Goal: Task Accomplishment & Management: Manage account settings

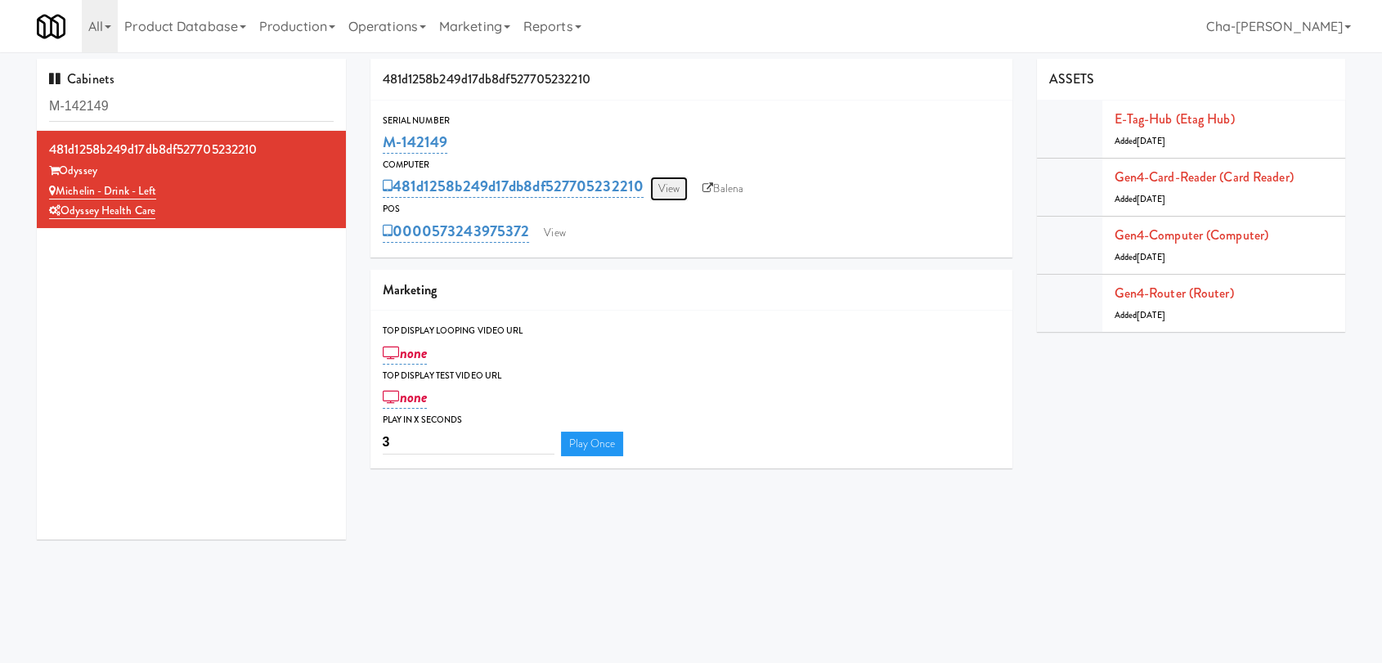
click at [667, 182] on link "View" at bounding box center [669, 189] width 38 height 25
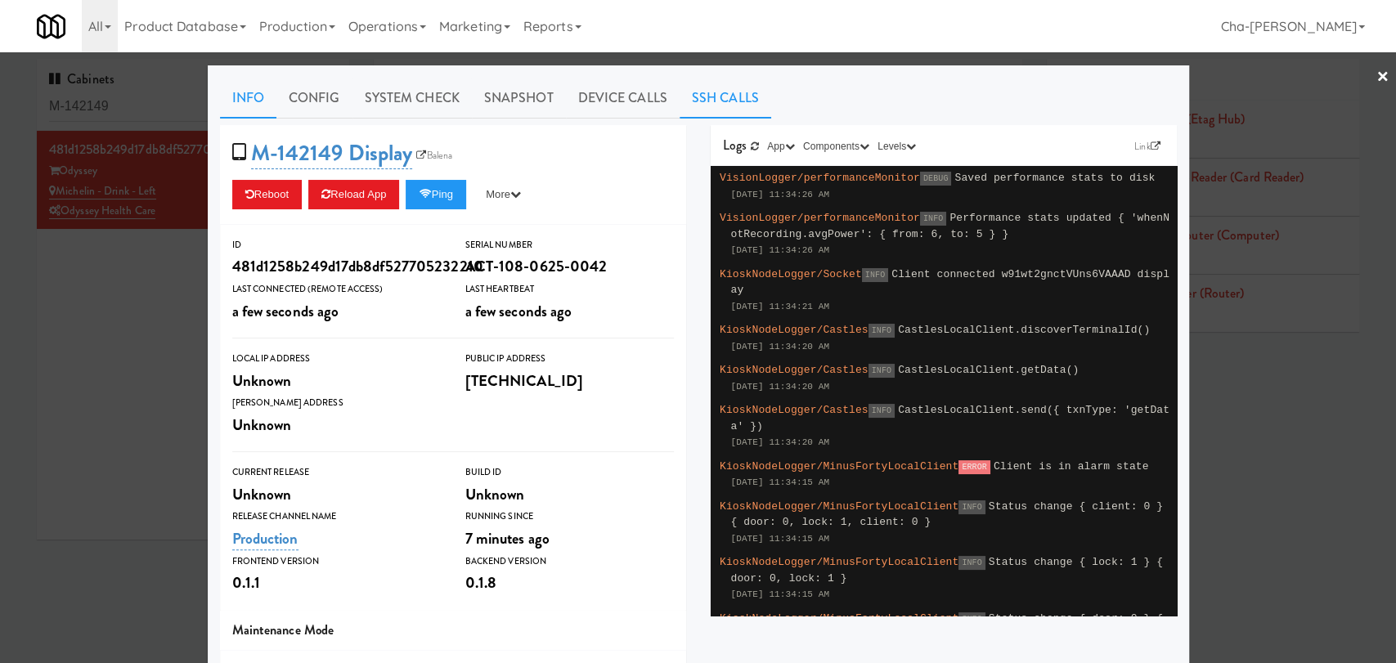
click at [707, 94] on link "SSH Calls" at bounding box center [726, 98] width 92 height 41
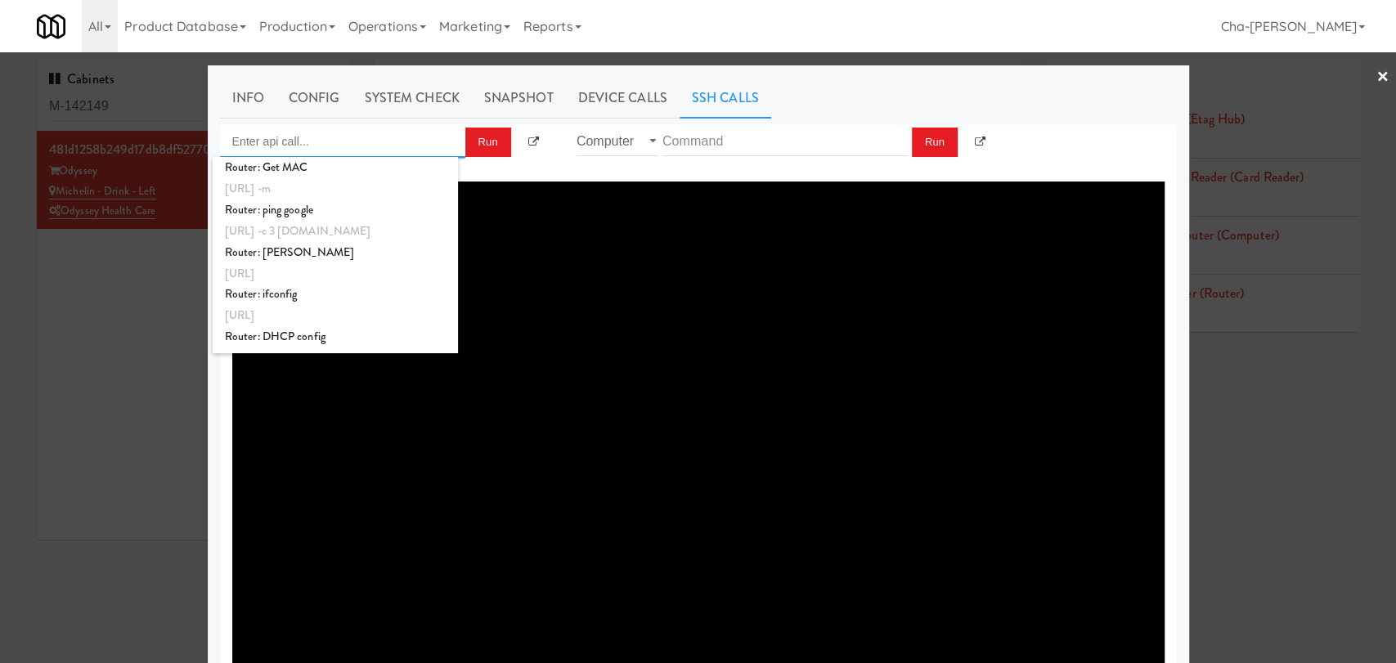
click at [341, 144] on input "Enter api call..." at bounding box center [342, 141] width 245 height 33
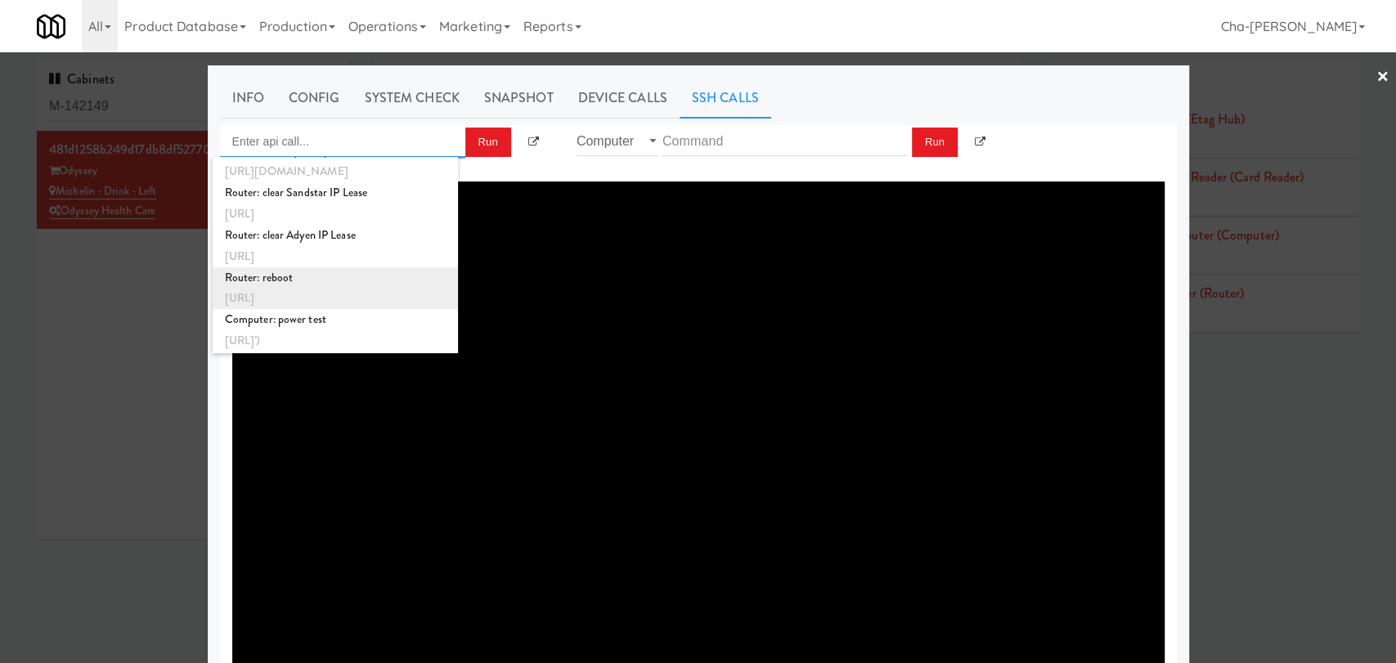
click at [326, 290] on div "http://localhost:3000/proxy/ssh/router?command=reboot" at bounding box center [335, 298] width 221 height 21
type input "Router: reboot"
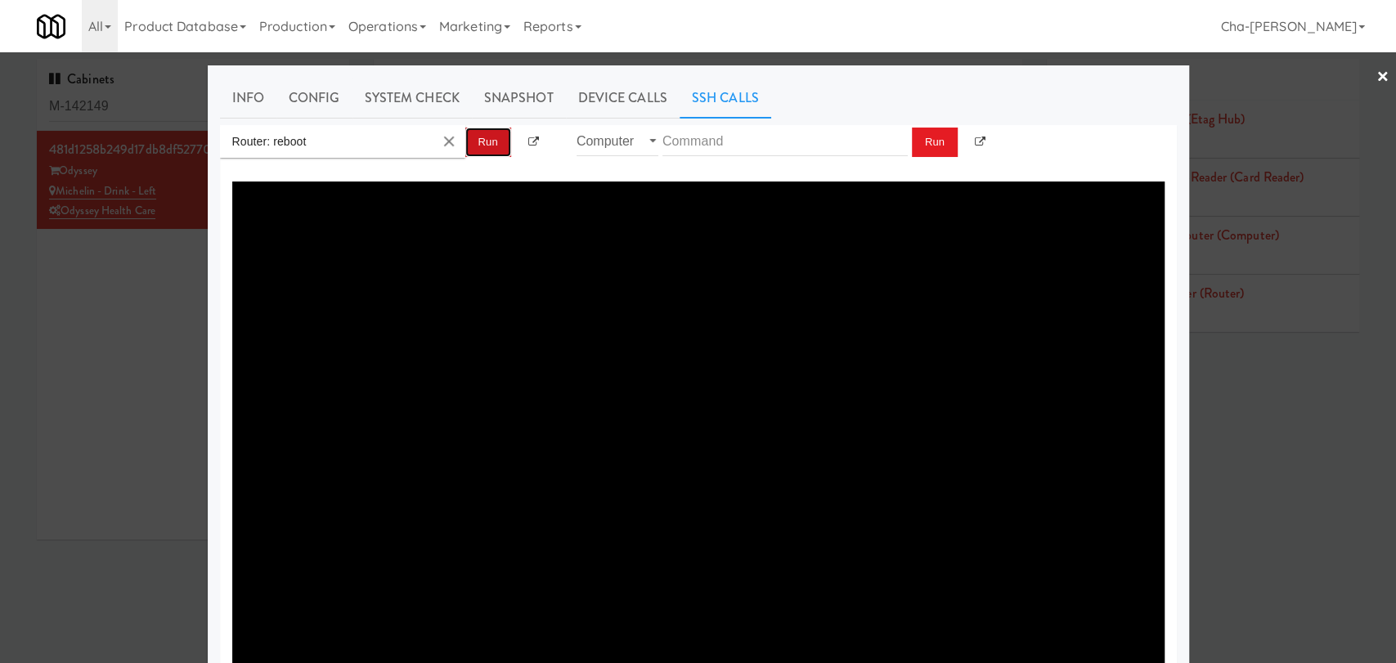
click at [474, 141] on button "Run" at bounding box center [488, 142] width 46 height 29
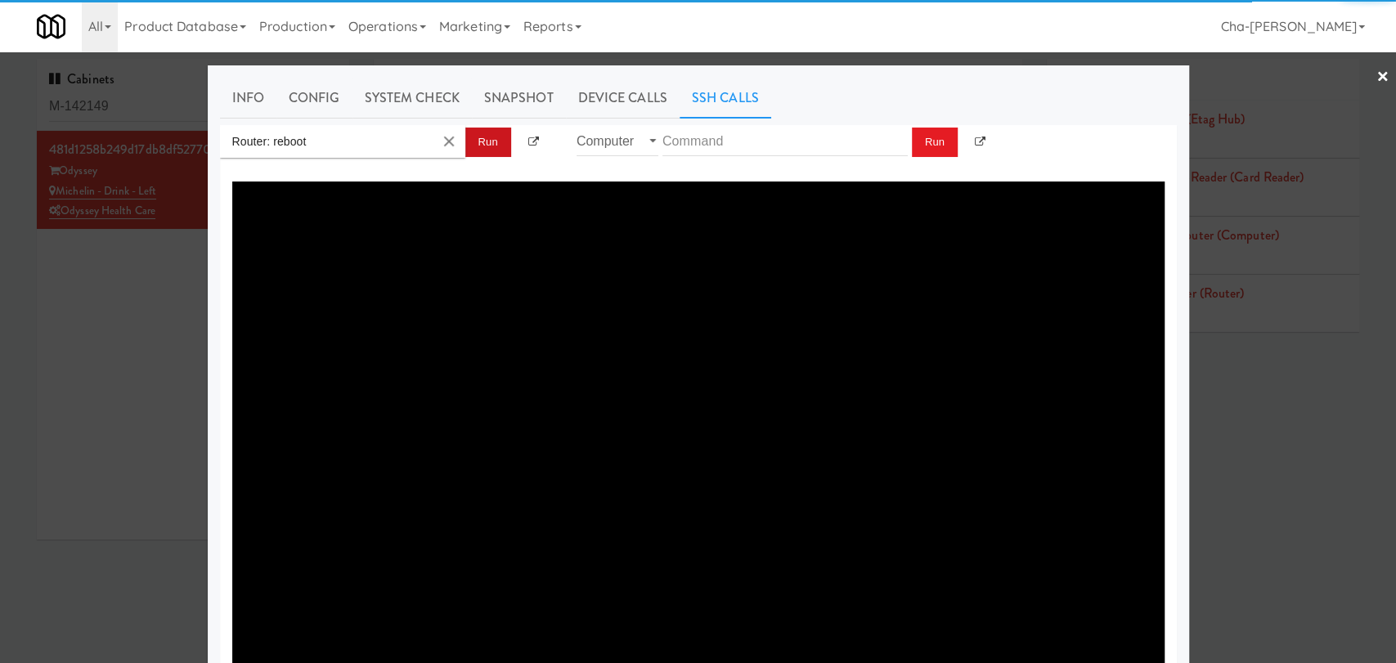
type textarea "{"message":"Cannot set headers after they are sent to the client","status":500}"
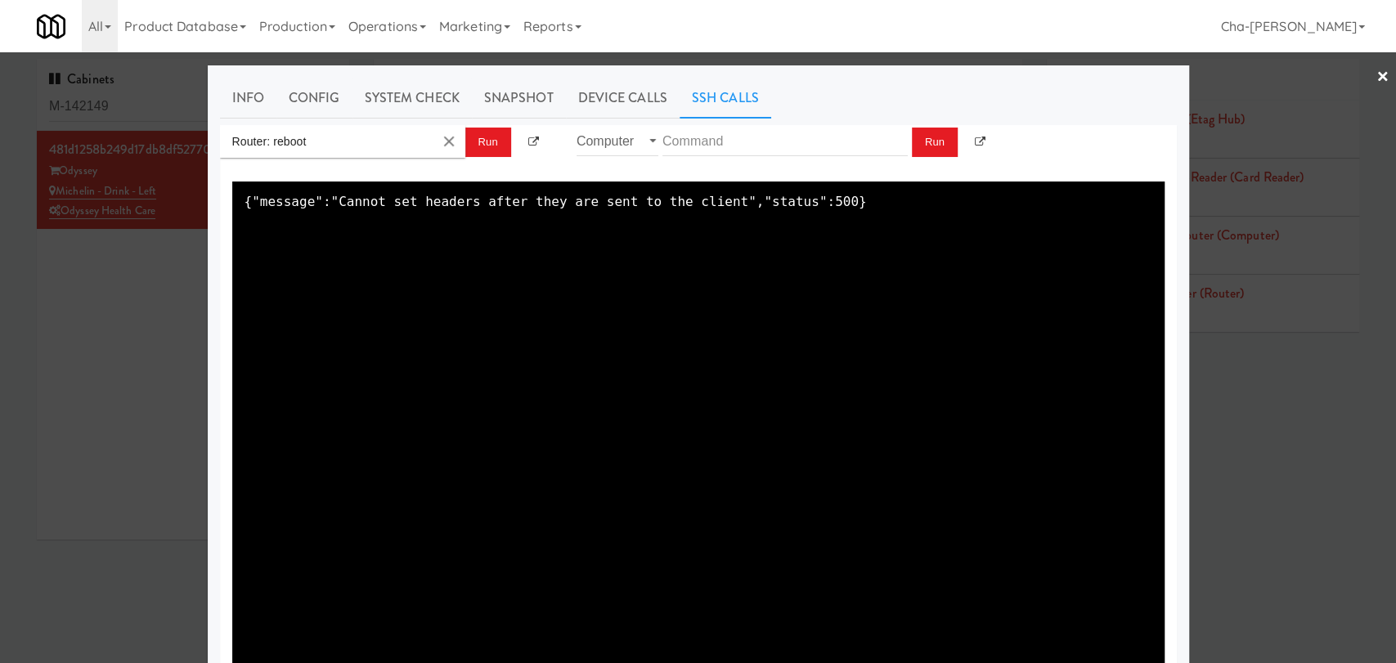
click at [153, 304] on div at bounding box center [698, 331] width 1396 height 663
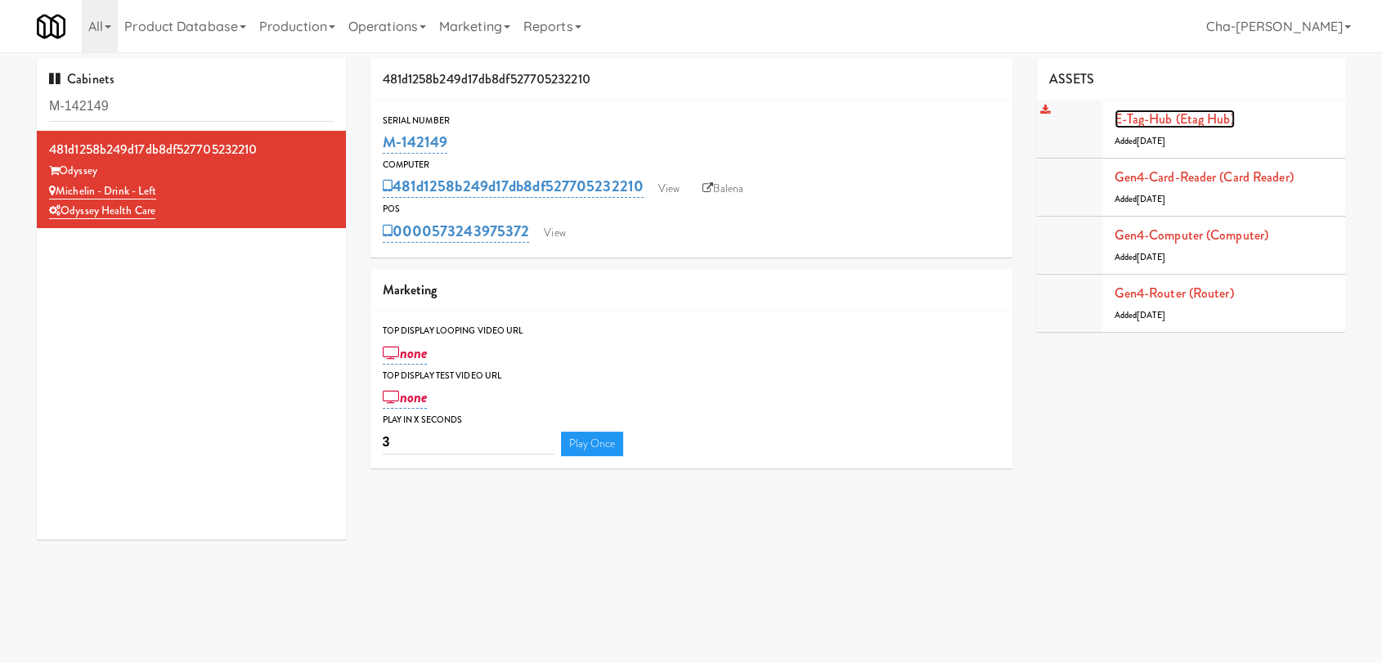
click at [1168, 120] on link "E-tag-hub (Etag Hub)" at bounding box center [1175, 119] width 120 height 19
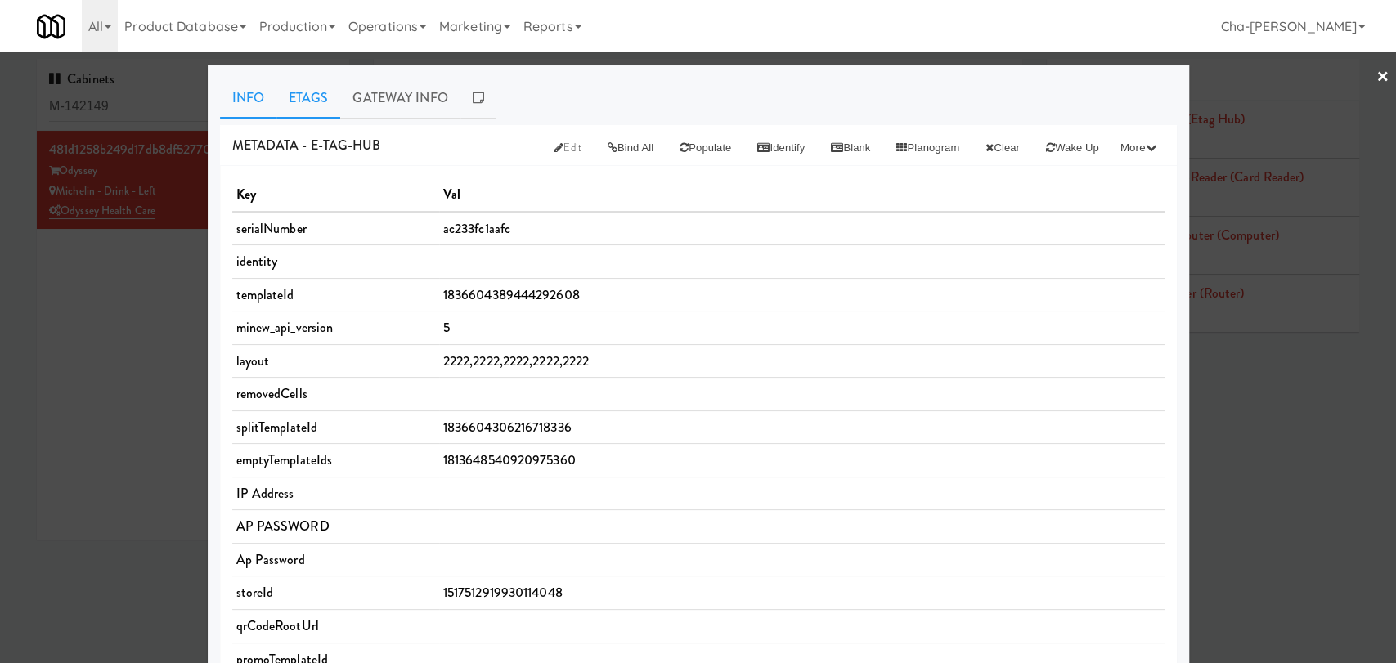
click at [306, 92] on link "Etags" at bounding box center [308, 98] width 65 height 41
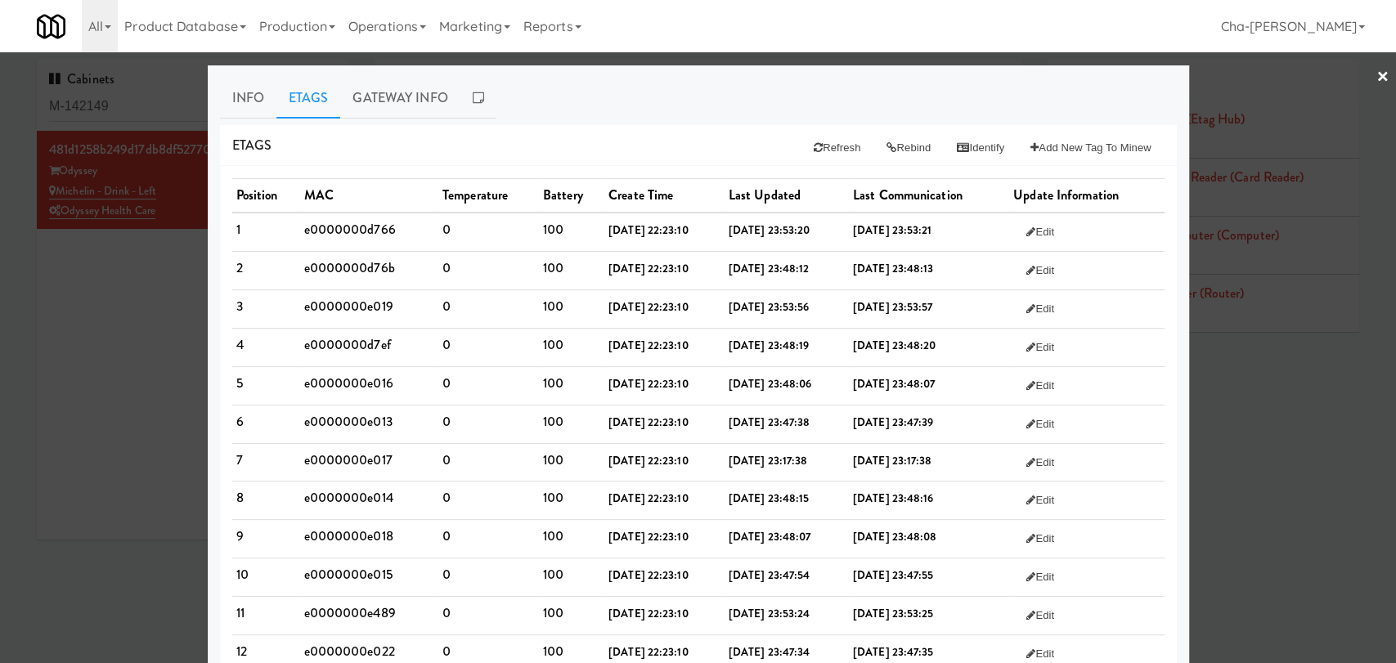
click at [137, 257] on div at bounding box center [698, 331] width 1396 height 663
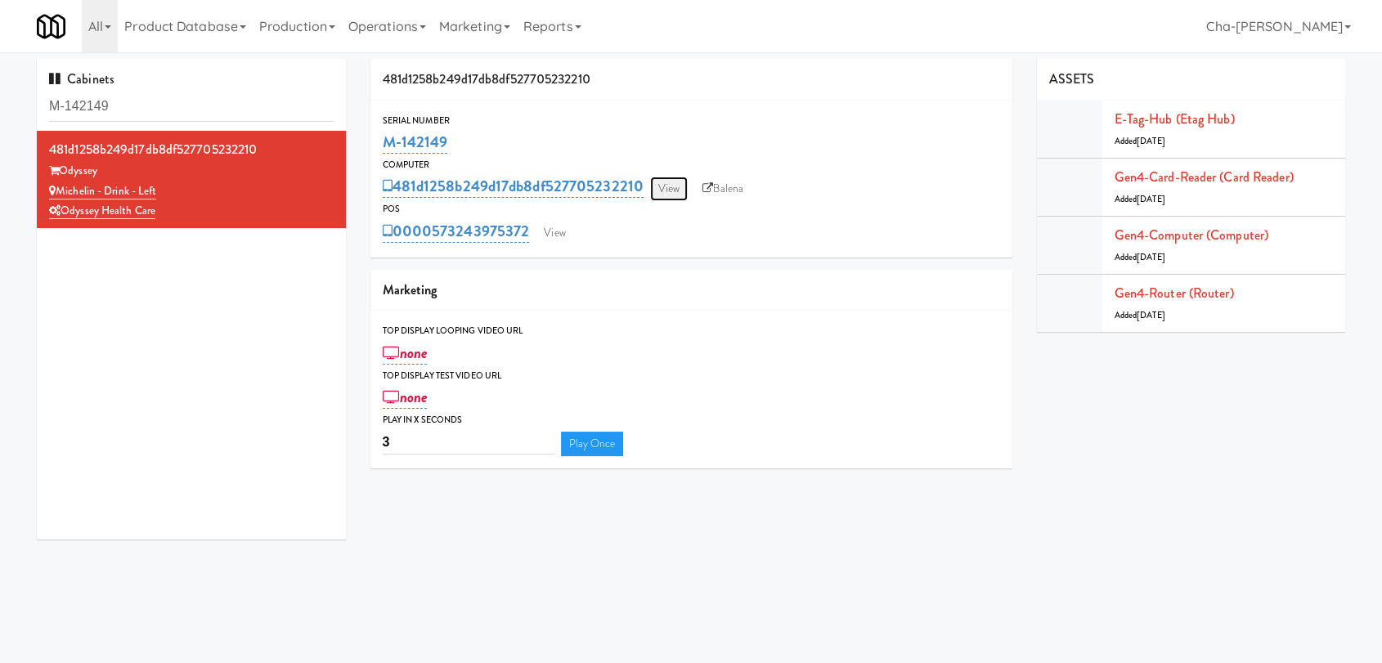
click at [677, 180] on link "View" at bounding box center [669, 189] width 38 height 25
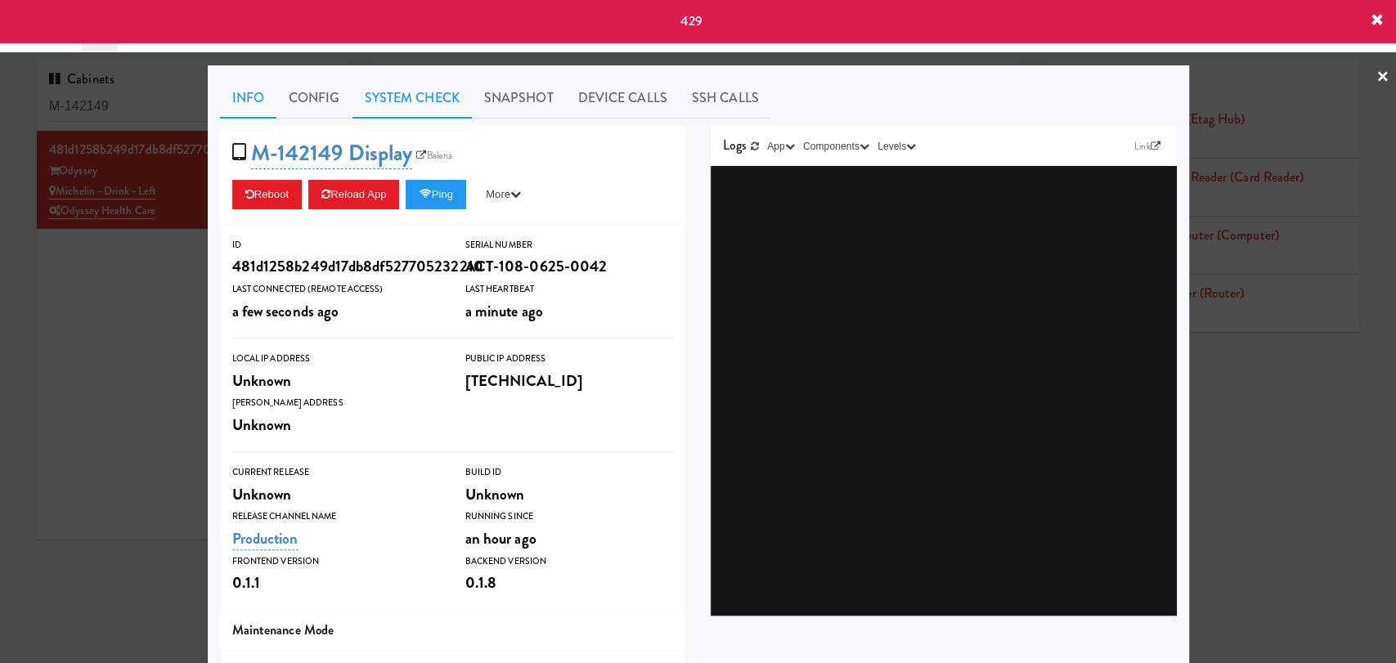
click at [425, 97] on link "System Check" at bounding box center [412, 98] width 119 height 41
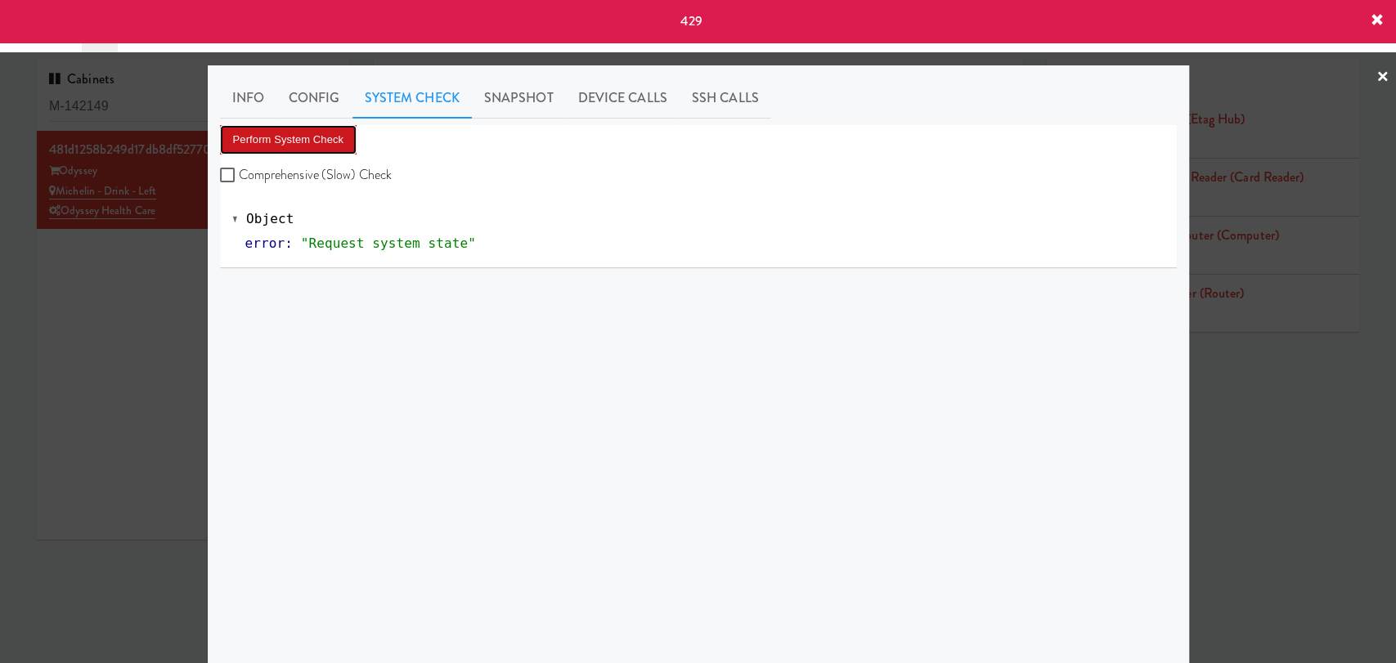
click at [276, 144] on button "Perform System Check" at bounding box center [288, 139] width 137 height 29
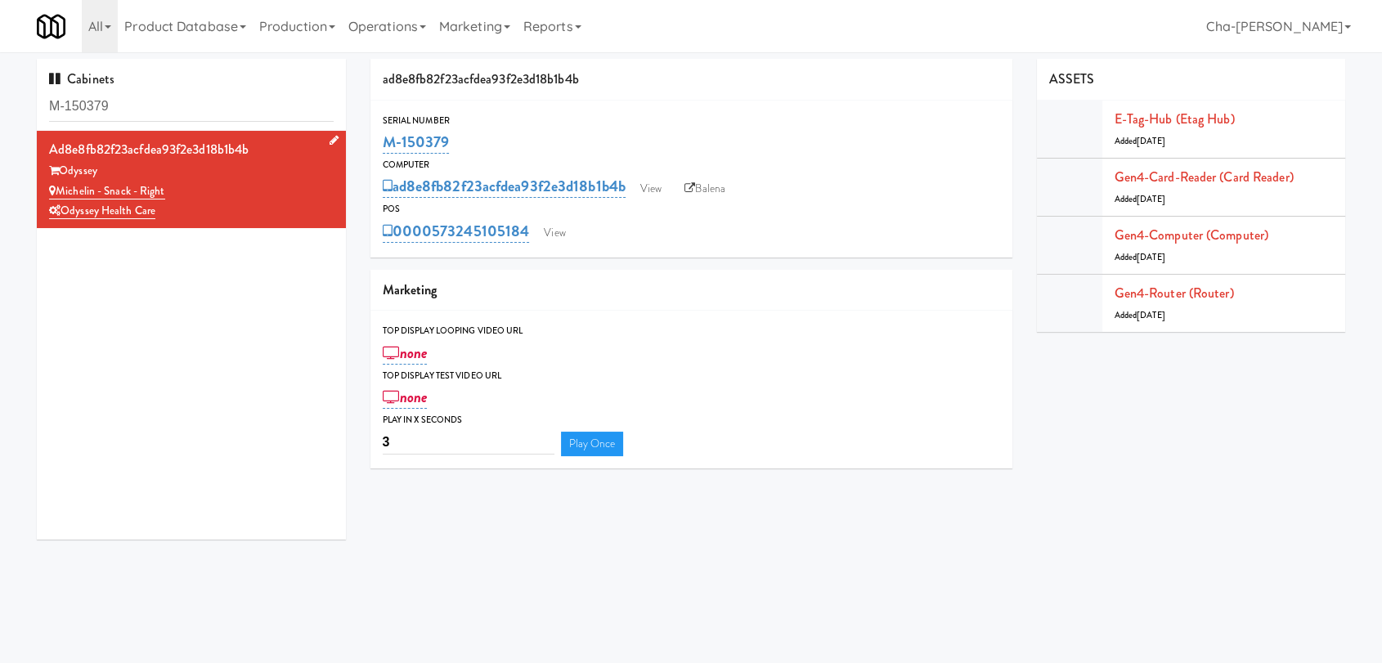
drag, startPoint x: 170, startPoint y: 196, endPoint x: 59, endPoint y: 189, distance: 111.5
click at [59, 189] on div "Michelin - Snack - Right" at bounding box center [191, 192] width 285 height 20
copy link "Michelin - Snack - Right"
click at [1155, 126] on link "E-tag-hub (Etag Hub)" at bounding box center [1175, 119] width 120 height 19
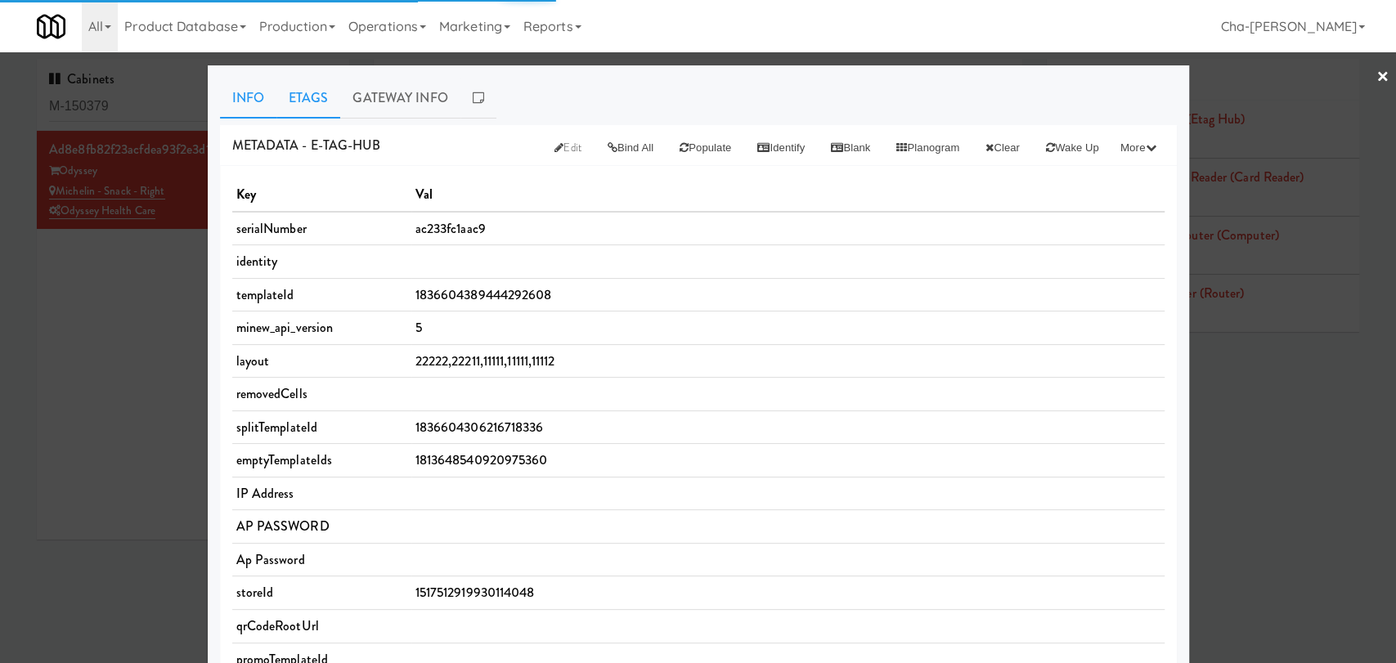
click at [301, 100] on link "Etags" at bounding box center [308, 98] width 65 height 41
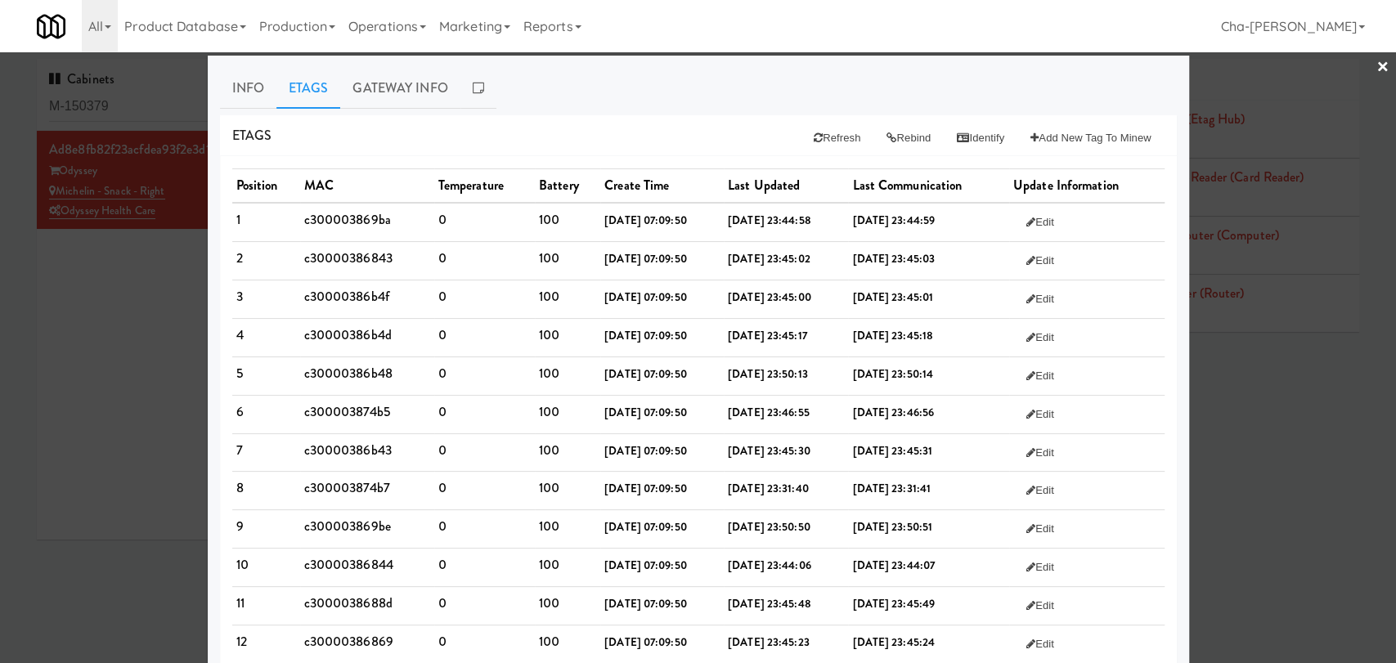
scroll to position [6, 0]
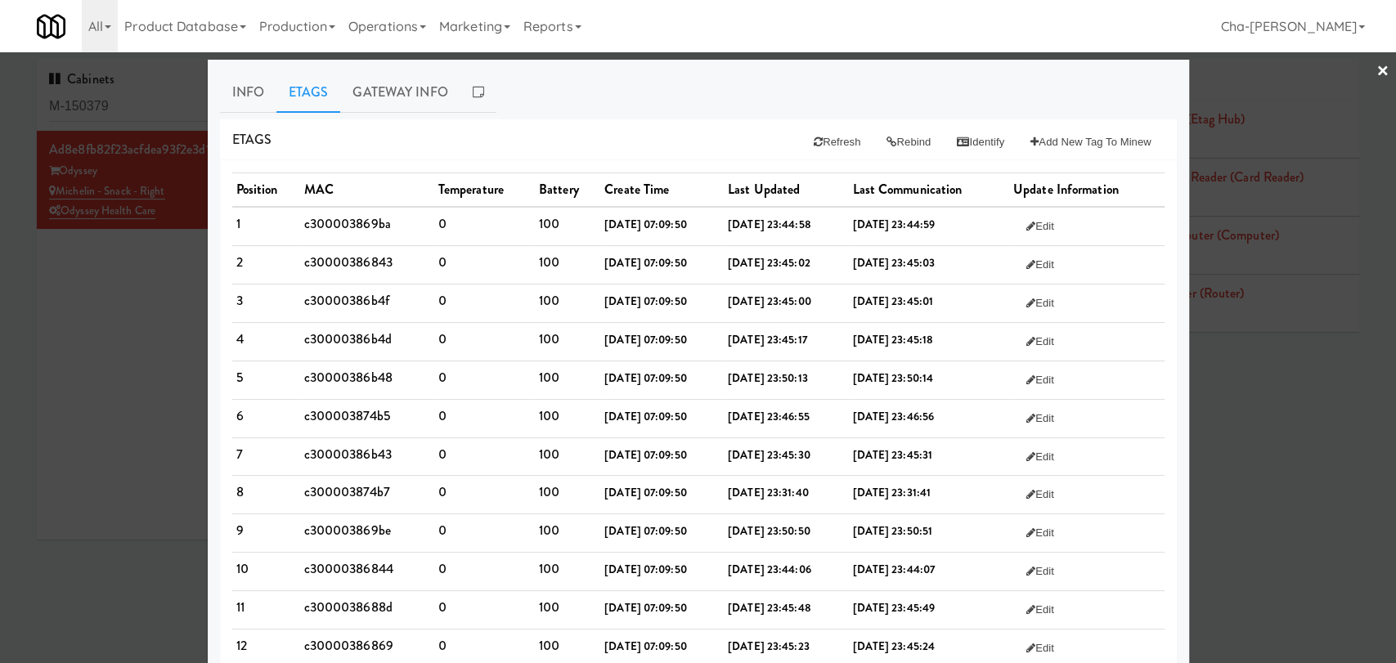
click at [1282, 466] on div at bounding box center [698, 331] width 1396 height 663
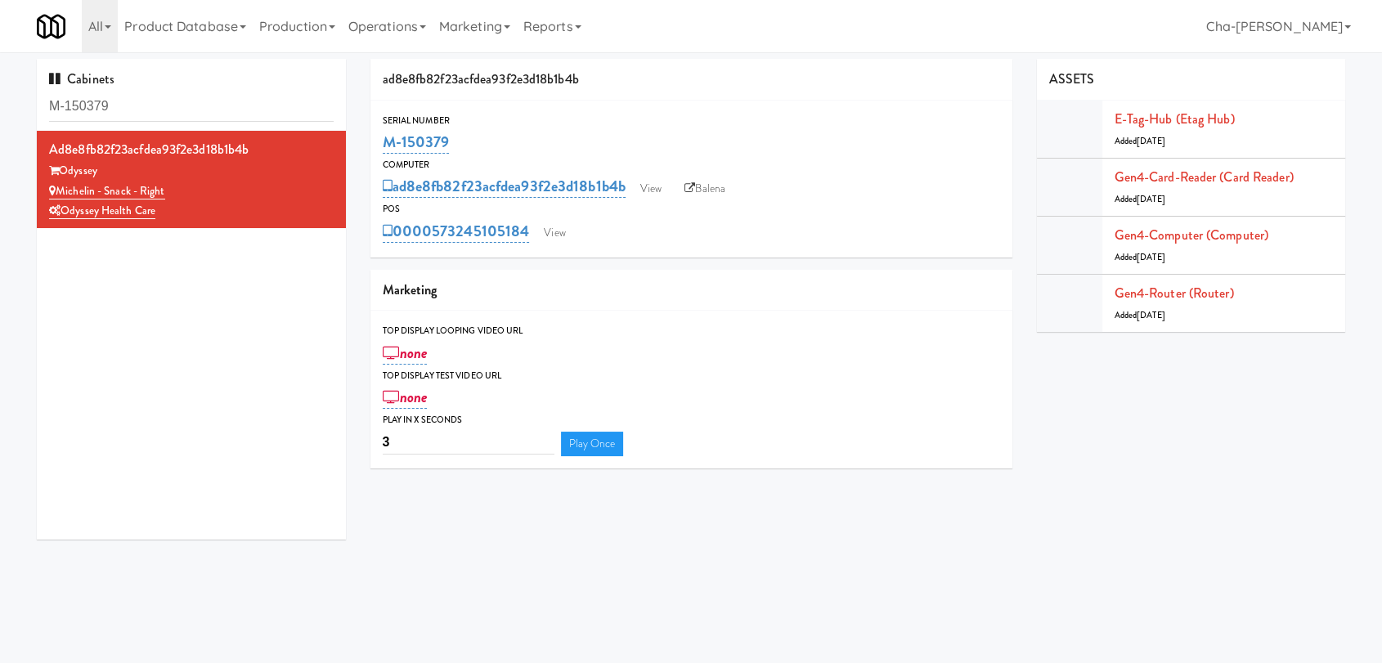
click at [283, 352] on div "ad8e8fb82f23acfdea93f2e3d18b1b4b Odyssey Michelin - Snack - Right Odyssey Healt…" at bounding box center [191, 335] width 309 height 409
click at [1164, 115] on link "E-tag-hub (Etag Hub)" at bounding box center [1175, 119] width 120 height 19
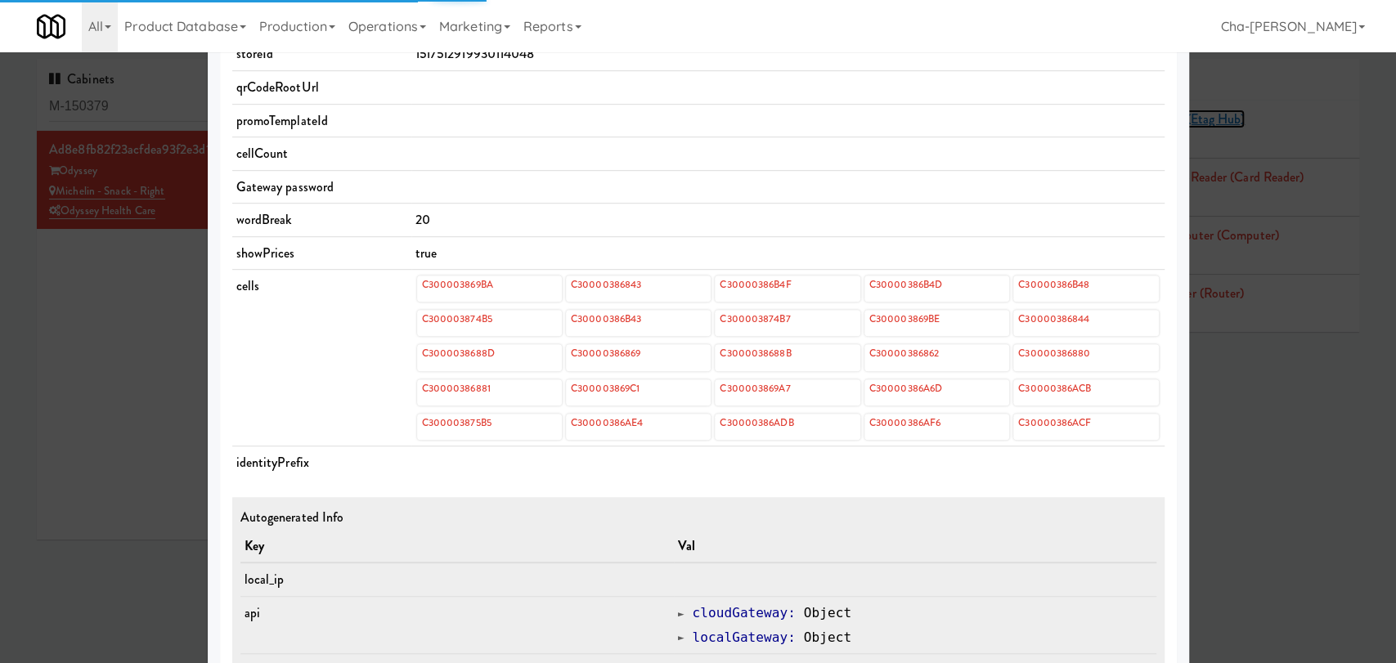
scroll to position [545, 0]
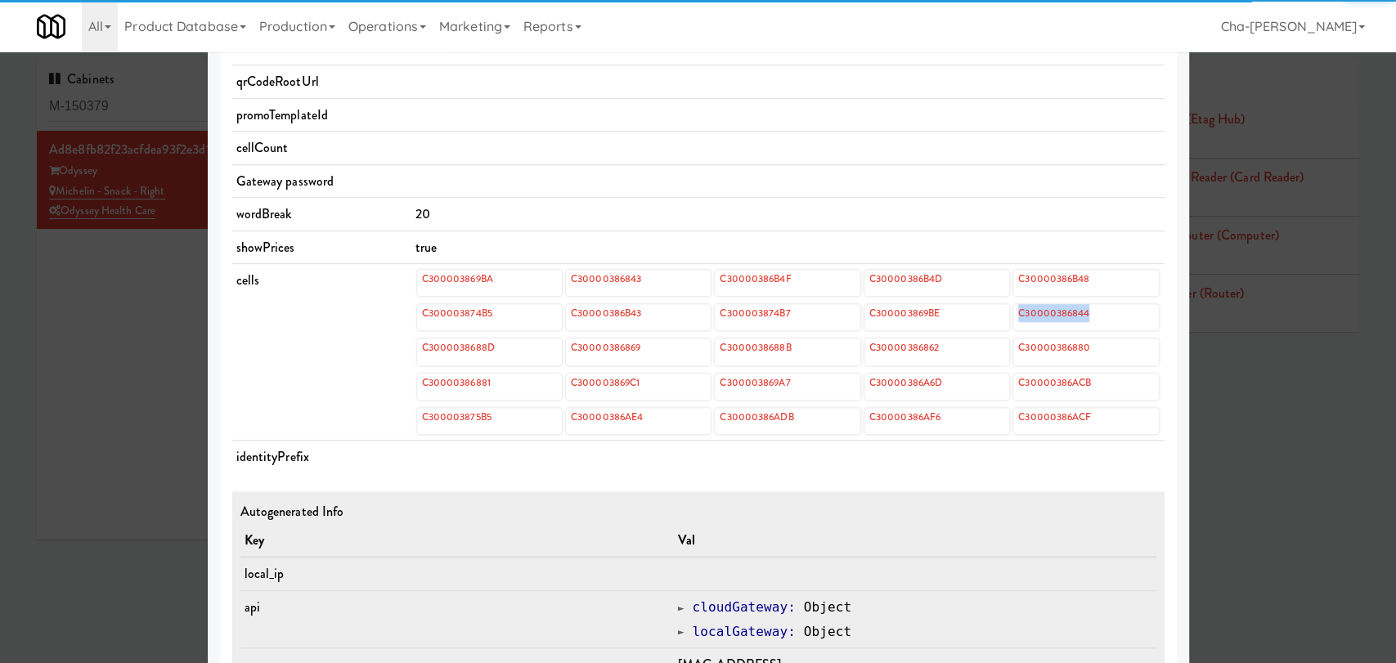
drag, startPoint x: 1097, startPoint y: 312, endPoint x: 1012, endPoint y: 316, distance: 85.2
click at [1013, 316] on div "C30000386844" at bounding box center [1085, 317] width 145 height 26
copy link "C30000386844"
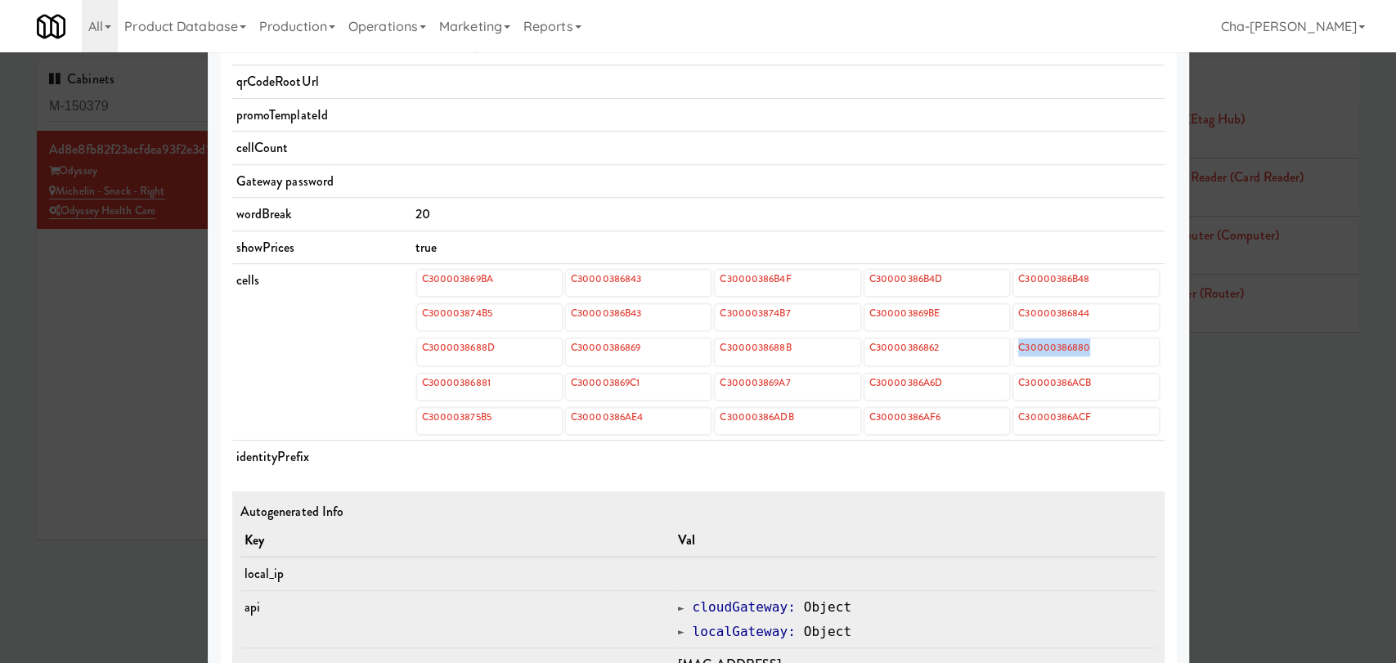
drag, startPoint x: 1095, startPoint y: 342, endPoint x: 1004, endPoint y: 344, distance: 90.8
click at [1004, 344] on div "C3000038688D C30000386869 C3000038688B C30000386862 C30000386880" at bounding box center [788, 352] width 742 height 26
copy link "C30000386880"
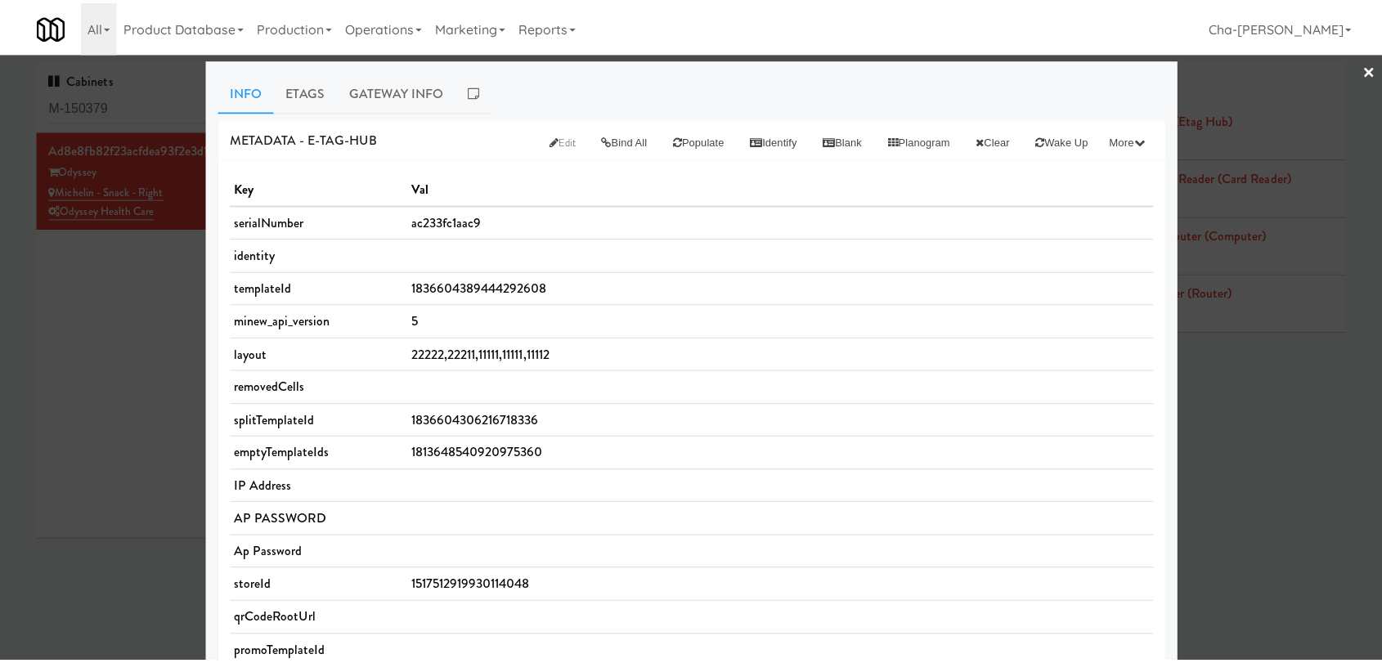
scroll to position [0, 0]
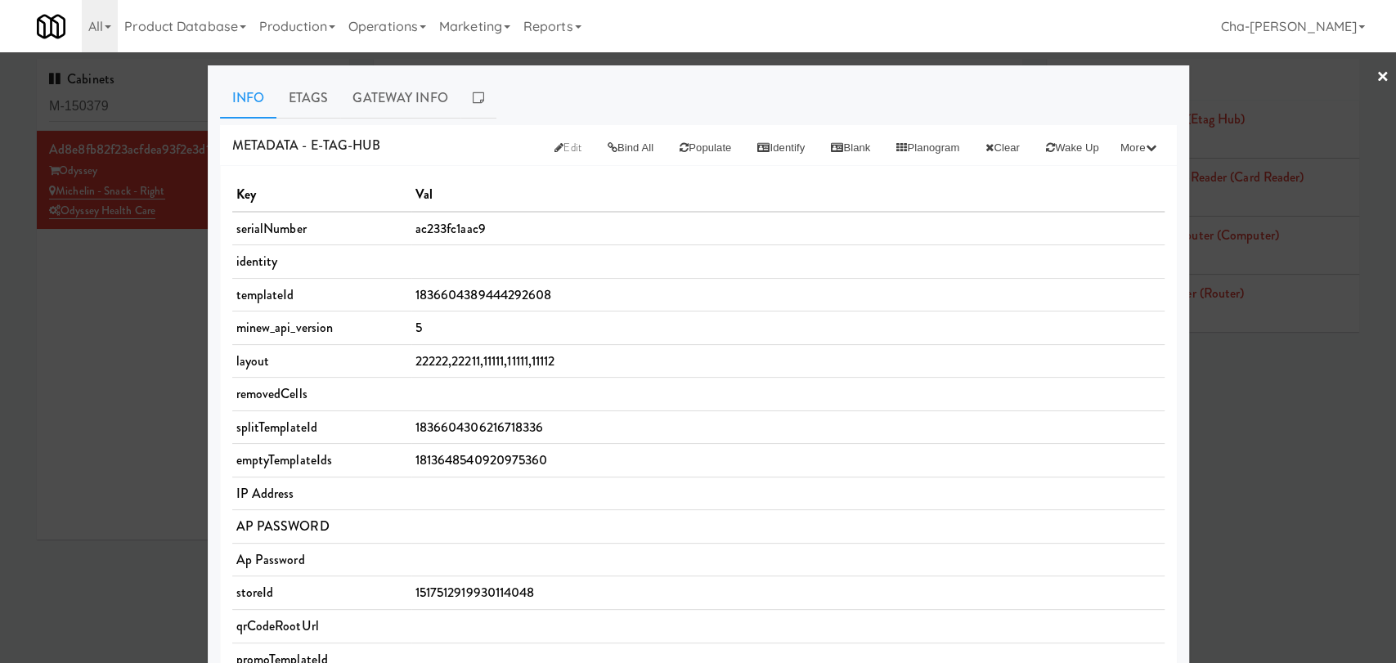
click at [81, 327] on div at bounding box center [698, 331] width 1396 height 663
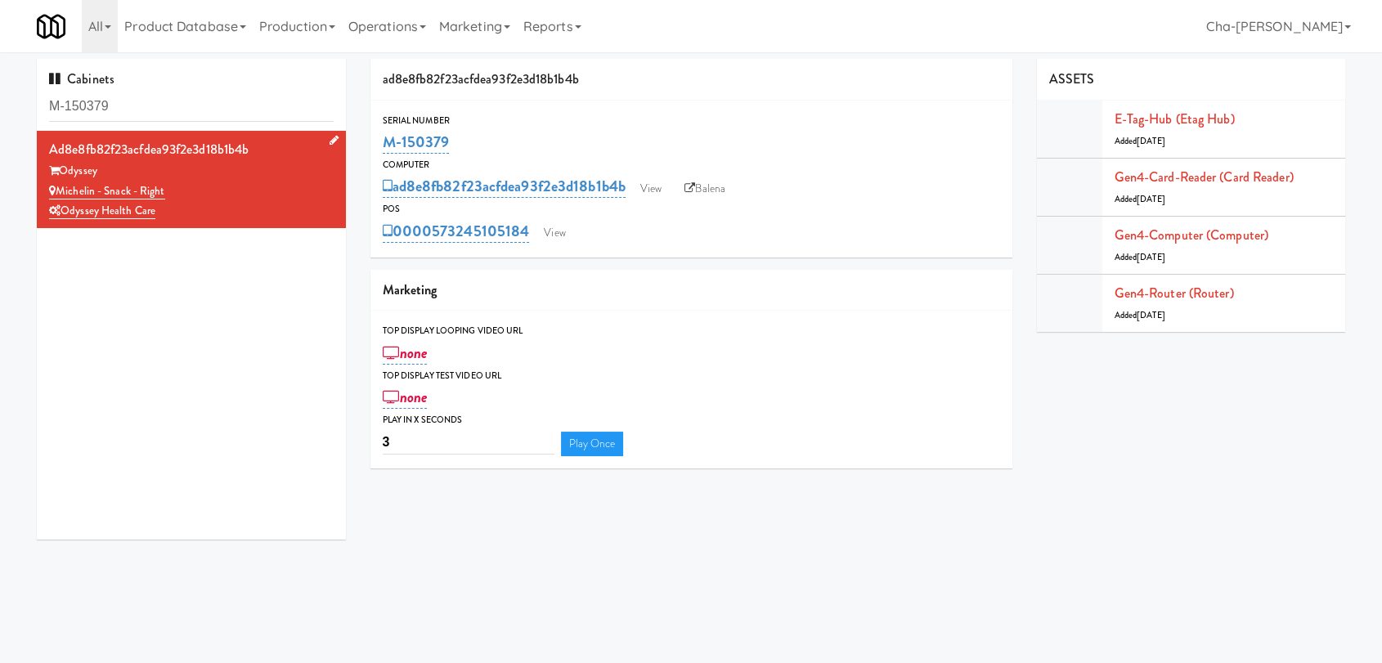
click at [168, 192] on div "Michelin - Snack - Right" at bounding box center [191, 192] width 285 height 20
click at [649, 181] on link "View" at bounding box center [651, 189] width 38 height 25
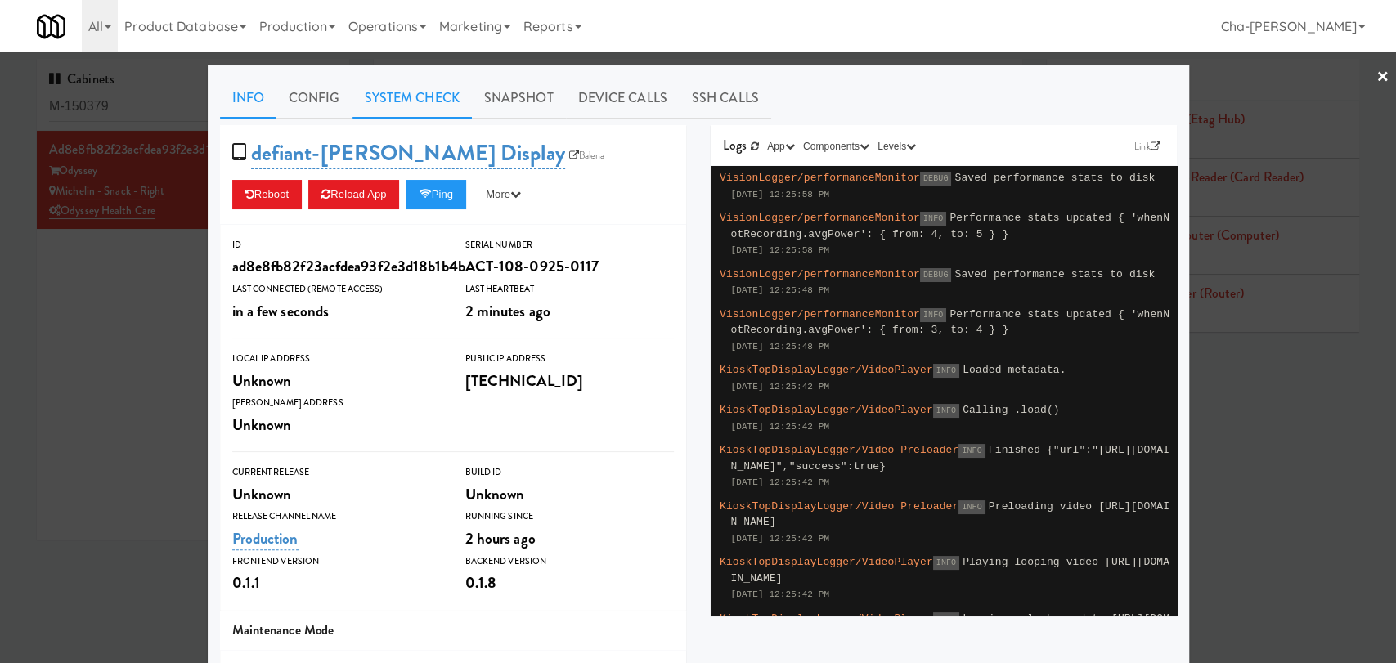
click at [400, 106] on link "System Check" at bounding box center [412, 98] width 119 height 41
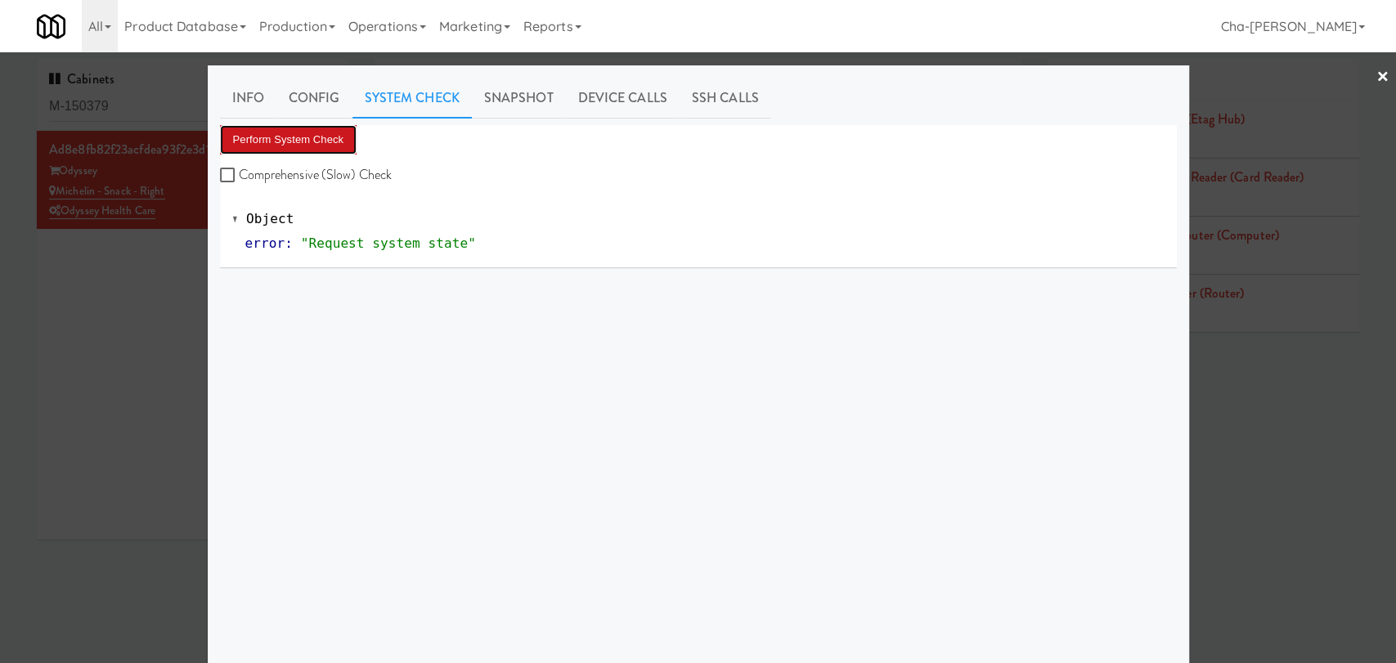
click at [291, 140] on button "Perform System Check" at bounding box center [288, 139] width 137 height 29
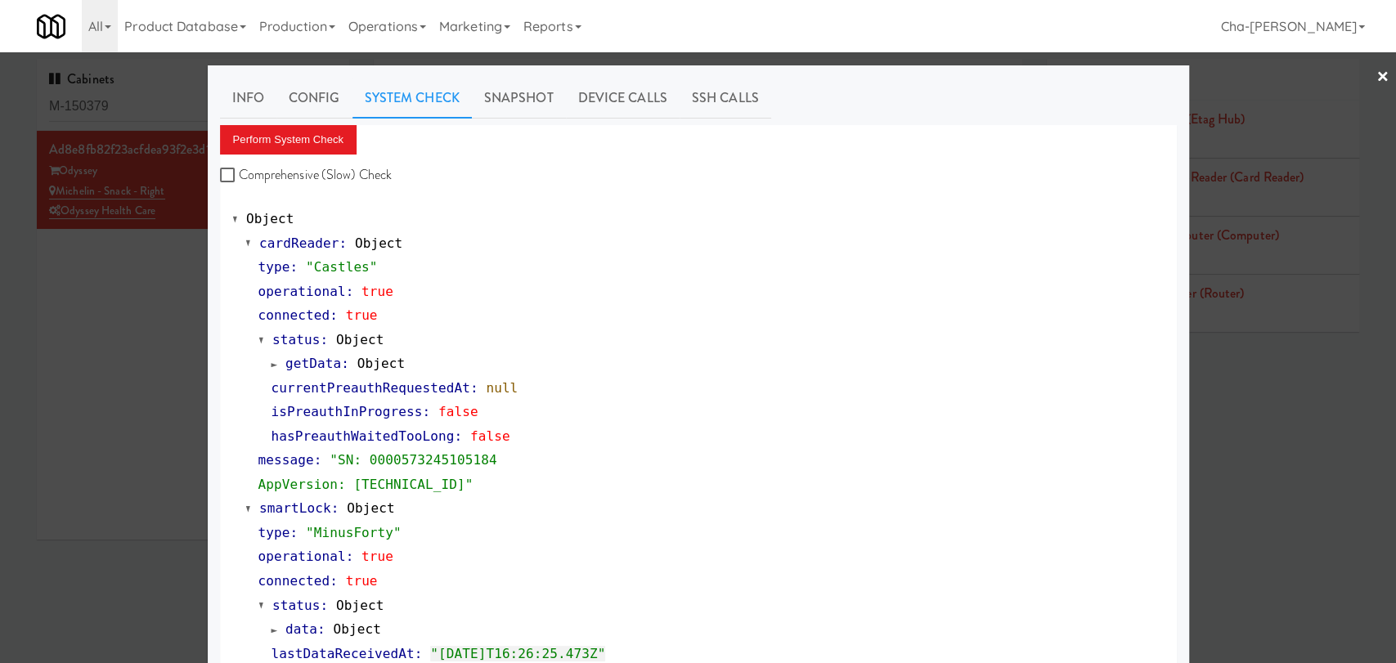
click at [141, 324] on div at bounding box center [698, 331] width 1396 height 663
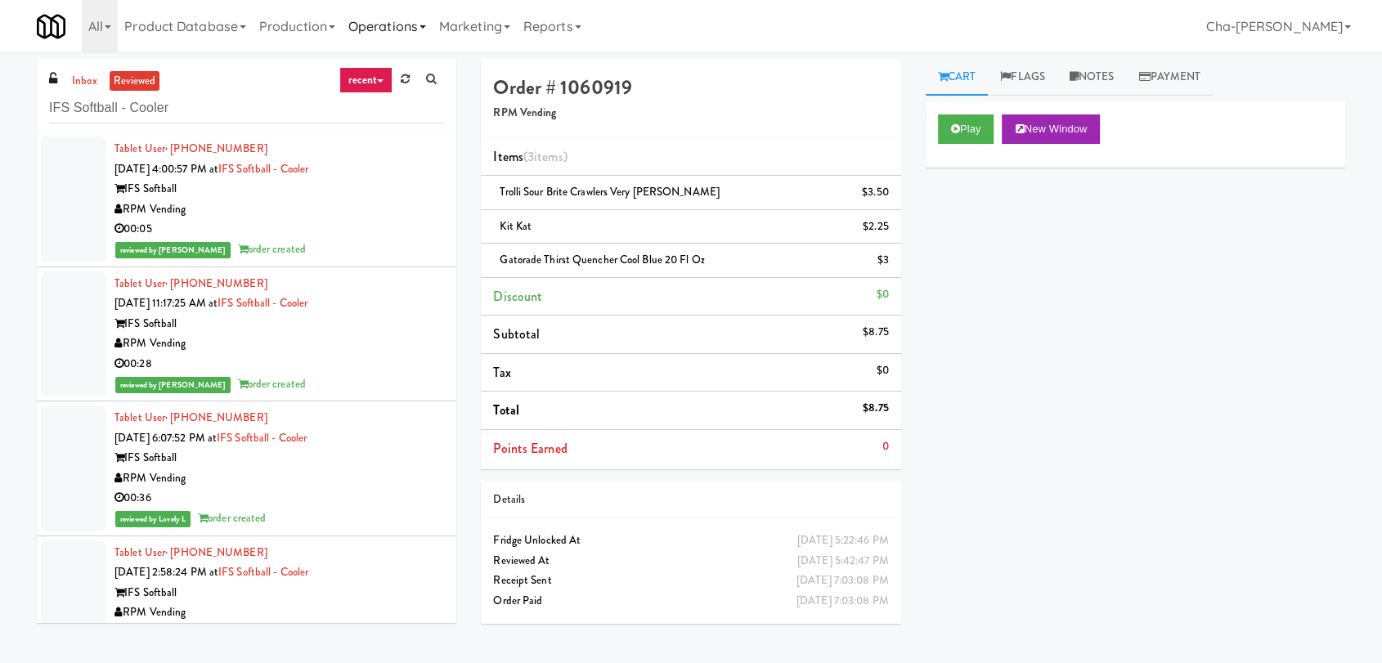
click at [395, 31] on link "Operations" at bounding box center [387, 26] width 91 height 52
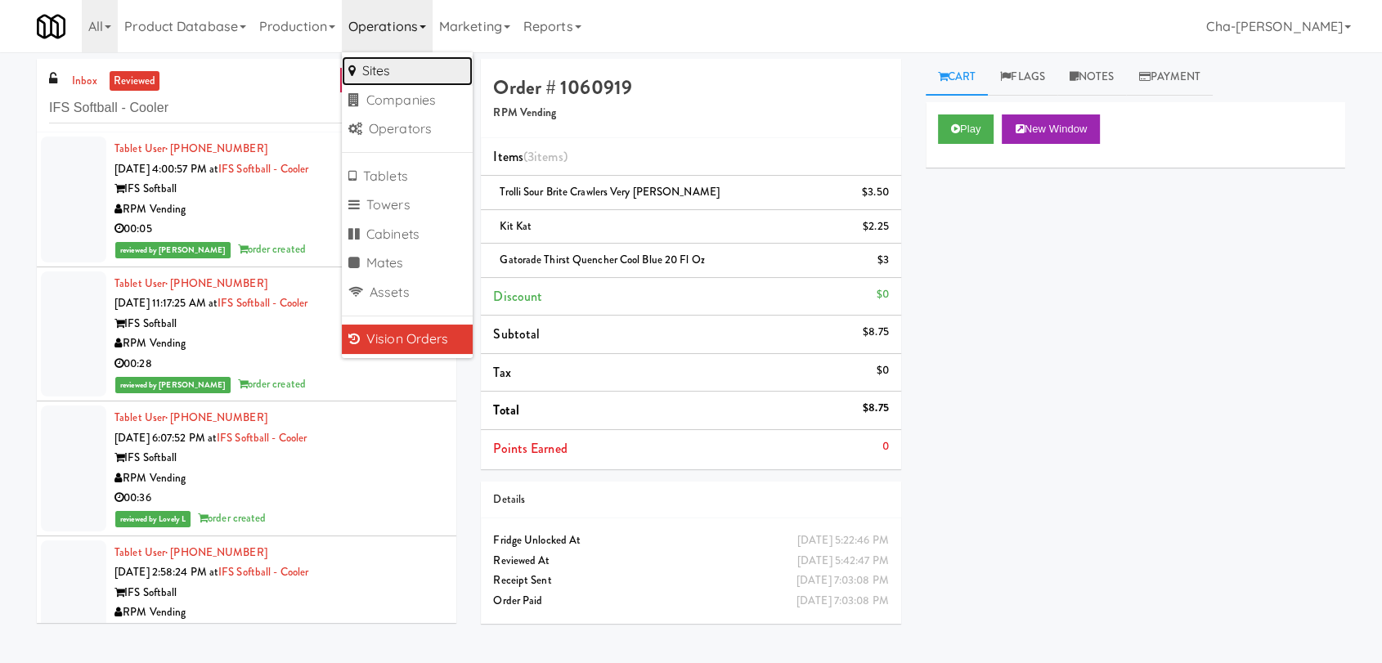
click at [400, 62] on link "Sites" at bounding box center [407, 70] width 131 height 29
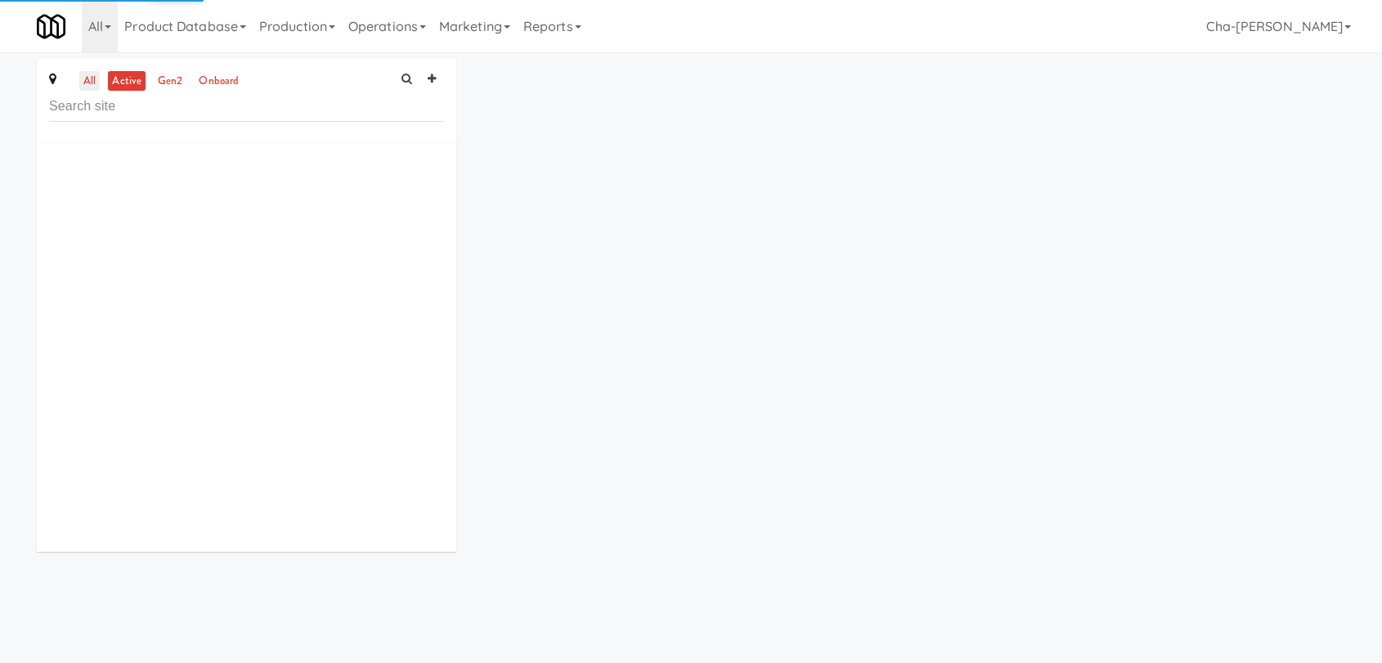
click at [92, 77] on link "all" at bounding box center [89, 81] width 20 height 20
click at [123, 110] on input "text" at bounding box center [246, 107] width 395 height 30
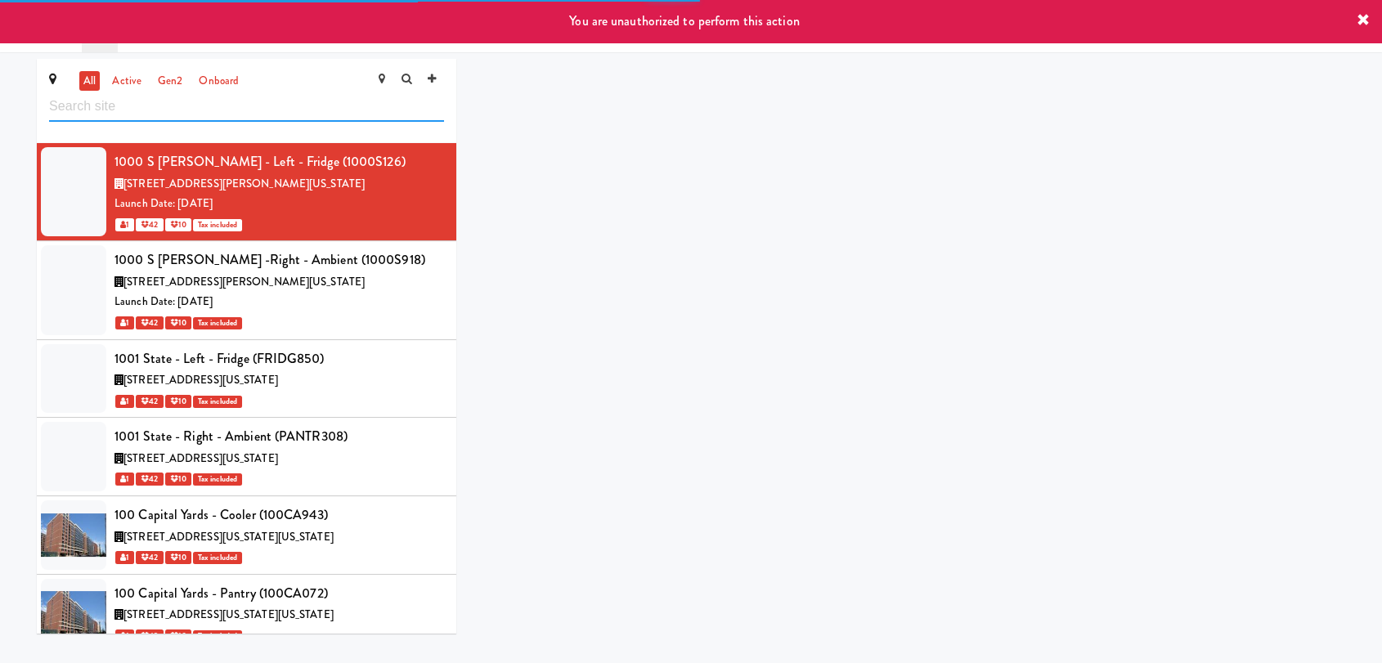
click at [124, 109] on input "text" at bounding box center [246, 107] width 395 height 30
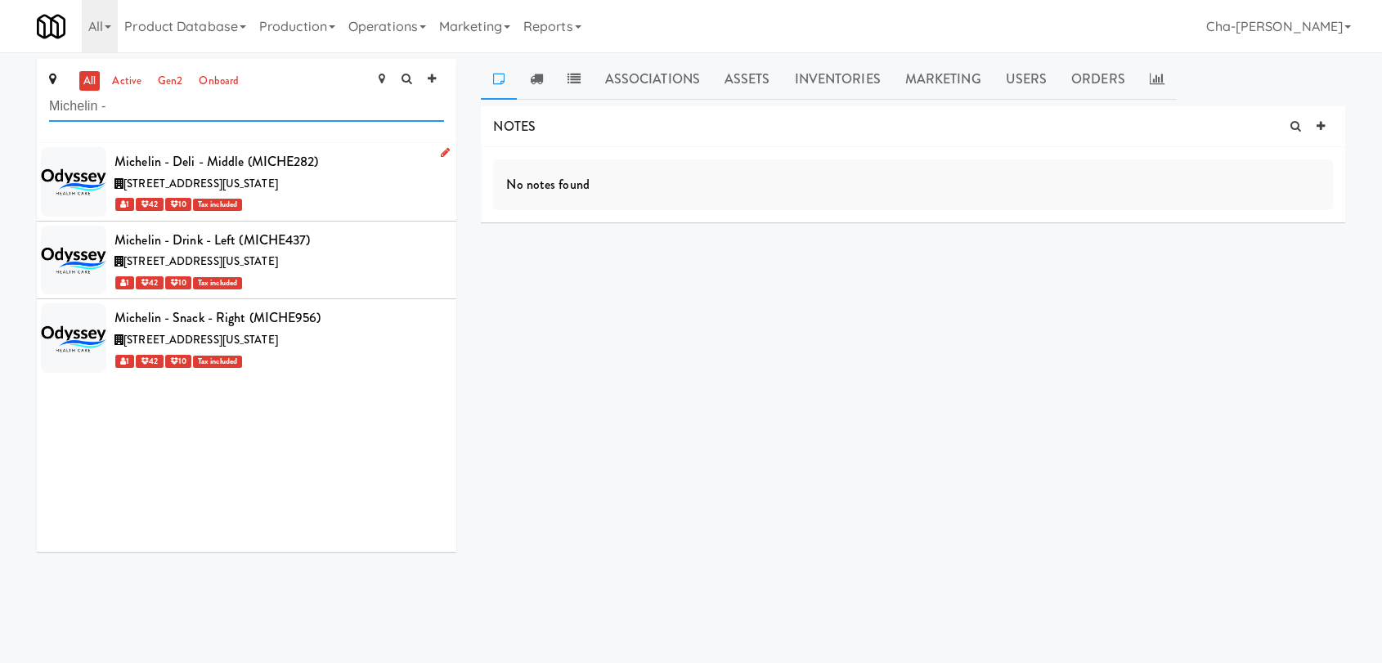
type input "Michelin -"
click at [441, 152] on icon at bounding box center [445, 152] width 9 height 11
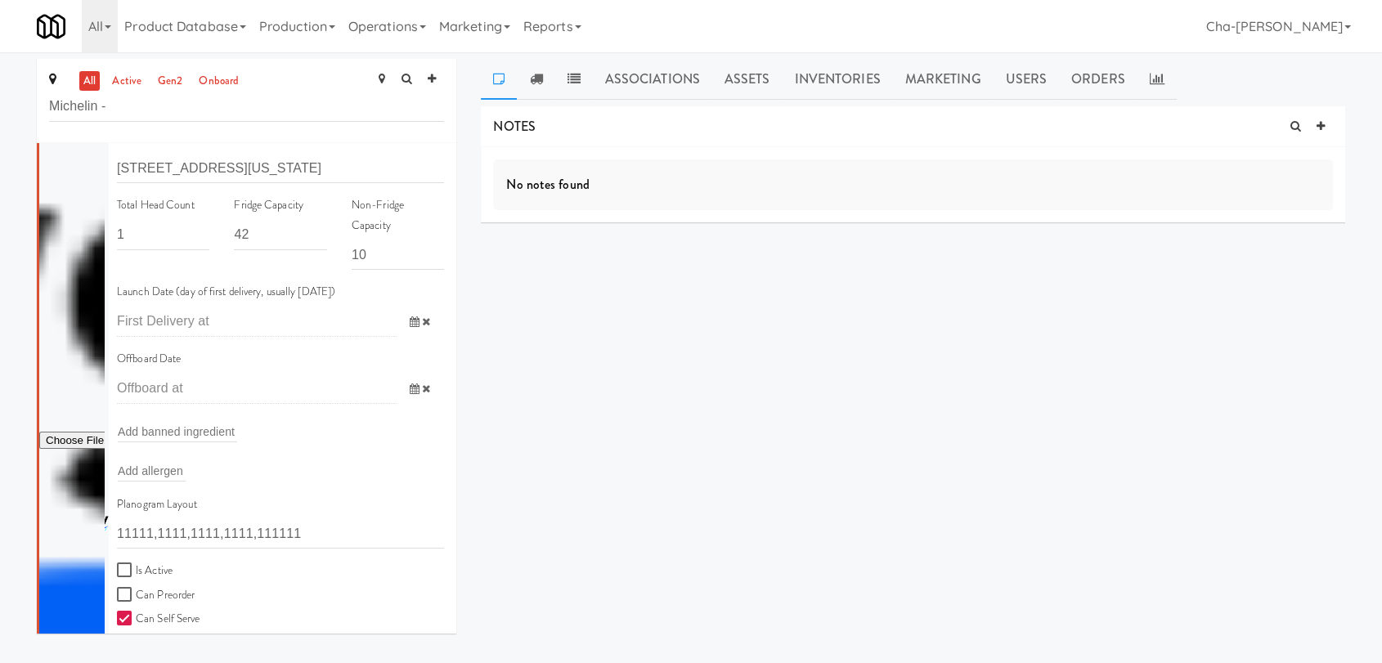
scroll to position [91, 0]
click at [132, 570] on input "Is Active" at bounding box center [126, 567] width 19 height 13
checkbox input "true"
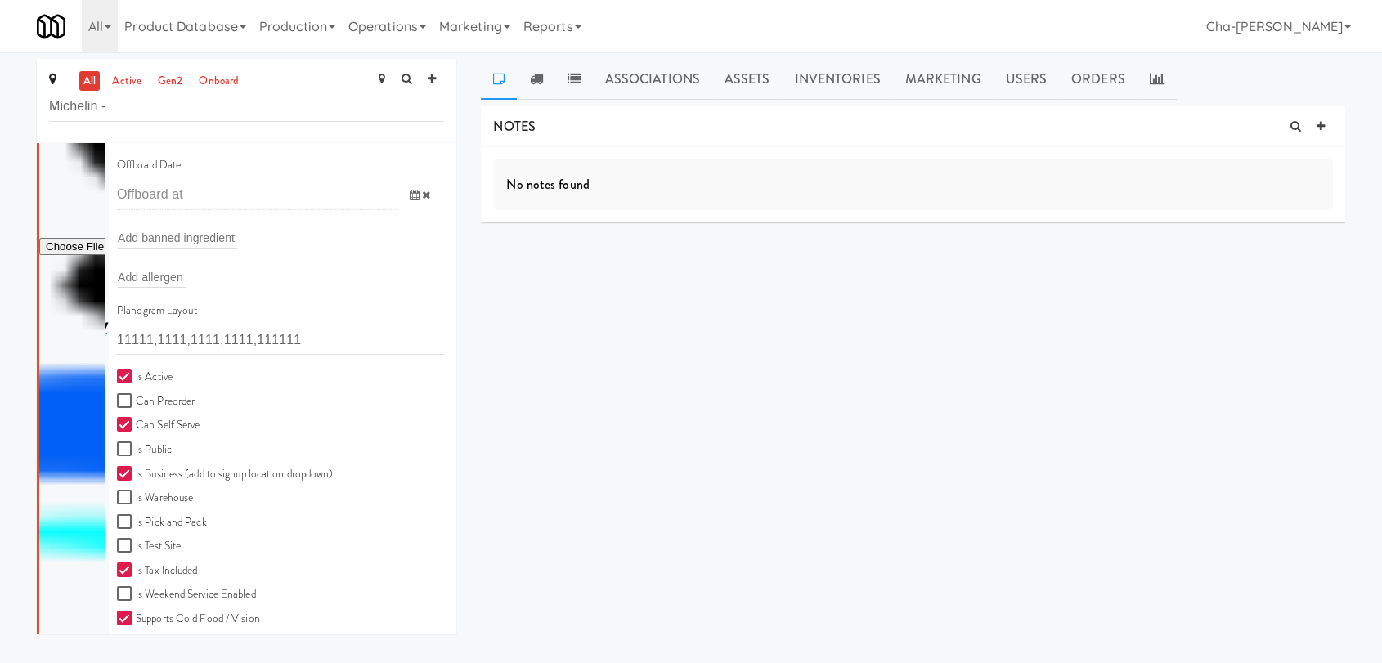
scroll to position [454, 0]
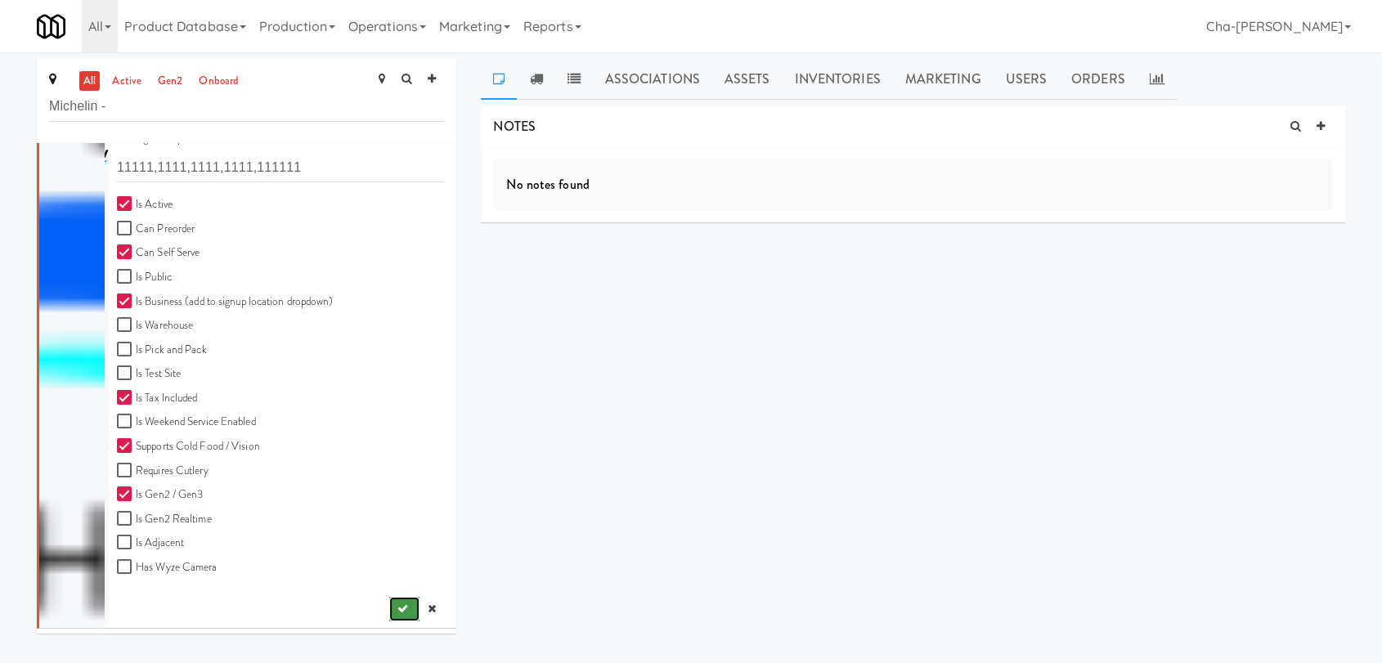
click at [398, 604] on icon "submit" at bounding box center [403, 609] width 11 height 11
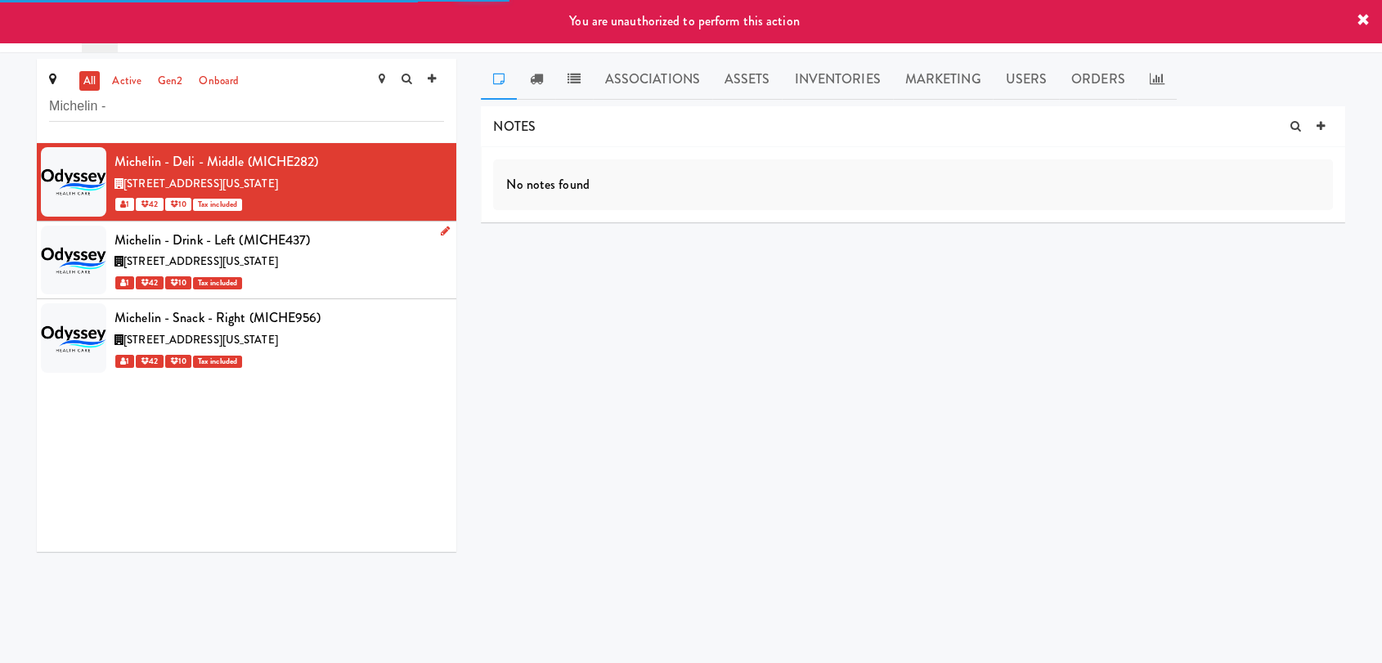
click at [441, 231] on icon at bounding box center [445, 231] width 9 height 11
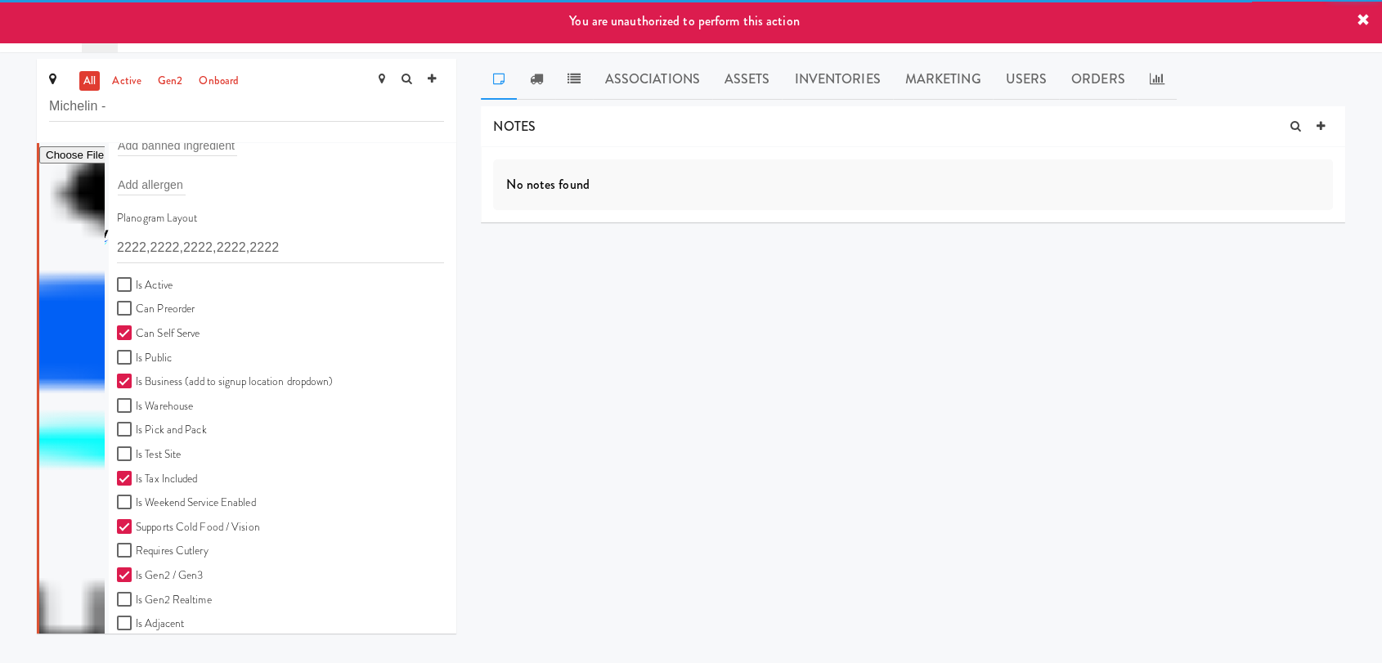
scroll to position [454, 0]
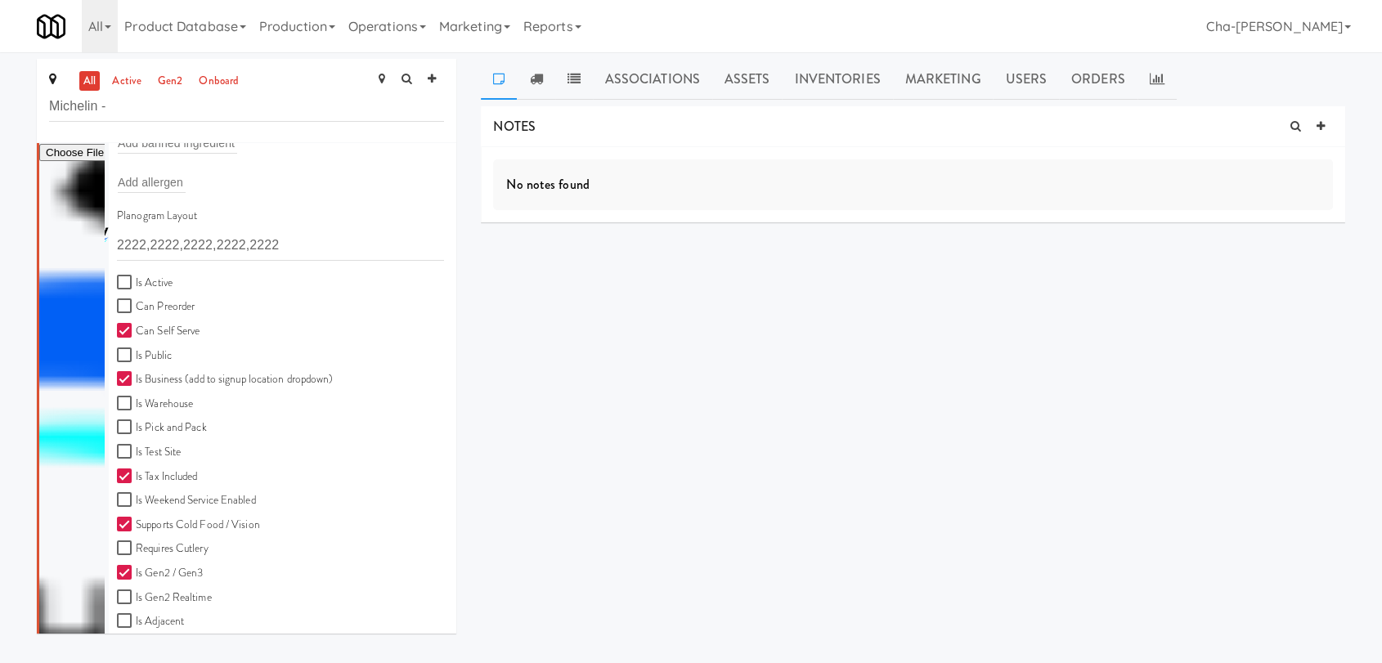
click at [139, 279] on label "Is Active" at bounding box center [145, 283] width 56 height 20
click at [136, 279] on input "Is Active" at bounding box center [126, 282] width 19 height 13
checkbox input "true"
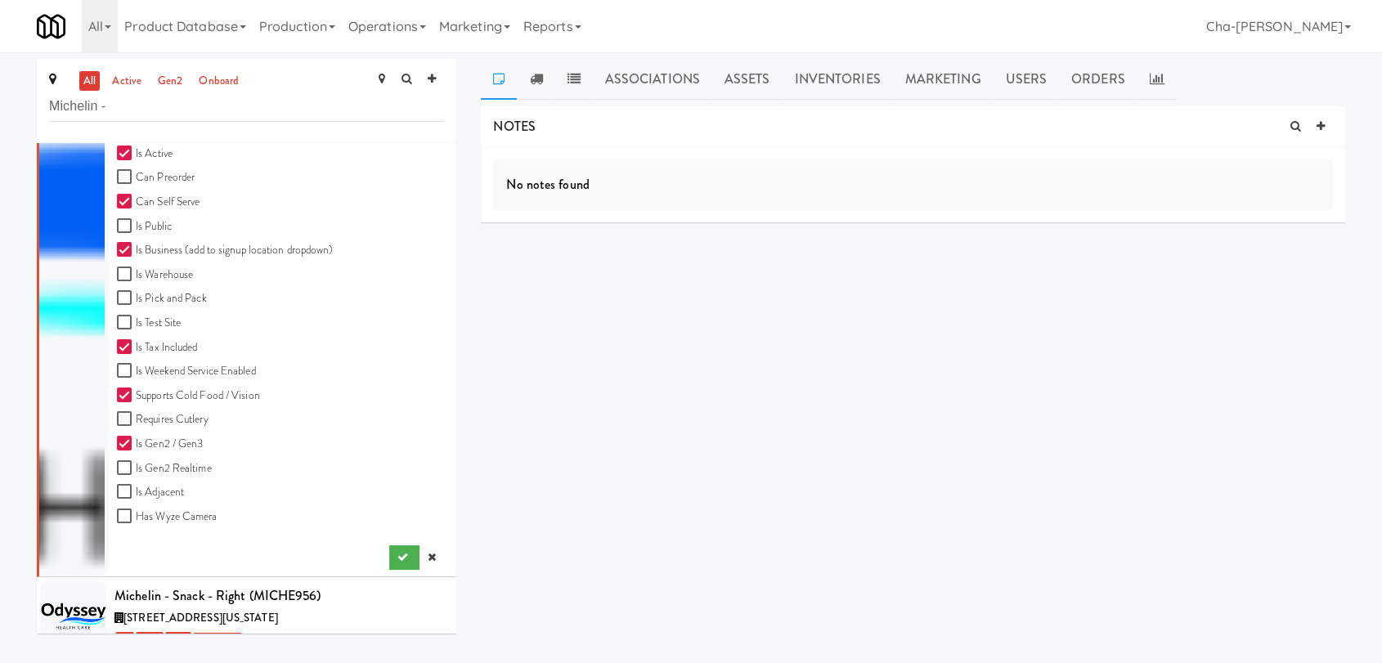
scroll to position [604, 0]
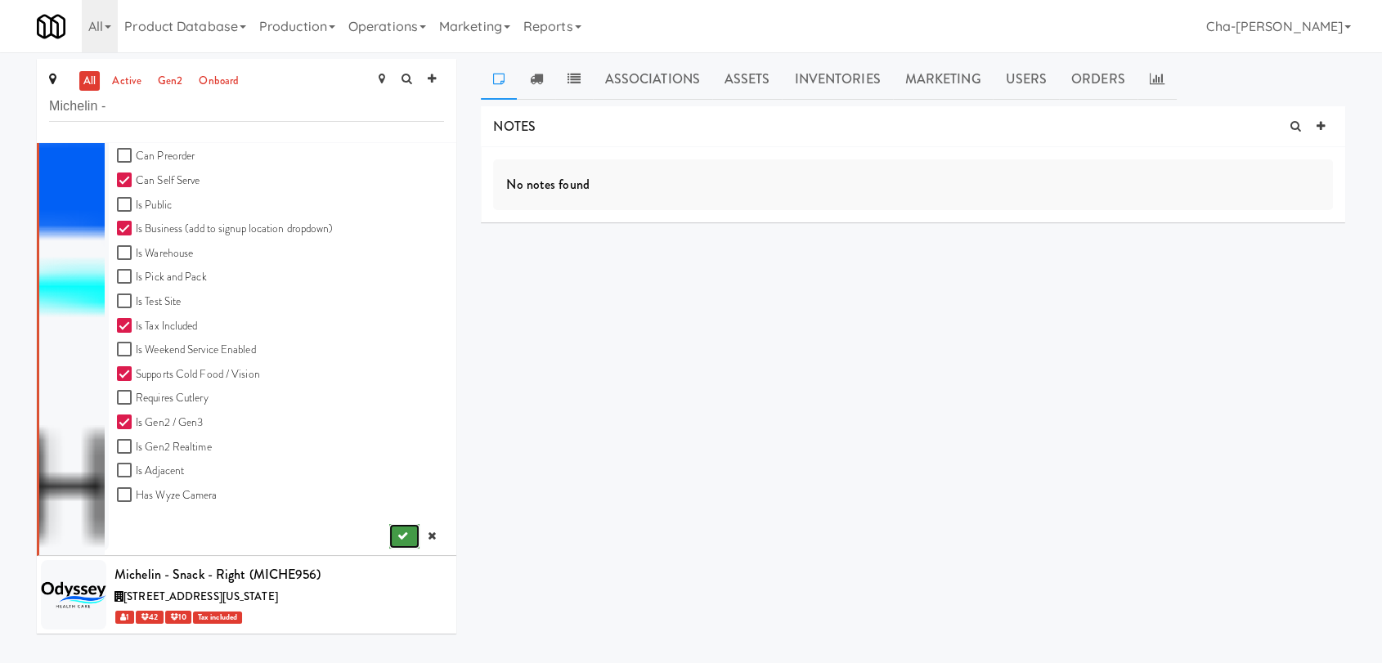
click at [398, 532] on icon "submit" at bounding box center [403, 536] width 11 height 11
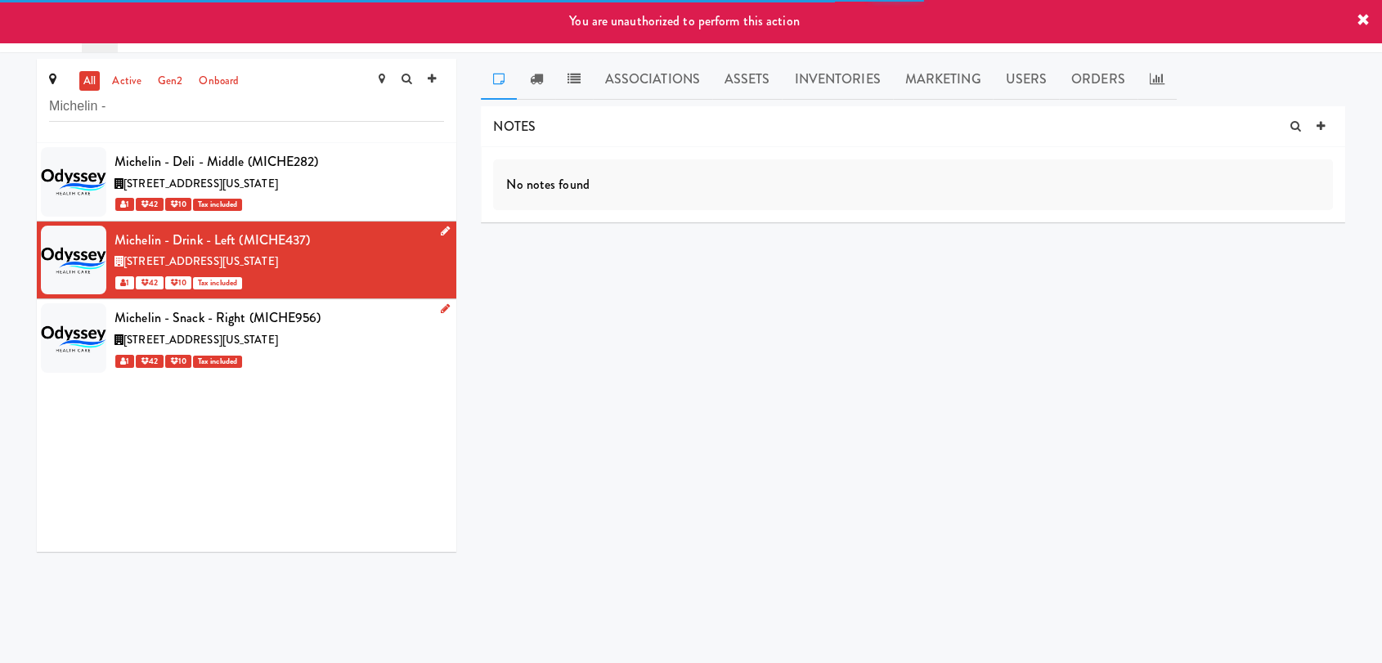
click at [441, 307] on icon at bounding box center [445, 308] width 9 height 11
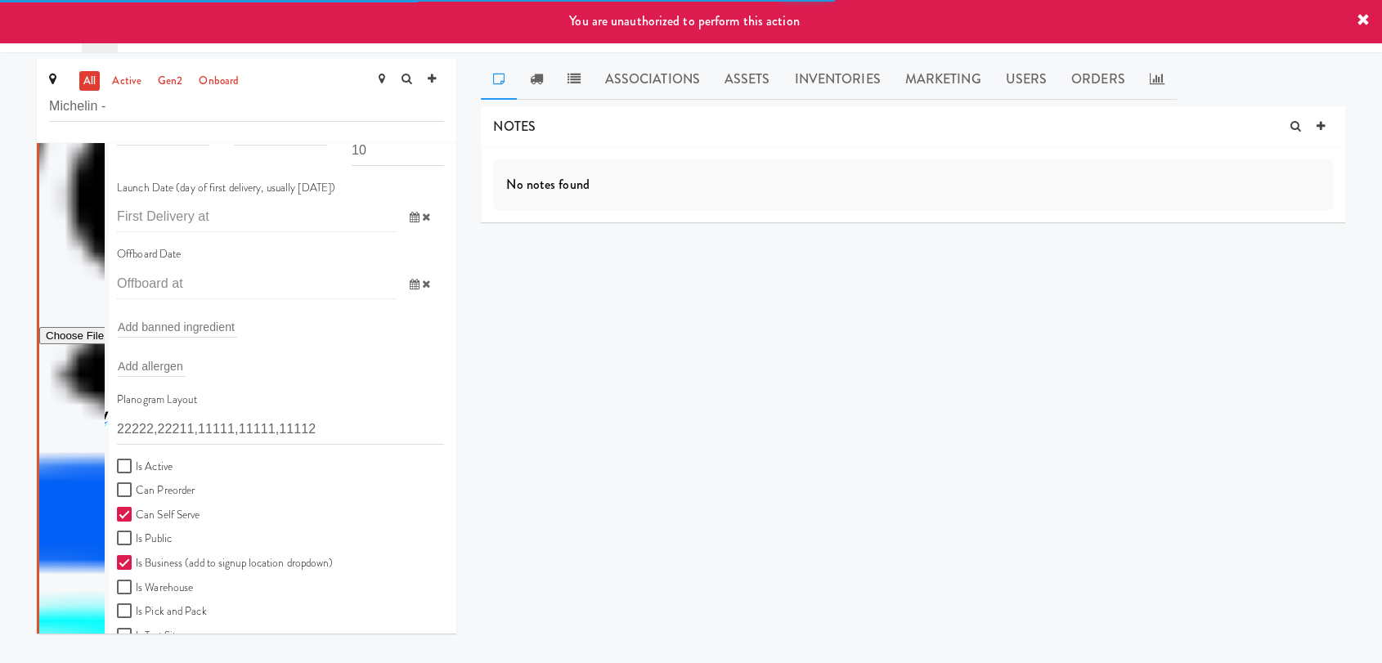
scroll to position [363, 0]
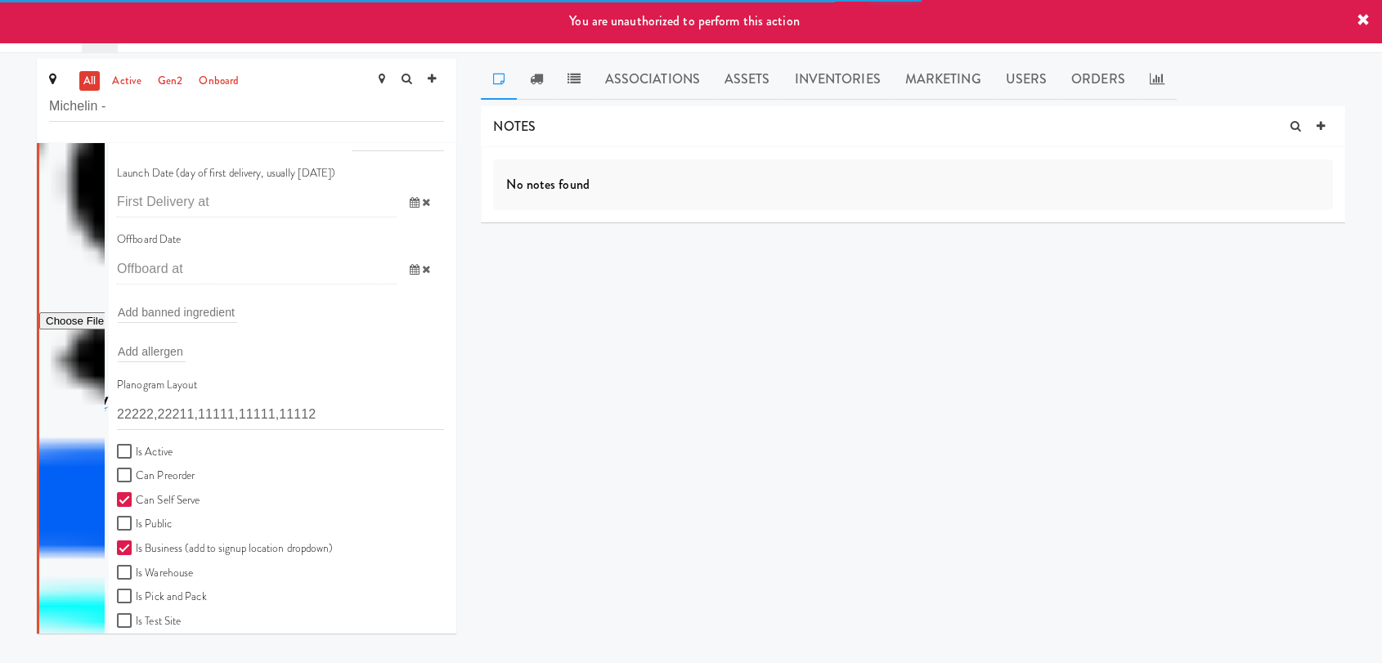
click at [141, 443] on label "Is Active" at bounding box center [145, 452] width 56 height 20
click at [136, 446] on input "Is Active" at bounding box center [126, 452] width 19 height 13
checkbox input "true"
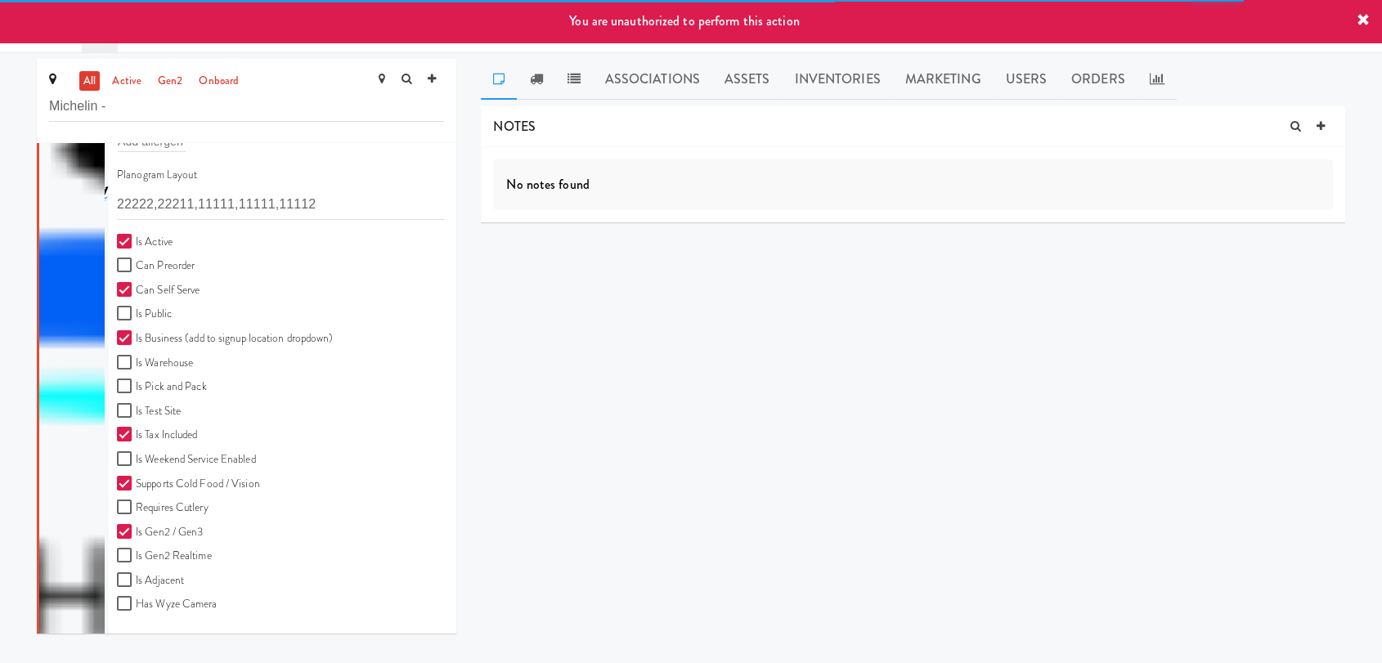
scroll to position [609, 0]
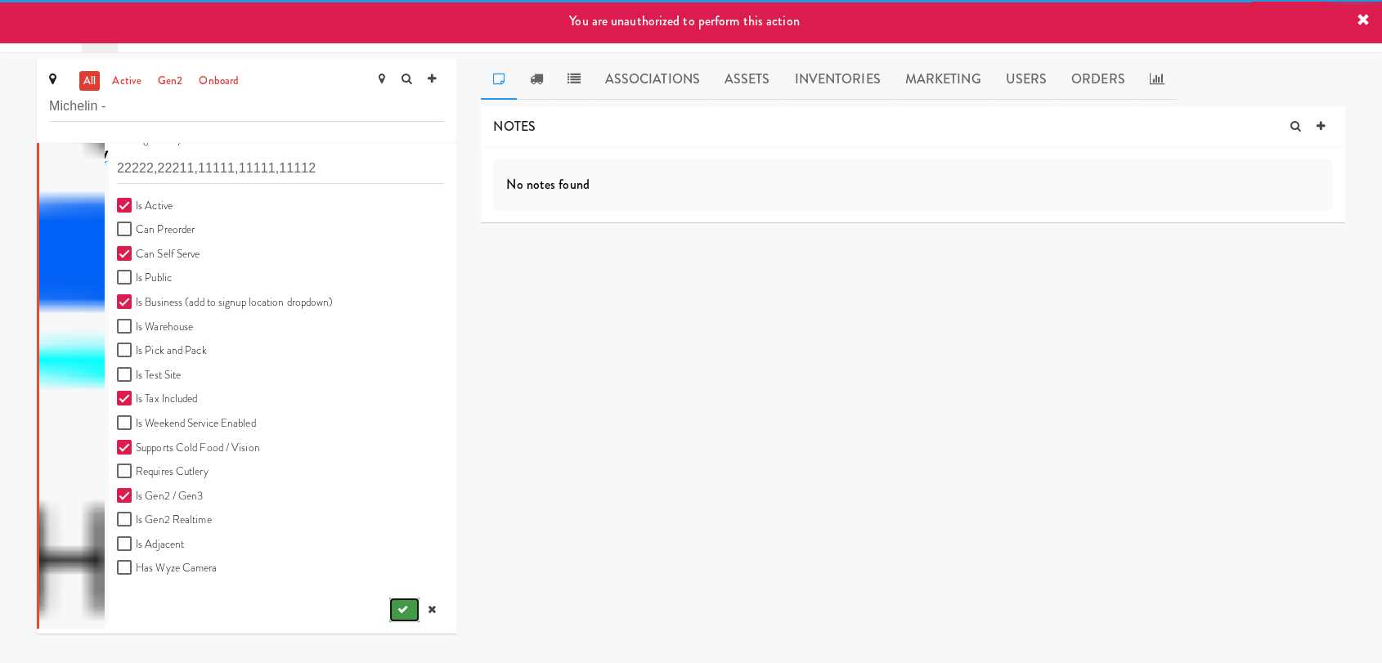
click at [398, 608] on icon "submit" at bounding box center [403, 609] width 11 height 11
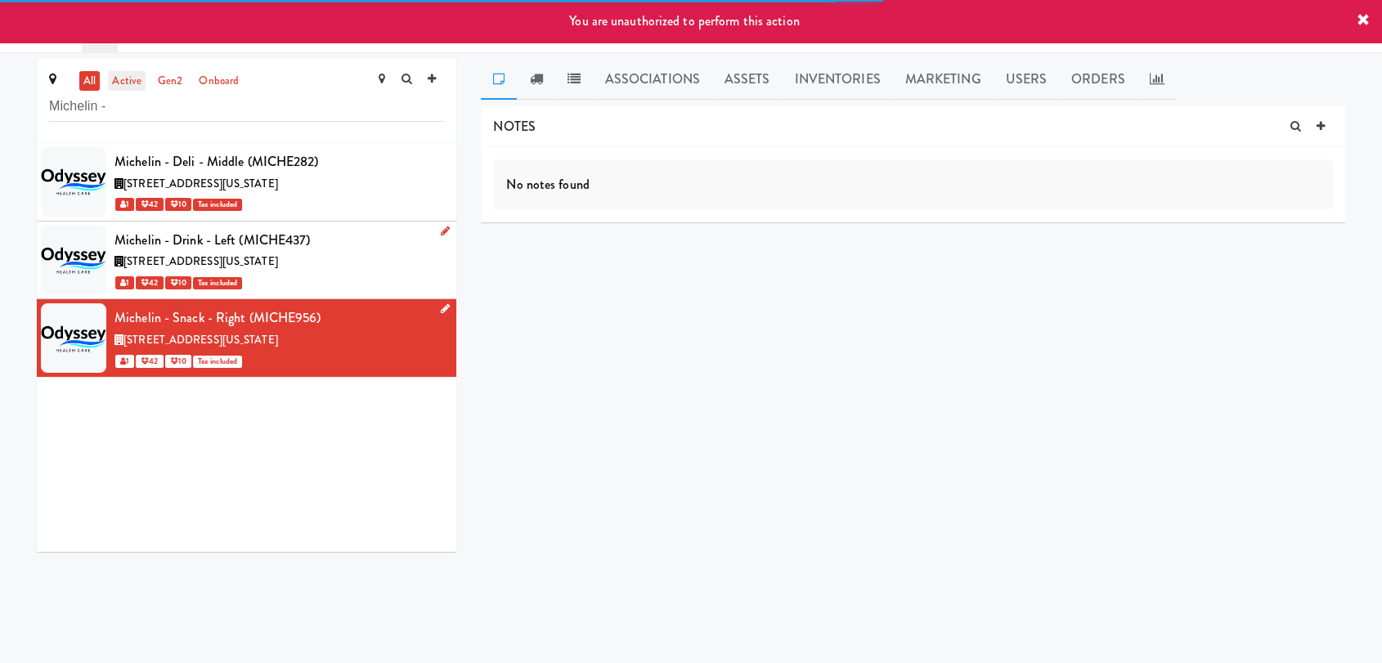
click at [133, 79] on link "active" at bounding box center [127, 81] width 38 height 20
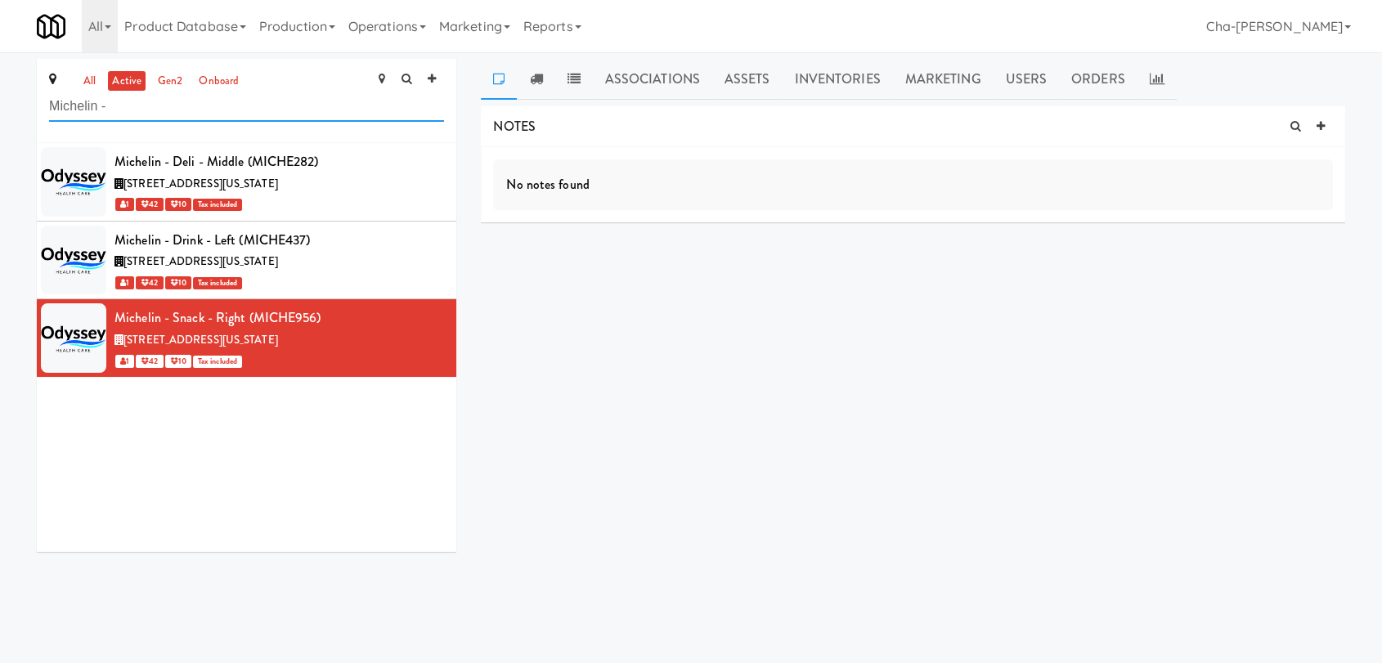
drag, startPoint x: 119, startPoint y: 106, endPoint x: 52, endPoint y: 109, distance: 67.1
click at [52, 109] on input "Michelin -" at bounding box center [246, 107] width 395 height 30
click at [380, 22] on link "Operations" at bounding box center [387, 26] width 91 height 52
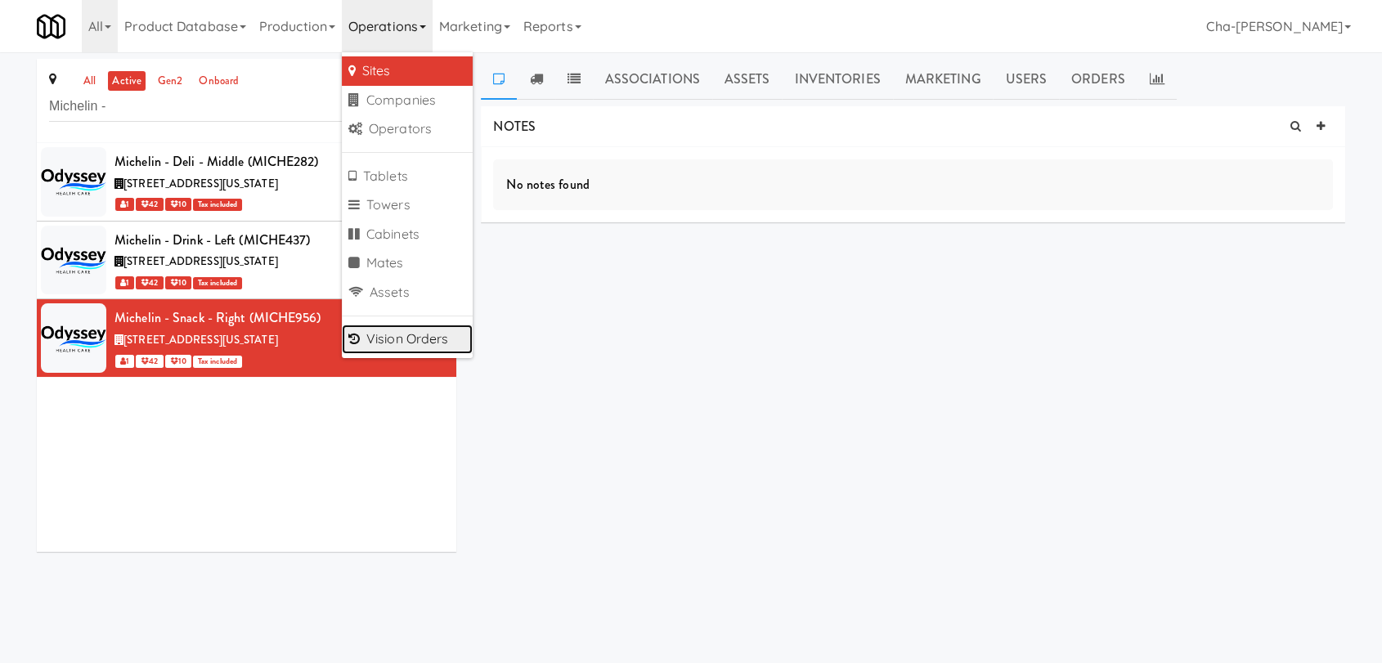
click at [420, 329] on link "Vision Orders" at bounding box center [407, 339] width 131 height 29
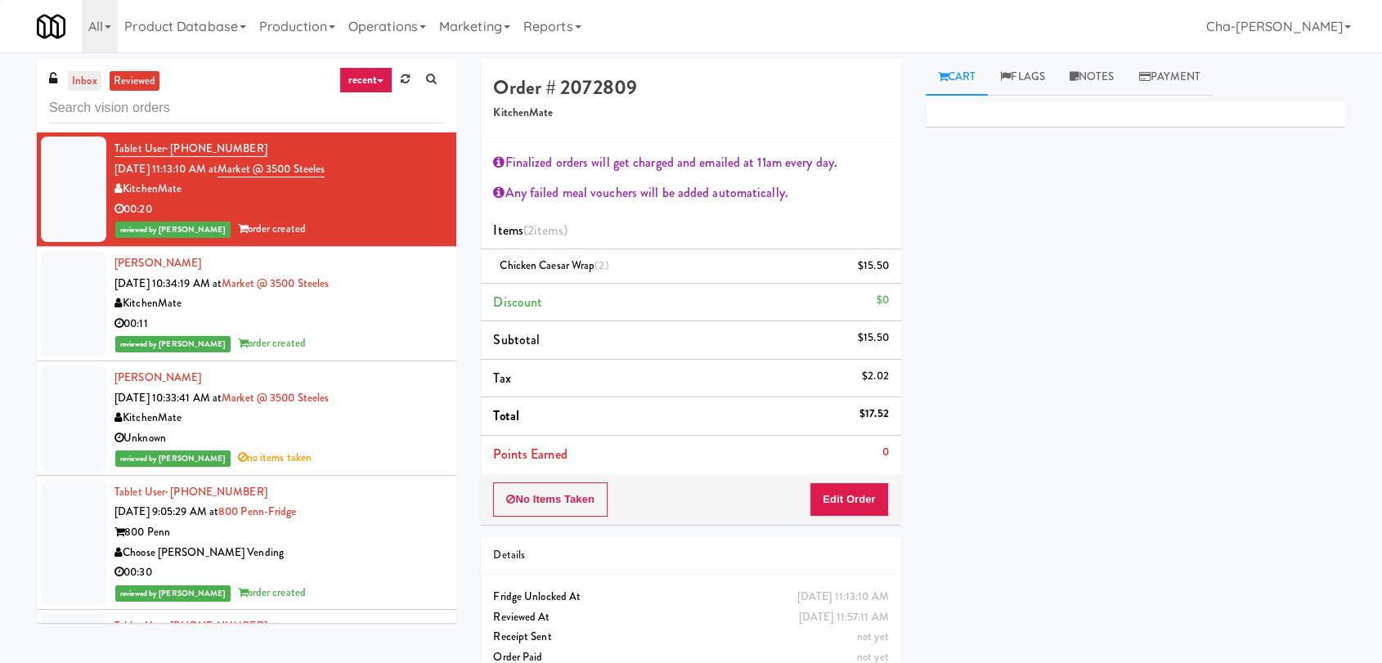
click at [79, 73] on link "inbox" at bounding box center [85, 81] width 34 height 20
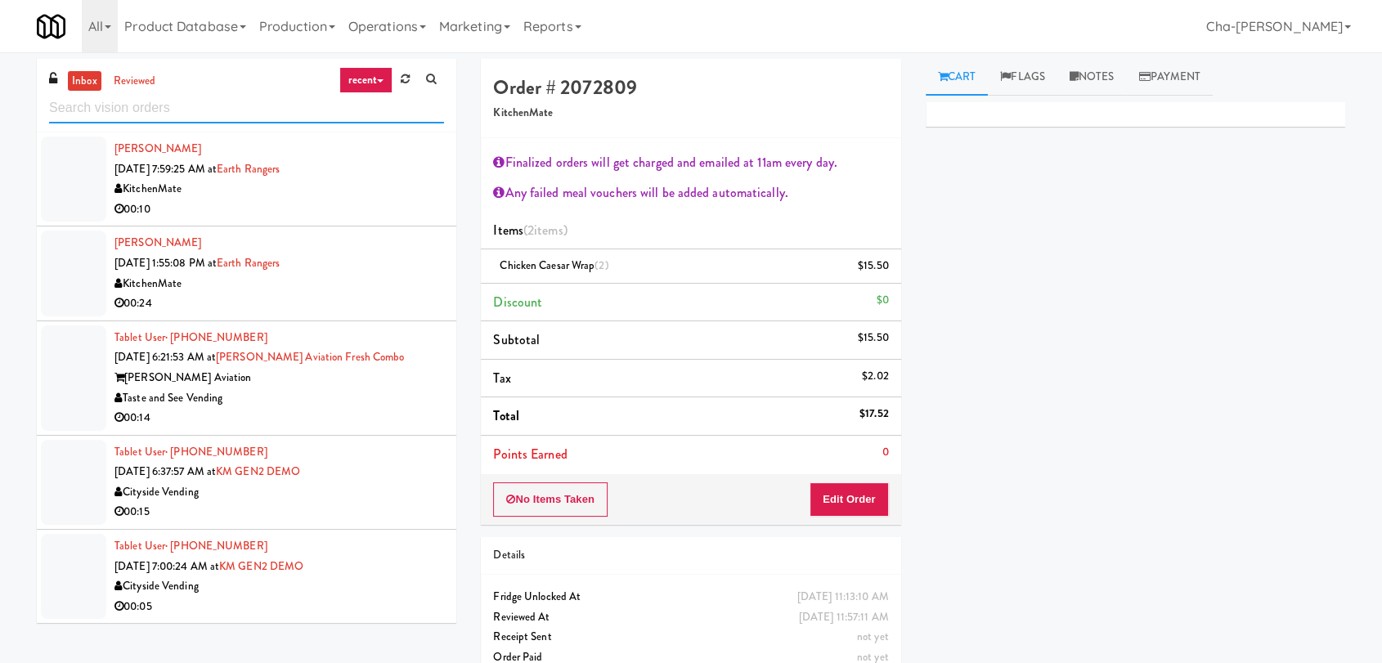
click at [124, 109] on input "text" at bounding box center [246, 108] width 395 height 30
paste input "Michelin -"
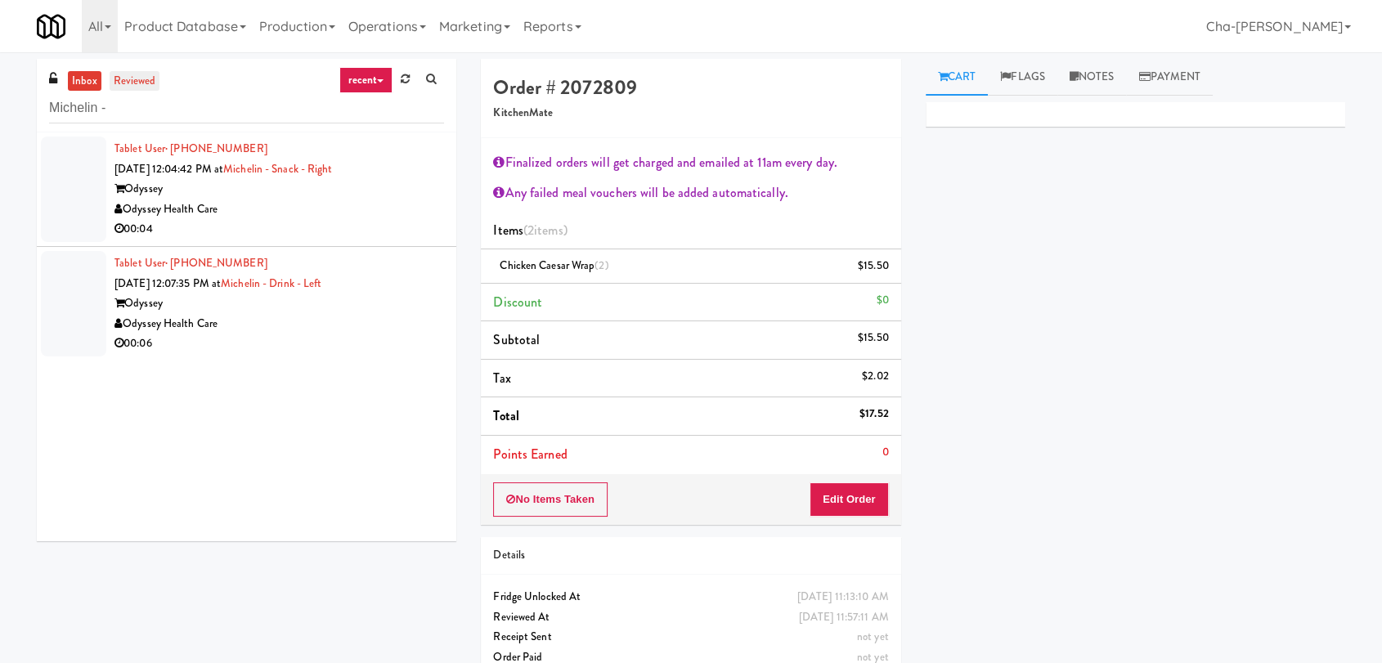
click at [127, 79] on link "reviewed" at bounding box center [135, 81] width 51 height 20
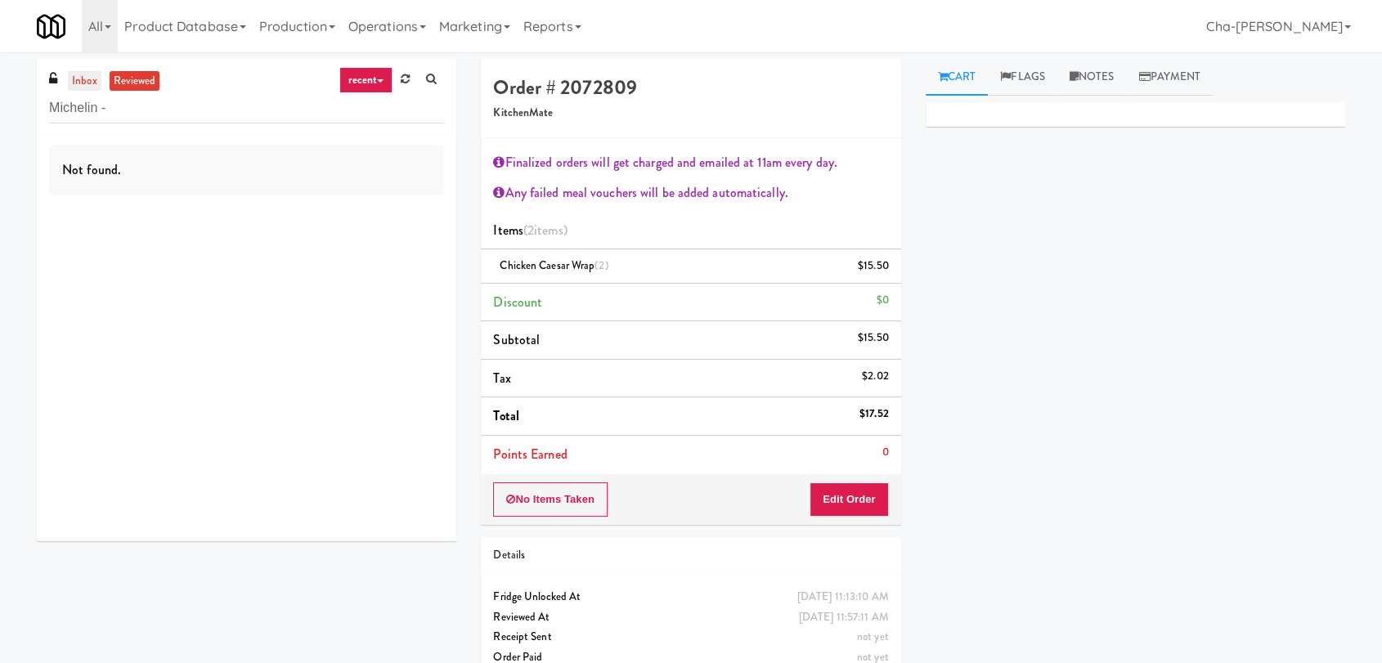
click at [92, 81] on link "inbox" at bounding box center [85, 81] width 34 height 20
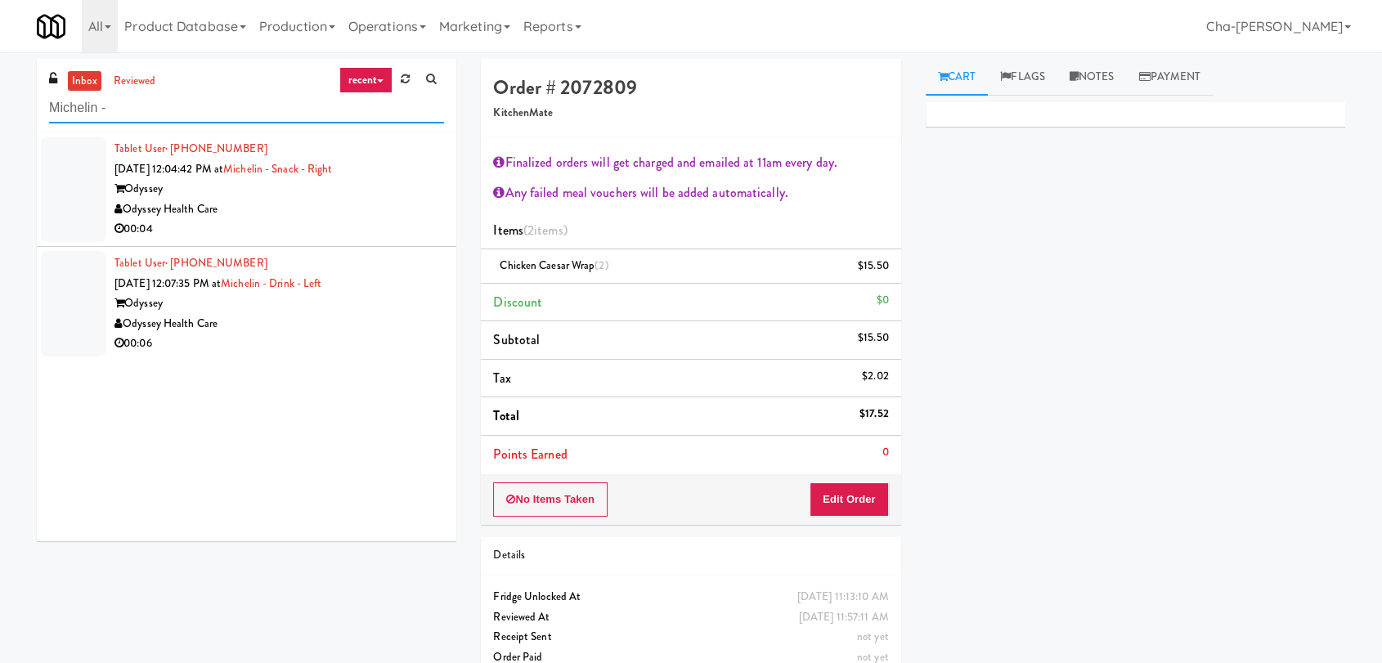
click at [155, 113] on input "Michelin -" at bounding box center [246, 108] width 395 height 30
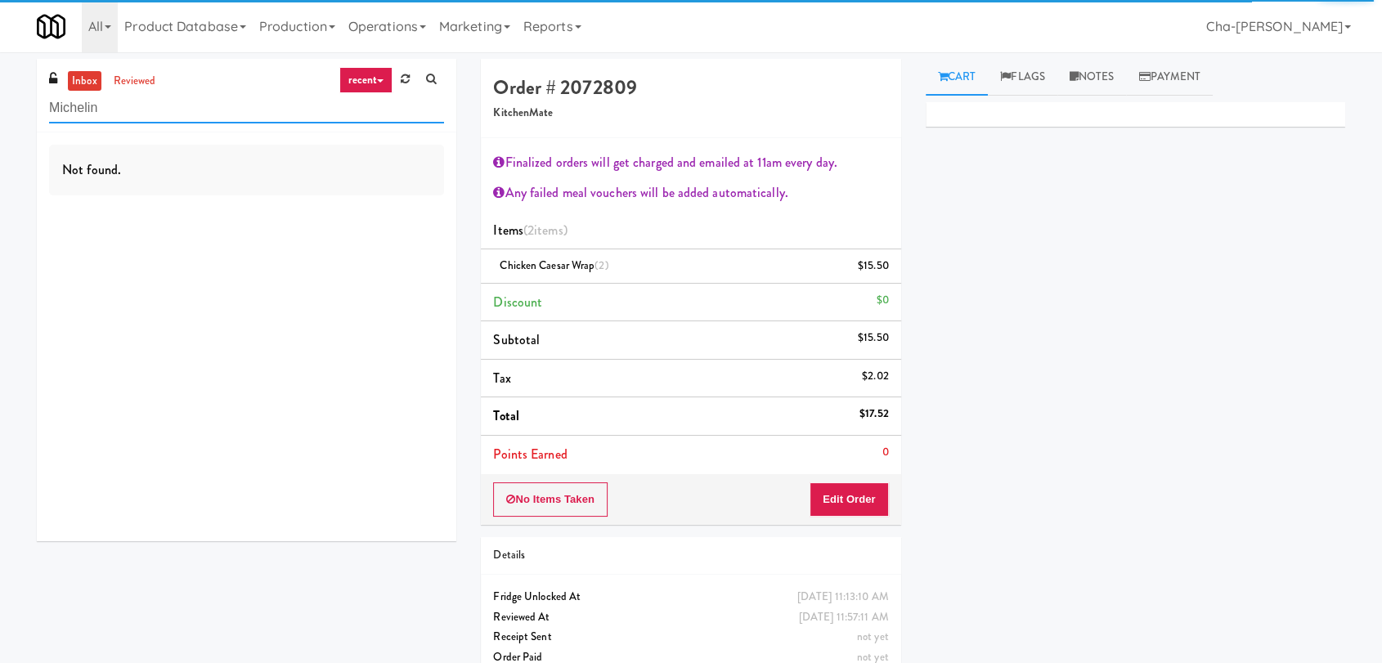
drag, startPoint x: 121, startPoint y: 110, endPoint x: 47, endPoint y: 111, distance: 74.4
click at [47, 111] on div "inbox reviewed recent all unclear take inventory issue suspicious failed recent…" at bounding box center [247, 96] width 420 height 74
type input "Michelin"
click at [158, 113] on input "Michelin" at bounding box center [246, 108] width 395 height 30
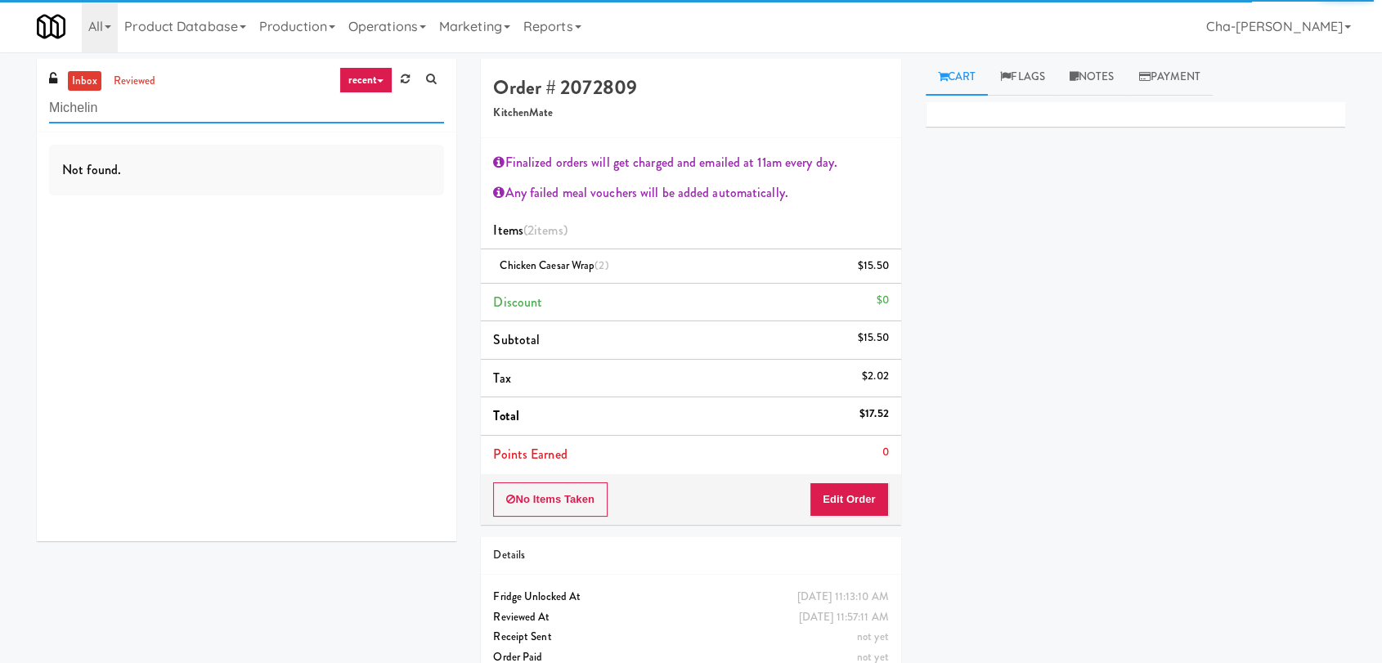
click at [158, 113] on input "Michelin" at bounding box center [246, 108] width 395 height 30
click at [135, 79] on link "reviewed" at bounding box center [135, 81] width 51 height 20
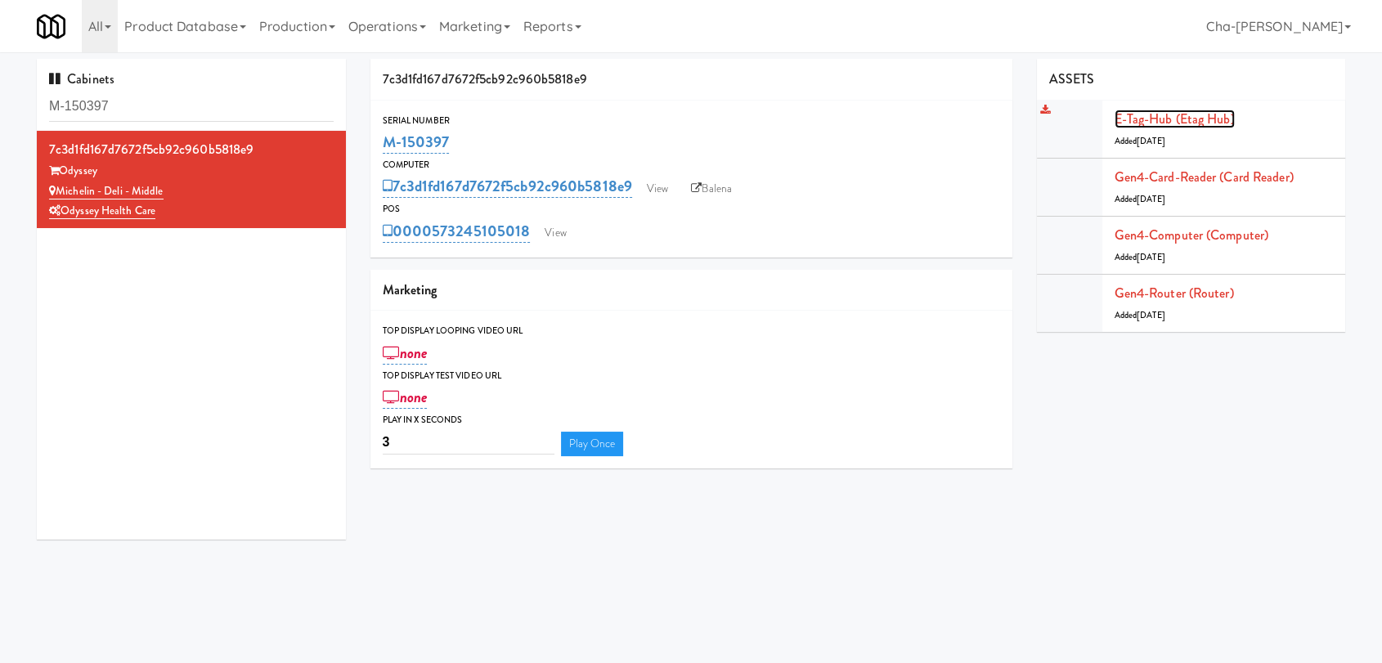
click at [1129, 115] on link "E-tag-hub (Etag Hub)" at bounding box center [1175, 119] width 120 height 19
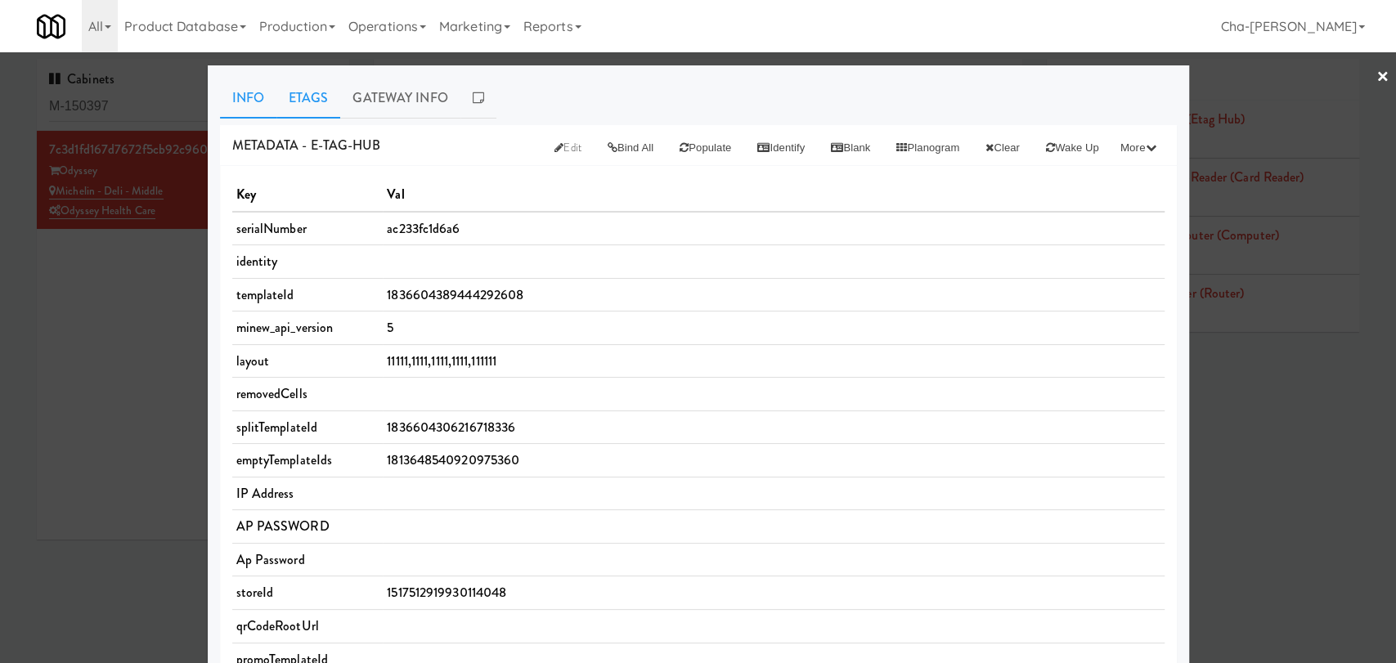
click at [294, 94] on link "Etags" at bounding box center [308, 98] width 65 height 41
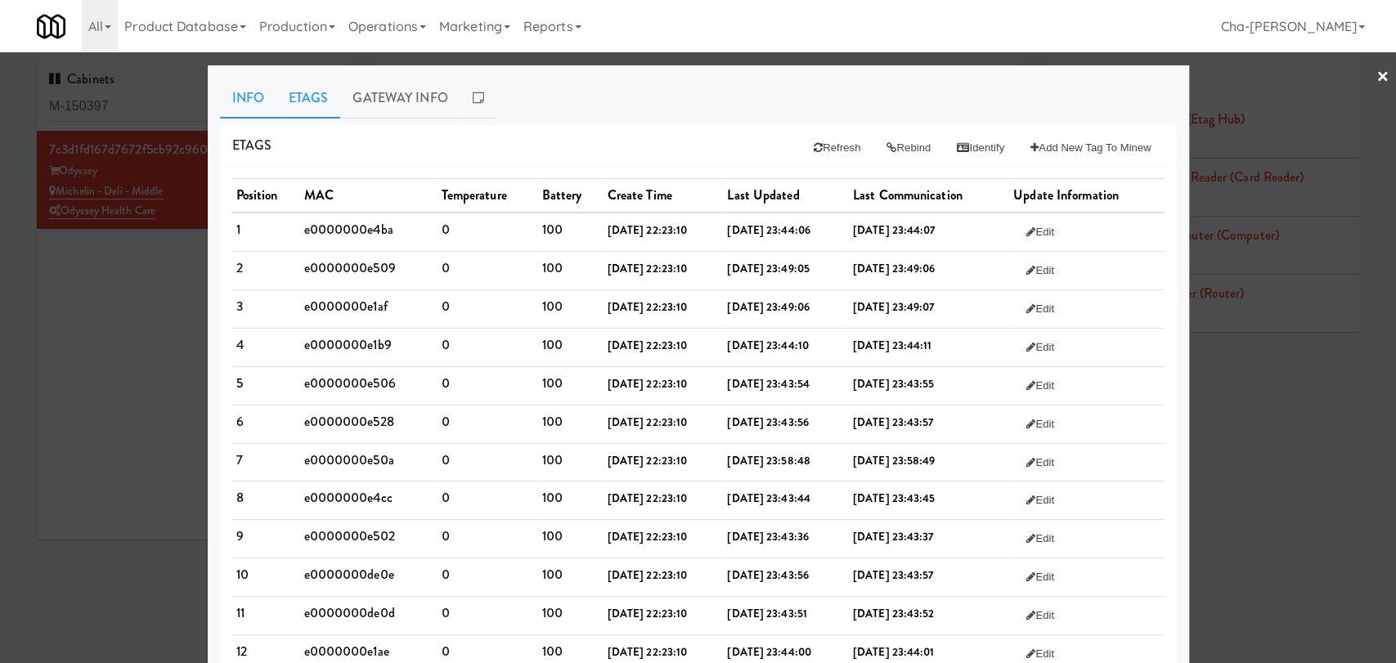
click at [249, 101] on link "Info" at bounding box center [248, 98] width 56 height 41
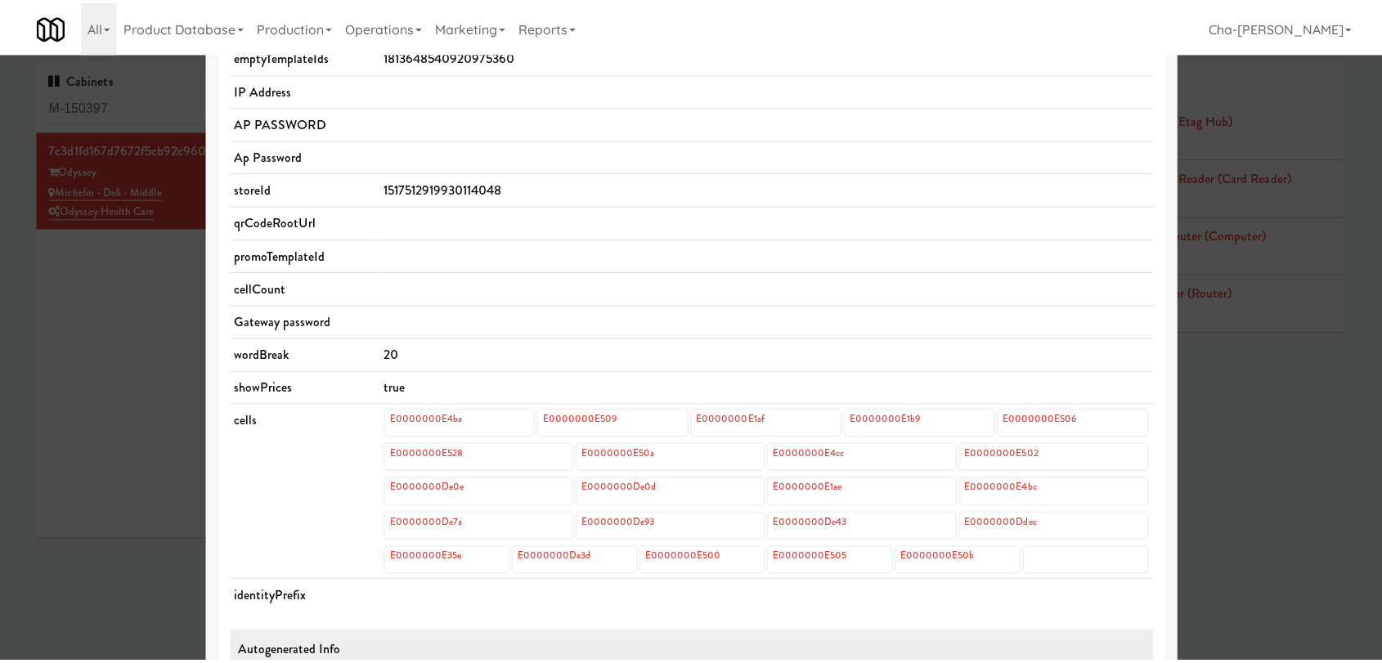
scroll to position [545, 0]
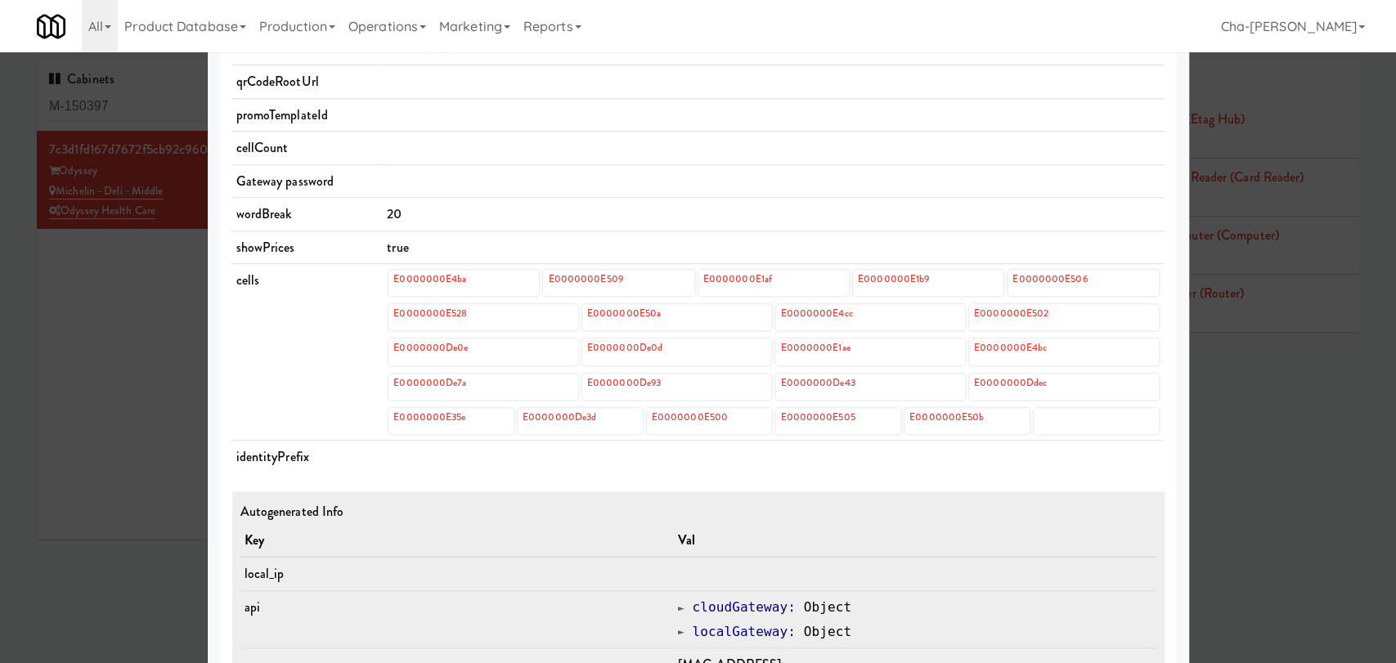
click at [147, 271] on div at bounding box center [698, 331] width 1396 height 663
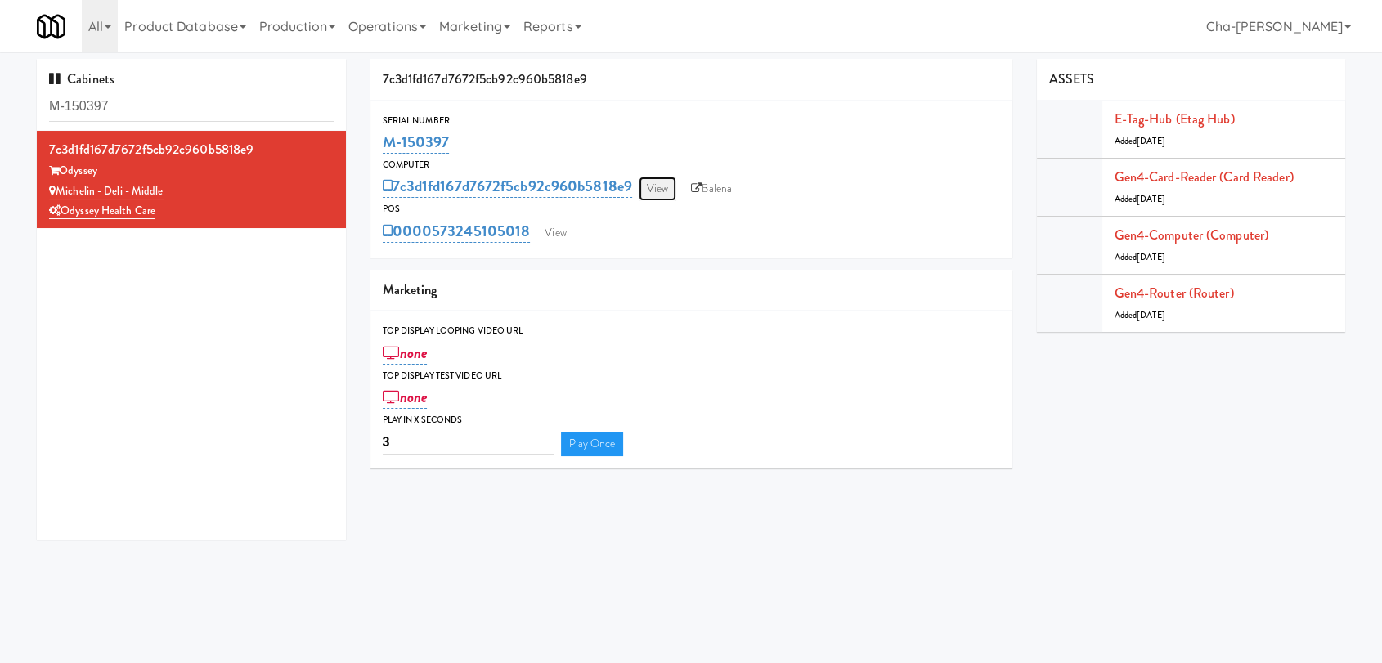
click at [663, 194] on link "View" at bounding box center [658, 189] width 38 height 25
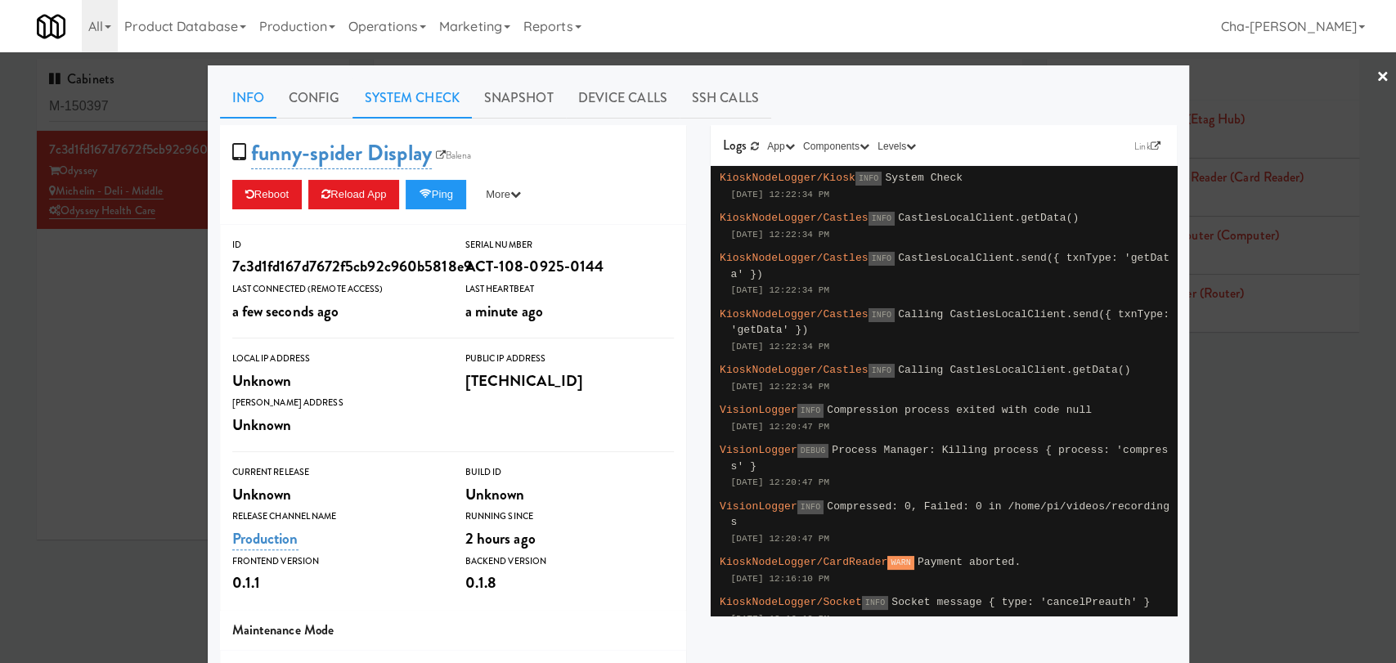
click at [439, 93] on link "System Check" at bounding box center [412, 98] width 119 height 41
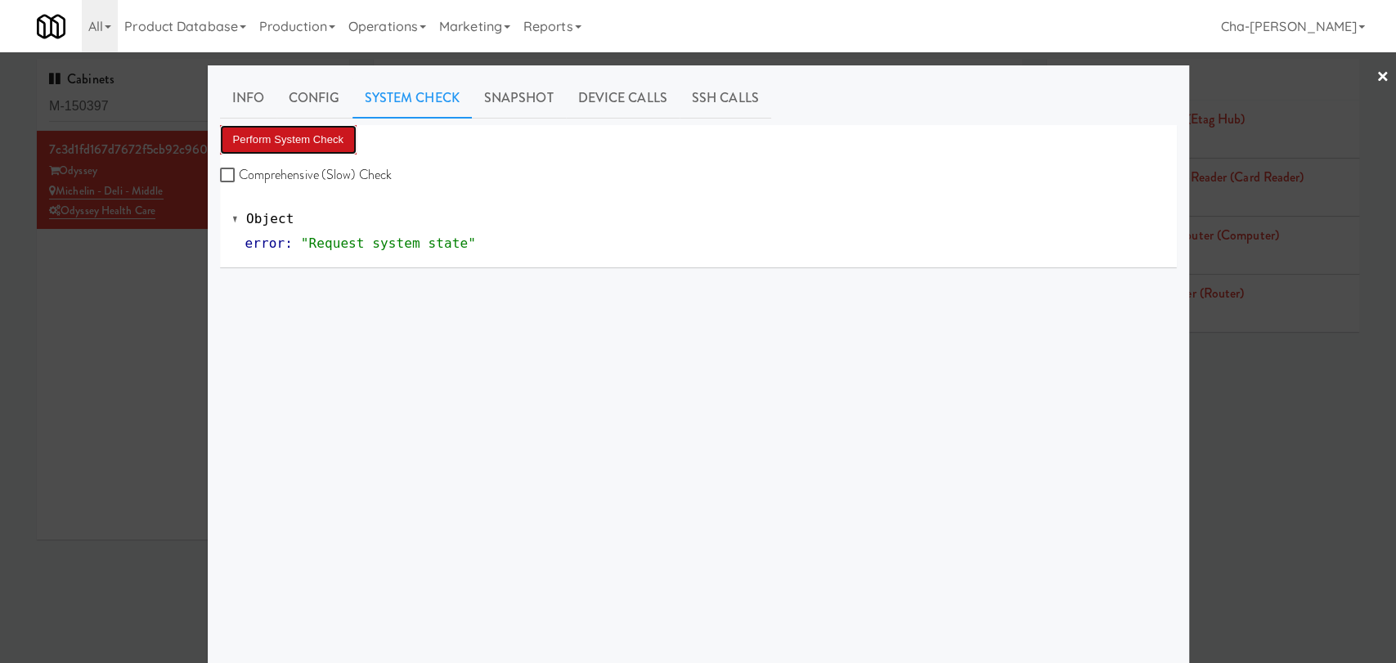
click at [290, 147] on button "Perform System Check" at bounding box center [288, 139] width 137 height 29
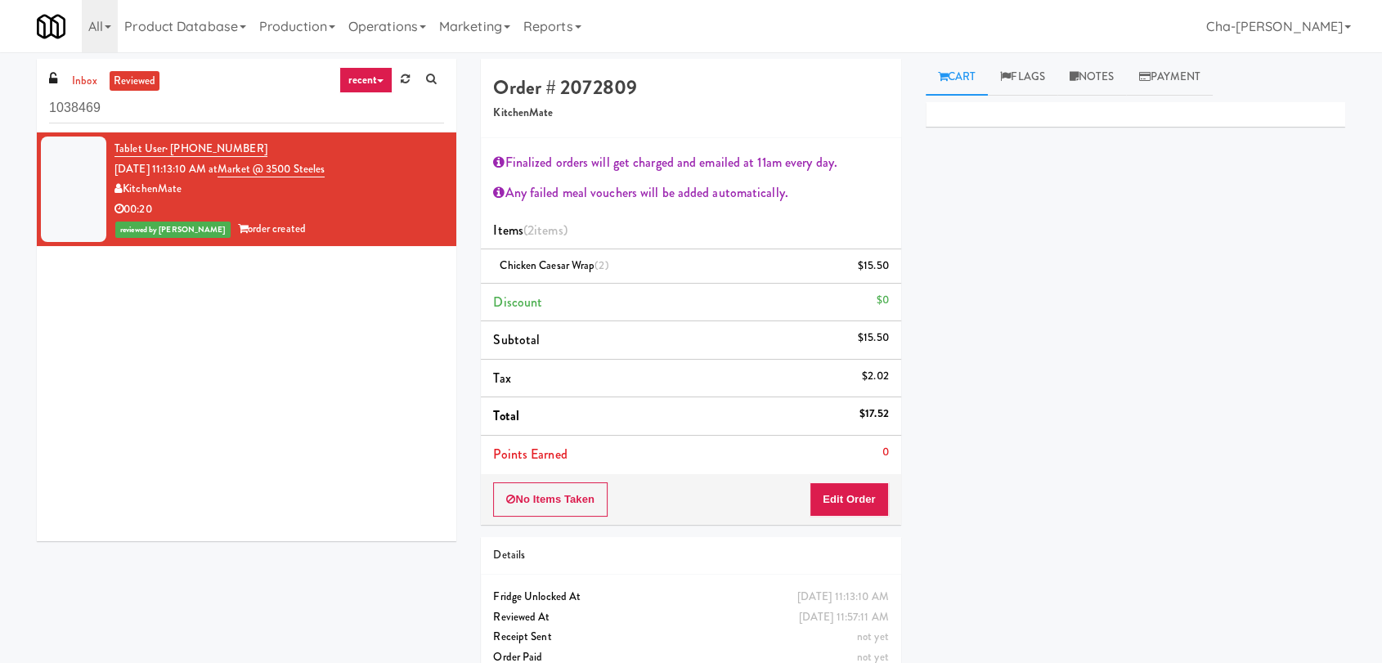
click at [155, 101] on input "1038469" at bounding box center [246, 108] width 395 height 30
click at [78, 81] on link "inbox" at bounding box center [85, 81] width 34 height 20
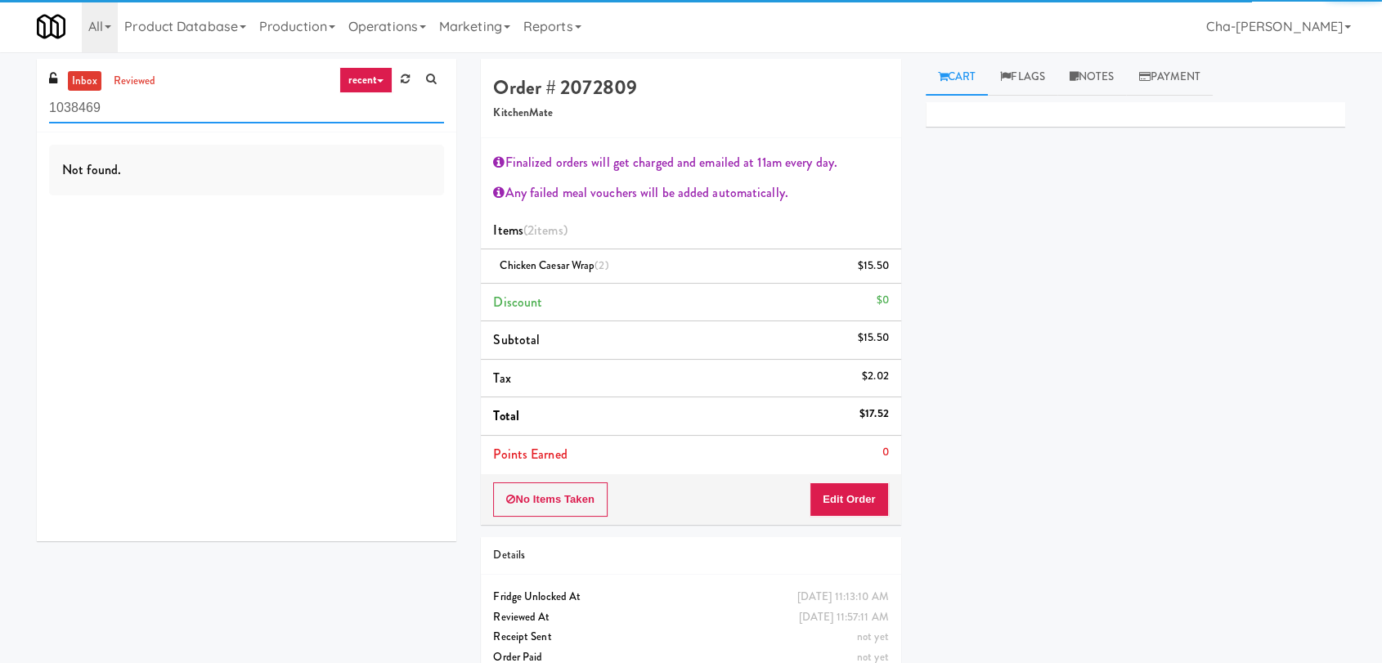
click at [115, 106] on input "1038469" at bounding box center [246, 108] width 395 height 30
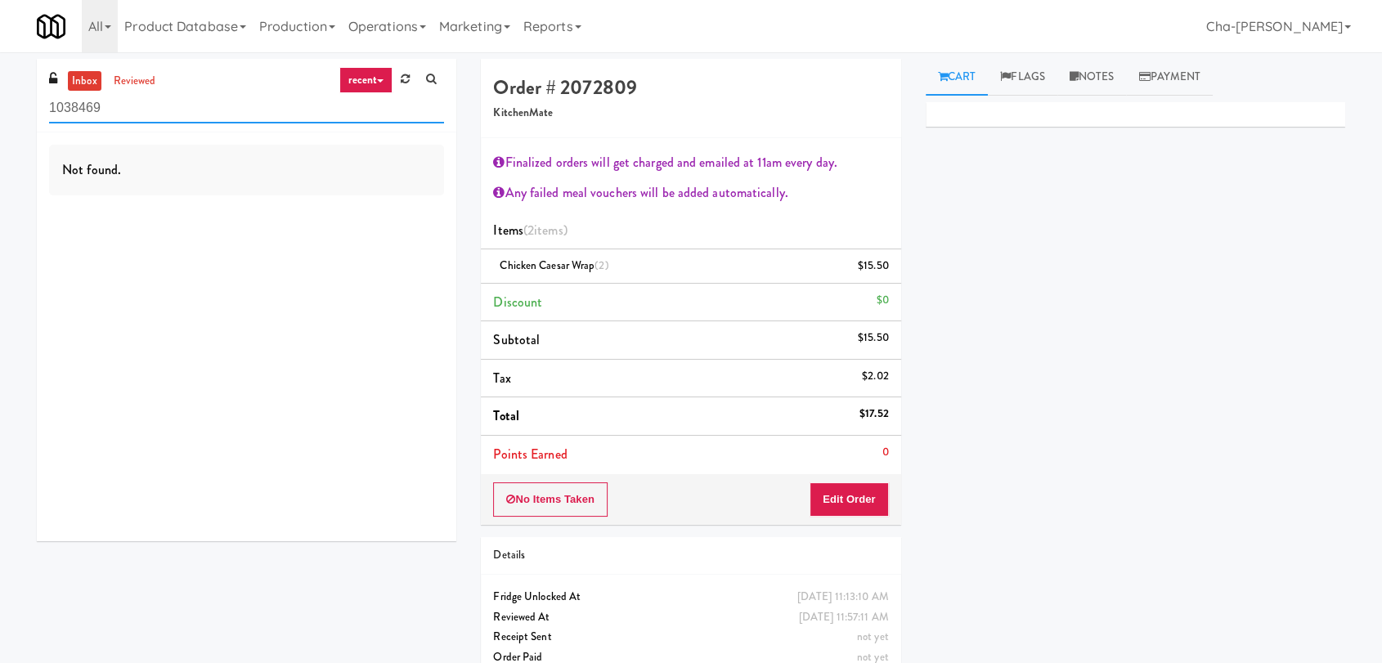
click at [115, 106] on input "1038469" at bounding box center [246, 108] width 395 height 30
paste input "Michelin"
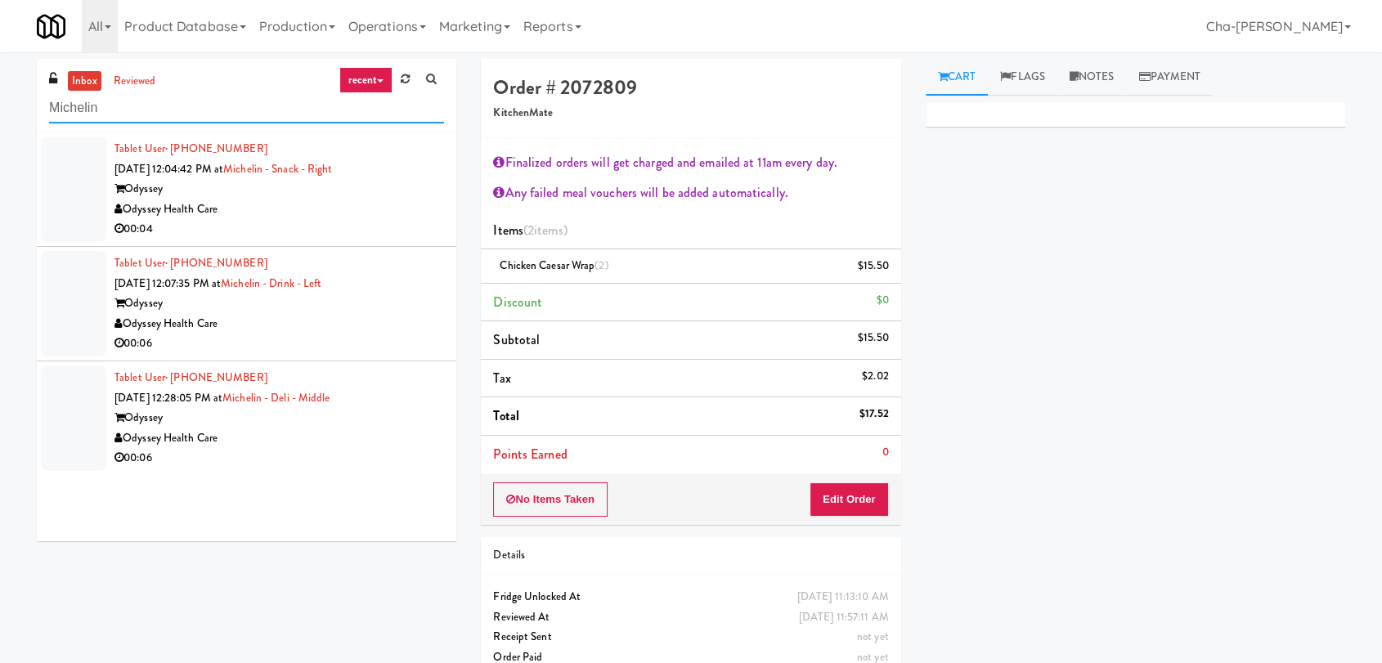
type input "Michelin"
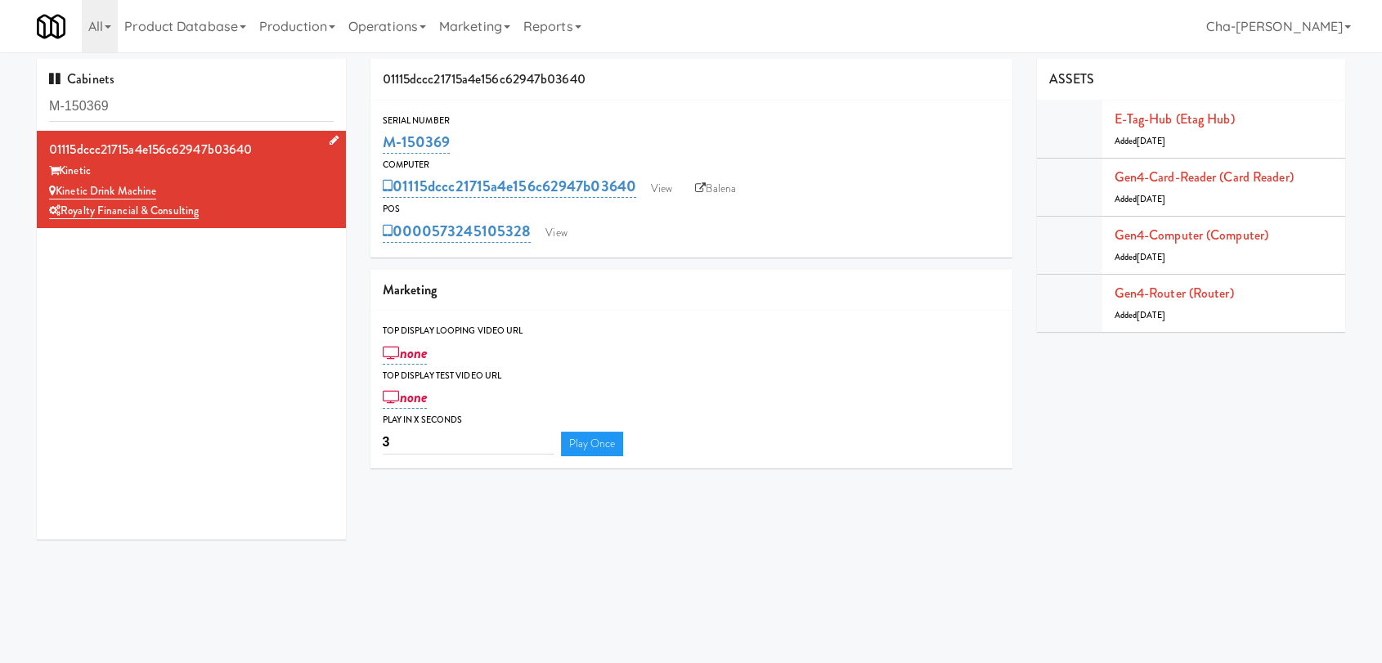
drag, startPoint x: 228, startPoint y: 195, endPoint x: 242, endPoint y: 195, distance: 13.9
click at [229, 195] on div "Kinetic Drink Machine" at bounding box center [191, 192] width 285 height 20
click at [275, 195] on div "Kinetic Drink Machine" at bounding box center [191, 192] width 285 height 20
drag, startPoint x: 175, startPoint y: 186, endPoint x: 56, endPoint y: 186, distance: 118.6
click at [56, 186] on div "Kinetic Drink Machine" at bounding box center [191, 192] width 285 height 20
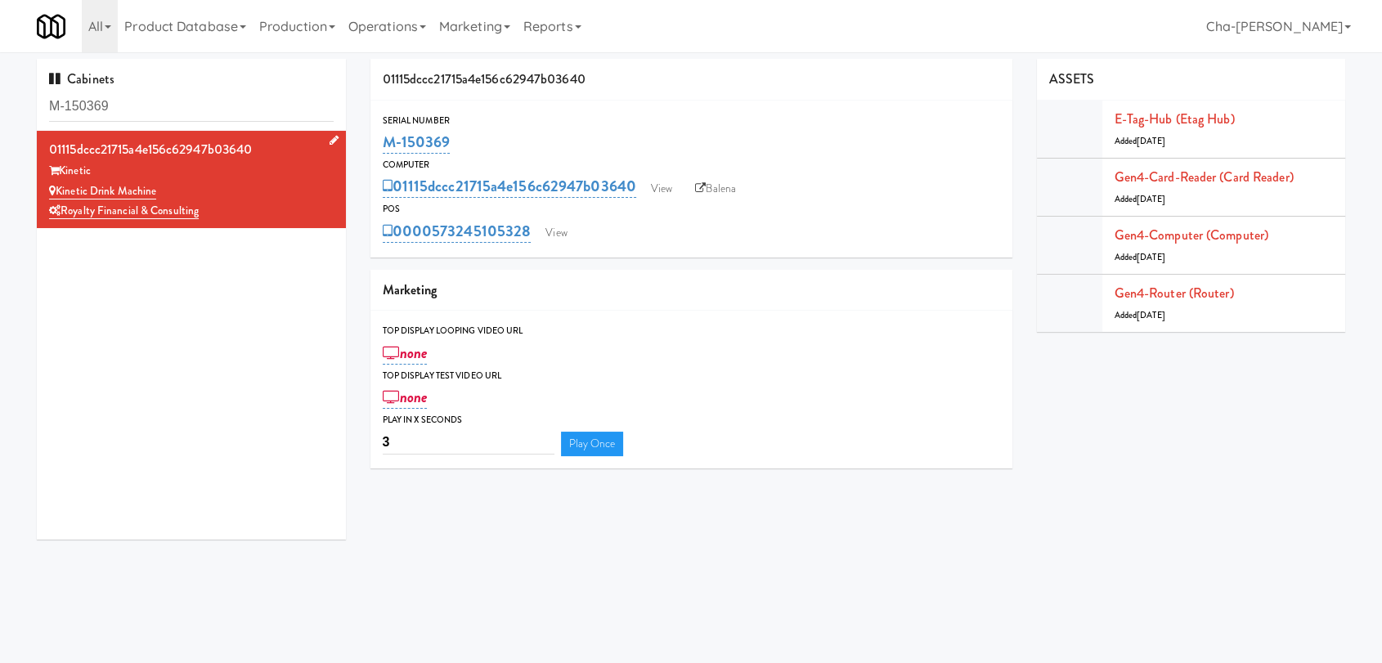
copy link "Kinetic Drink Machine"
drag, startPoint x: 129, startPoint y: 185, endPoint x: 59, endPoint y: 190, distance: 70.5
click at [59, 190] on div "Encore Combo" at bounding box center [191, 192] width 285 height 20
copy link "Encore Combo"
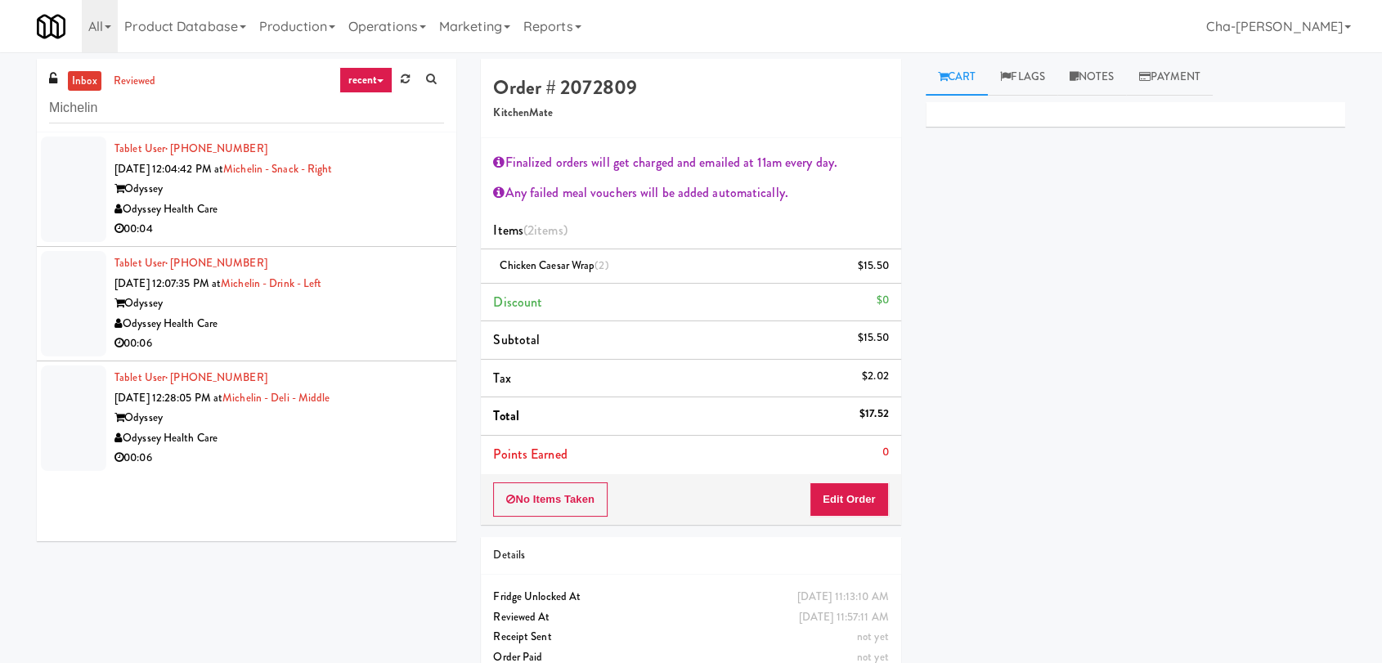
click at [182, 119] on input "Michelin" at bounding box center [246, 108] width 395 height 30
drag, startPoint x: 0, startPoint y: 0, endPoint x: 182, endPoint y: 119, distance: 216.9
click at [182, 119] on input "Michelin" at bounding box center [246, 108] width 395 height 30
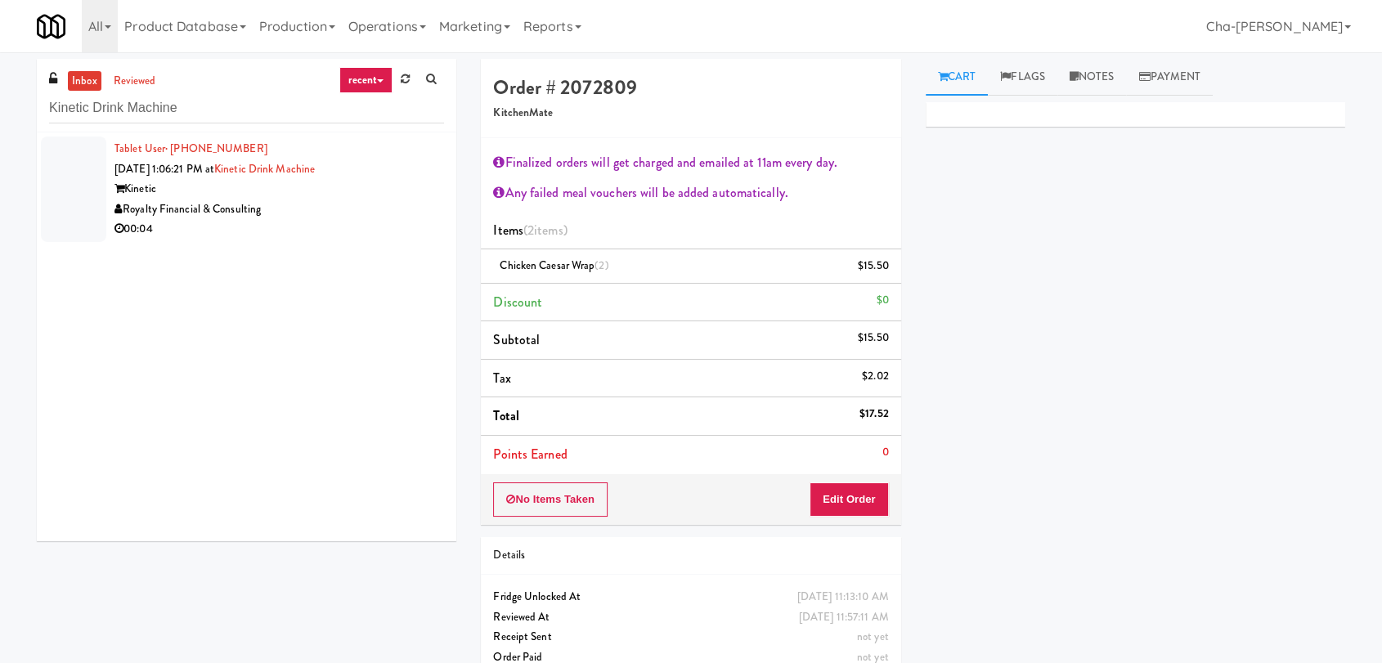
type input "Kinetic Drink Machine"
click at [339, 211] on div "Royalty Financial & Consulting" at bounding box center [280, 210] width 330 height 20
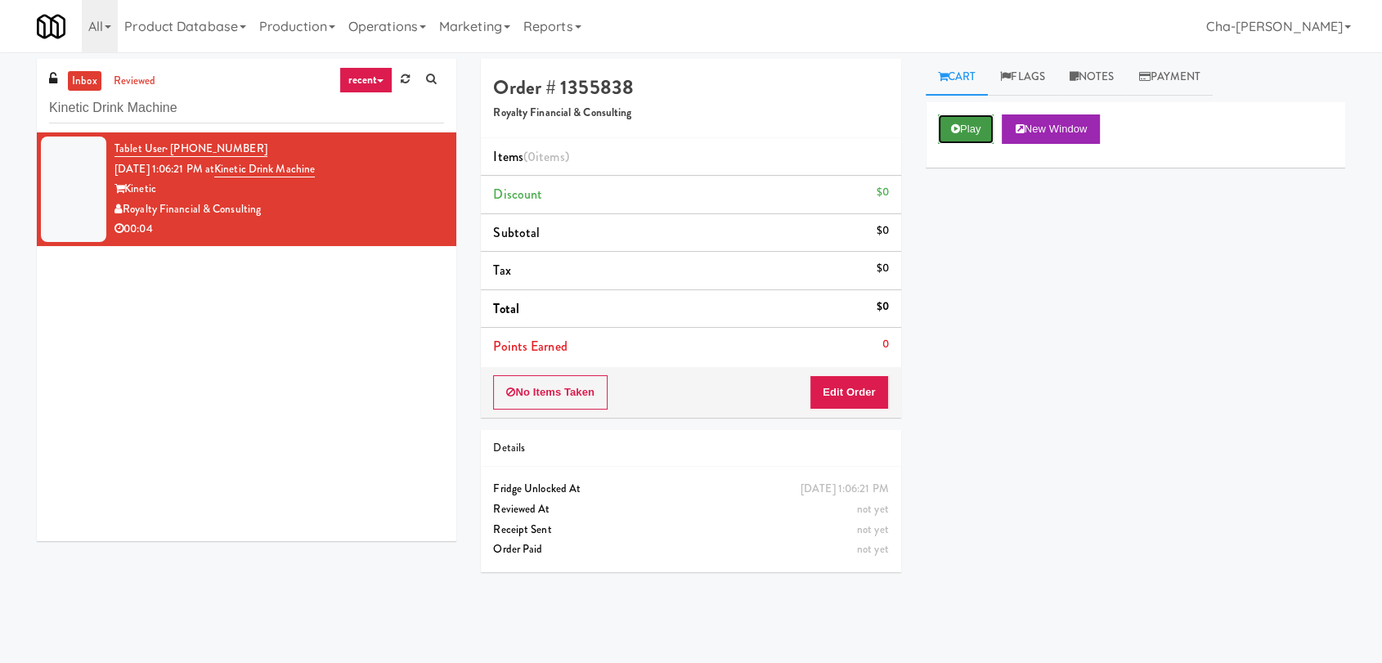
click at [978, 128] on button "Play" at bounding box center [966, 129] width 56 height 29
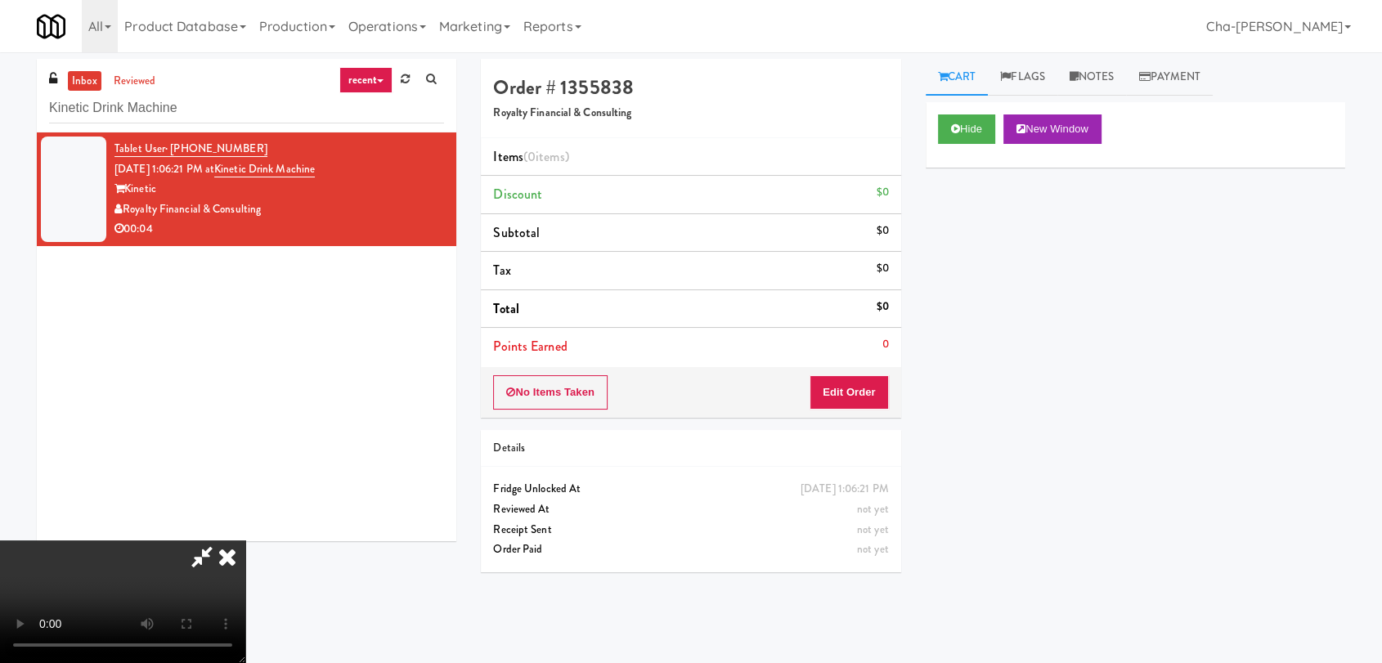
click at [245, 541] on icon at bounding box center [227, 557] width 36 height 33
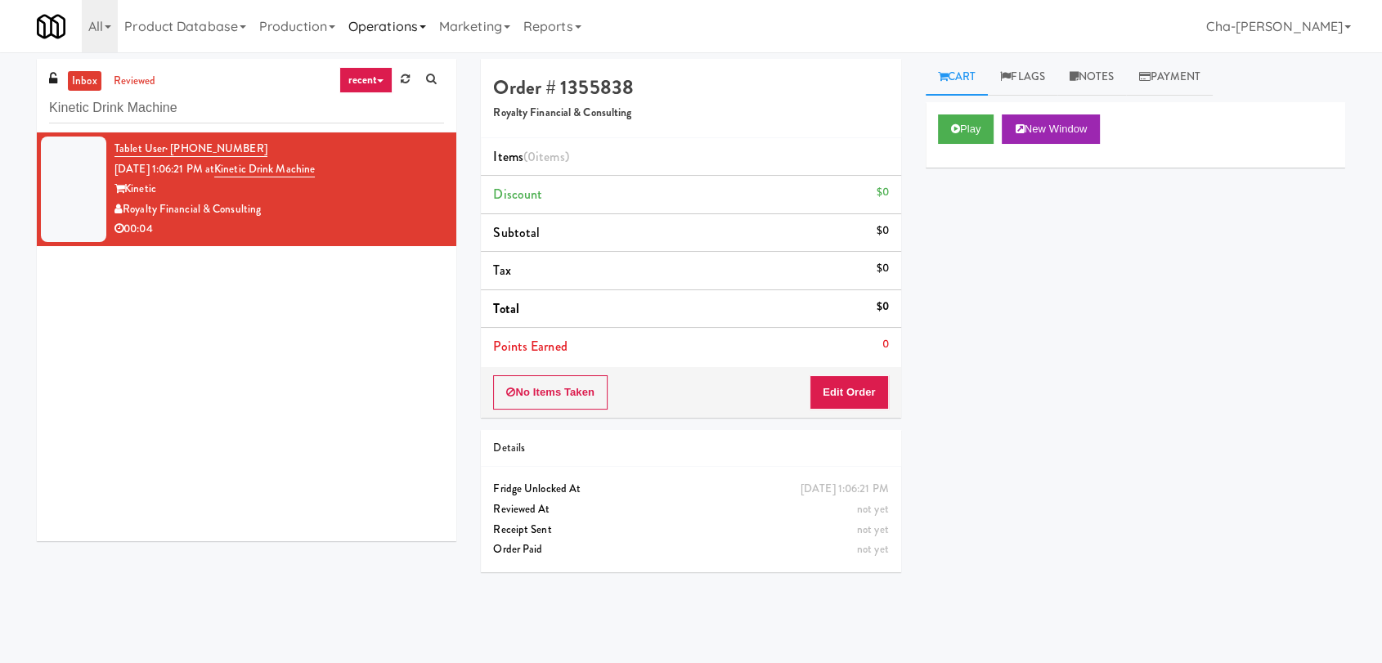
click at [412, 25] on link "Operations" at bounding box center [387, 26] width 91 height 52
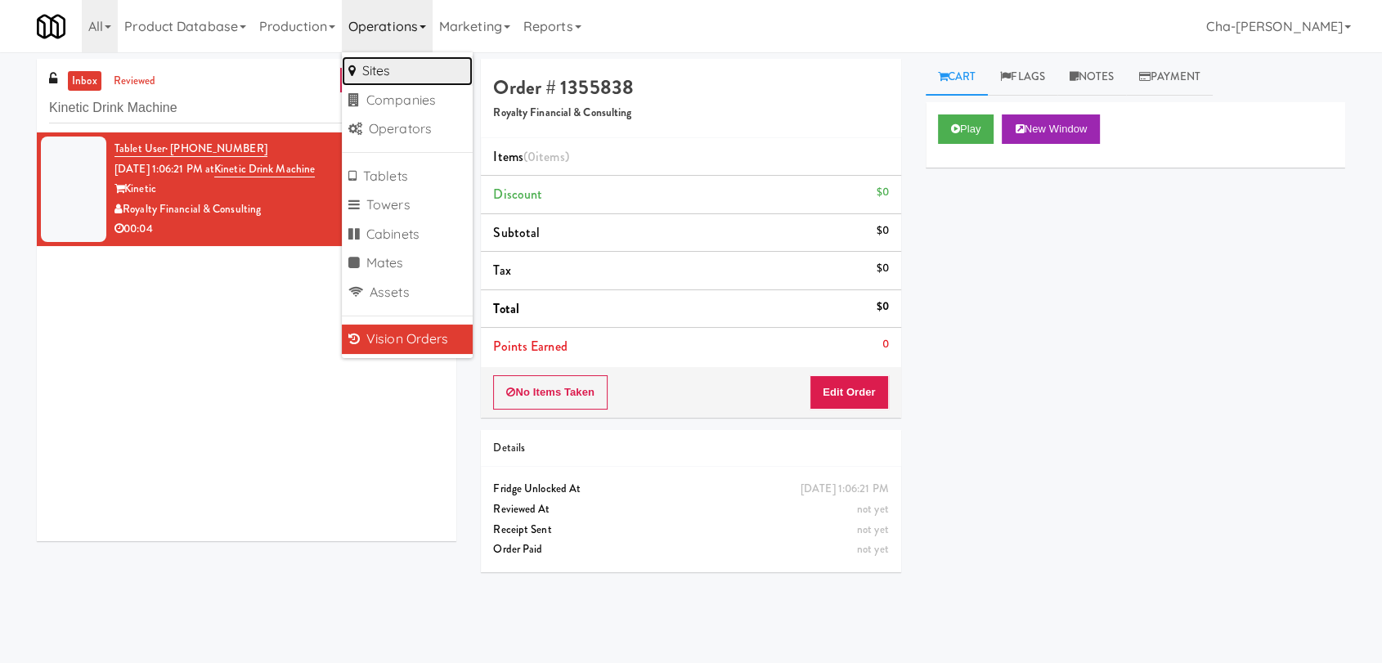
click at [402, 74] on link "Sites" at bounding box center [407, 70] width 131 height 29
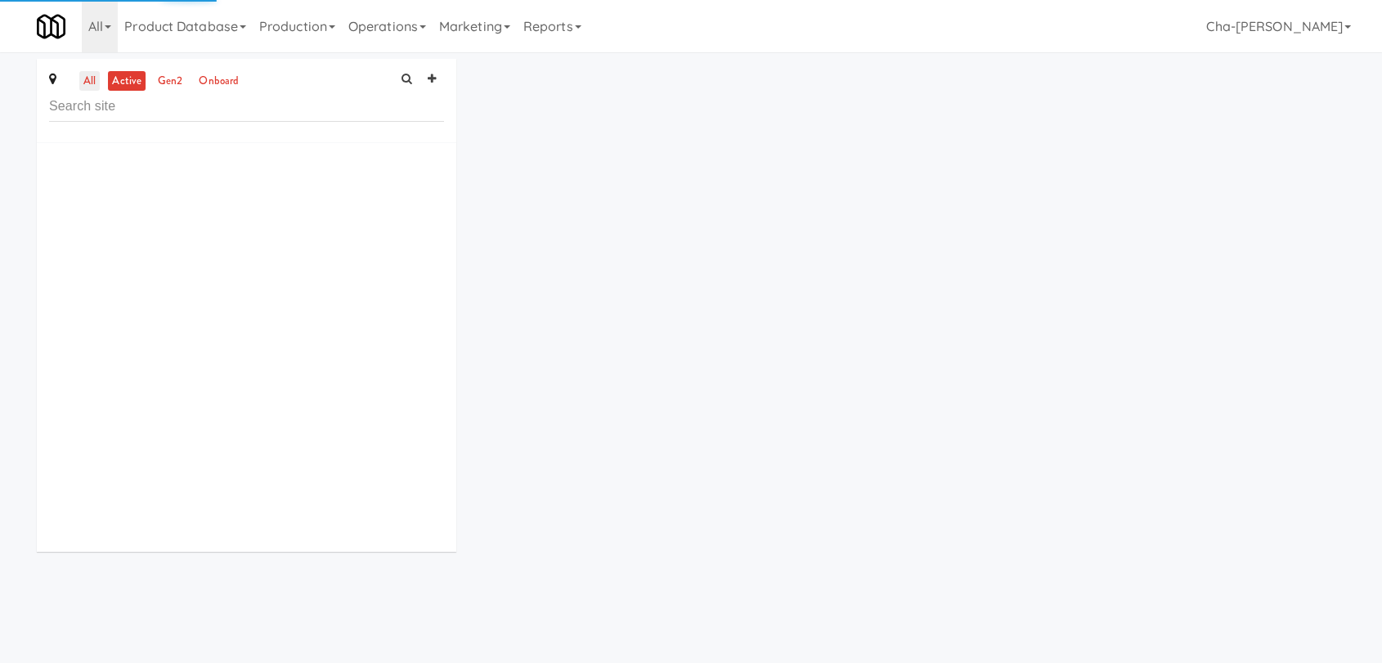
click at [92, 81] on link "all" at bounding box center [89, 81] width 20 height 20
click at [123, 113] on input "text" at bounding box center [246, 107] width 395 height 30
paste input "Kinetic Drink Machine"
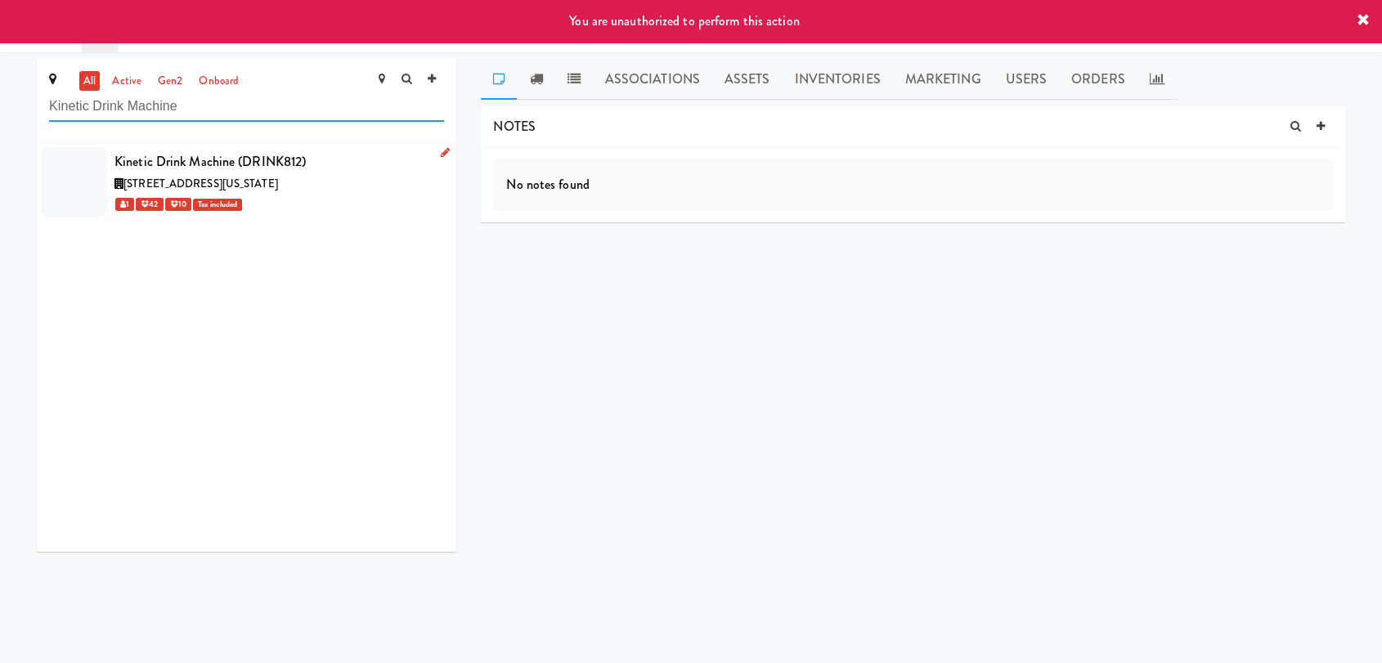
type input "Kinetic Drink Machine"
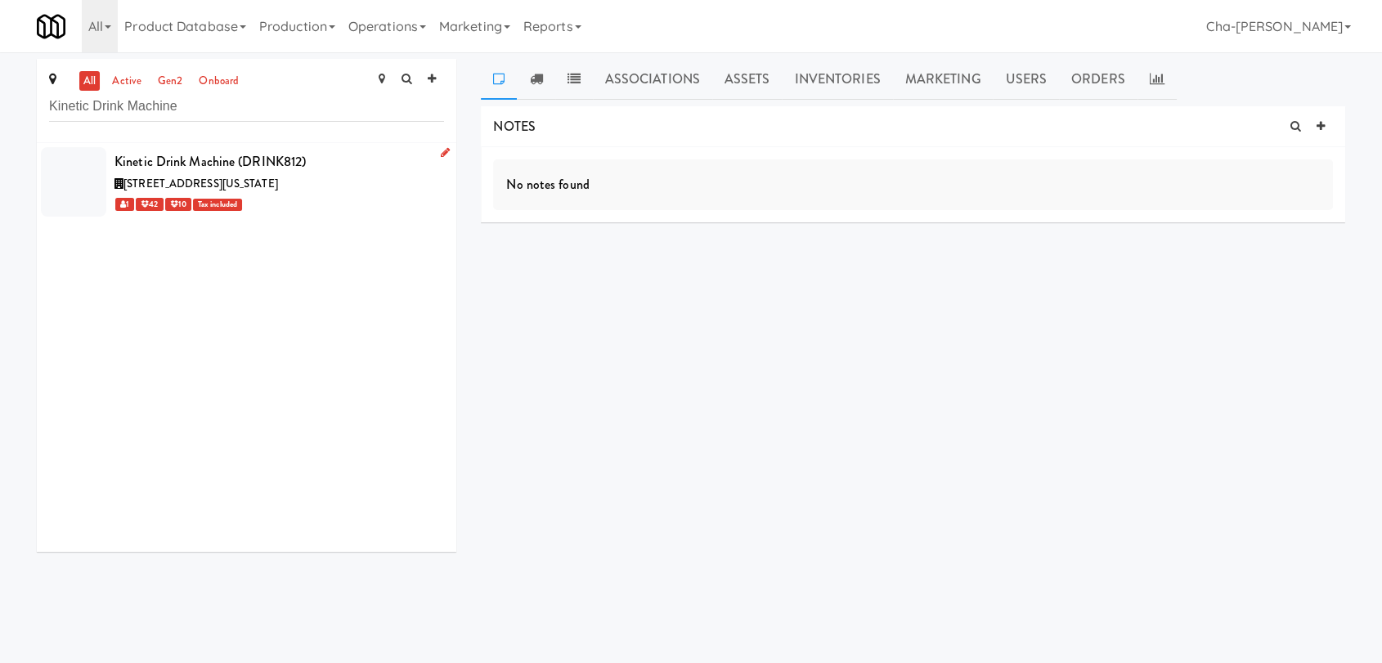
click at [441, 154] on icon at bounding box center [445, 152] width 9 height 11
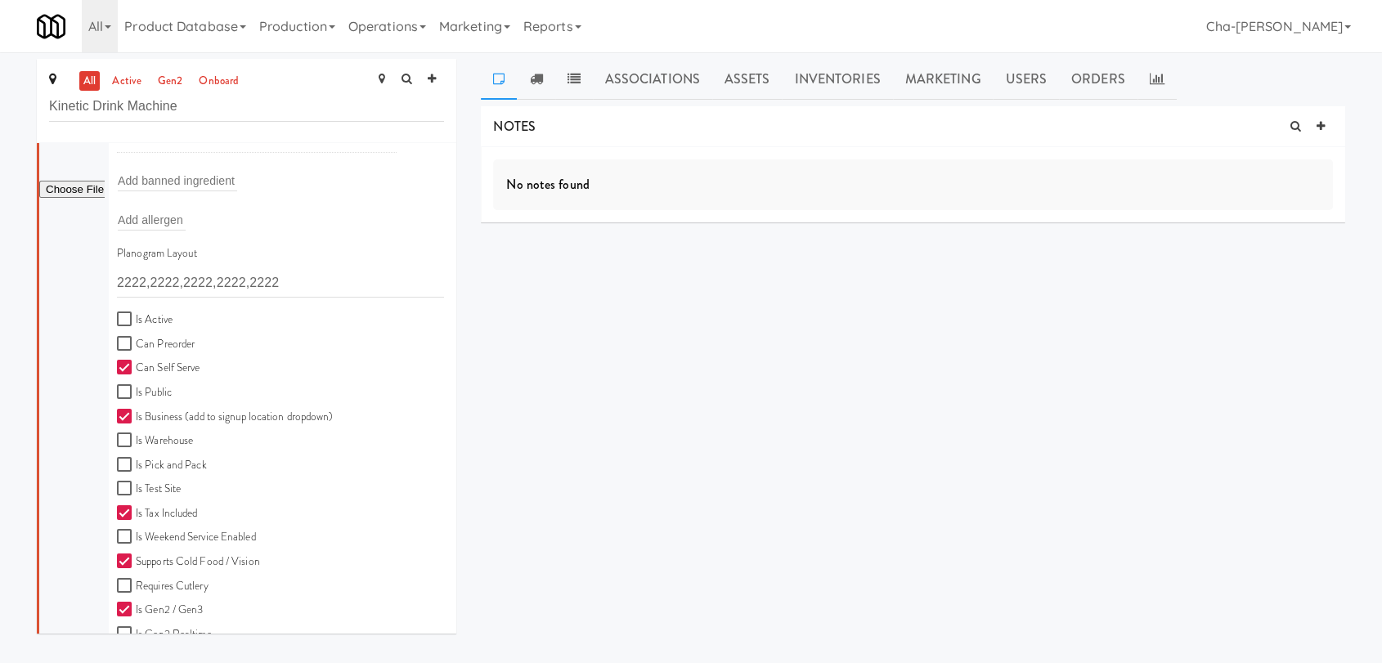
scroll to position [363, 0]
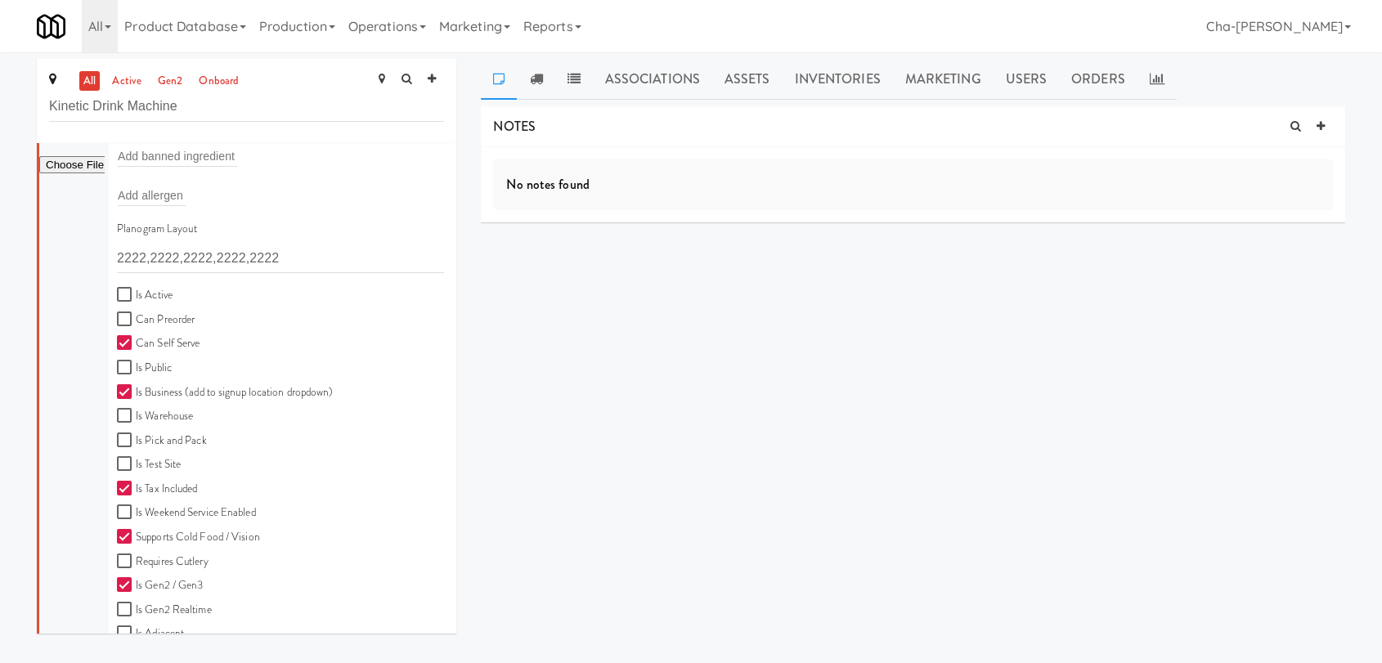
click at [141, 292] on label "Is Active" at bounding box center [145, 295] width 56 height 20
click at [136, 292] on input "Is Active" at bounding box center [126, 295] width 19 height 13
checkbox input "true"
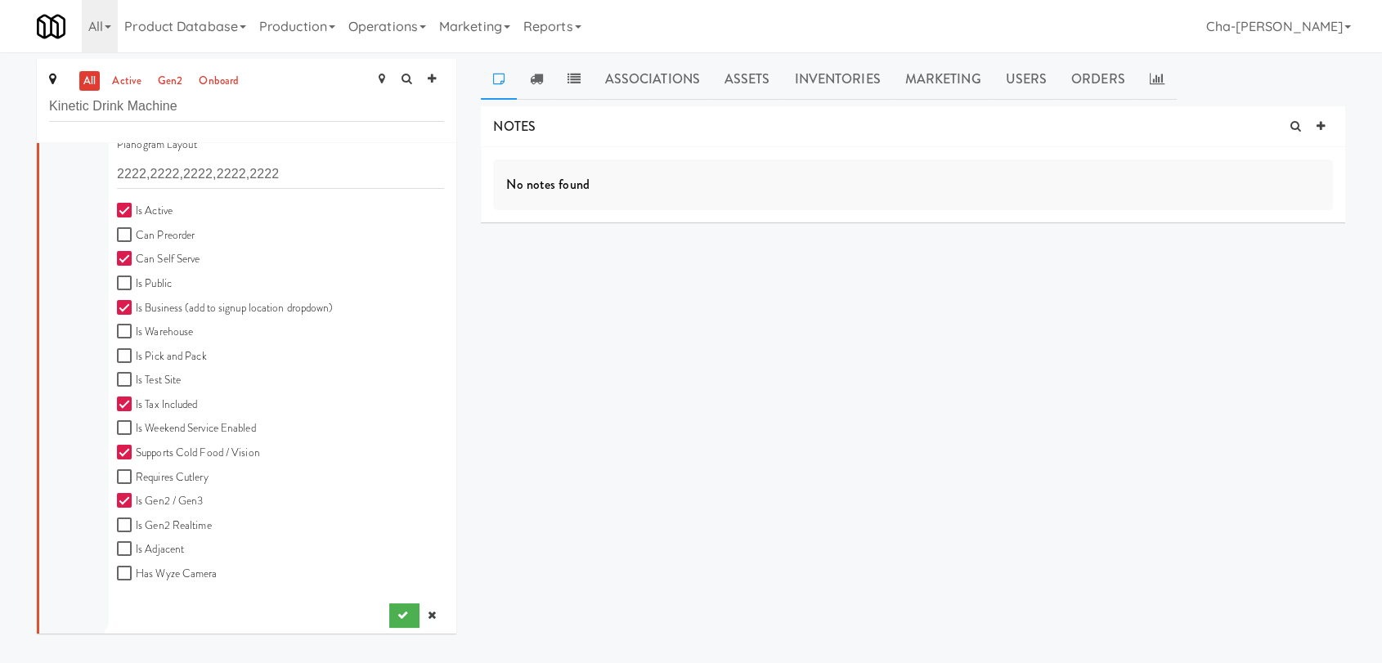
scroll to position [453, 0]
click at [390, 600] on button "submit" at bounding box center [404, 610] width 30 height 25
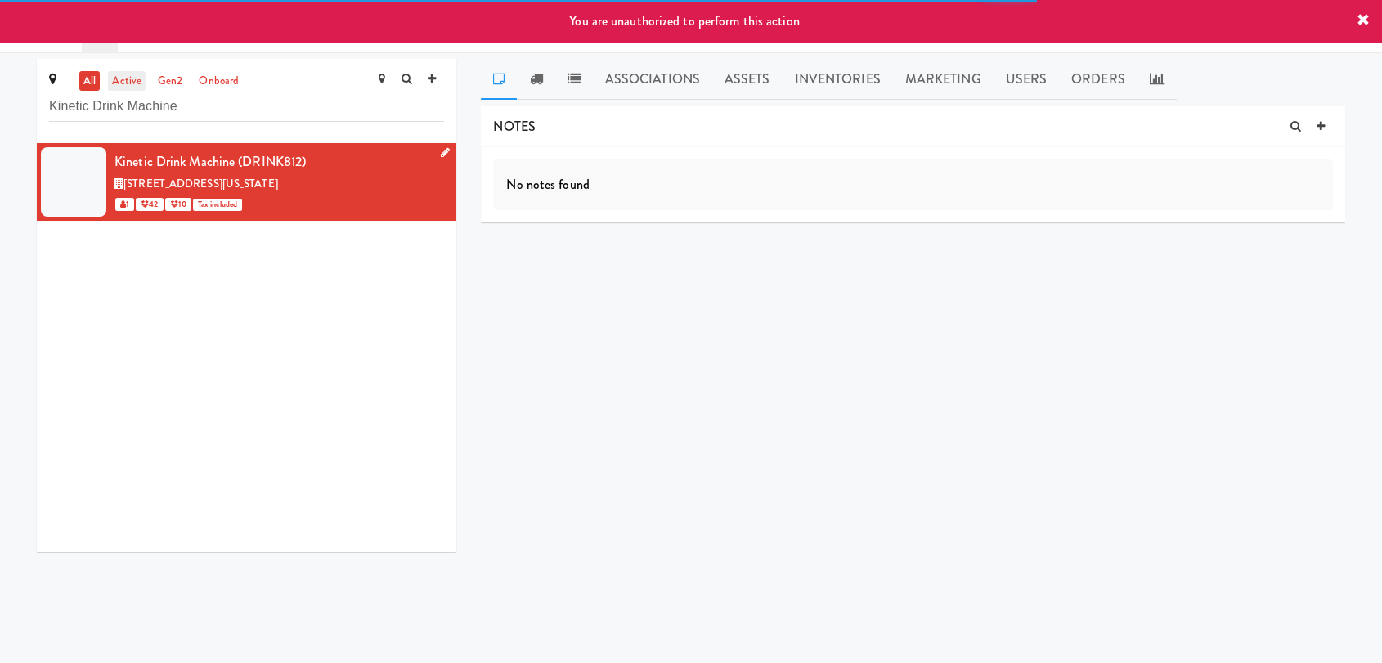
click at [128, 83] on link "active" at bounding box center [127, 81] width 38 height 20
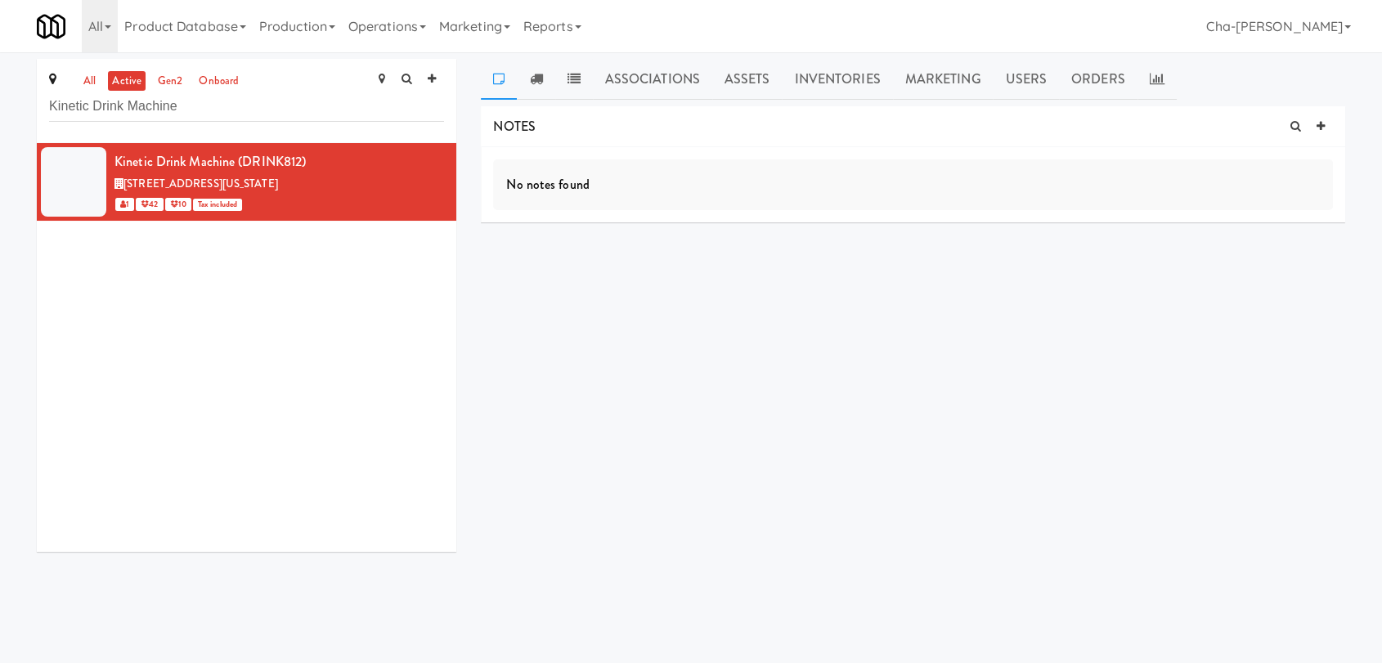
click at [129, 87] on link "active" at bounding box center [127, 81] width 38 height 20
click at [198, 108] on input "Kinetic Drink Machine" at bounding box center [246, 107] width 395 height 30
click at [88, 79] on link "all" at bounding box center [89, 81] width 20 height 20
click at [197, 106] on input "Kinetic Drink Machin" at bounding box center [246, 107] width 395 height 30
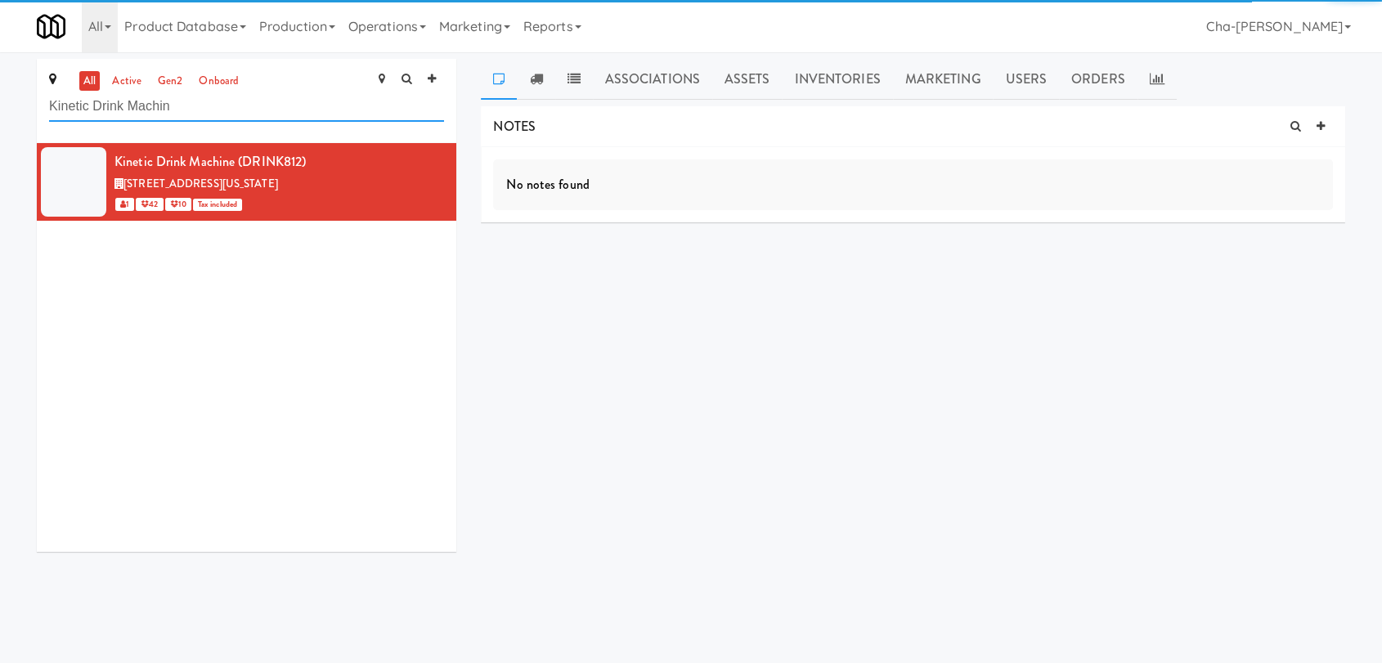
click at [197, 106] on input "Kinetic Drink Machin" at bounding box center [246, 107] width 395 height 30
paste input "Encore Combo"
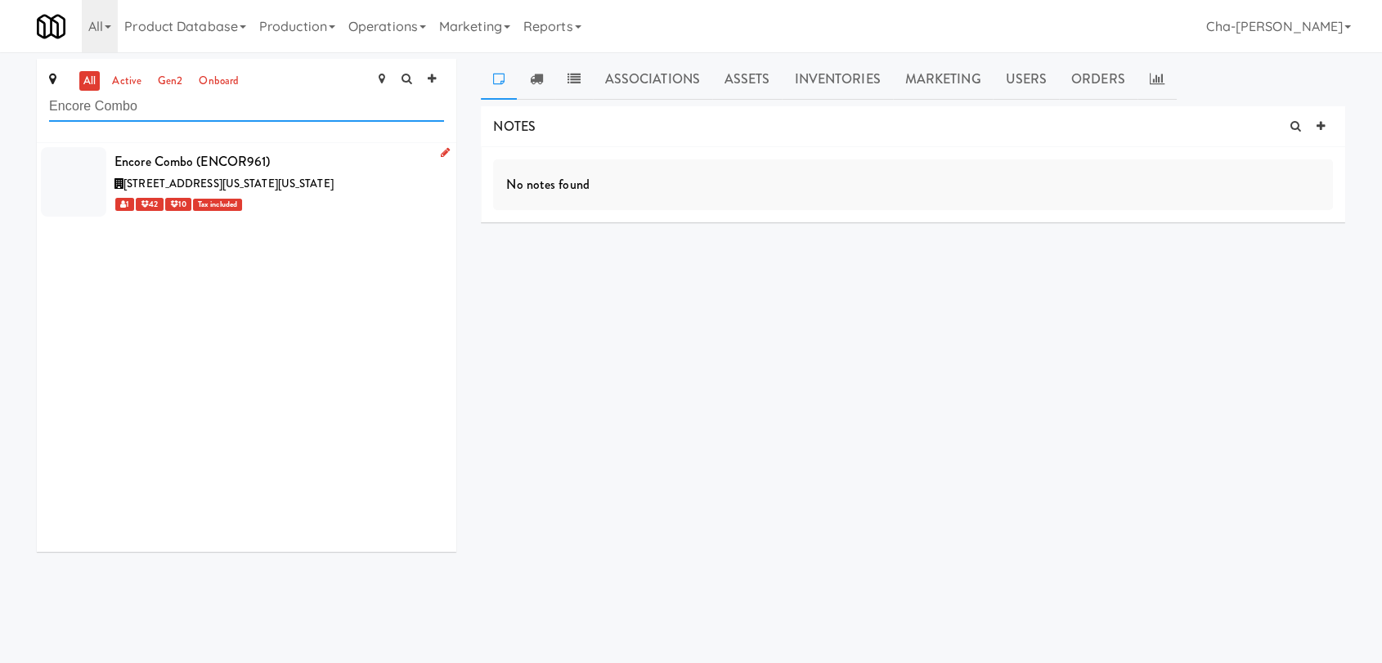
type input "Encore Combo"
click at [441, 151] on icon at bounding box center [445, 152] width 9 height 11
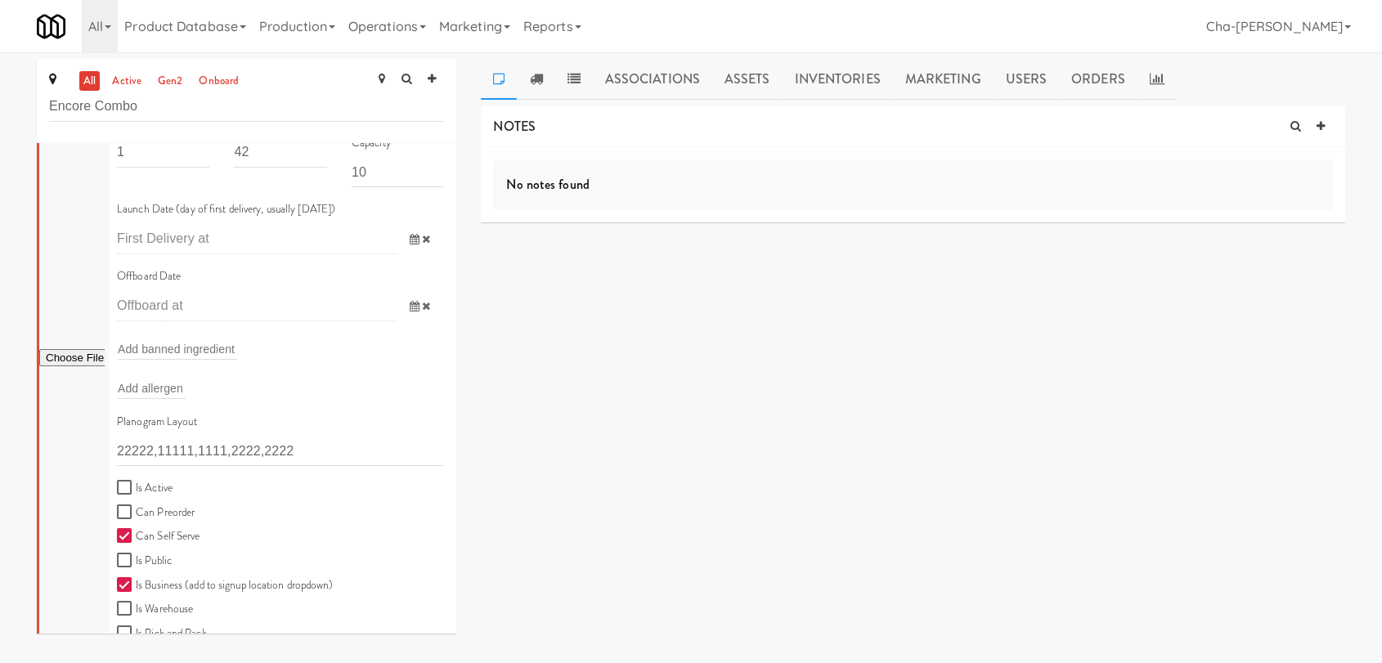
scroll to position [182, 0]
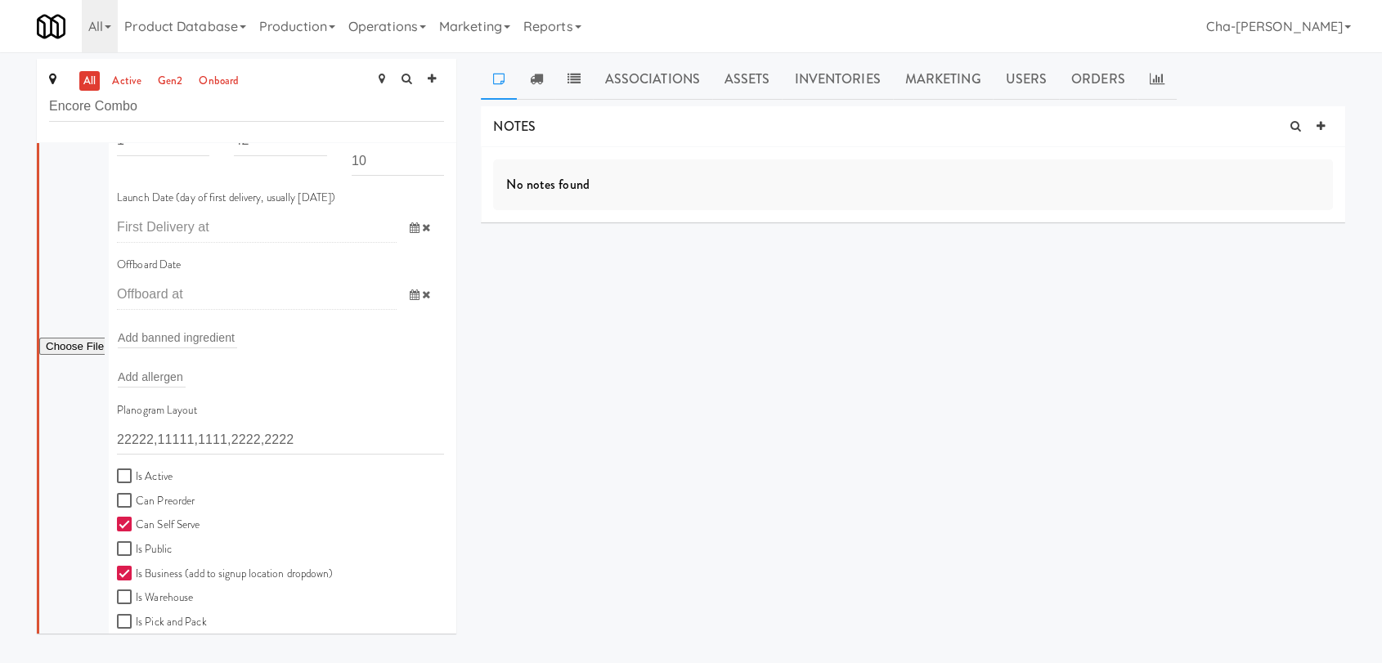
click at [137, 469] on label "Is Active" at bounding box center [145, 477] width 56 height 20
click at [136, 470] on input "Is Active" at bounding box center [126, 476] width 19 height 13
checkbox input "true"
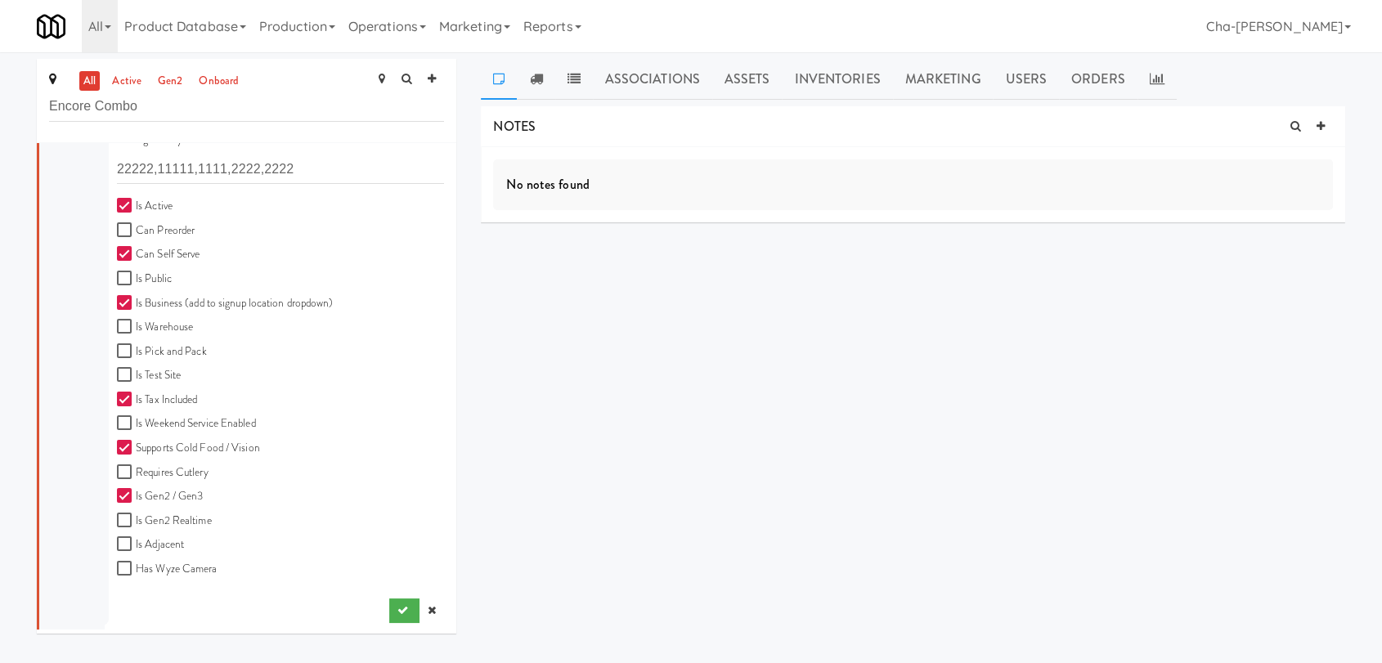
scroll to position [453, 0]
click at [398, 607] on icon "submit" at bounding box center [403, 609] width 11 height 11
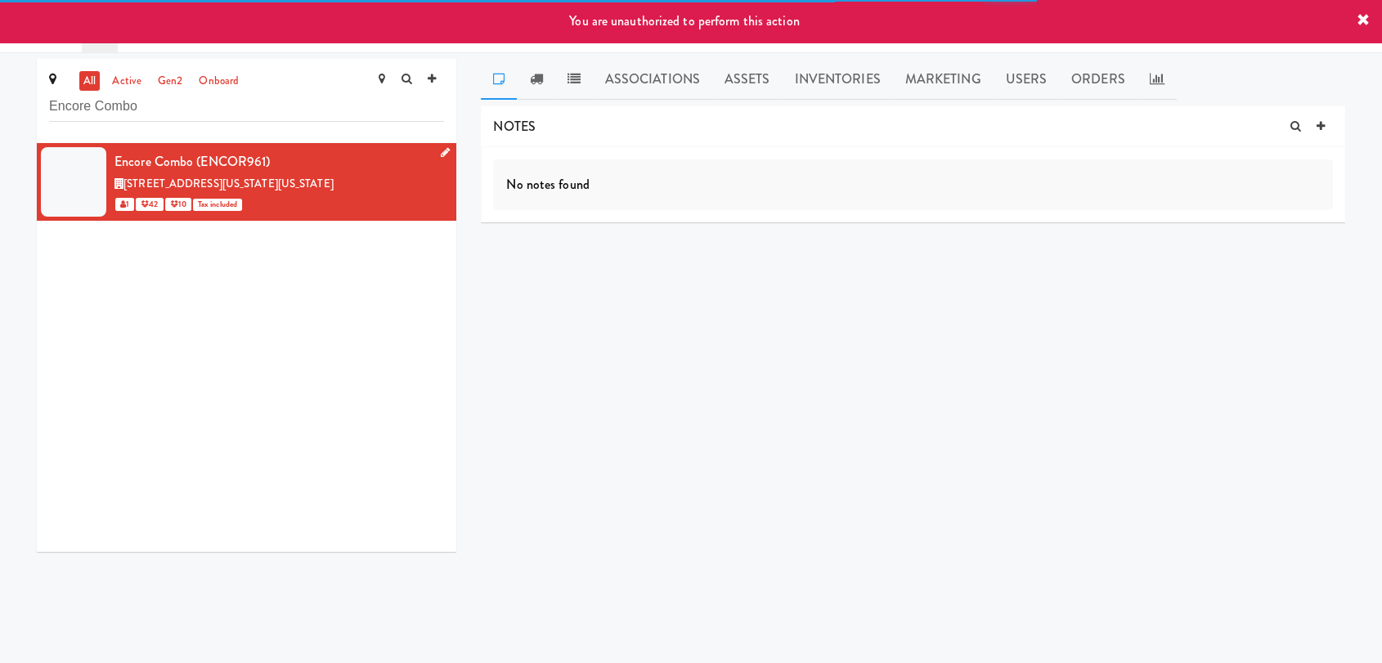
click at [1361, 20] on icon at bounding box center [1363, 20] width 13 height 13
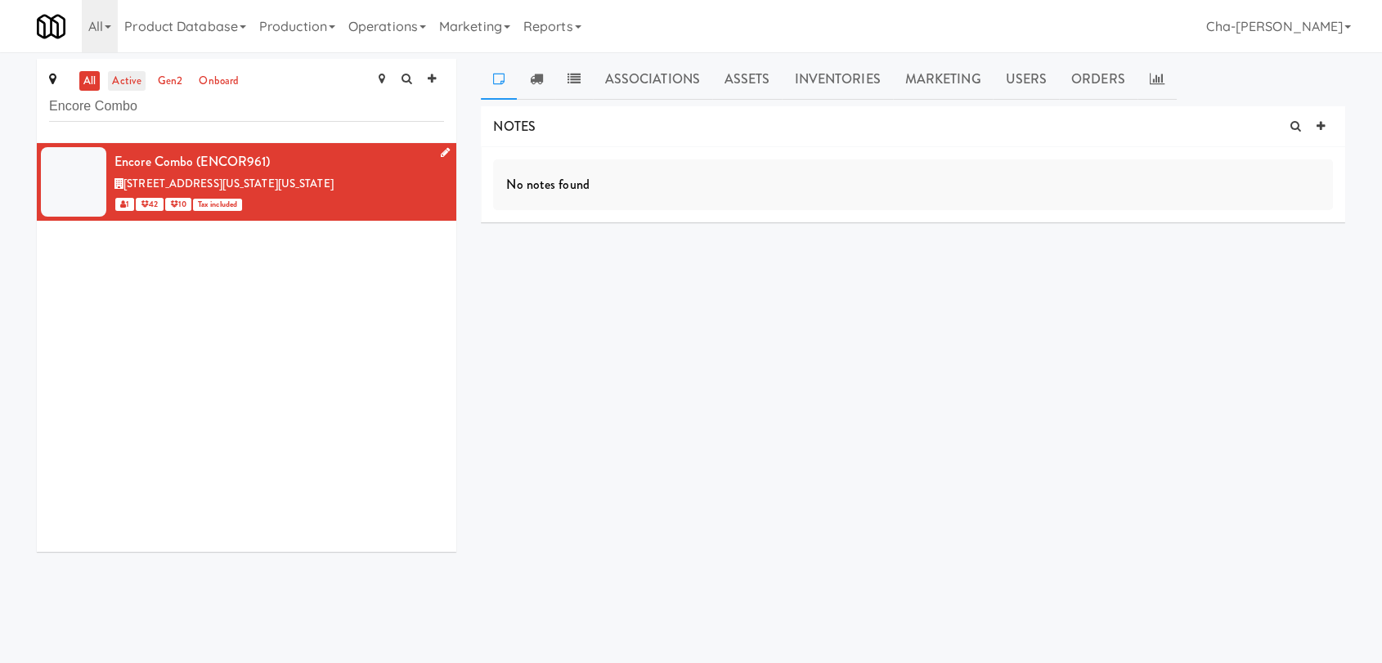
click at [135, 85] on link "active" at bounding box center [127, 81] width 38 height 20
click at [397, 28] on link "Operations" at bounding box center [387, 26] width 91 height 52
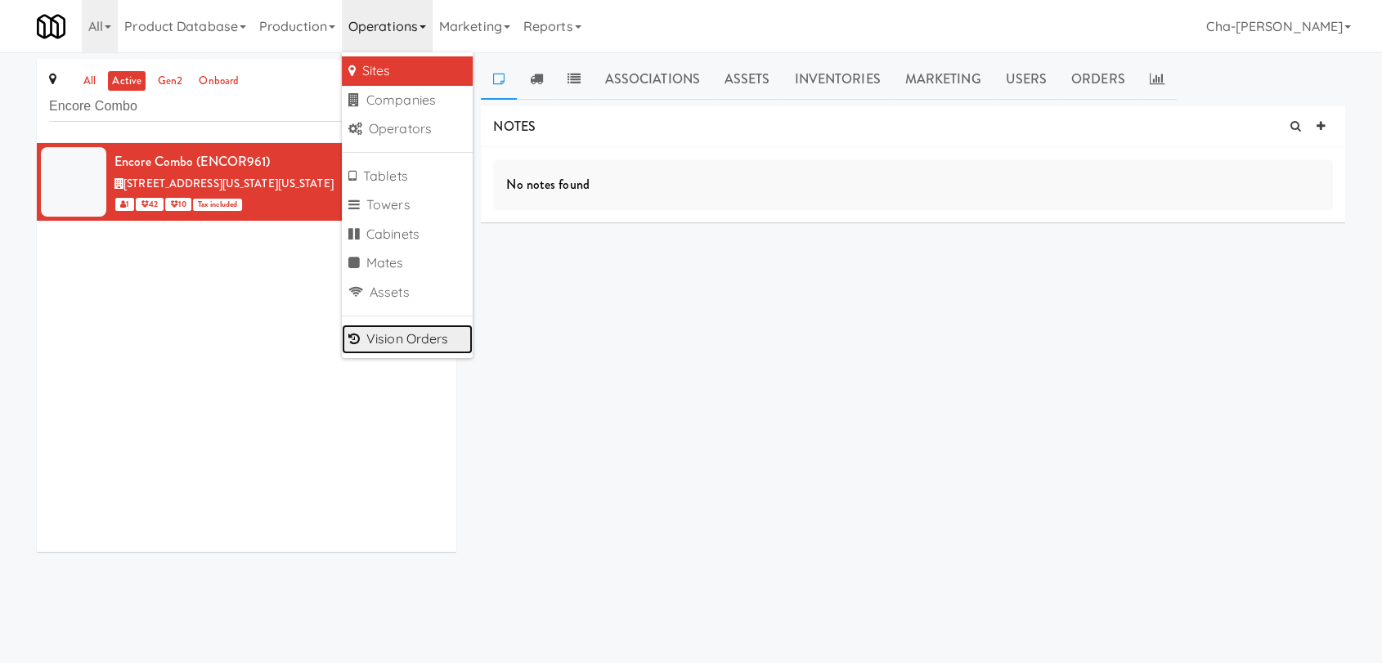
click at [421, 334] on link "Vision Orders" at bounding box center [407, 339] width 131 height 29
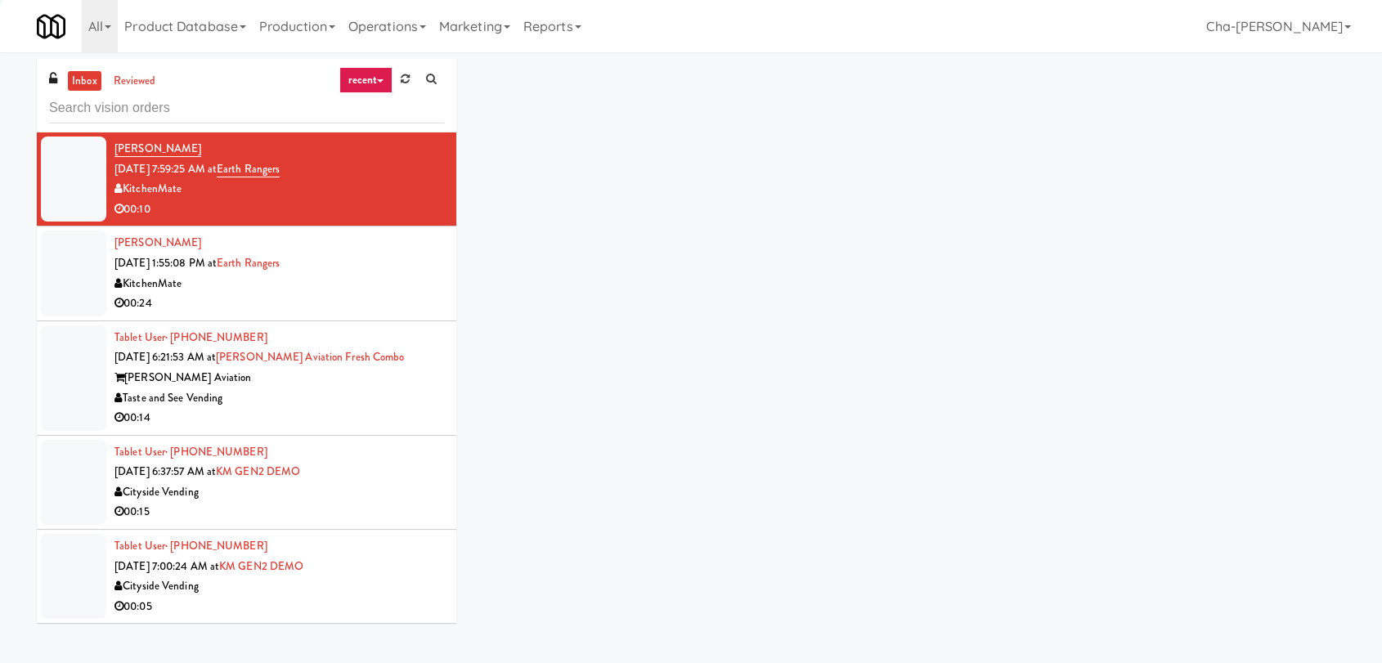
click at [104, 109] on input "text" at bounding box center [246, 108] width 395 height 30
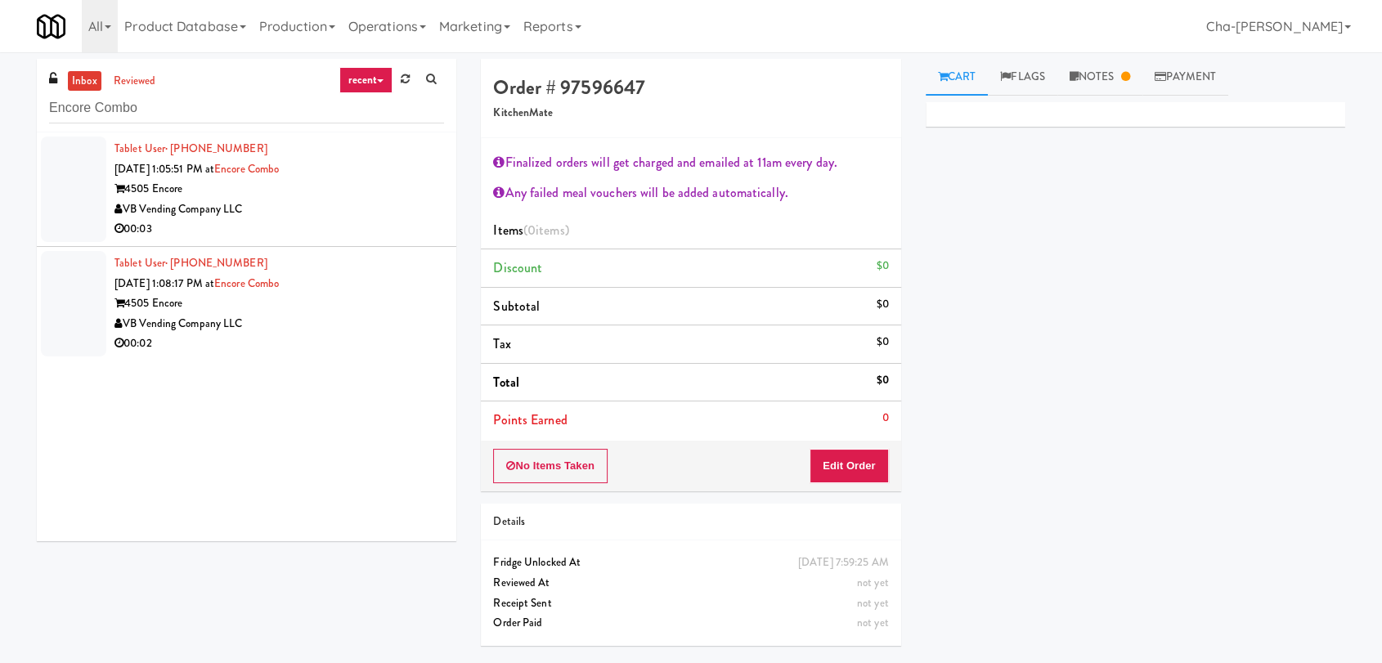
type input "Encore Combo"
click at [387, 207] on div "VB Vending Company LLC" at bounding box center [280, 210] width 330 height 20
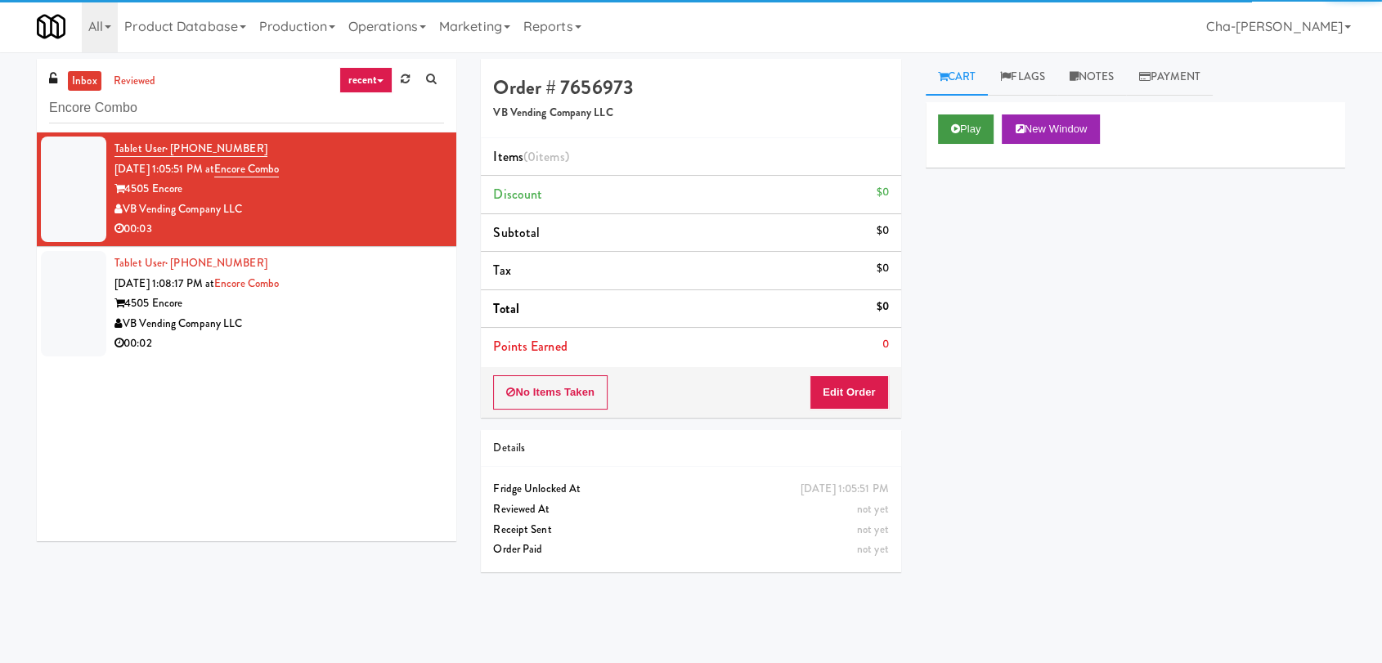
drag, startPoint x: 936, startPoint y: 129, endPoint x: 959, endPoint y: 128, distance: 23.8
click at [936, 128] on div "Play New Window" at bounding box center [1136, 134] width 420 height 65
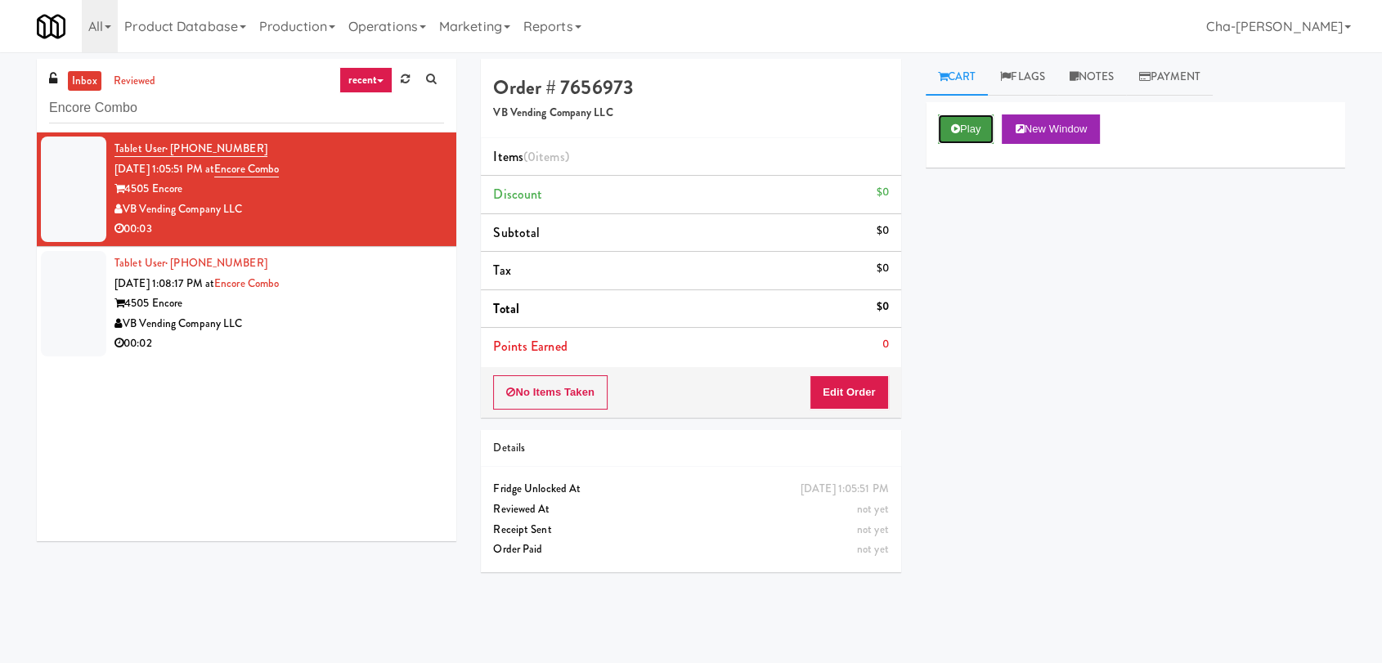
click at [960, 127] on button "Play" at bounding box center [966, 129] width 56 height 29
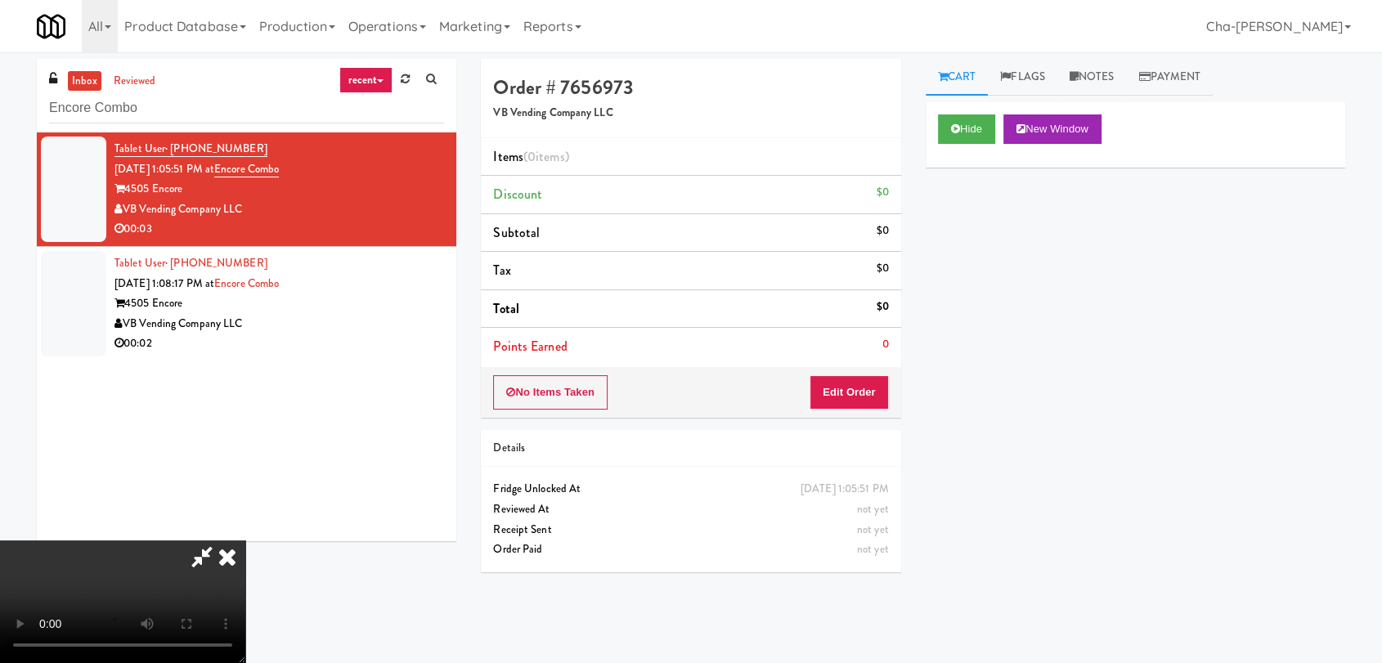
click at [245, 541] on icon at bounding box center [227, 557] width 36 height 33
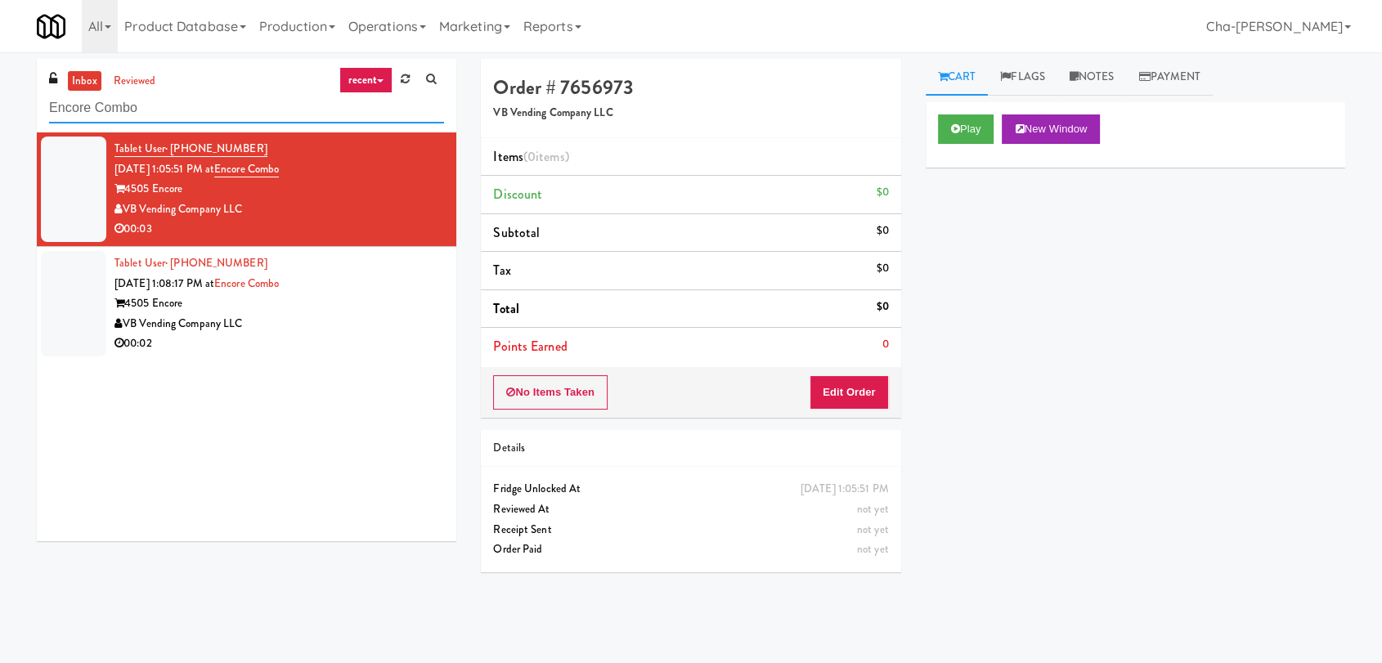
drag, startPoint x: 156, startPoint y: 102, endPoint x: 36, endPoint y: 112, distance: 120.6
click at [37, 112] on div "inbox reviewed recent all unclear take inventory issue suspicious failed recent…" at bounding box center [247, 96] width 420 height 74
click at [409, 27] on link "Operations" at bounding box center [387, 26] width 91 height 52
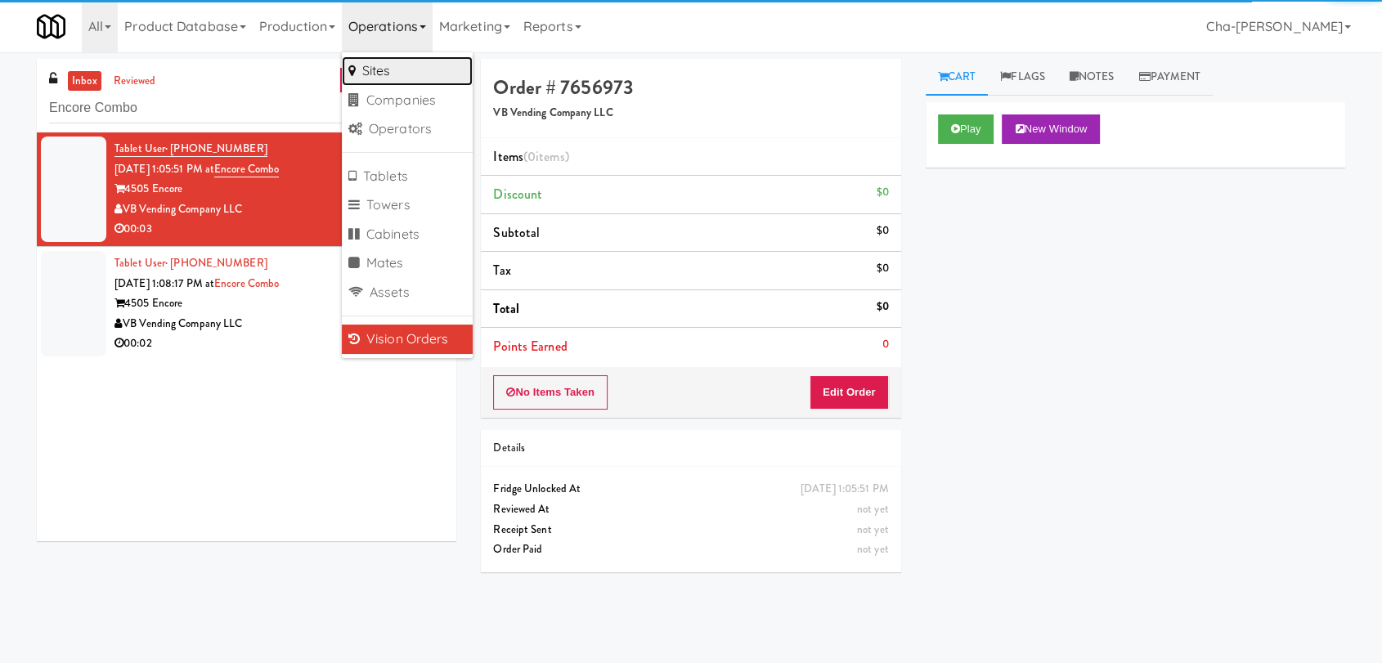
click at [407, 70] on link "Sites" at bounding box center [407, 70] width 131 height 29
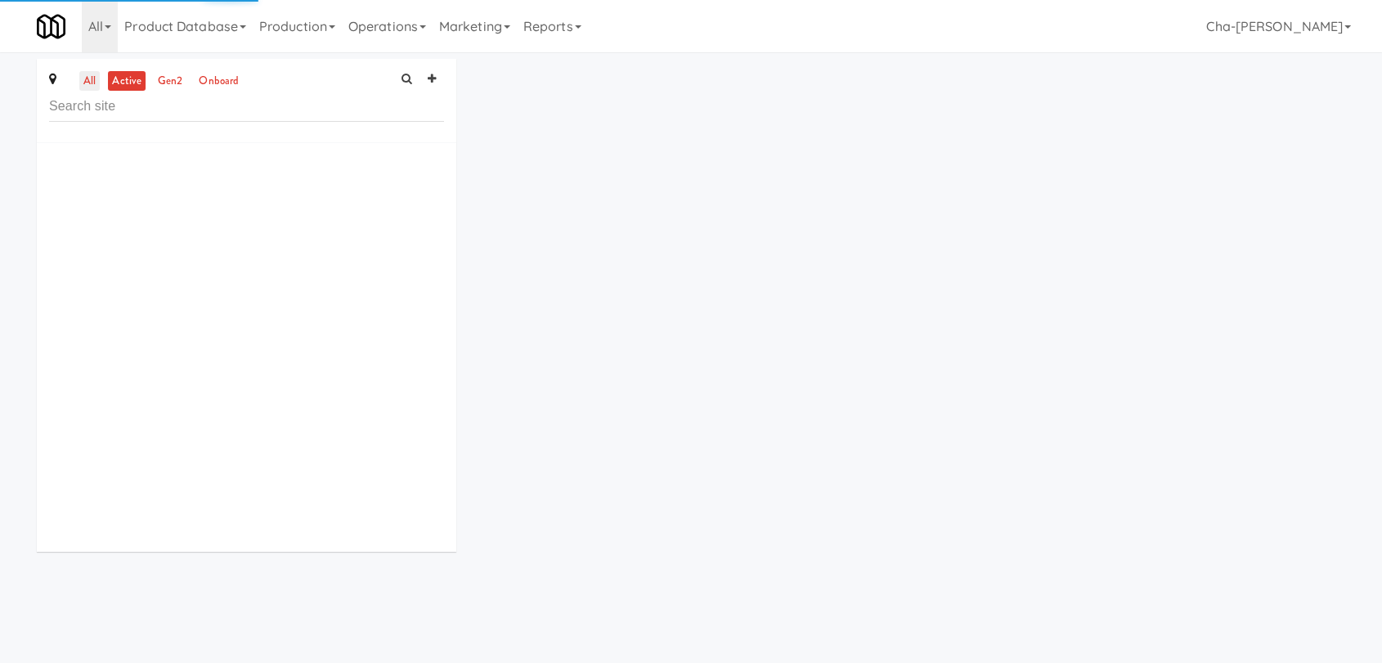
click at [91, 84] on link "all" at bounding box center [89, 81] width 20 height 20
click at [108, 108] on input "text" at bounding box center [246, 107] width 395 height 30
paste input "Encore Combo"
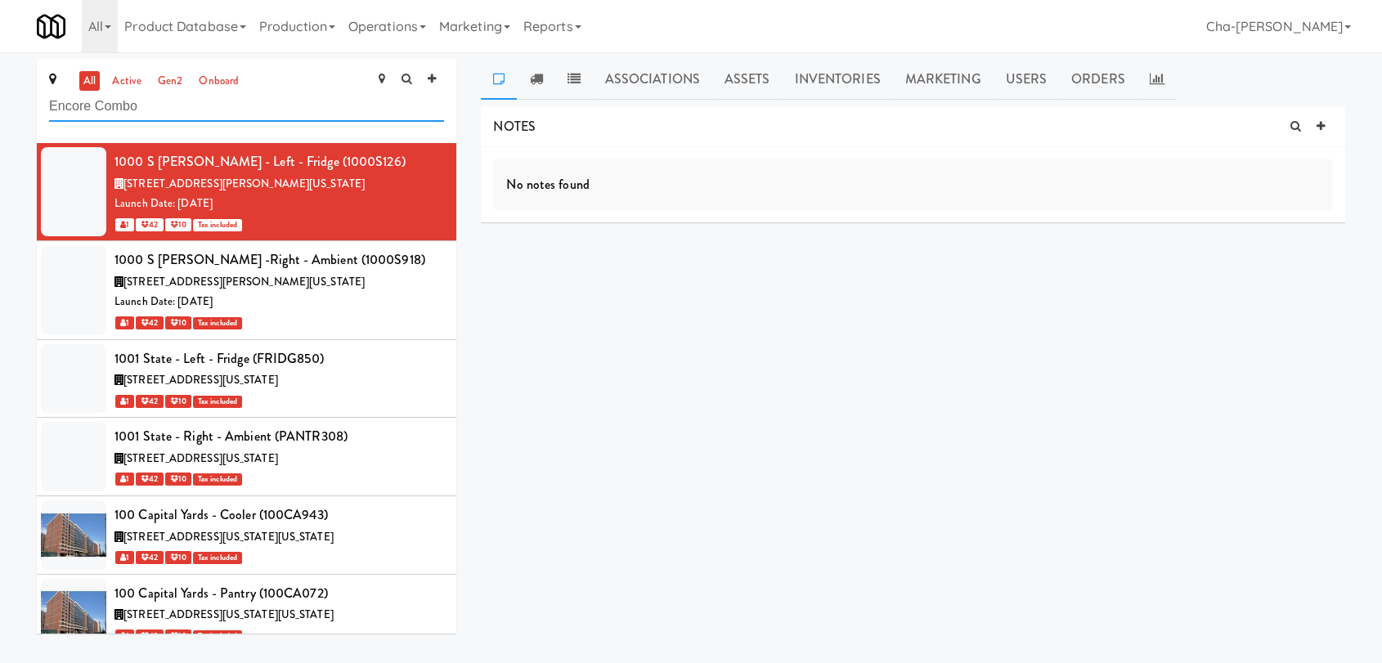
click at [151, 98] on input "Encore Combo" at bounding box center [246, 107] width 395 height 30
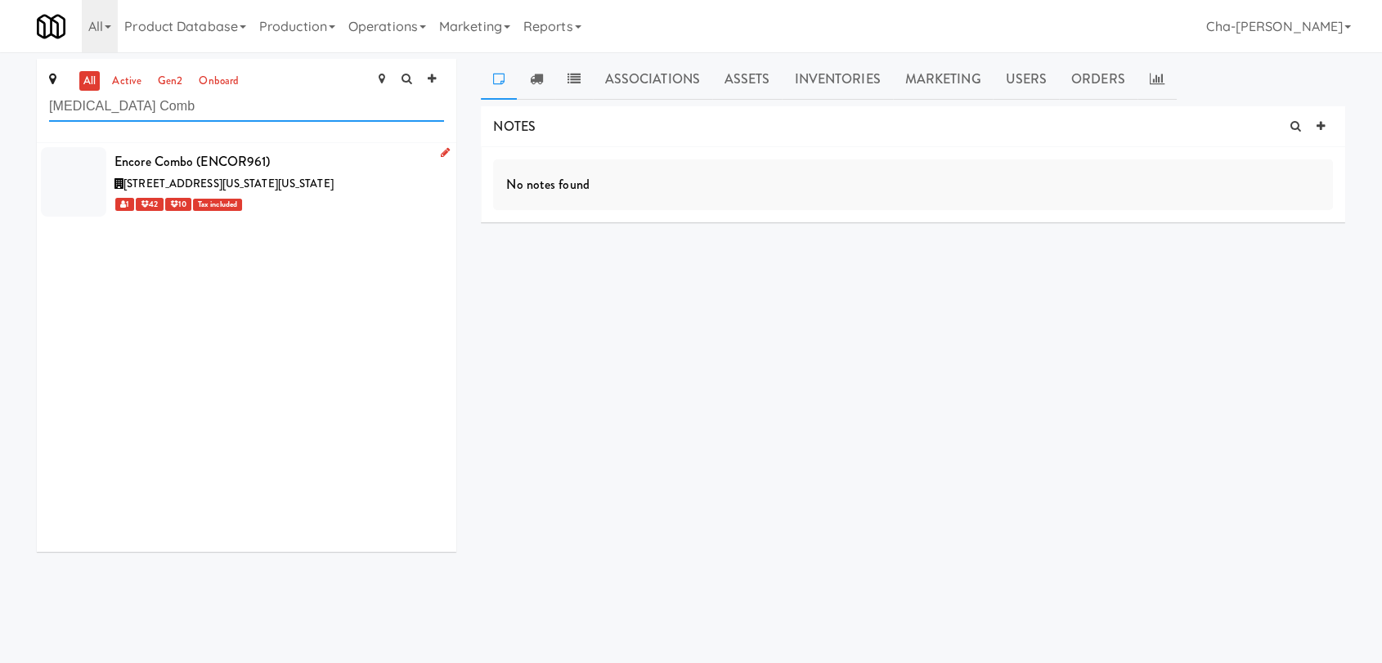
type input "[MEDICAL_DATA] Comb"
click at [441, 150] on icon at bounding box center [445, 152] width 9 height 11
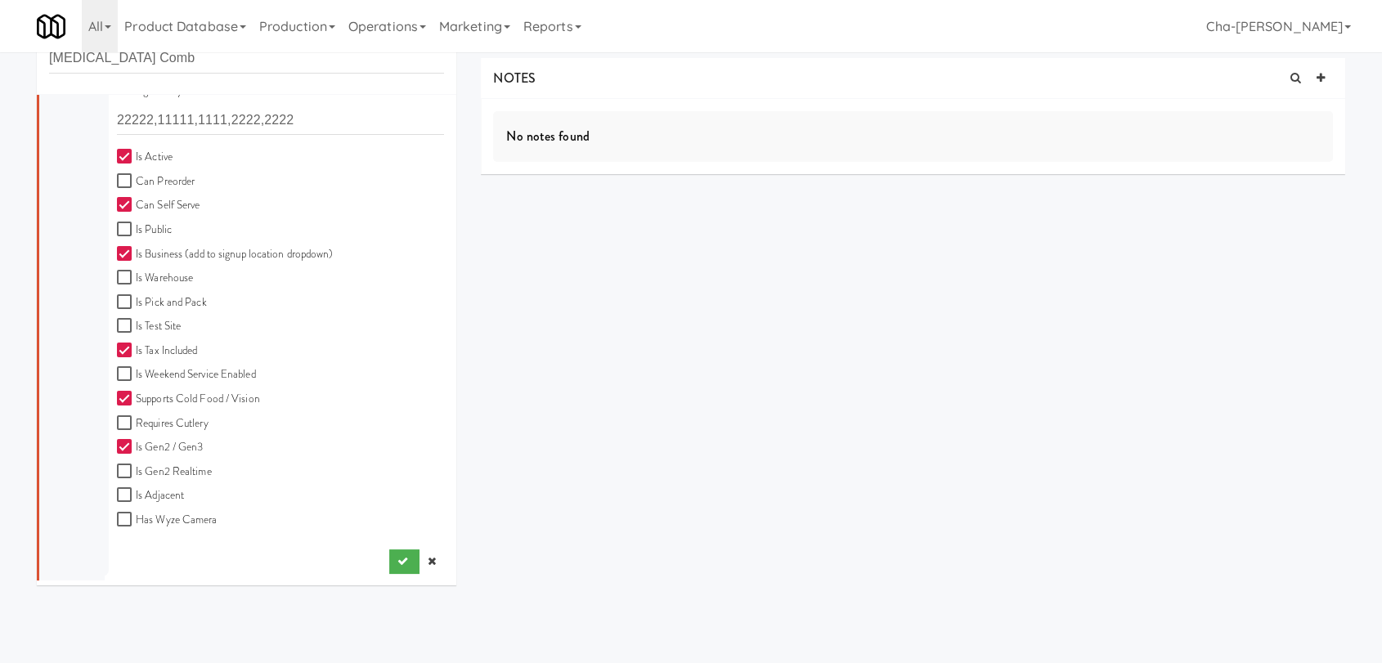
scroll to position [52, 0]
click at [389, 561] on button "submit" at bounding box center [404, 558] width 30 height 25
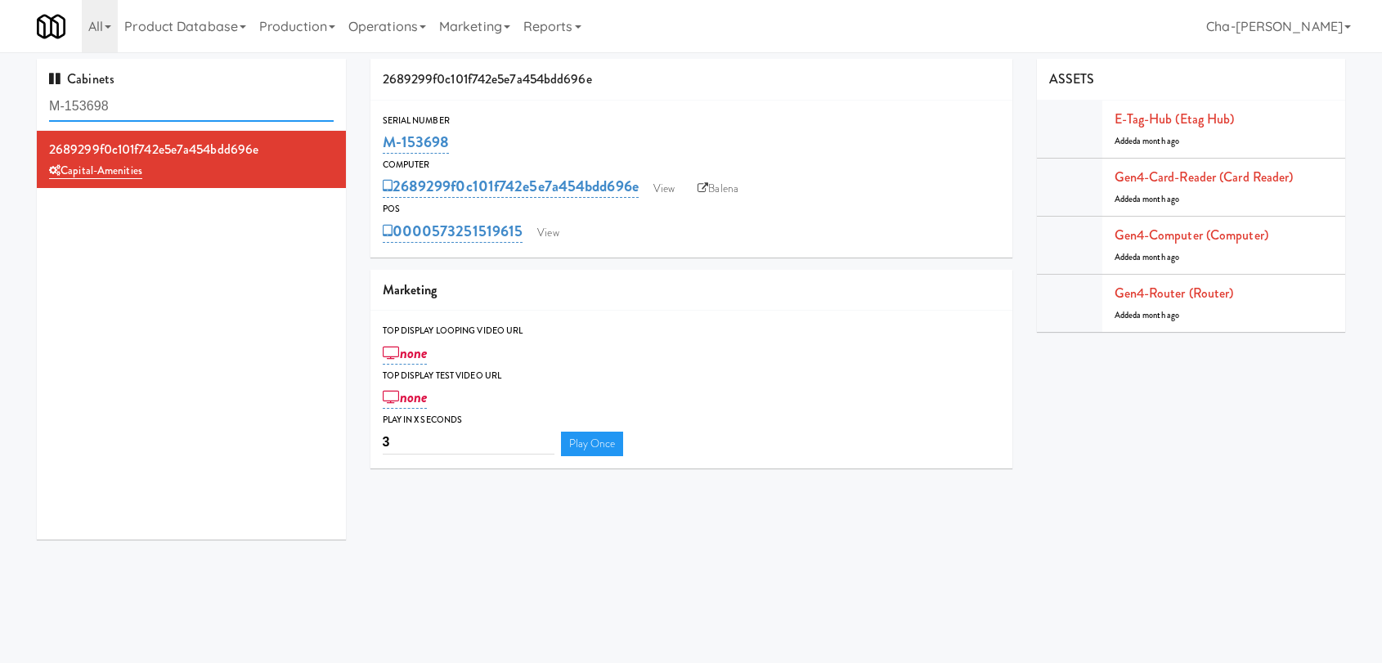
click at [160, 112] on input "M-153698" at bounding box center [191, 107] width 285 height 30
paste input "0427"
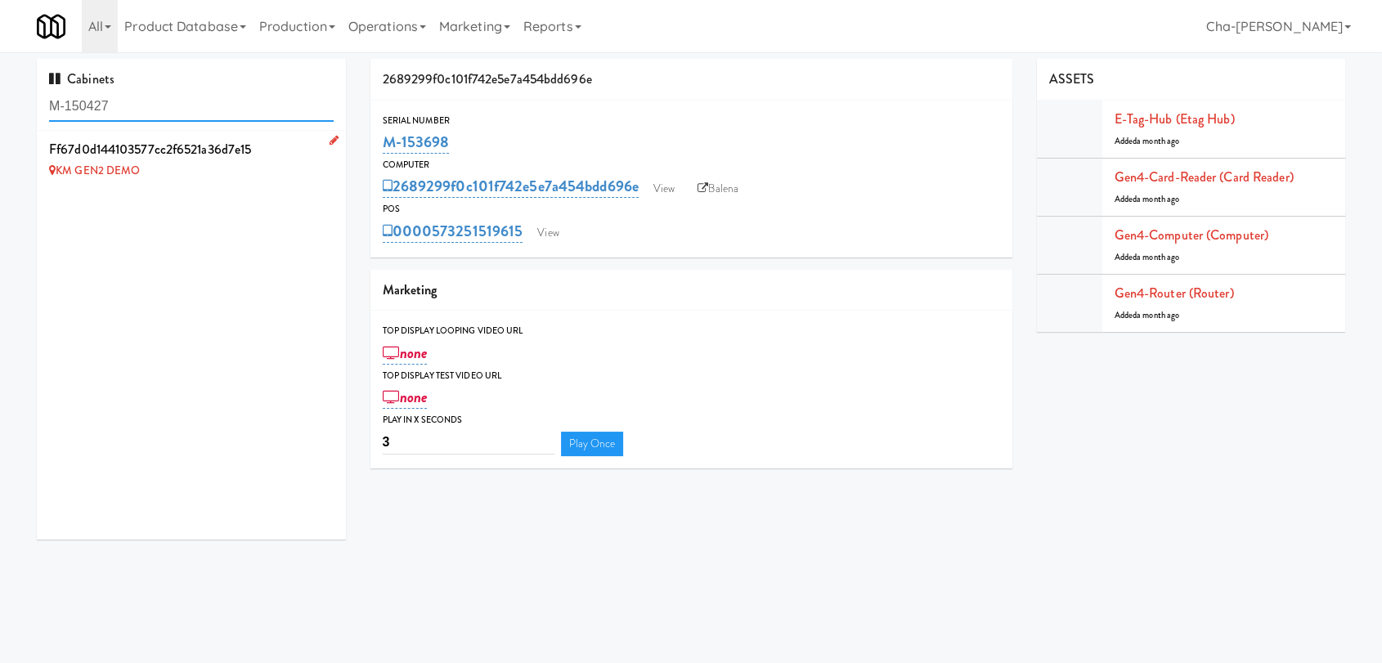
type input "M-150427"
click at [323, 133] on link at bounding box center [331, 141] width 16 height 20
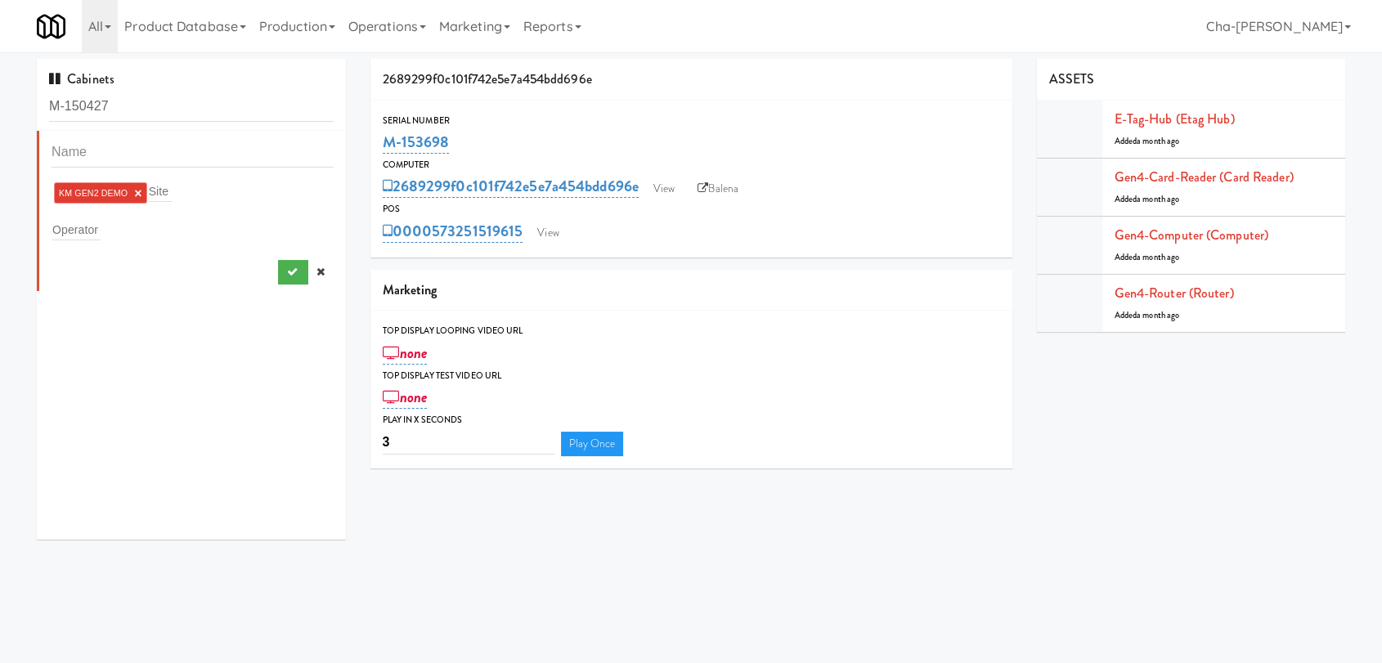
click at [137, 186] on link "×" at bounding box center [137, 193] width 7 height 14
click at [127, 215] on div "Operator" at bounding box center [193, 226] width 282 height 23
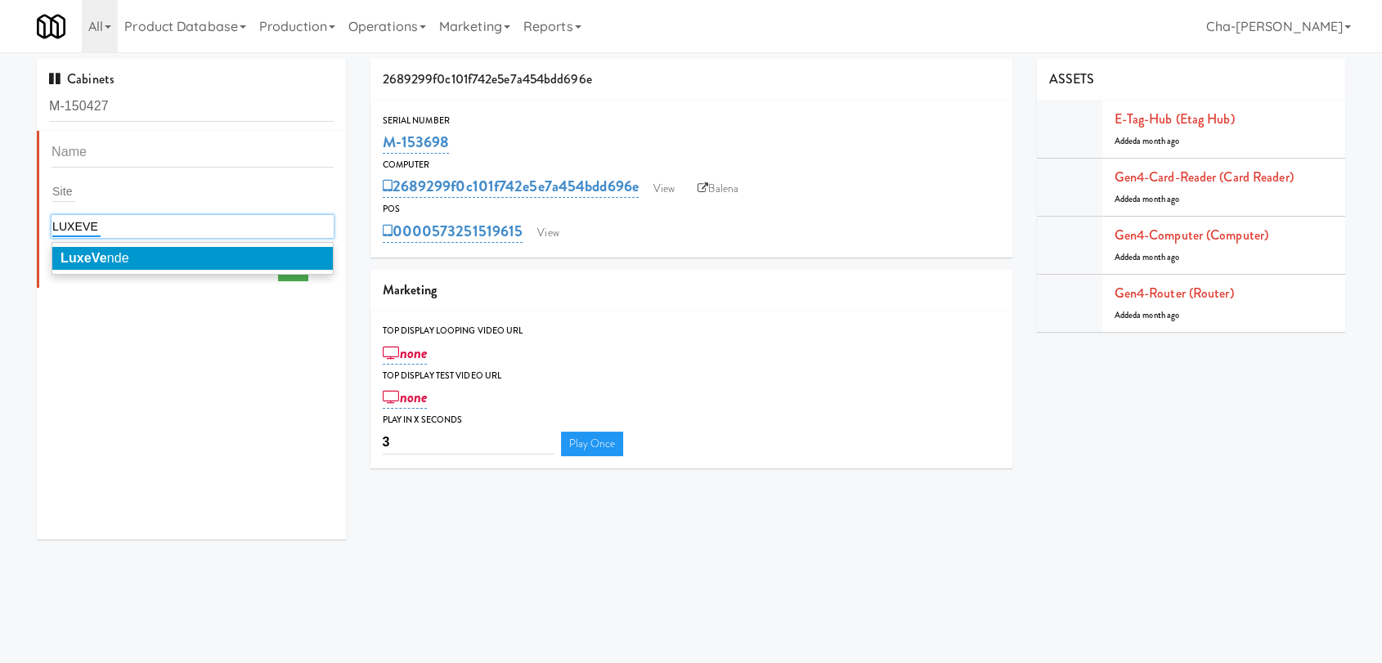
type input "LUXEVE"
click at [169, 257] on li "LuxeVe nde" at bounding box center [192, 258] width 281 height 23
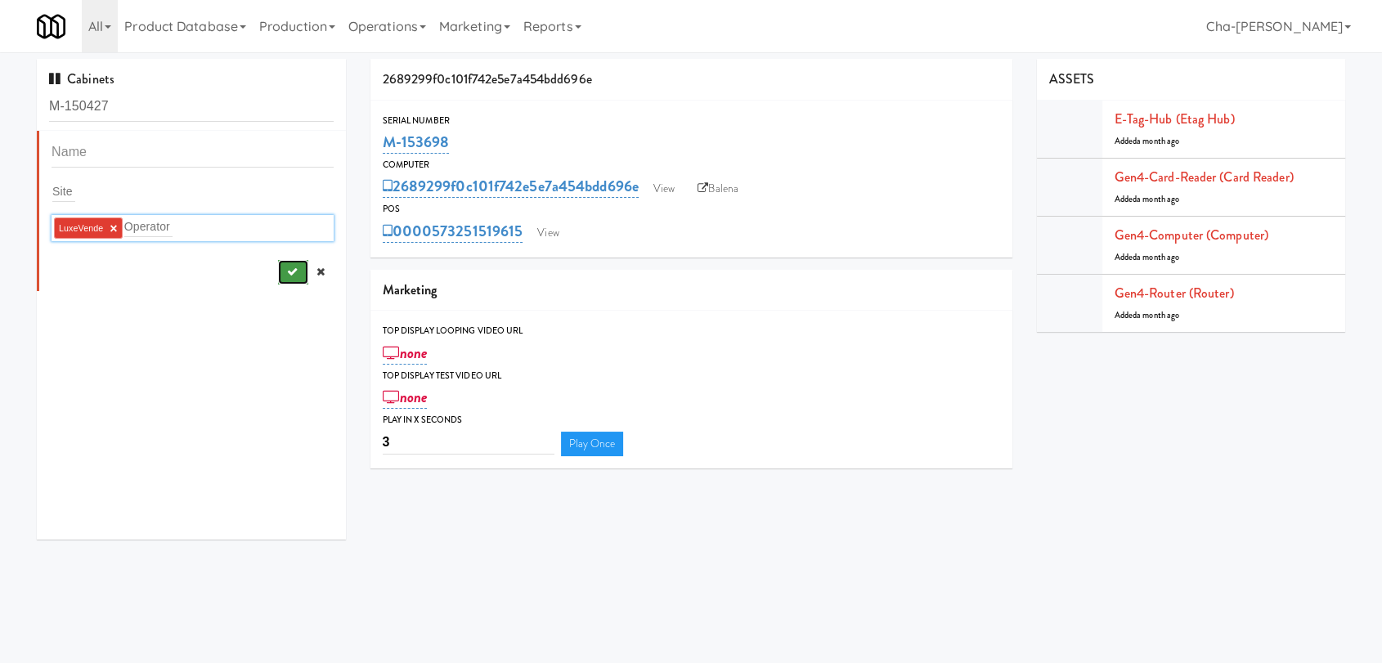
click at [286, 274] on icon "submit" at bounding box center [291, 272] width 11 height 11
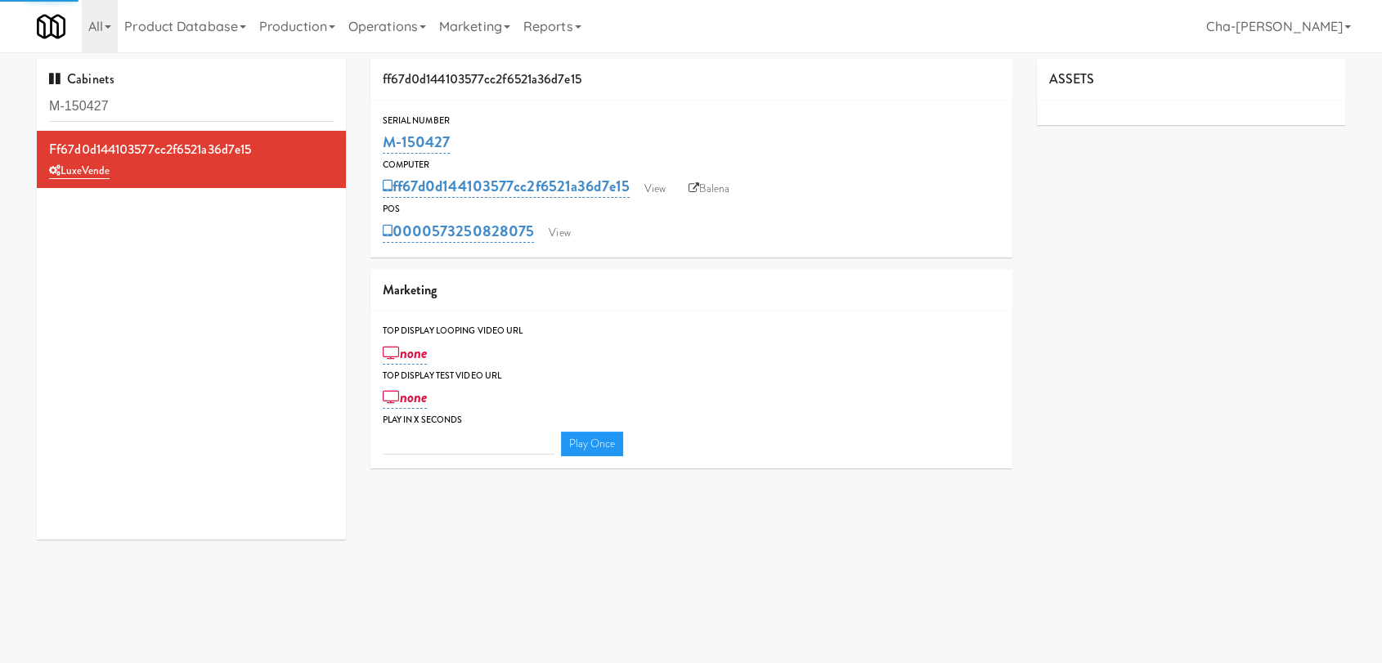
type input "3"
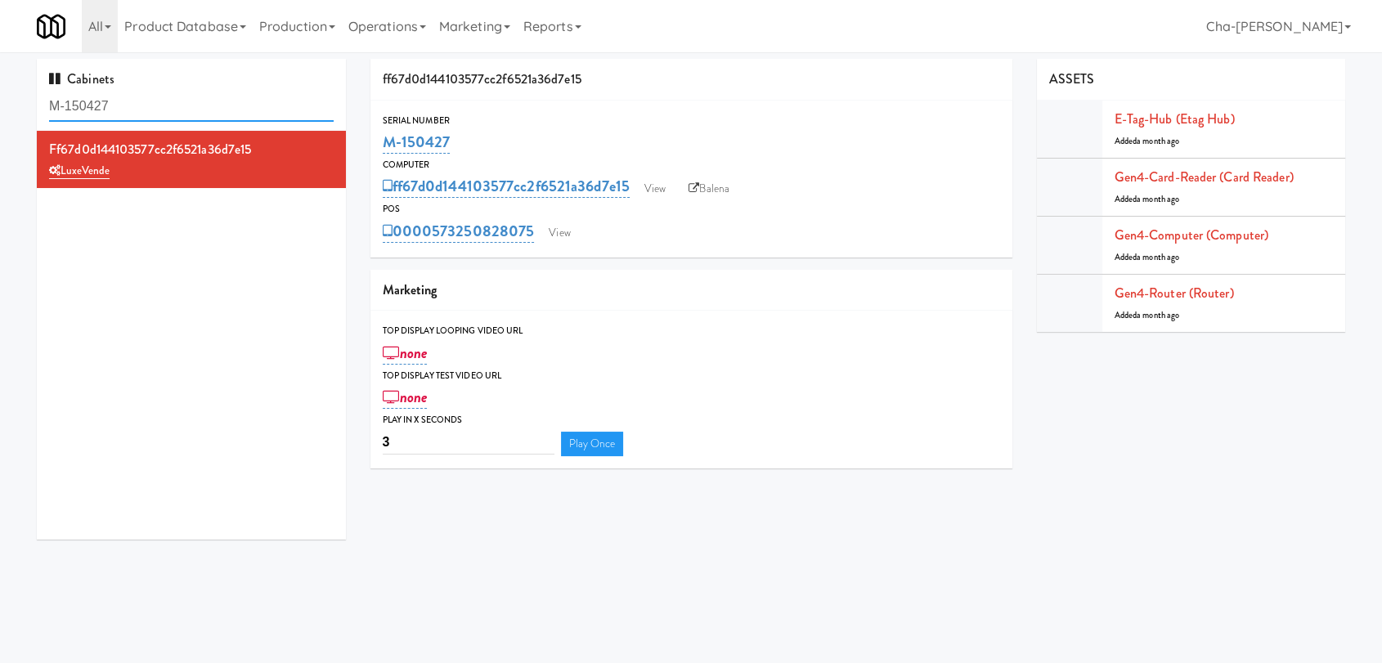
click at [141, 106] on input "M-150427" at bounding box center [191, 107] width 285 height 30
paste input "2469"
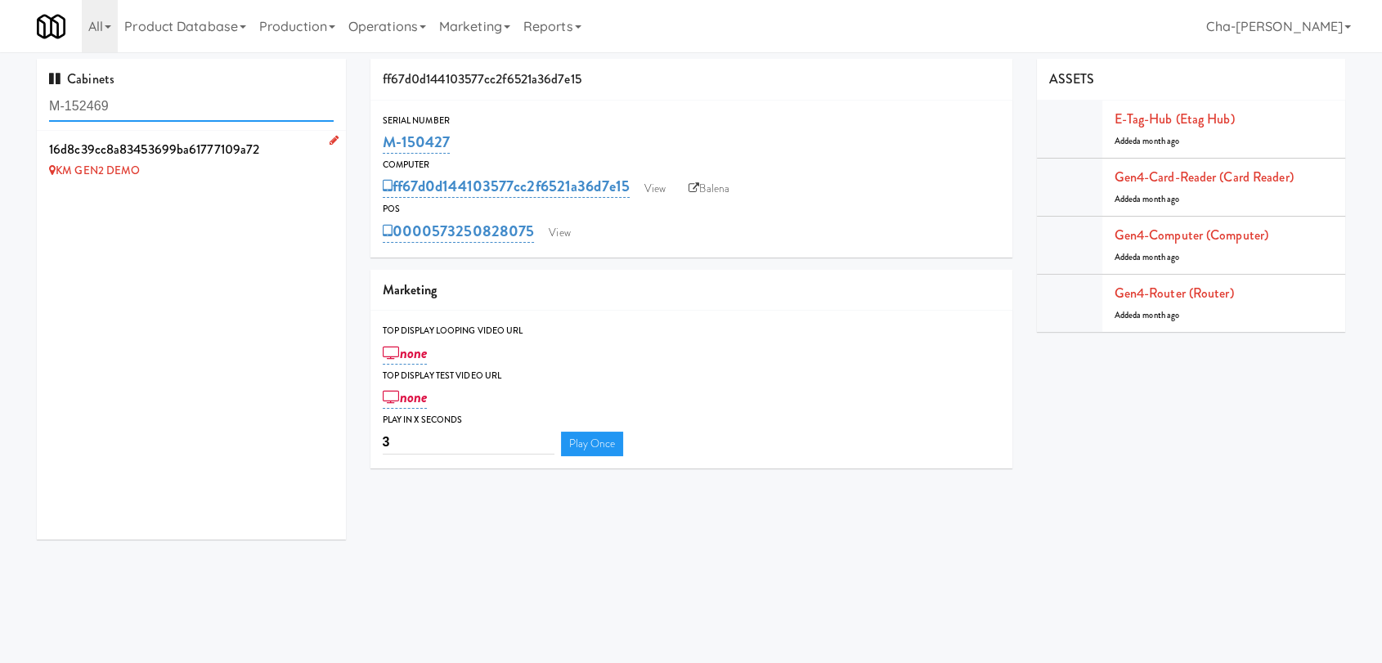
type input "M-152469"
click at [330, 140] on icon at bounding box center [334, 140] width 9 height 11
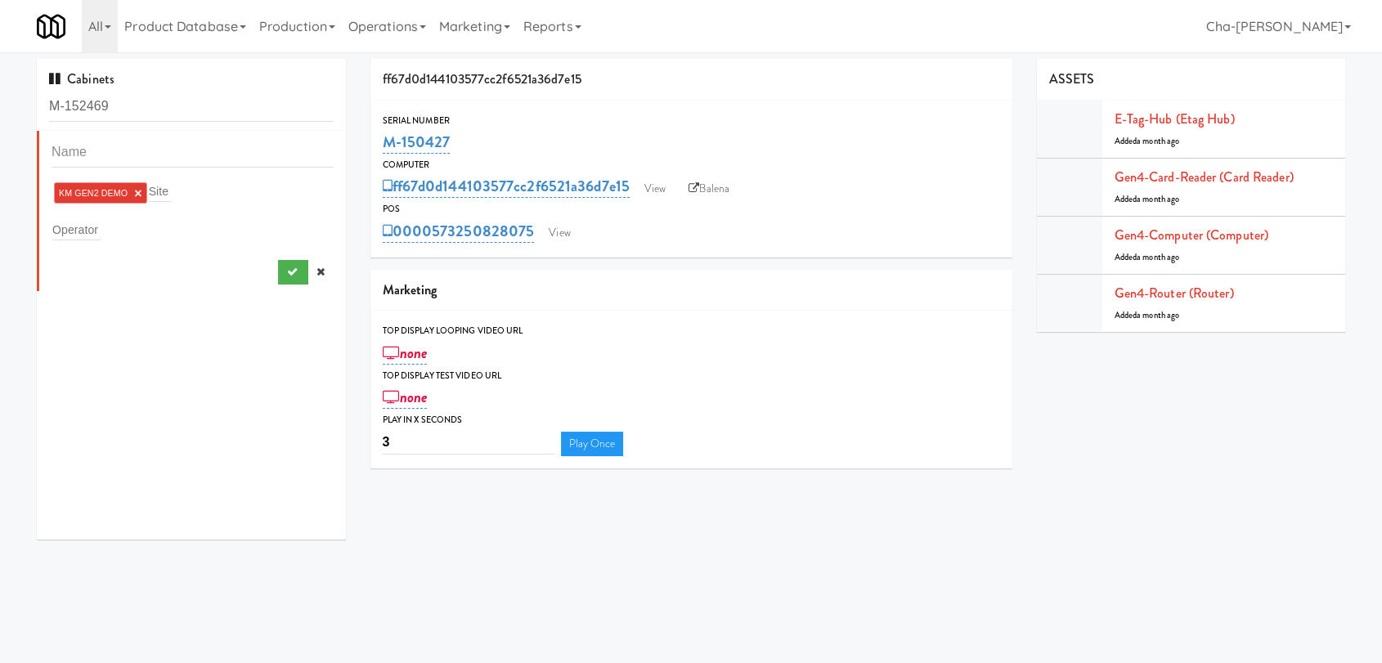
click at [137, 193] on link "×" at bounding box center [137, 193] width 7 height 14
click at [79, 224] on input "text" at bounding box center [76, 226] width 48 height 21
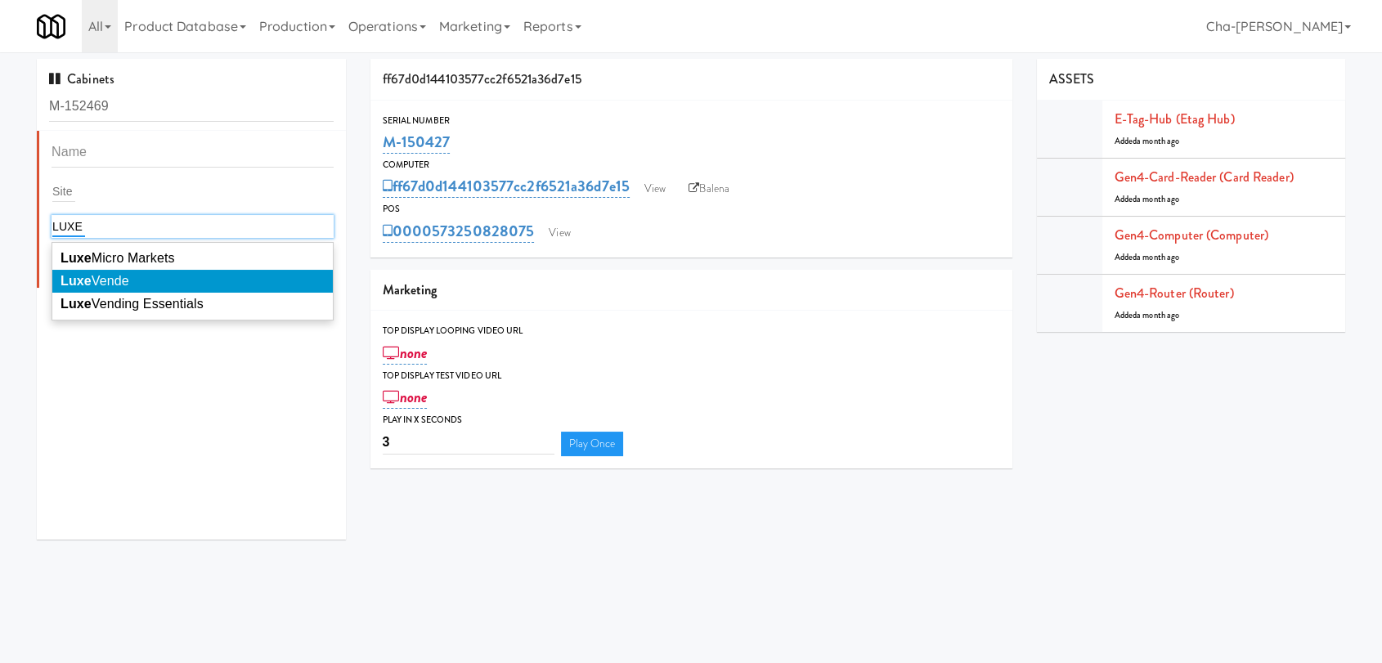
type input "LUXE"
click at [132, 285] on li "Luxe Vende" at bounding box center [192, 281] width 281 height 23
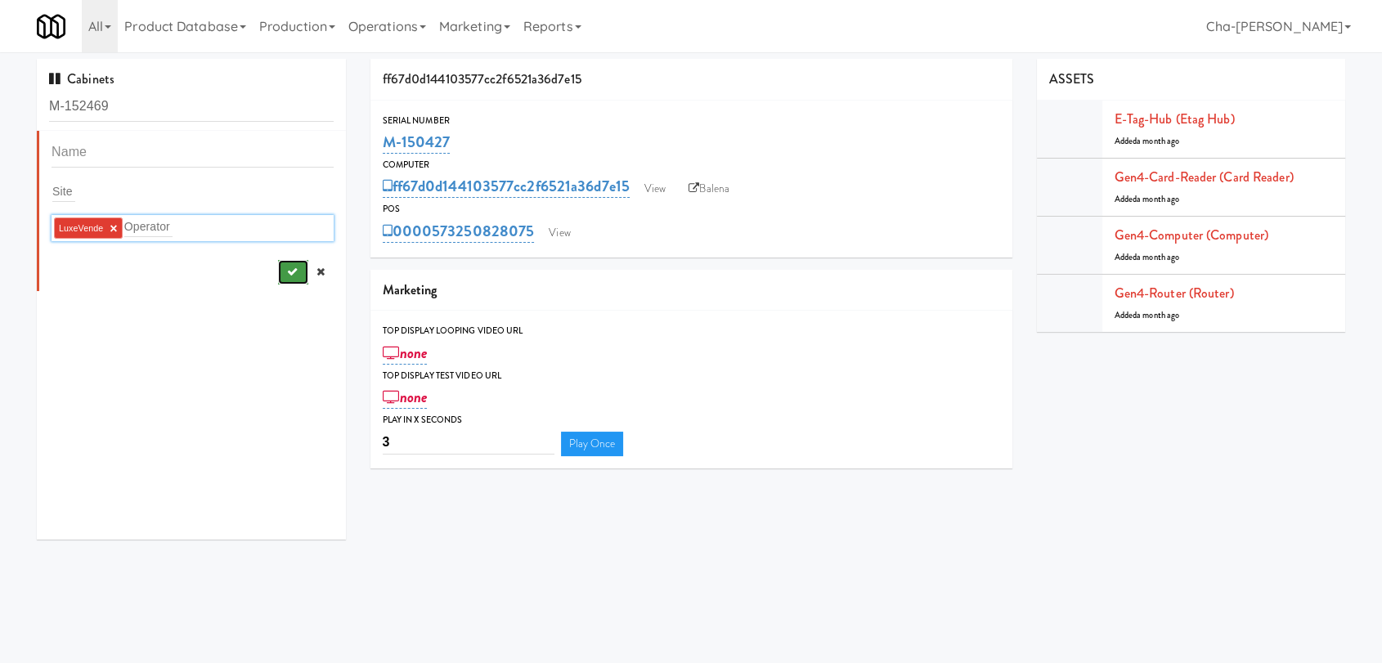
click at [284, 277] on button "submit" at bounding box center [293, 272] width 30 height 25
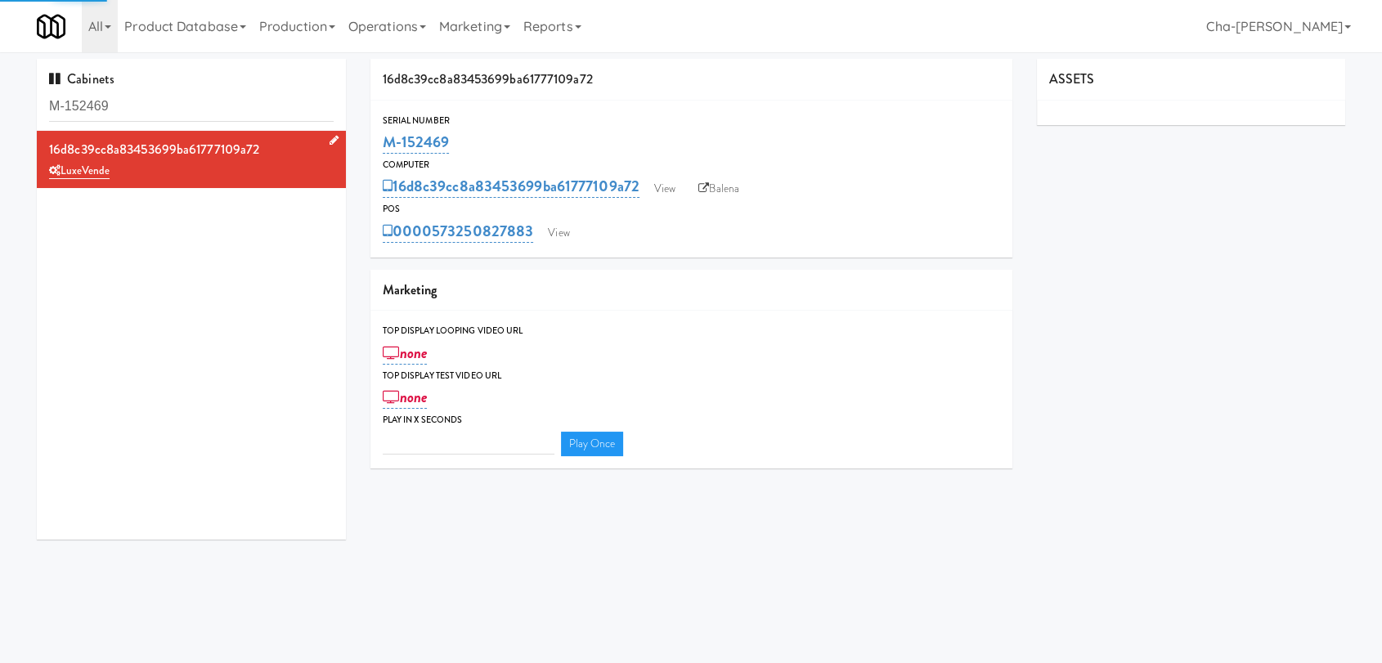
type input "3"
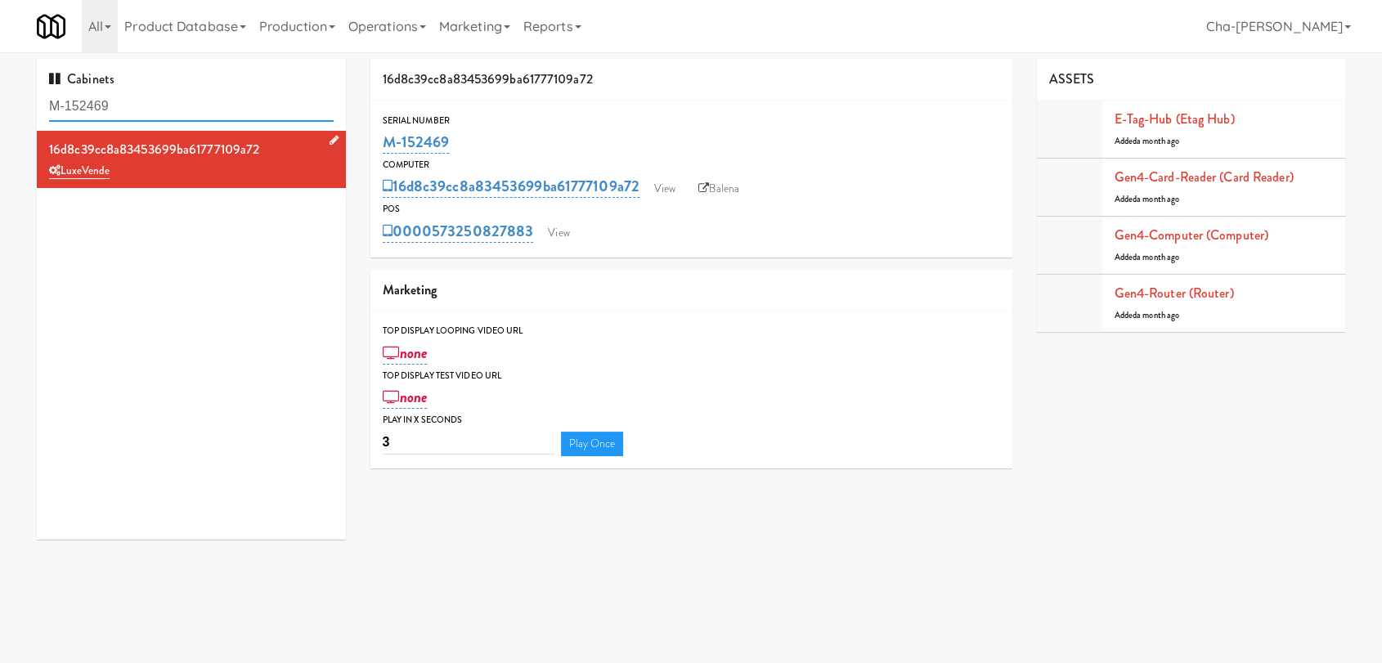
click at [150, 113] on input "M-152469" at bounding box center [191, 107] width 285 height 30
paste input "41664"
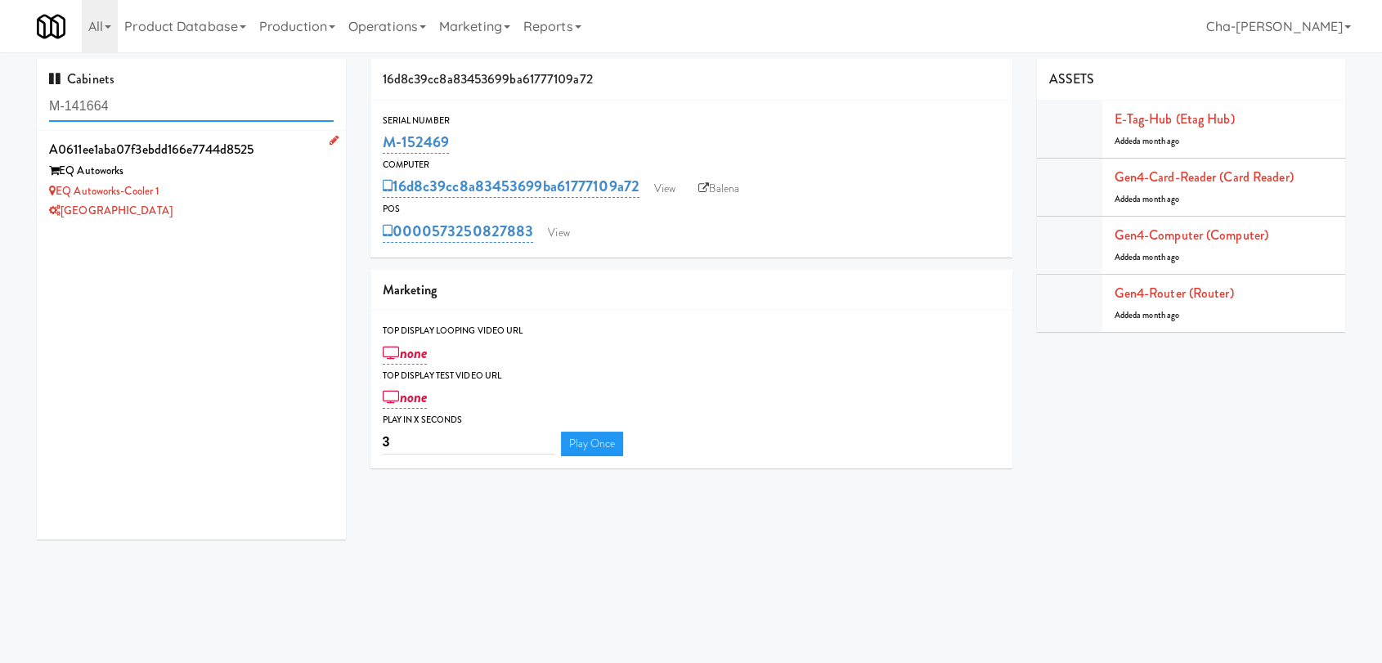
type input "M-141664"
click at [233, 191] on div "EQ Autoworks-Cooler 1" at bounding box center [191, 192] width 285 height 20
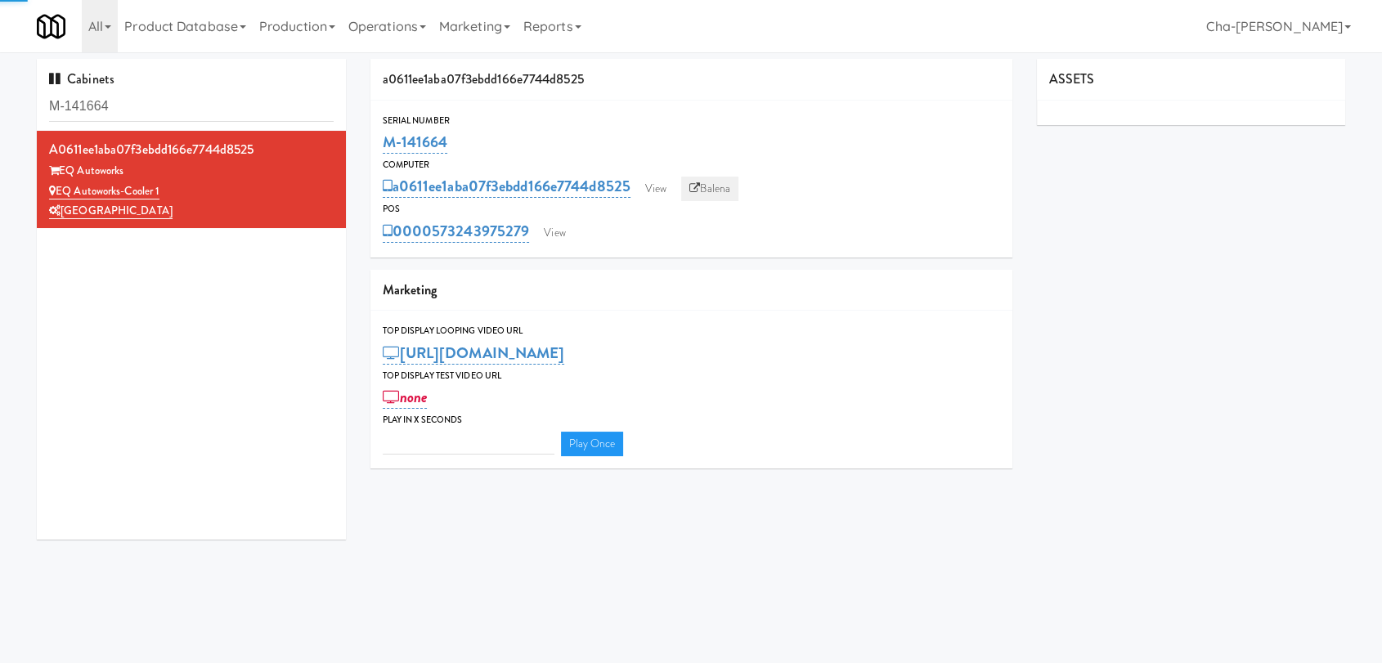
type input "3"
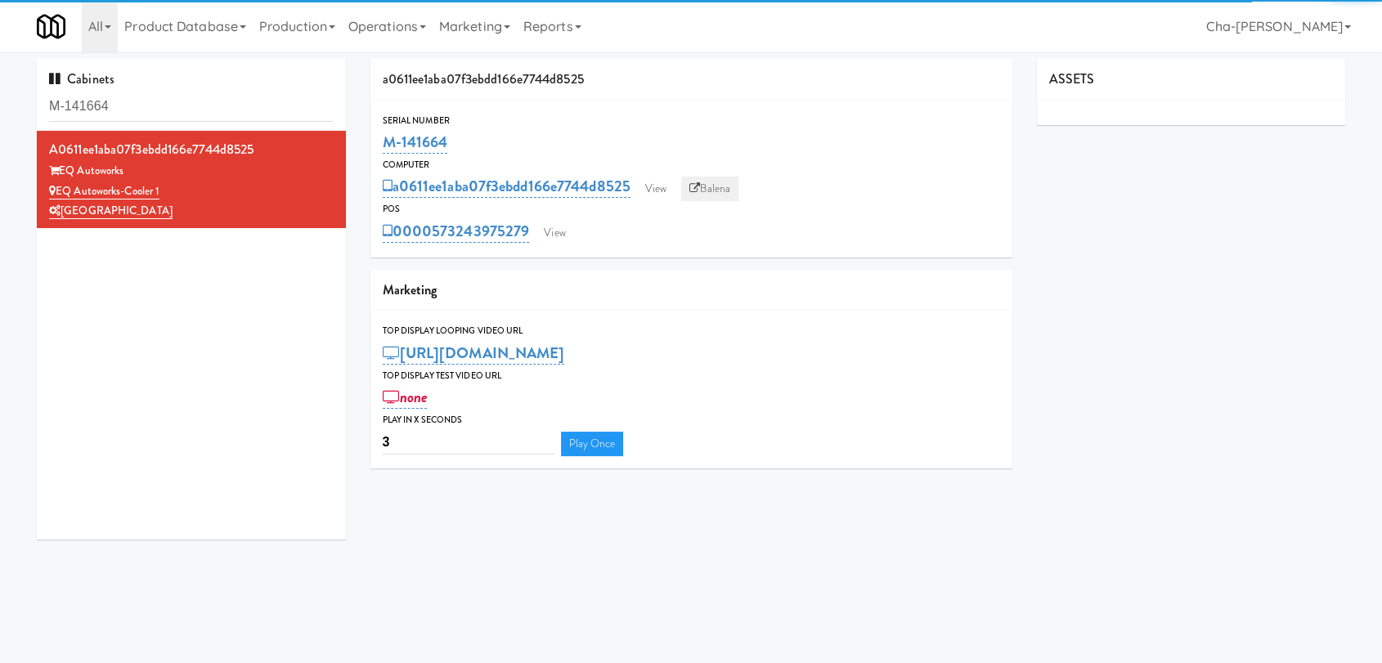
click at [735, 186] on link "Balena" at bounding box center [709, 189] width 57 height 25
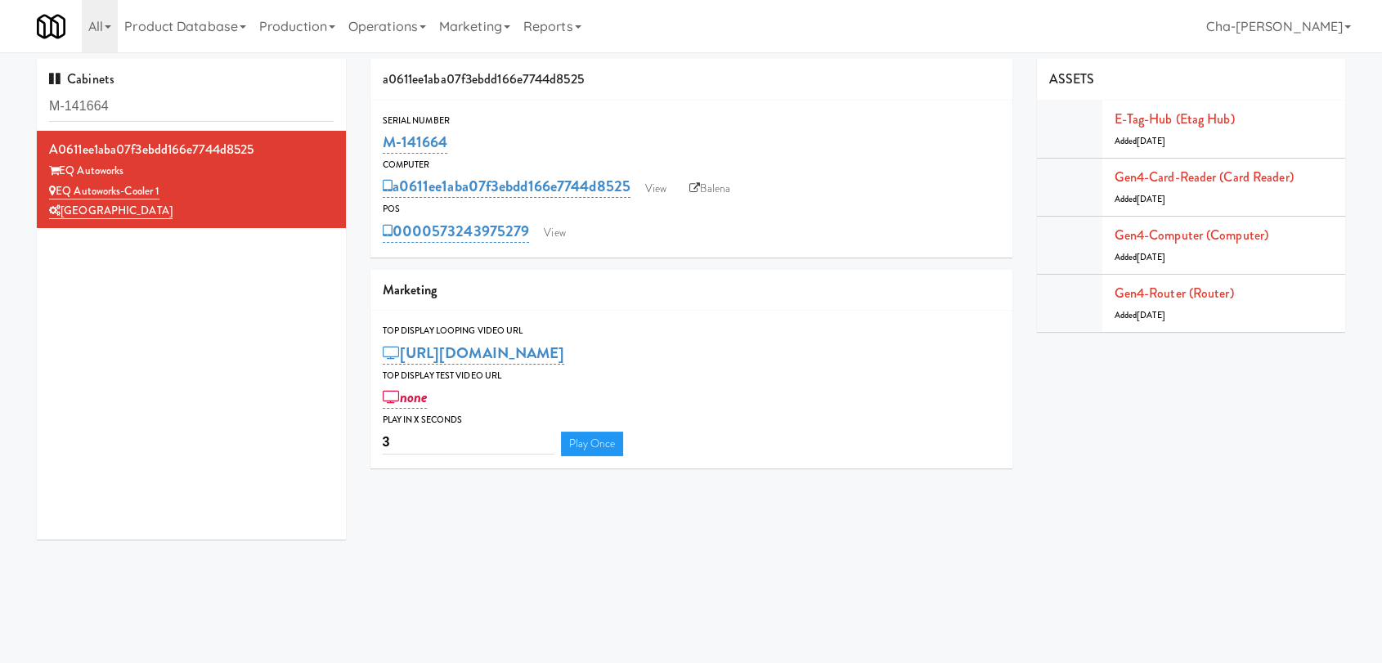
drag, startPoint x: 451, startPoint y: 144, endPoint x: 379, endPoint y: 146, distance: 72.8
click at [379, 146] on div "Serial Number M-141664" at bounding box center [692, 135] width 642 height 44
copy link "M-141664"
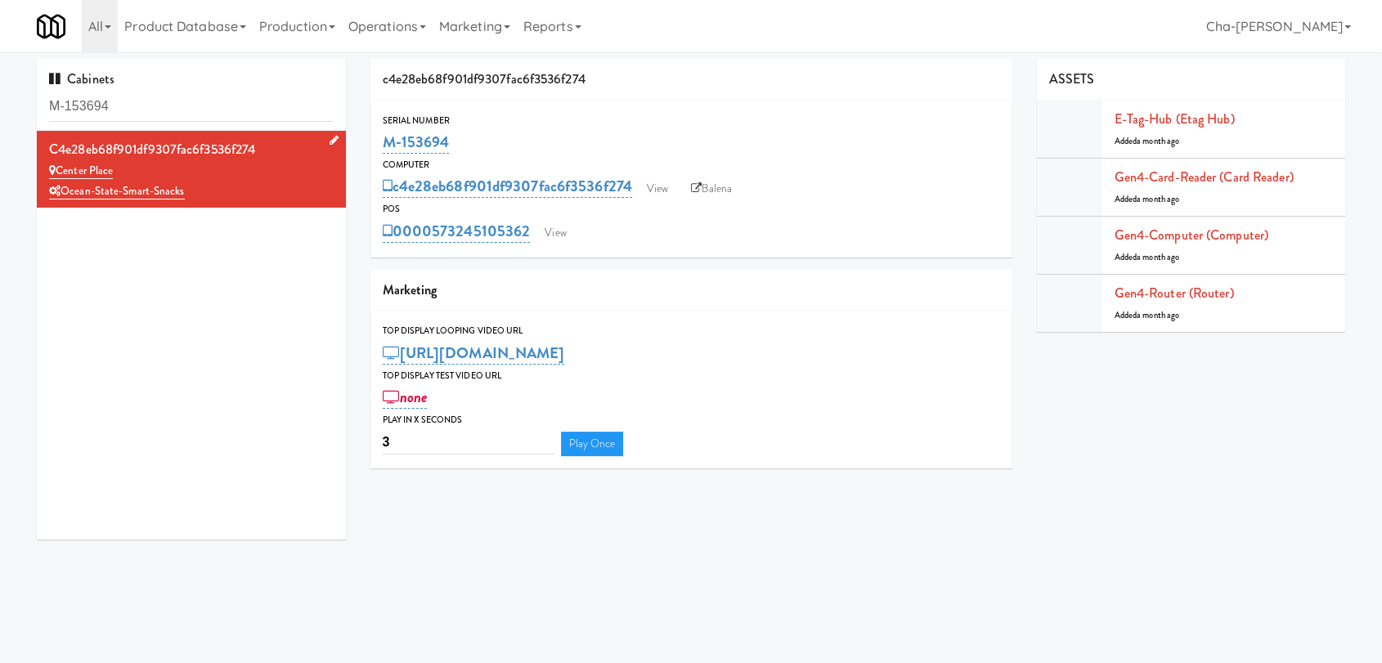
drag, startPoint x: 204, startPoint y: 192, endPoint x: 194, endPoint y: 191, distance: 10.7
click at [194, 191] on div "Ocean-State-Smart-Snacks" at bounding box center [191, 192] width 285 height 20
drag, startPoint x: 118, startPoint y: 167, endPoint x: 59, endPoint y: 165, distance: 58.9
click at [59, 165] on div "Center Place" at bounding box center [191, 171] width 285 height 20
copy link "Center Place"
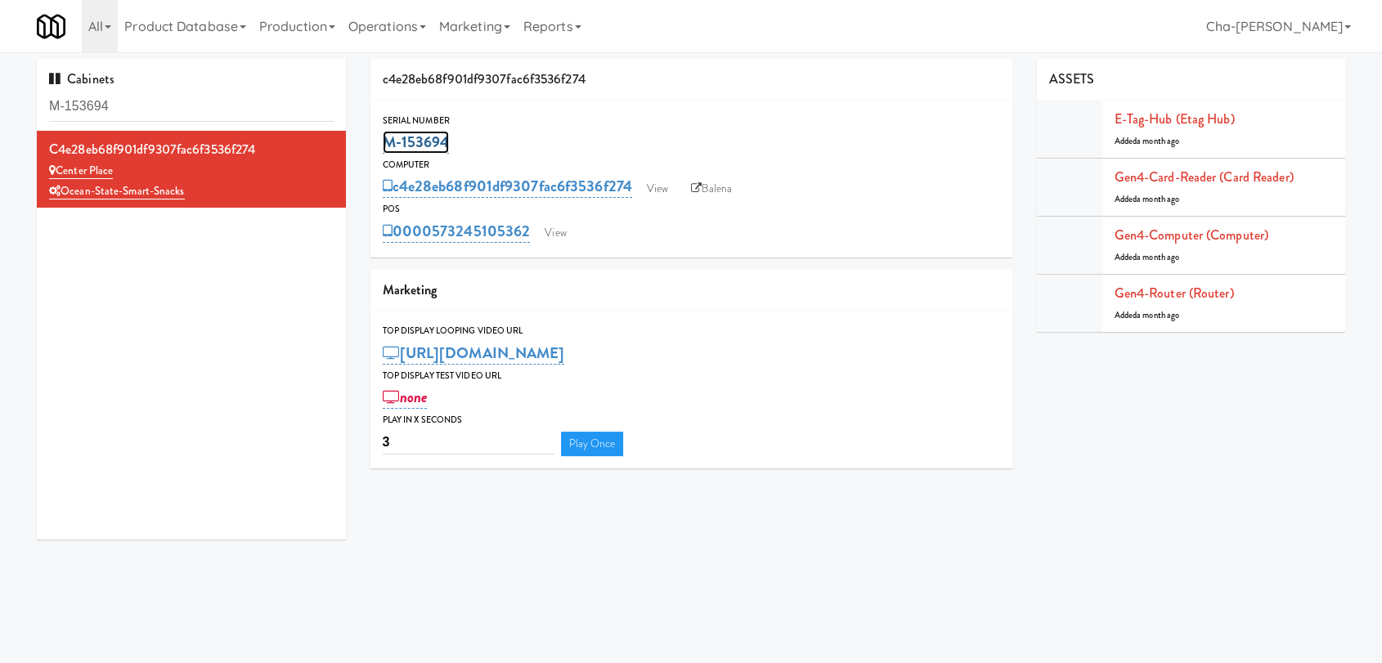
click at [447, 138] on link "M-153694" at bounding box center [416, 142] width 67 height 23
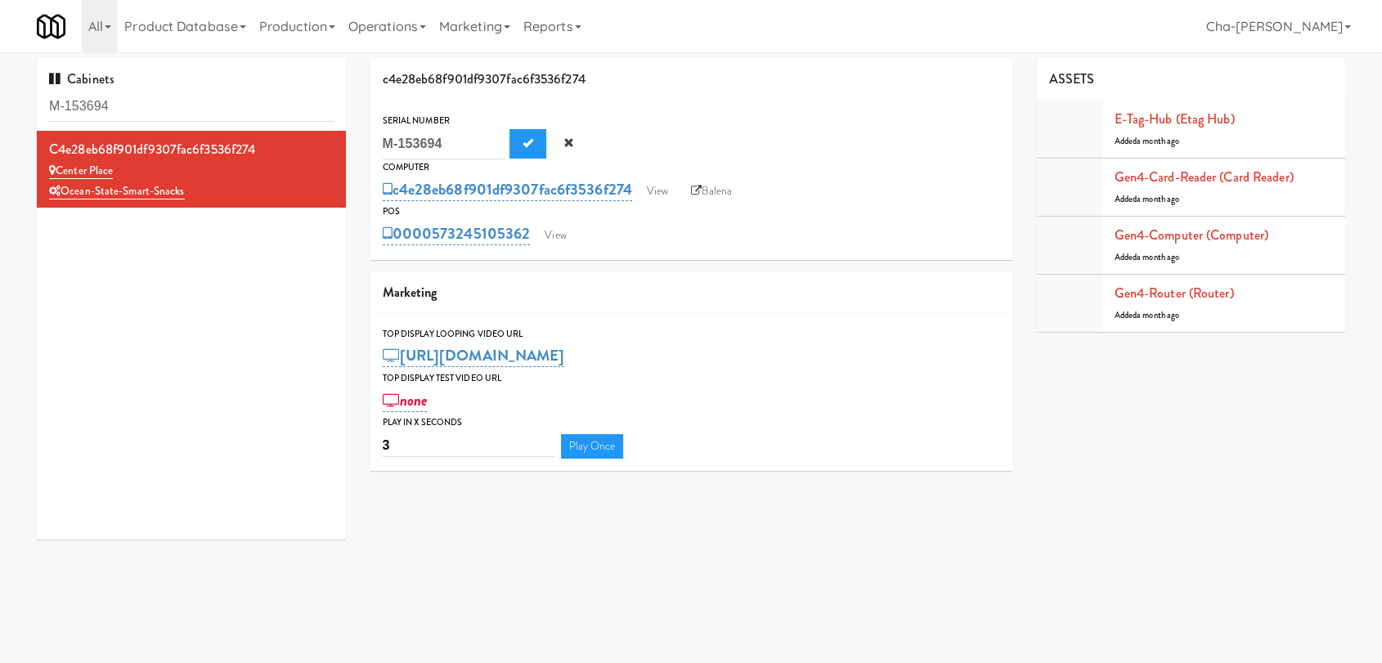
click at [704, 135] on div "M-153694 M-153694" at bounding box center [692, 143] width 618 height 31
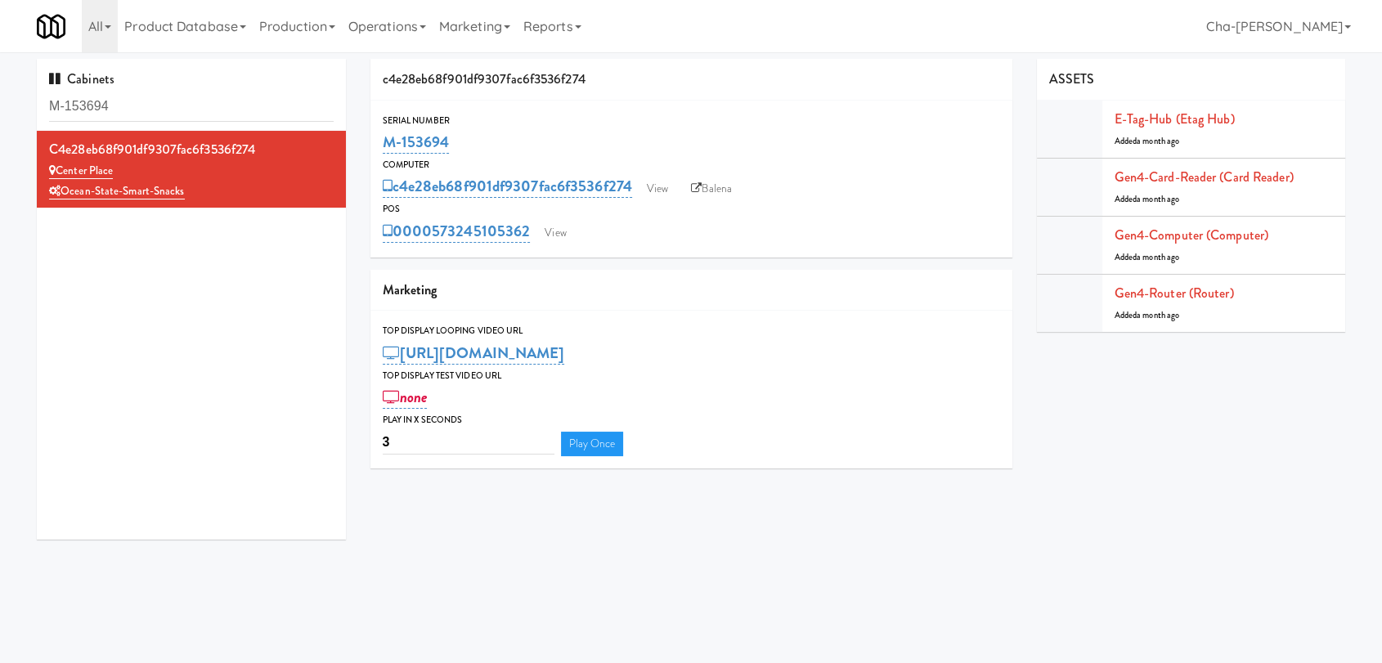
copy link "M-153694"
drag, startPoint x: 456, startPoint y: 141, endPoint x: 371, endPoint y: 148, distance: 85.3
click at [371, 148] on div "Serial Number M-153694" at bounding box center [692, 135] width 642 height 44
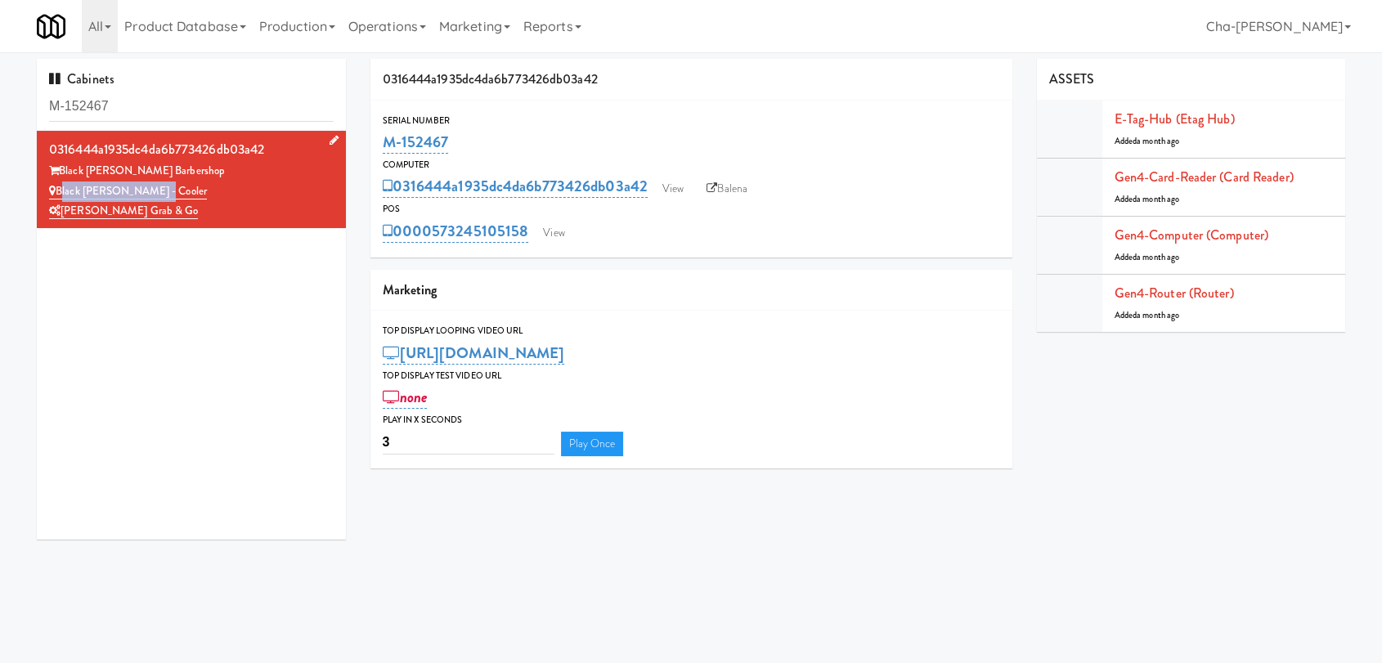
drag, startPoint x: 155, startPoint y: 191, endPoint x: 59, endPoint y: 192, distance: 95.7
click at [59, 192] on div "Black [PERSON_NAME] - Cooler" at bounding box center [191, 192] width 285 height 20
copy link "Black [PERSON_NAME] - Cooler"
click at [677, 182] on link "View" at bounding box center [673, 189] width 38 height 25
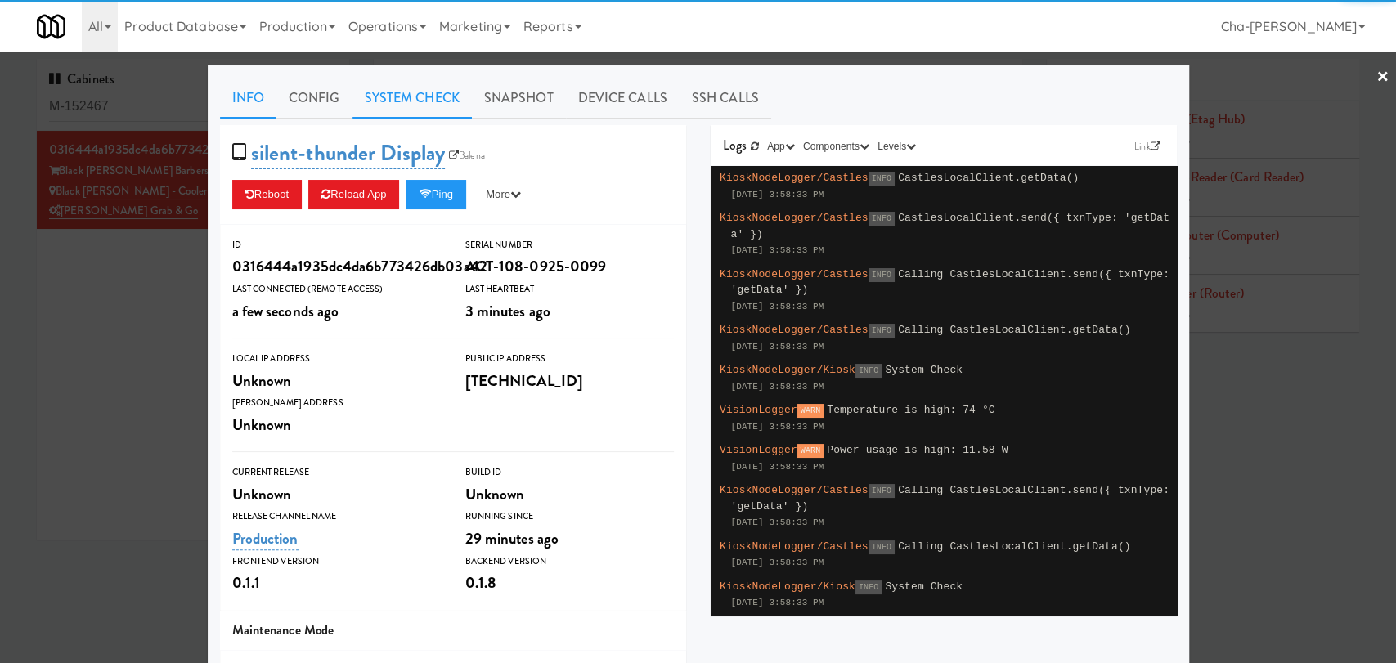
click at [425, 80] on link "System Check" at bounding box center [412, 98] width 119 height 41
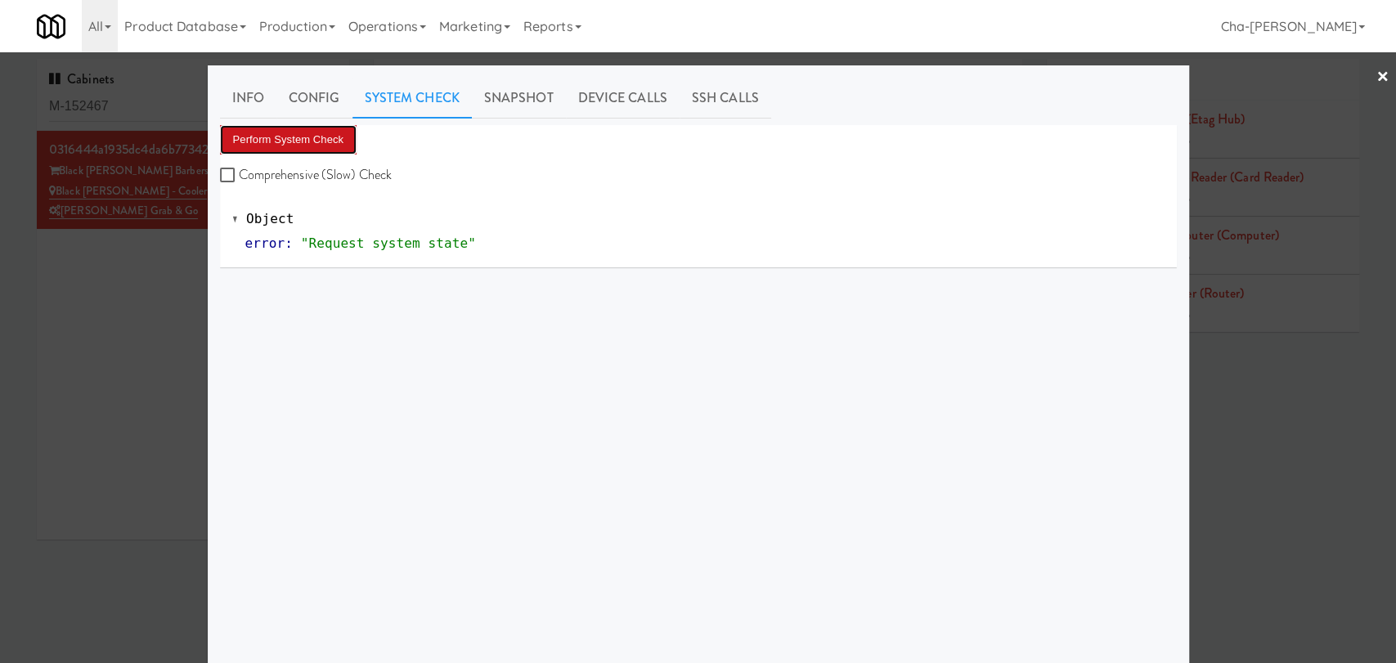
click at [272, 146] on button "Perform System Check" at bounding box center [288, 139] width 137 height 29
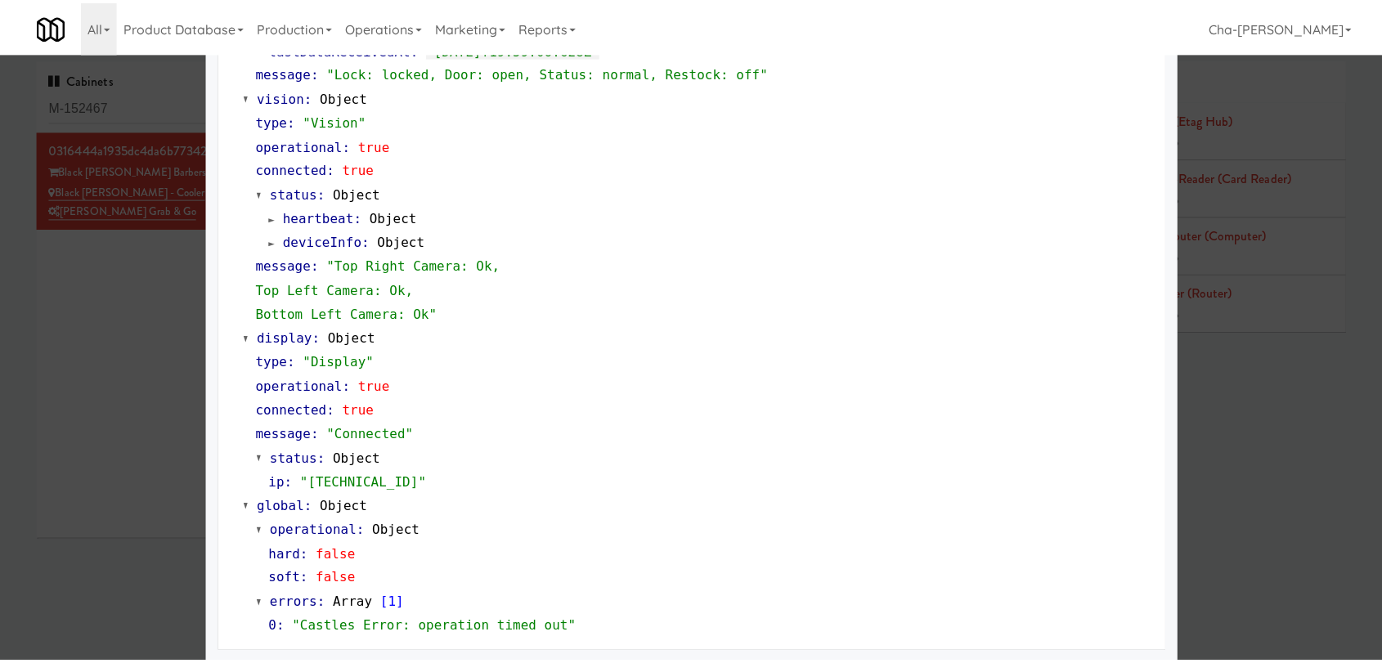
scroll to position [558, 0]
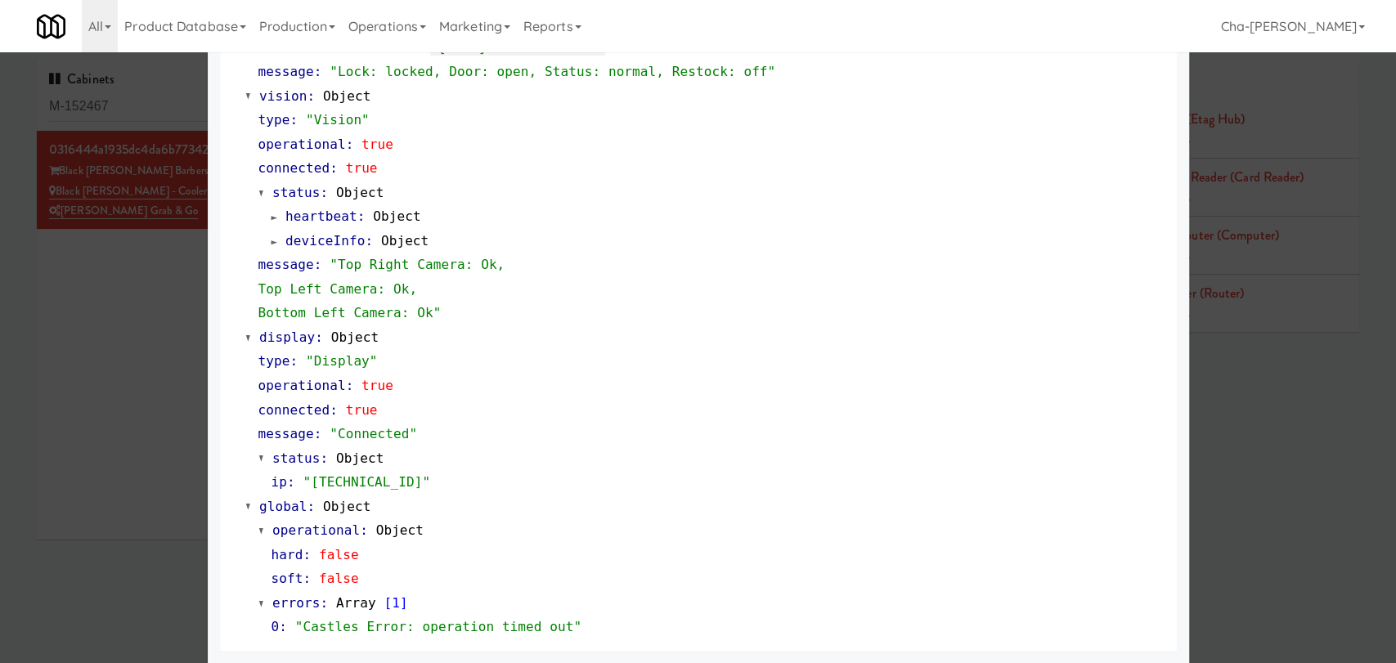
click at [164, 460] on div at bounding box center [698, 331] width 1396 height 663
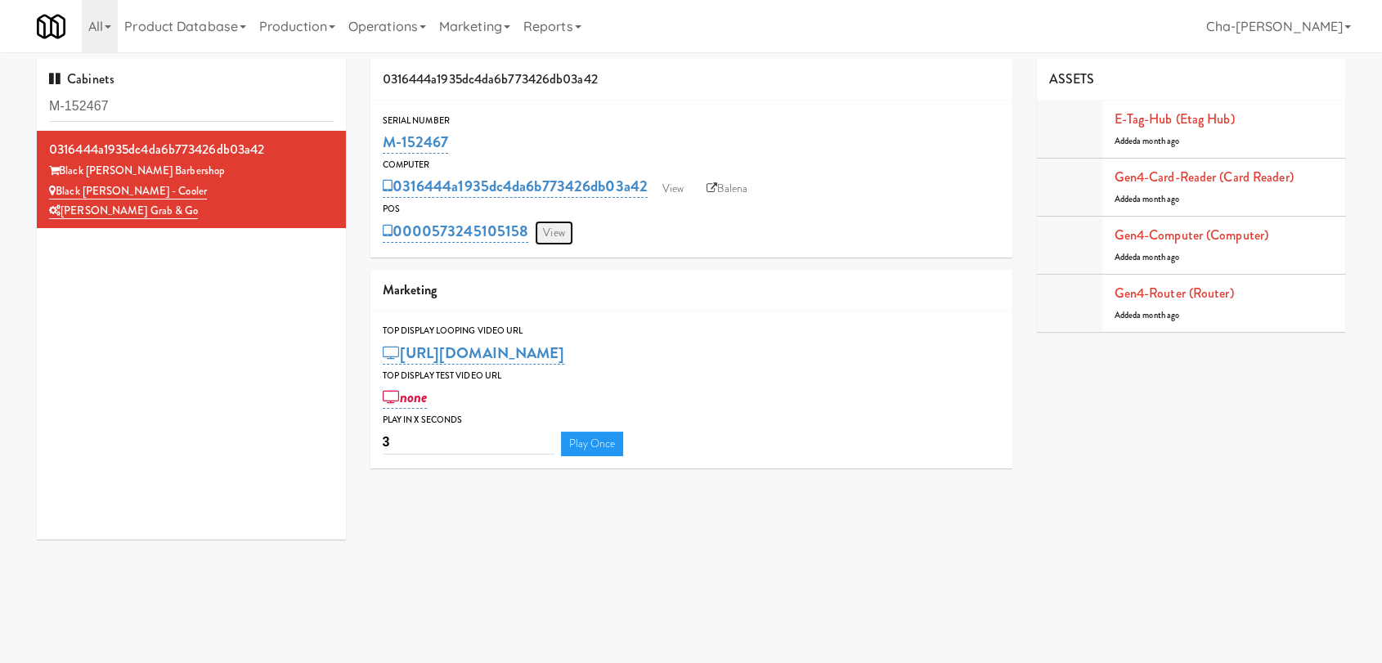
click at [568, 234] on link "View" at bounding box center [554, 233] width 38 height 25
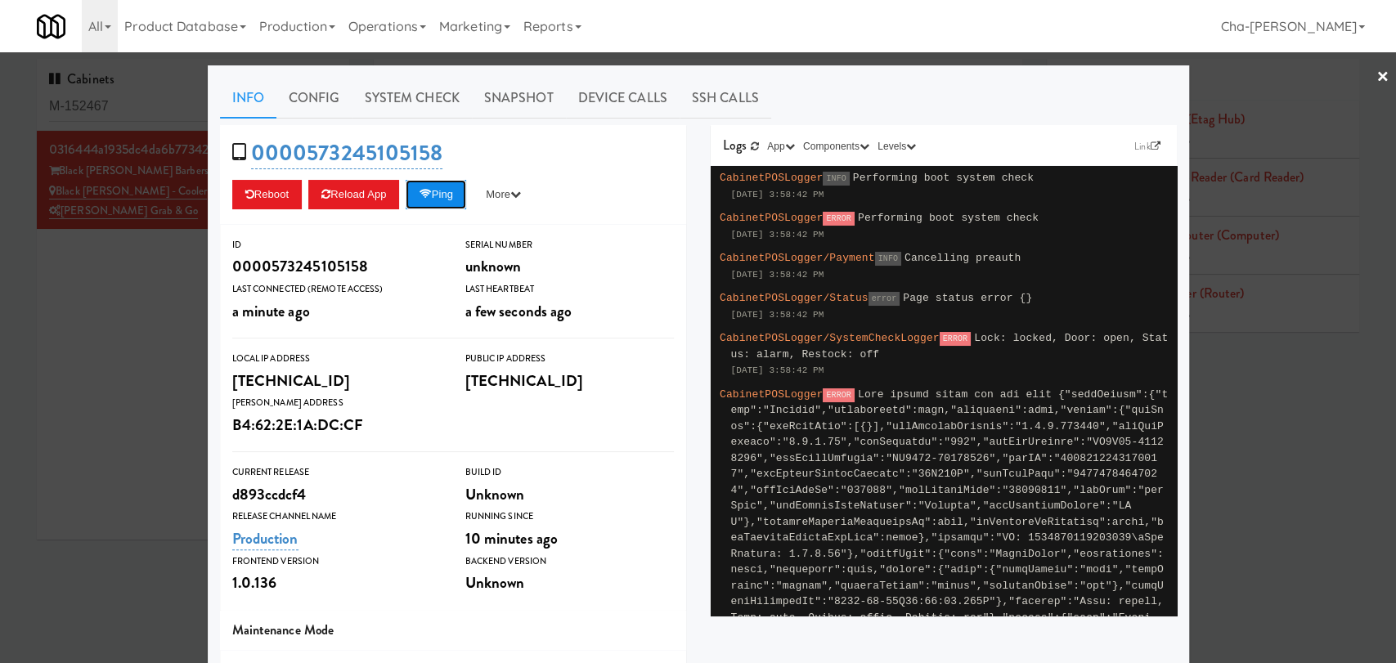
click at [429, 191] on icon at bounding box center [425, 194] width 12 height 11
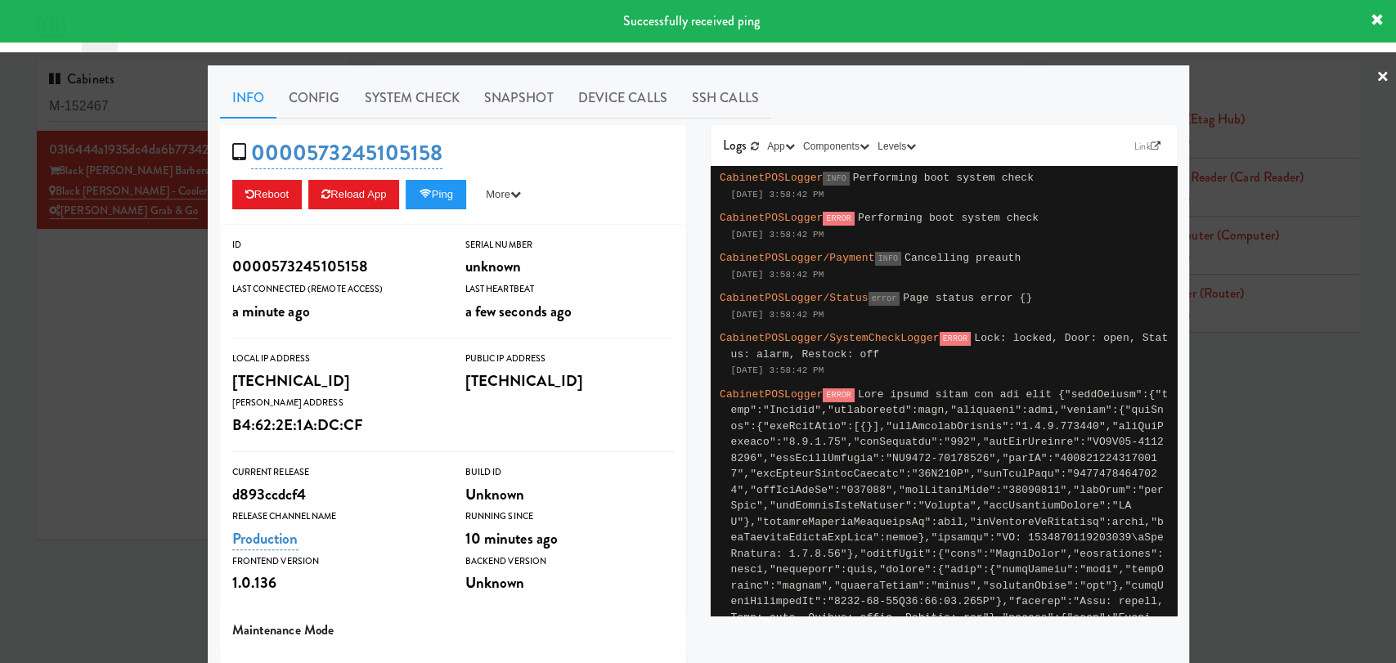
click at [90, 358] on div at bounding box center [698, 331] width 1396 height 663
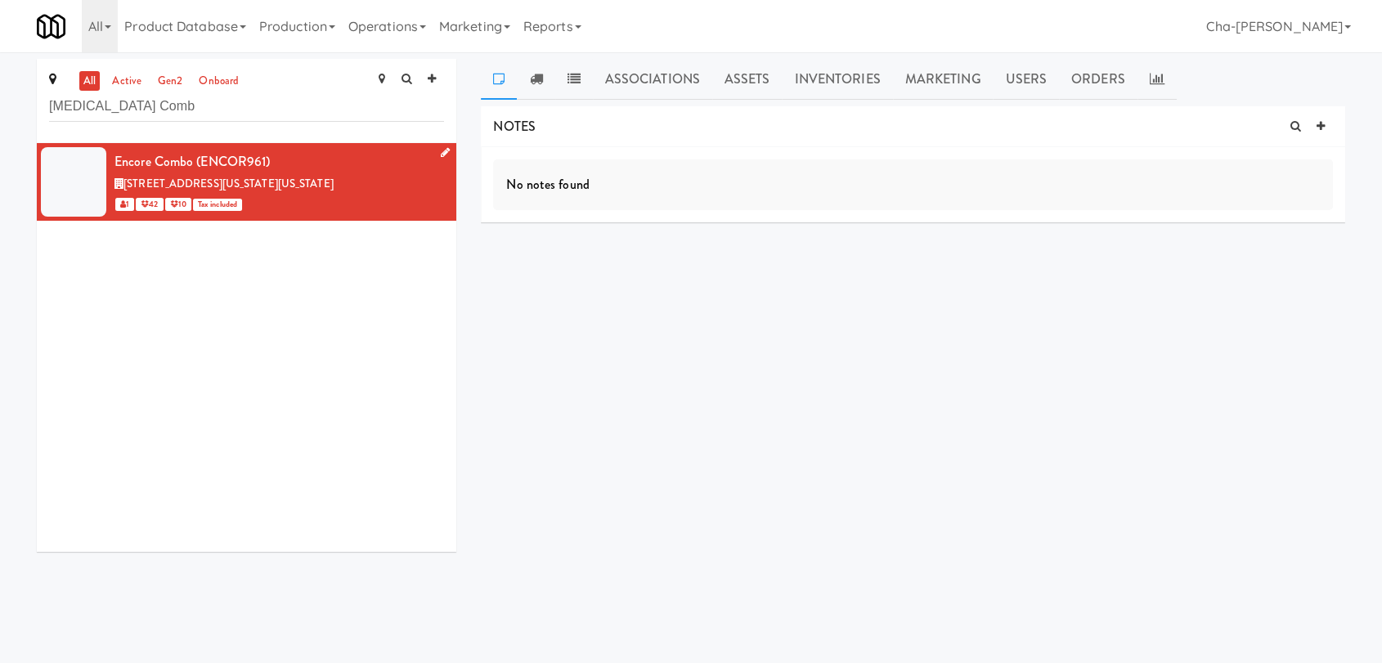
click at [441, 155] on icon at bounding box center [445, 152] width 9 height 11
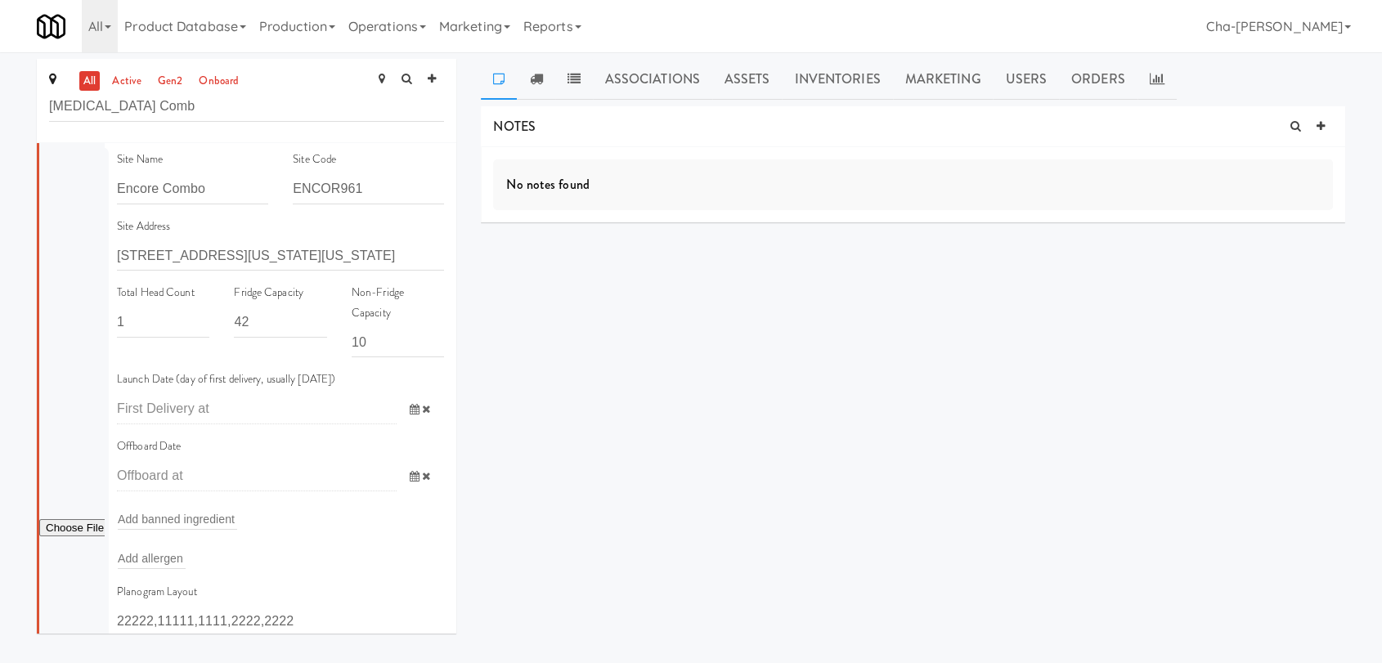
drag, startPoint x: 1143, startPoint y: 501, endPoint x: 1114, endPoint y: 500, distance: 28.6
click at [1143, 500] on div "NOTES No notes found DELIVERIES No notes found MEALS No Orders at This Site COO…" at bounding box center [913, 310] width 865 height 409
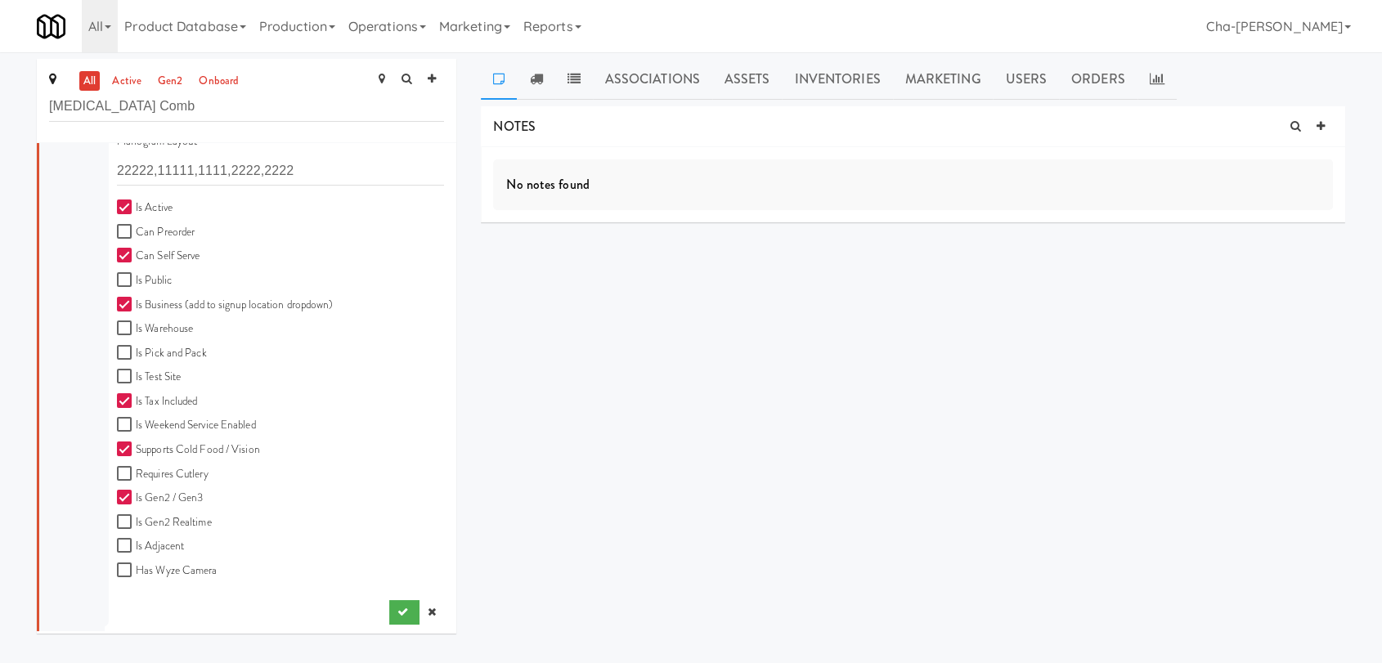
scroll to position [453, 0]
click at [398, 612] on icon "submit" at bounding box center [403, 609] width 11 height 11
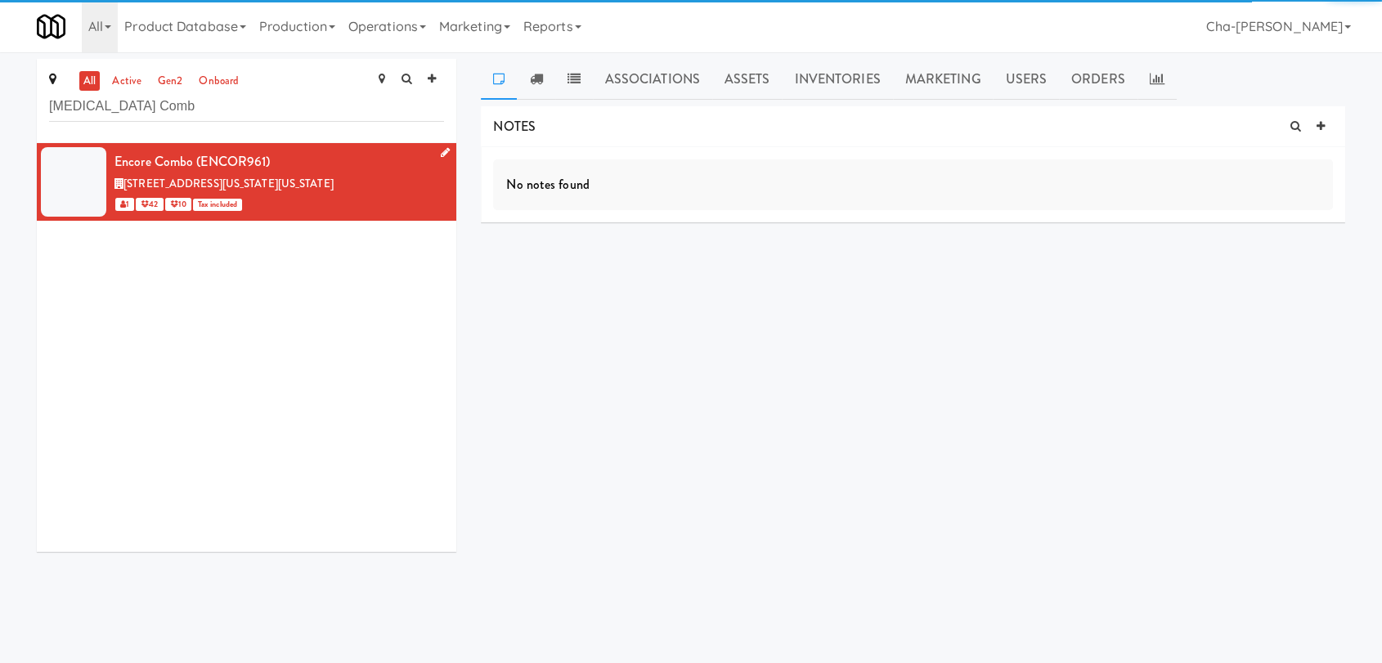
scroll to position [0, 0]
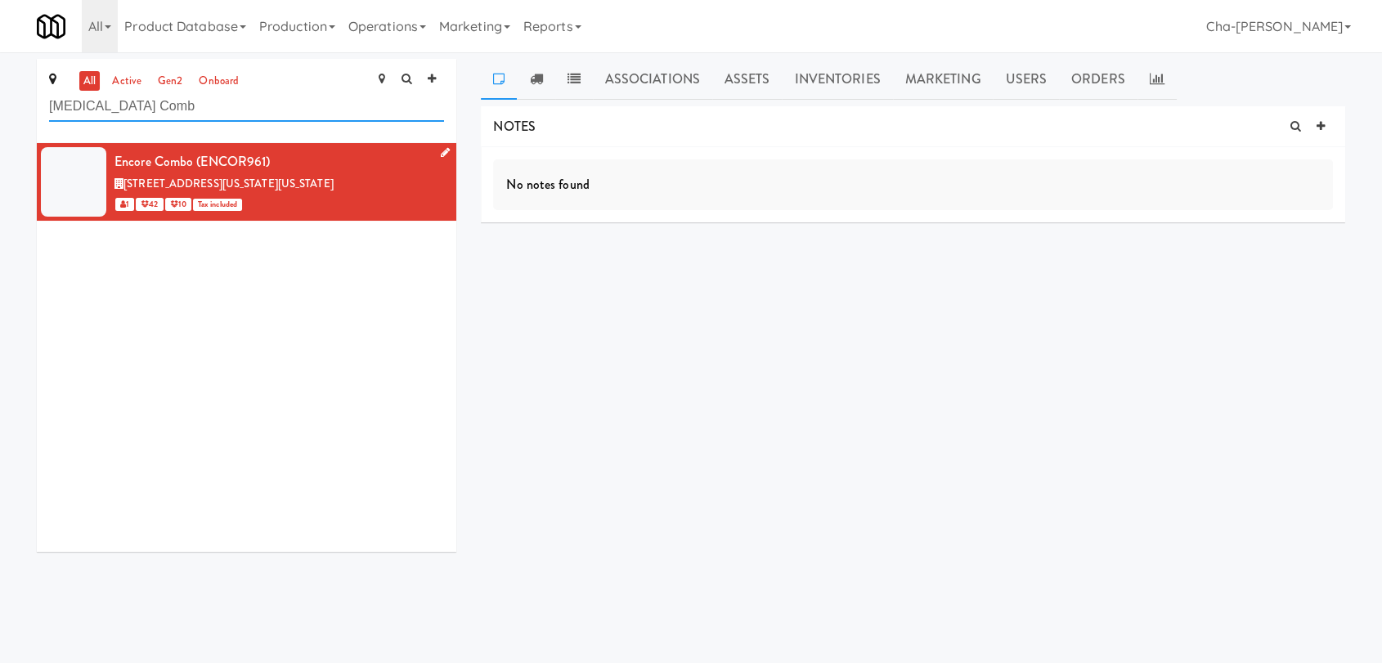
click at [183, 106] on input "Encore Comb" at bounding box center [246, 107] width 395 height 30
paste input "Black Beard - Cooler"
click at [266, 106] on input "Encore Black Beard - Cooler" at bounding box center [246, 107] width 395 height 30
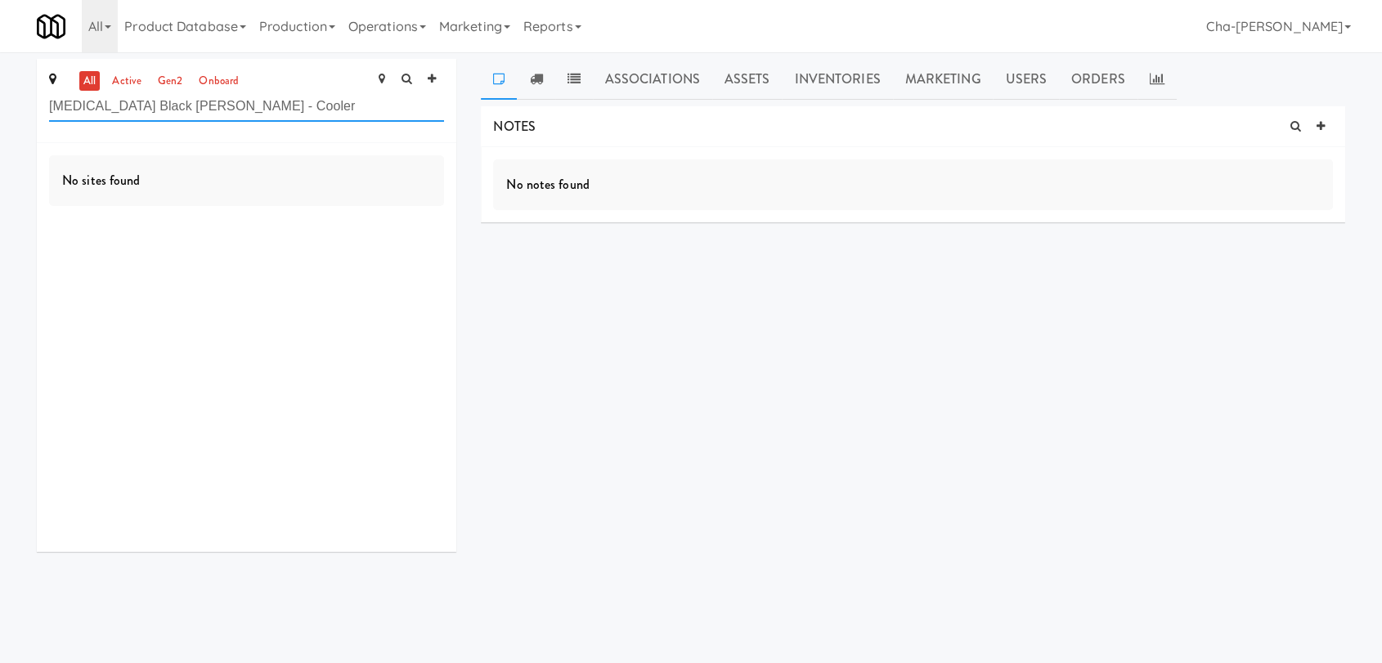
click at [266, 106] on input "Encore Black Beard - Cooler" at bounding box center [246, 107] width 395 height 30
paste input "text"
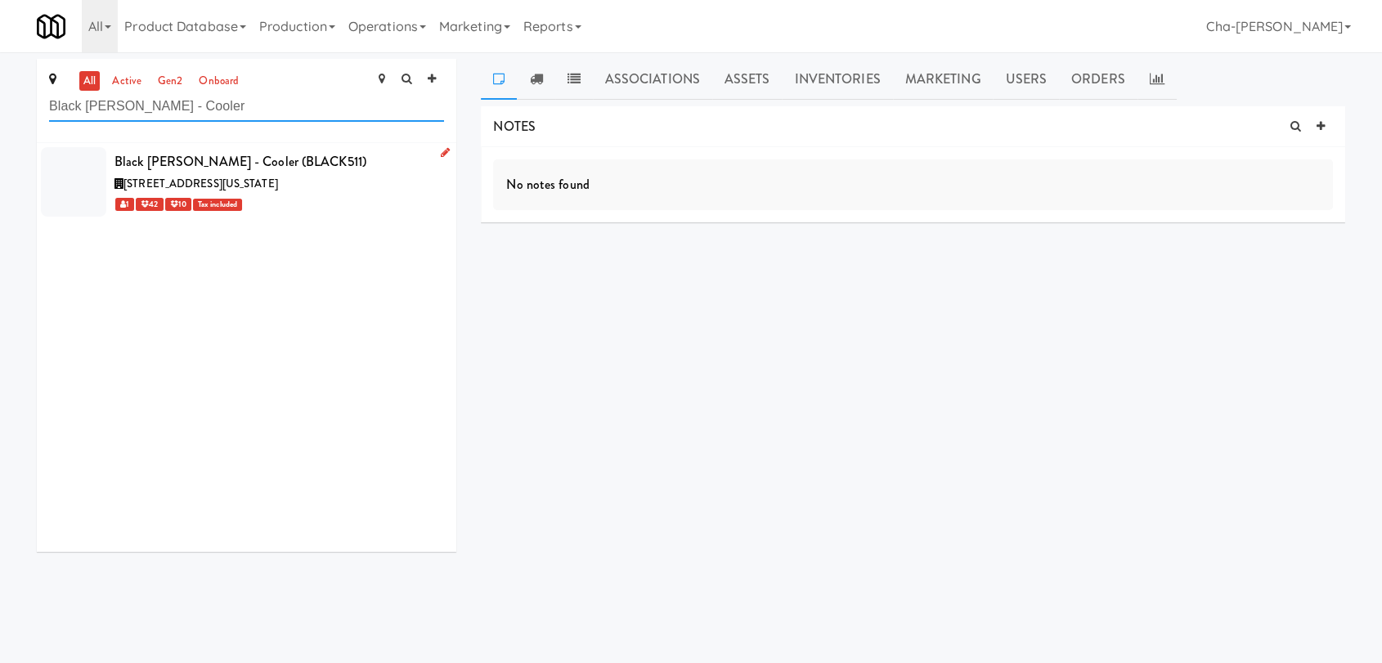
type input "Black Beard - Cooler"
click at [434, 159] on link at bounding box center [442, 153] width 16 height 20
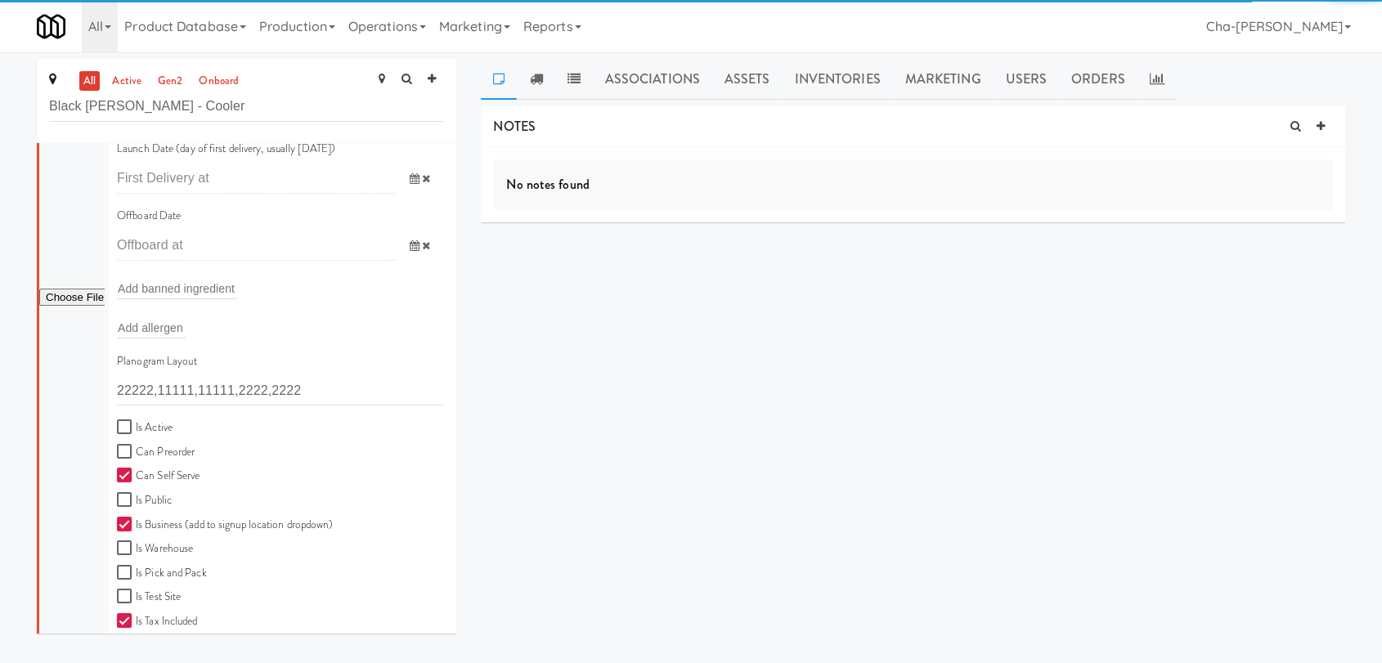
scroll to position [272, 0]
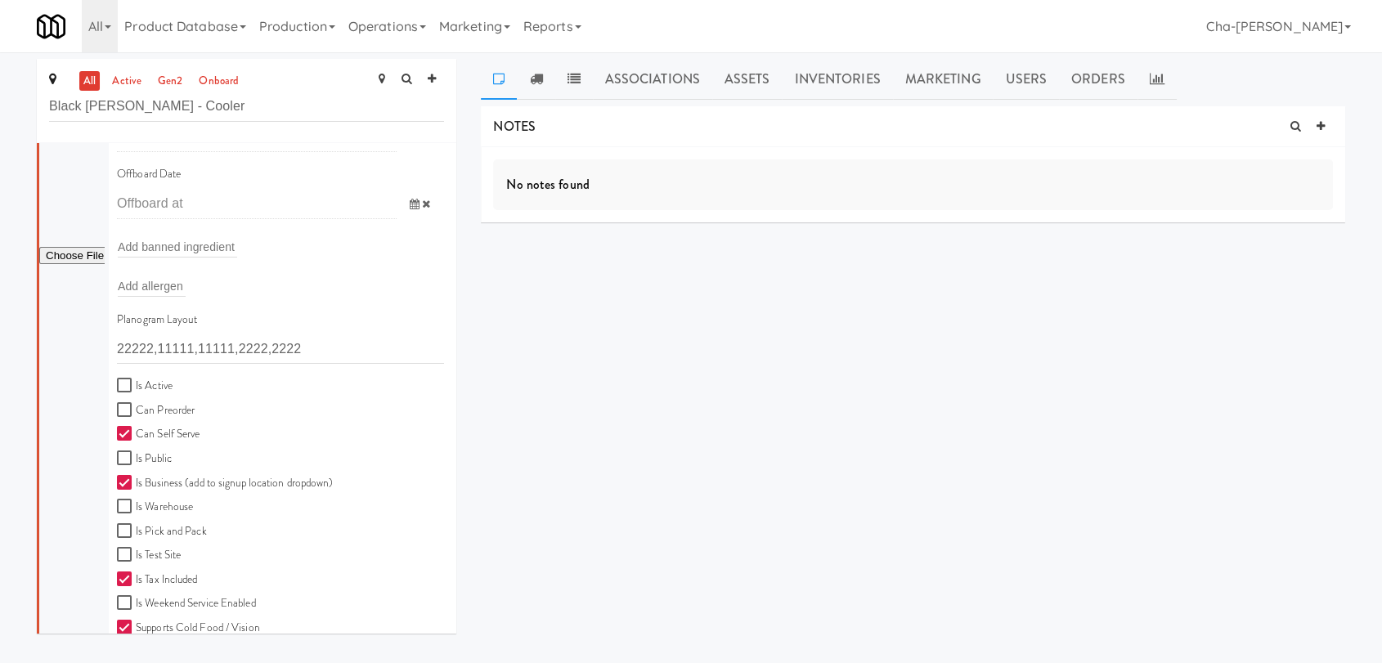
click at [152, 379] on label "Is Active" at bounding box center [145, 386] width 56 height 20
click at [136, 380] on input "Is Active" at bounding box center [126, 386] width 19 height 13
checkbox input "true"
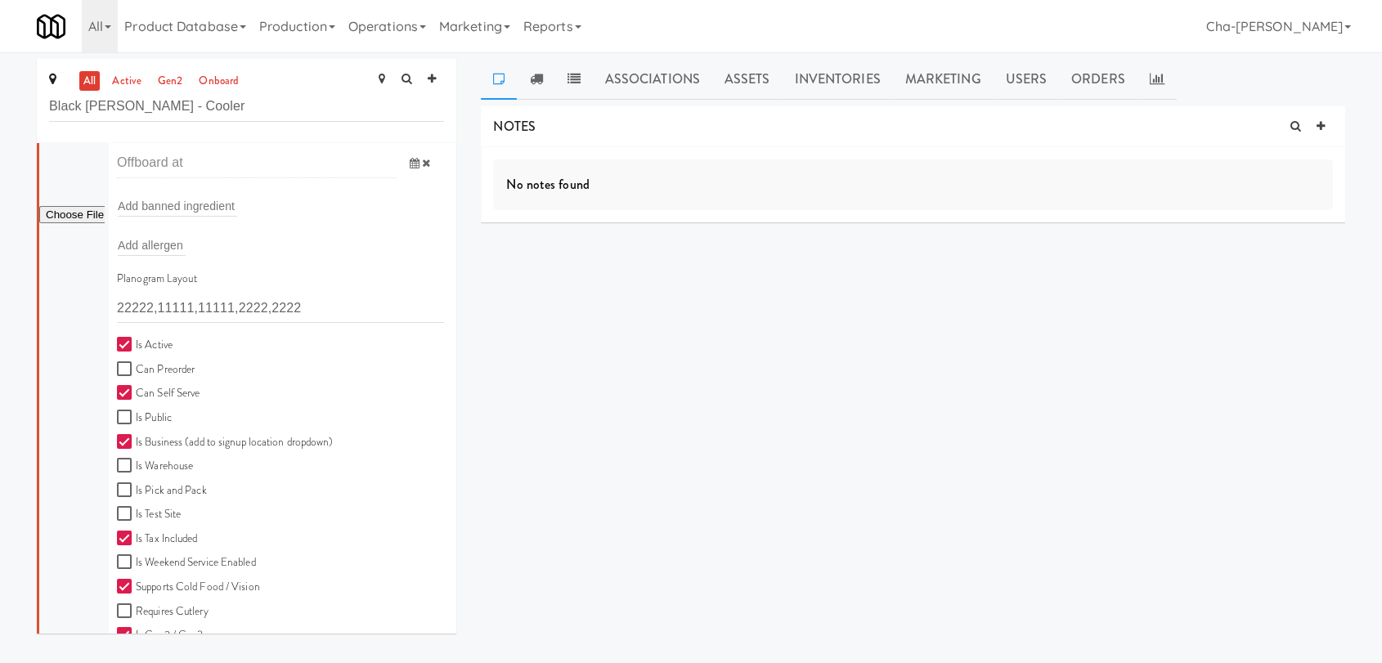
scroll to position [453, 0]
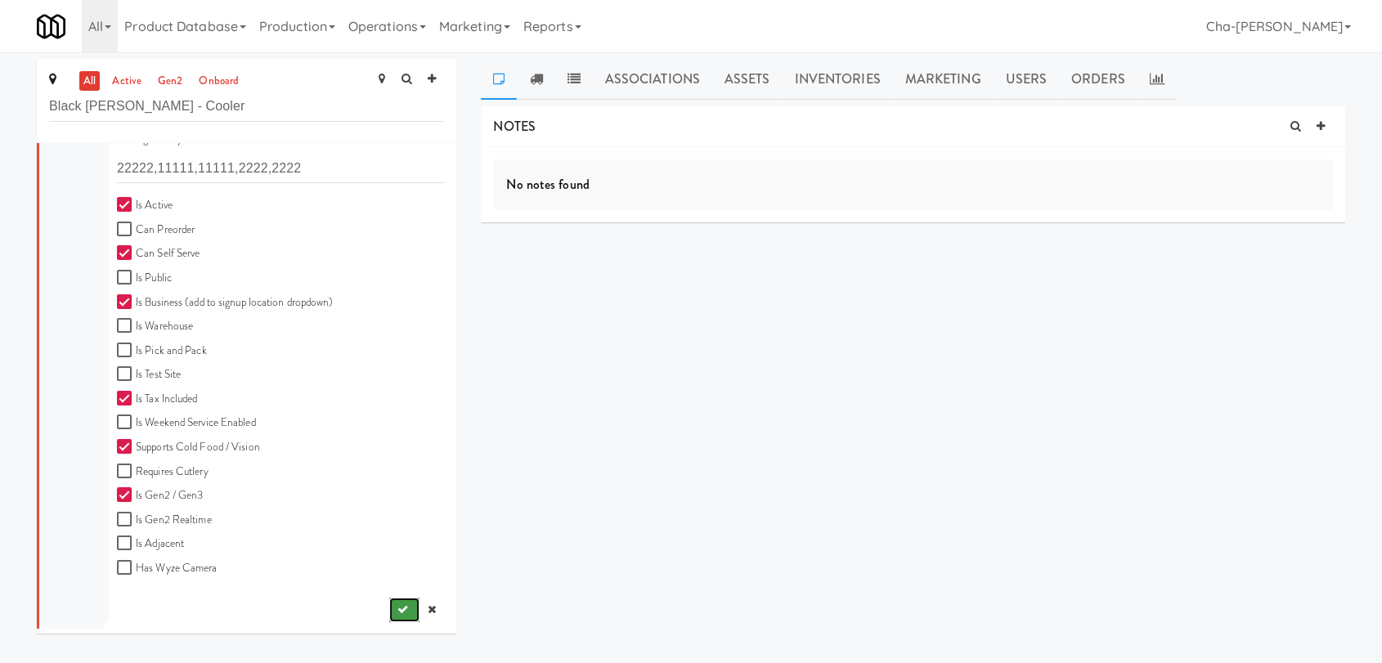
click at [389, 602] on button "submit" at bounding box center [404, 610] width 30 height 25
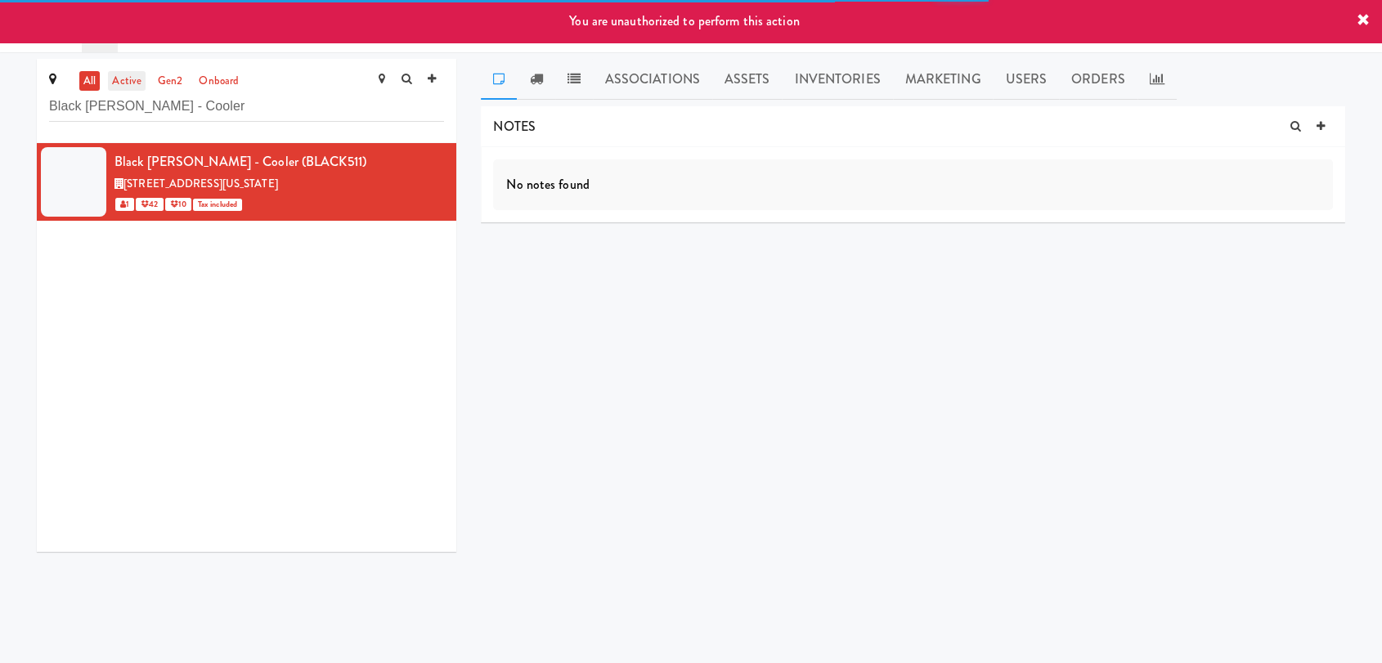
click at [118, 79] on link "active" at bounding box center [127, 81] width 38 height 20
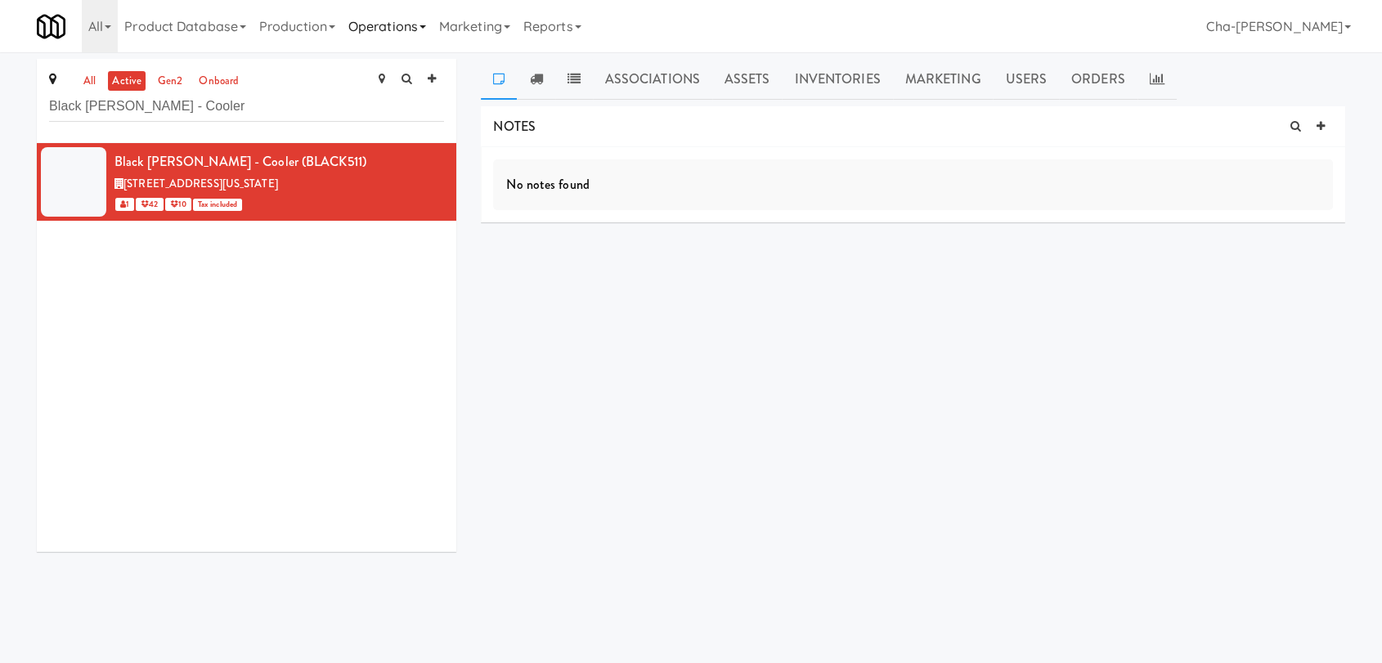
click at [400, 34] on link "Operations" at bounding box center [387, 26] width 91 height 52
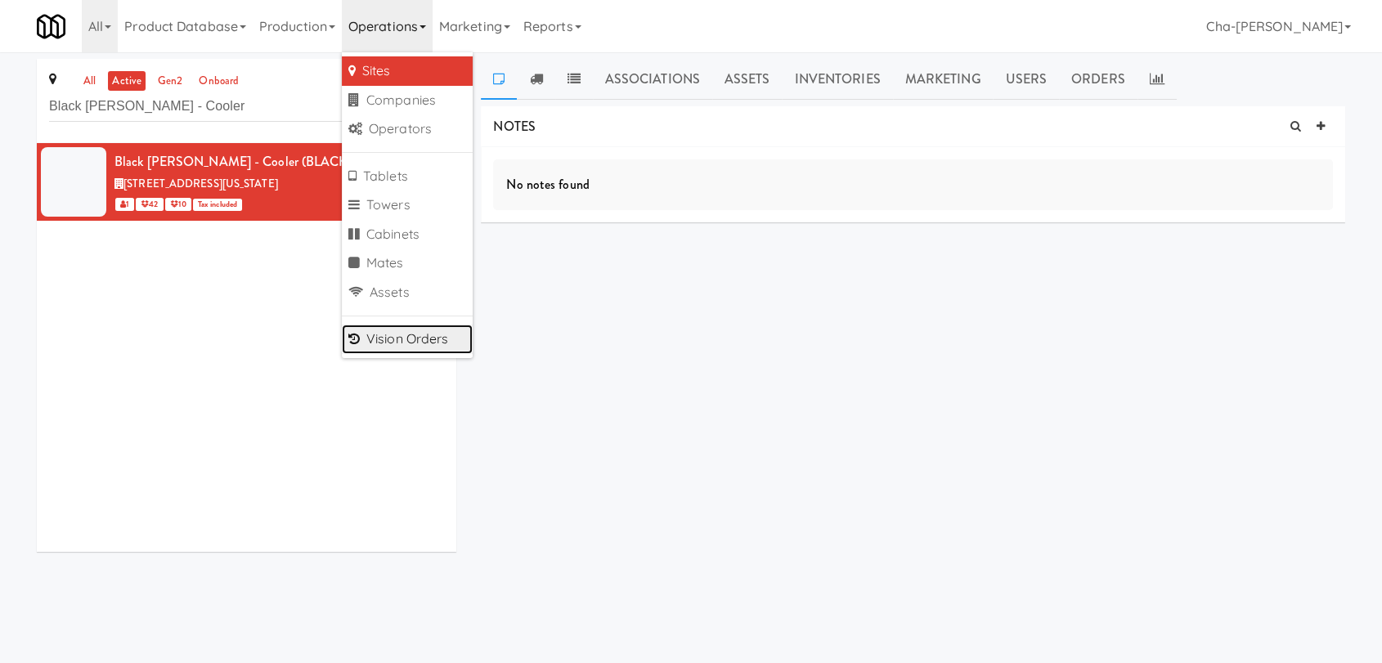
click at [424, 348] on link "Vision Orders" at bounding box center [407, 339] width 131 height 29
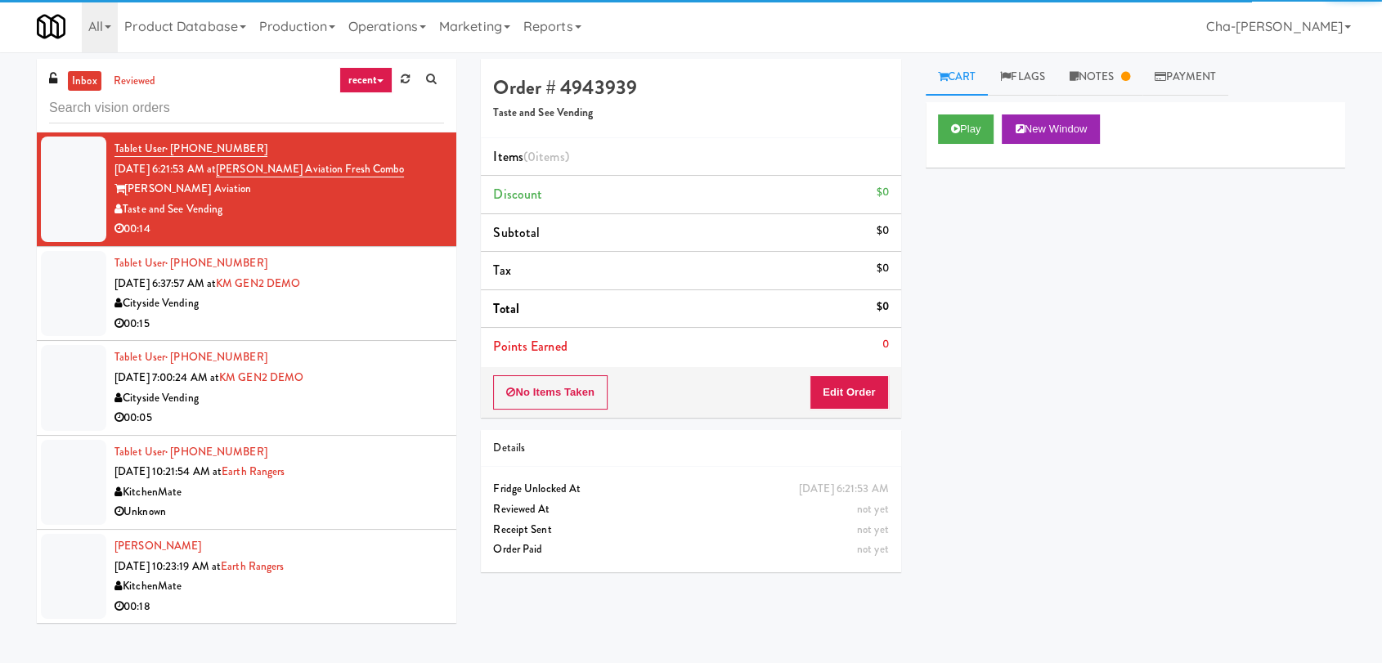
click at [170, 111] on input "text" at bounding box center [246, 108] width 395 height 30
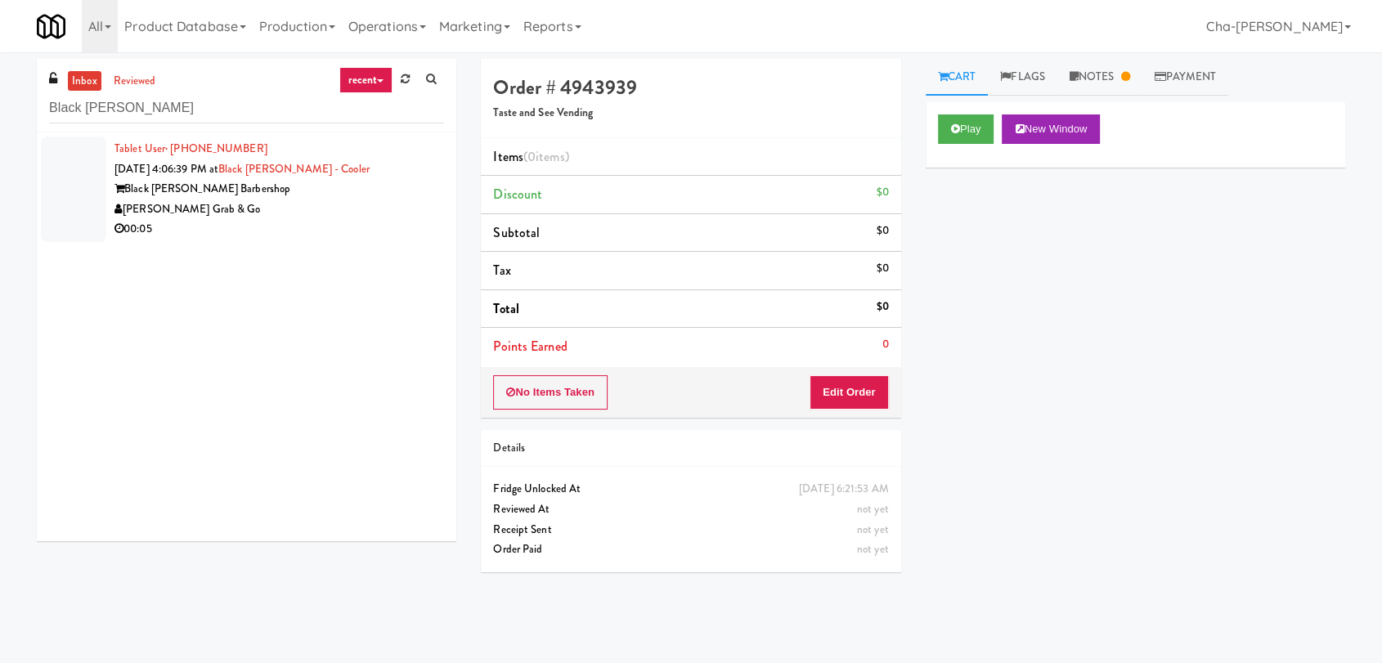
click at [374, 195] on div "Black Beard Barbershop" at bounding box center [280, 189] width 330 height 20
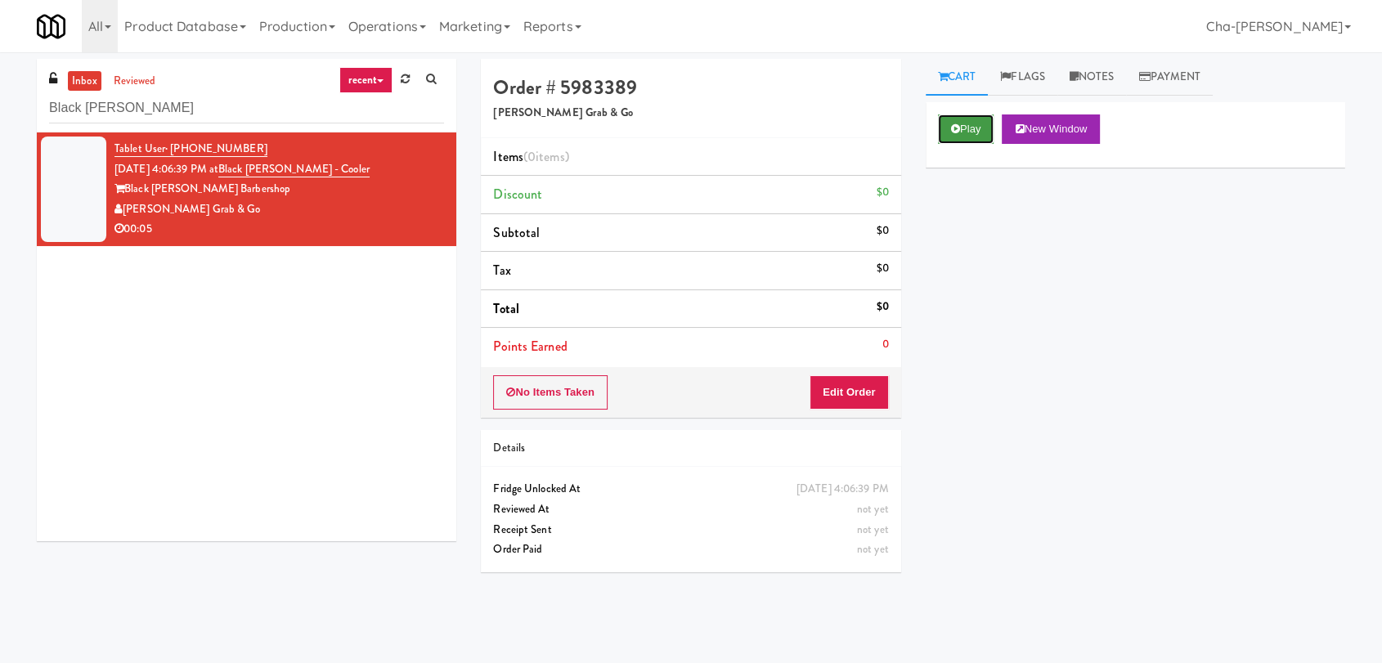
click at [970, 129] on button "Play" at bounding box center [966, 129] width 56 height 29
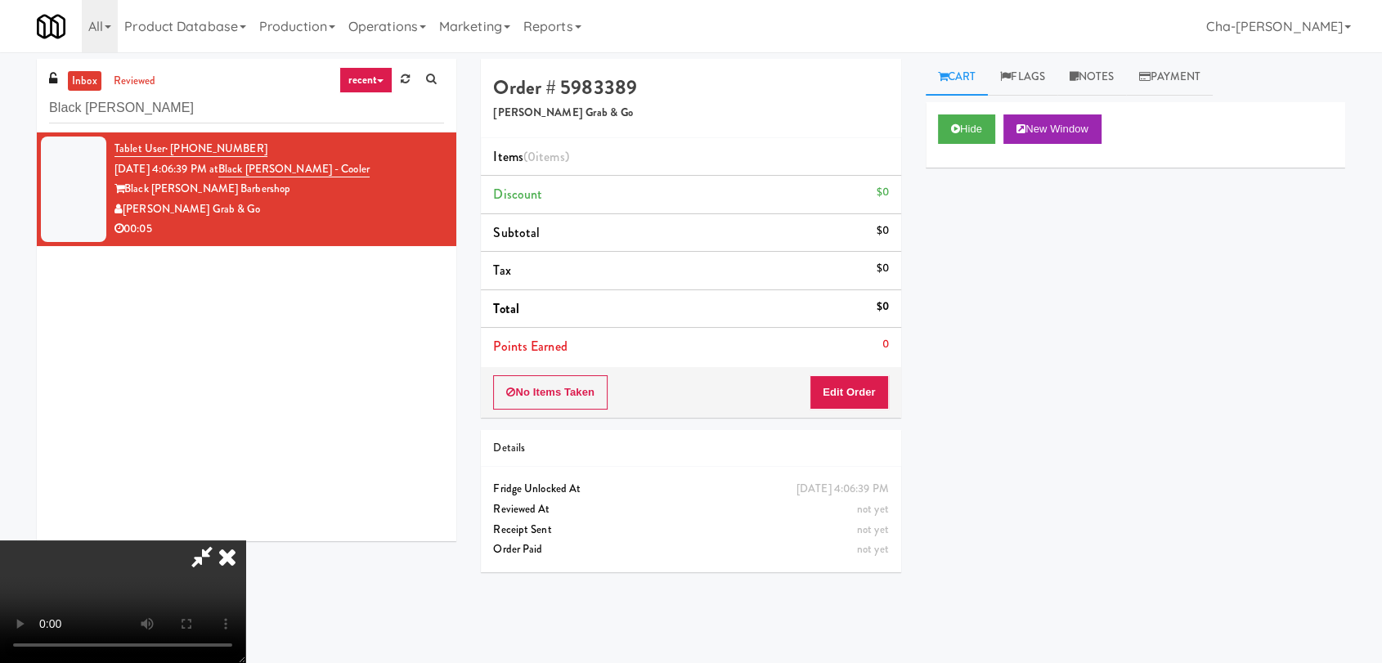
click at [245, 541] on icon at bounding box center [227, 557] width 36 height 33
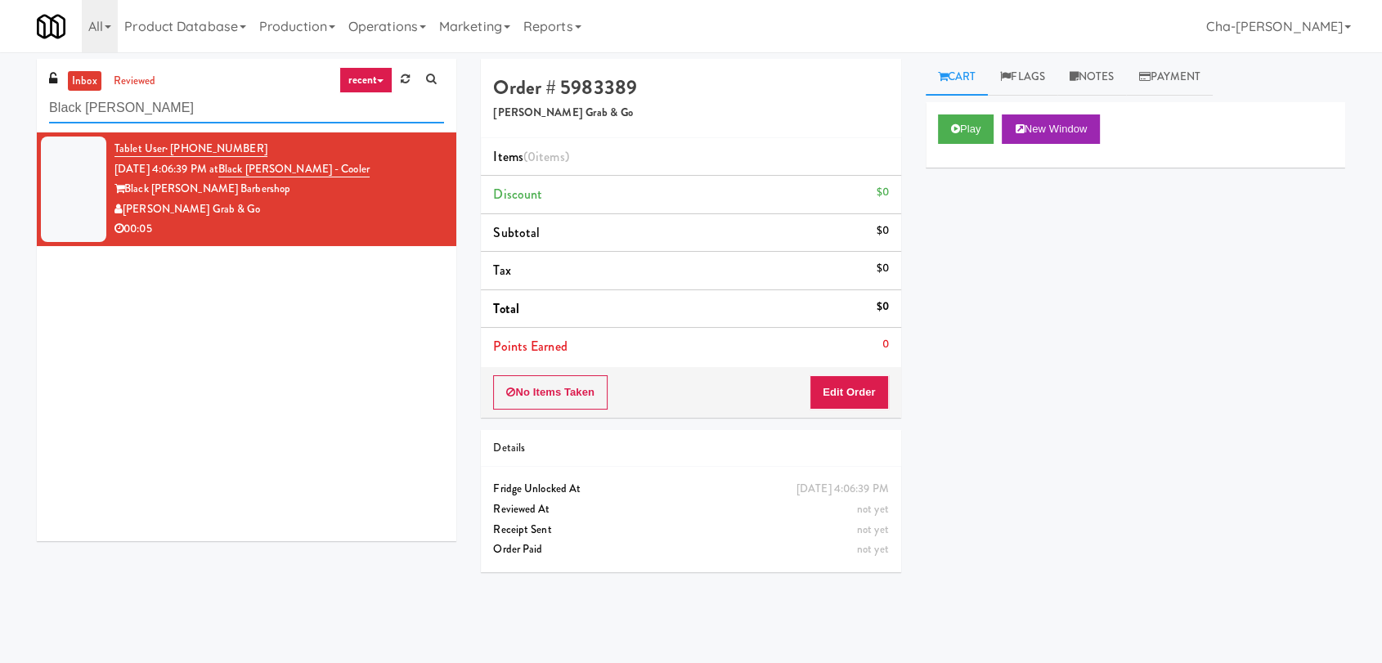
click at [185, 109] on input "Black Beard - Coole" at bounding box center [246, 108] width 395 height 30
paste input "Center Plac"
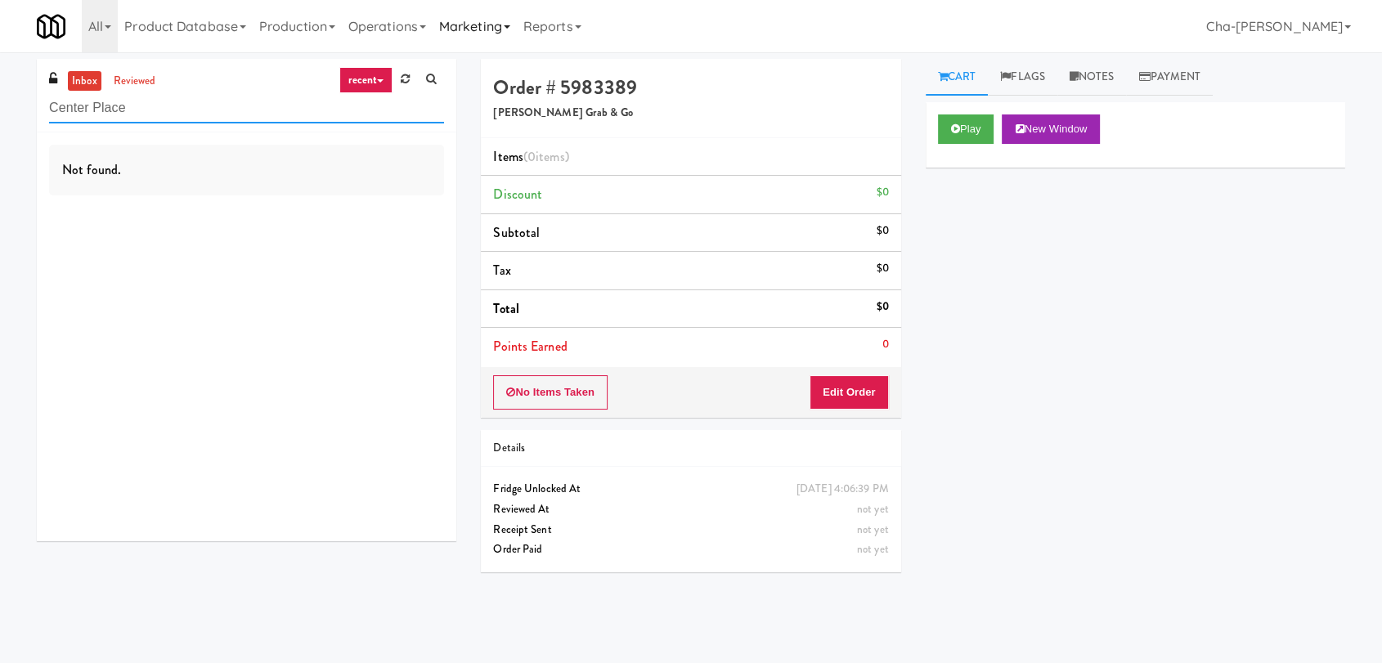
type input "Center Place"
click at [128, 79] on link "reviewed" at bounding box center [135, 81] width 51 height 20
click at [89, 78] on link "inbox" at bounding box center [85, 81] width 34 height 20
click at [412, 22] on link "Operations" at bounding box center [387, 26] width 91 height 52
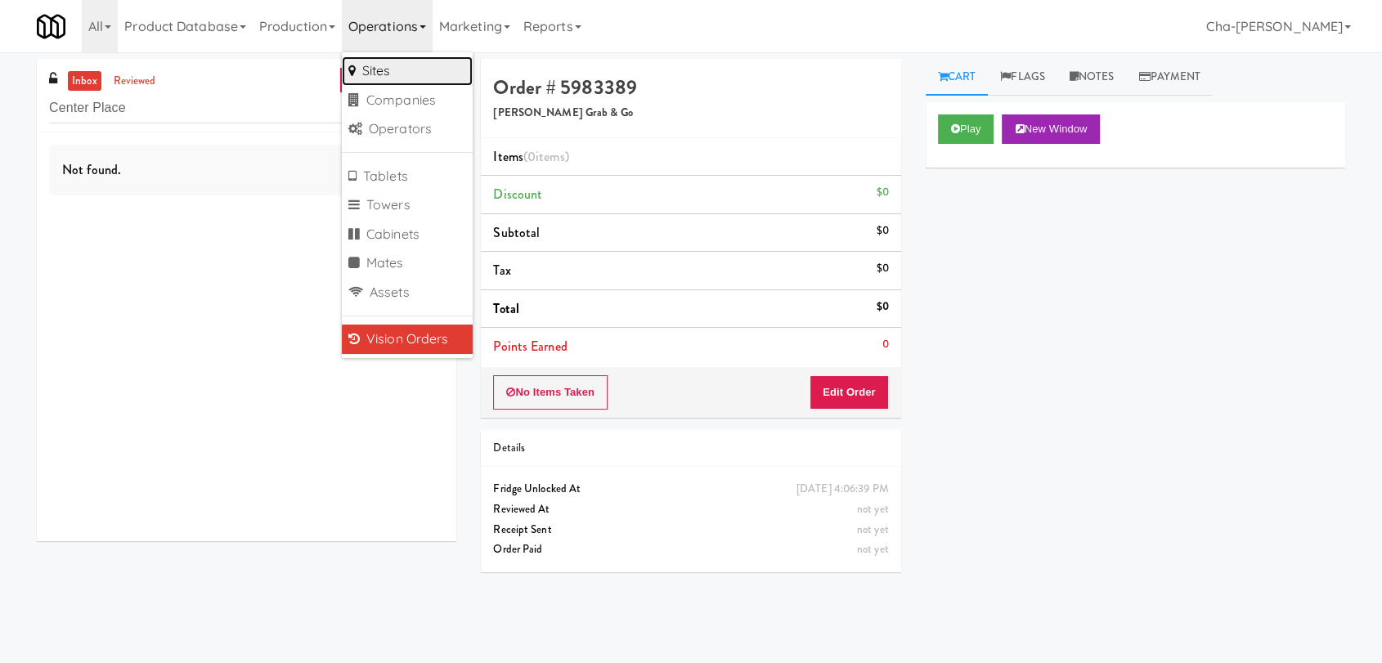
click at [399, 78] on link "Sites" at bounding box center [407, 70] width 131 height 29
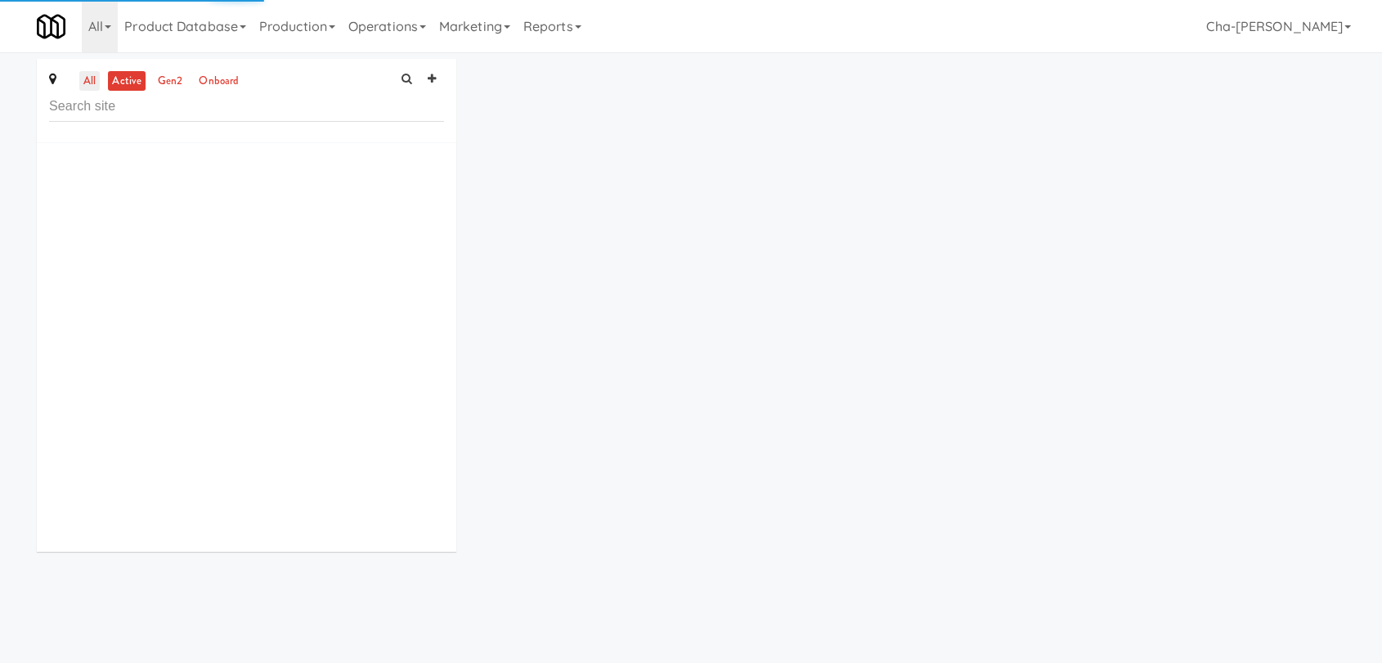
click at [92, 83] on link "all" at bounding box center [89, 81] width 20 height 20
click at [131, 110] on input "text" at bounding box center [246, 107] width 395 height 30
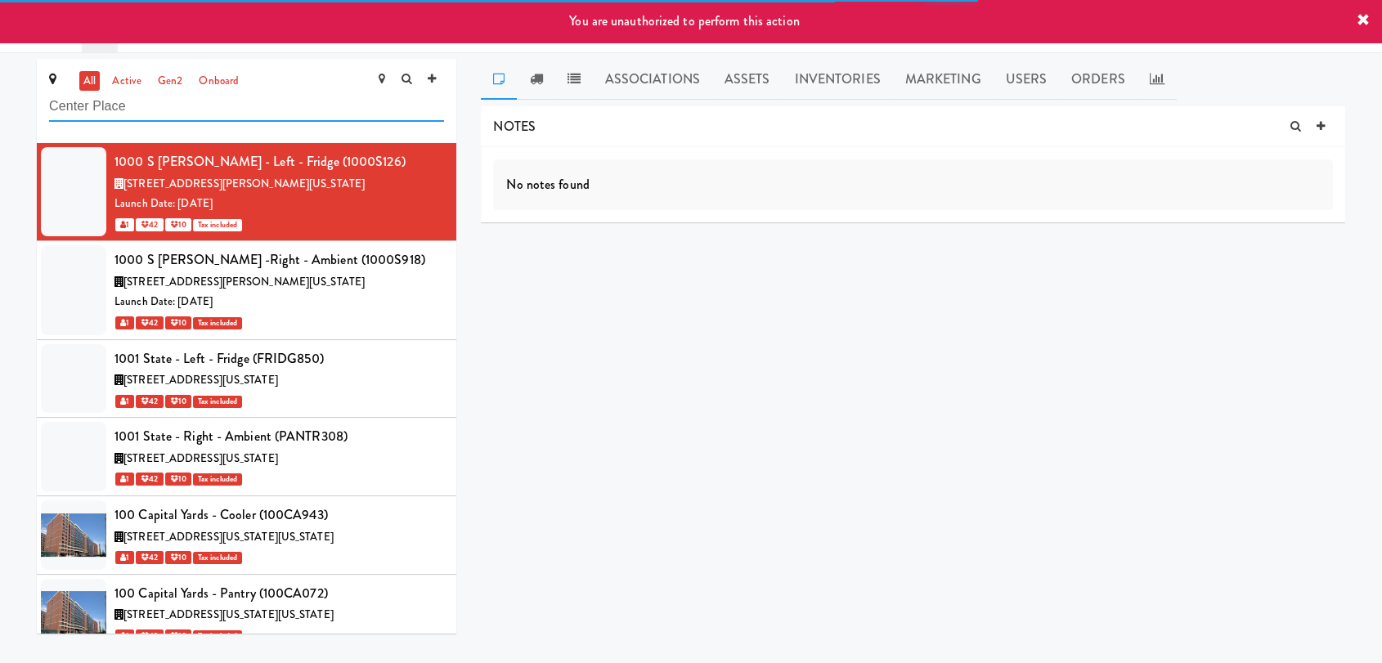
type input "Center Place"
click at [1359, 15] on icon at bounding box center [1363, 20] width 13 height 13
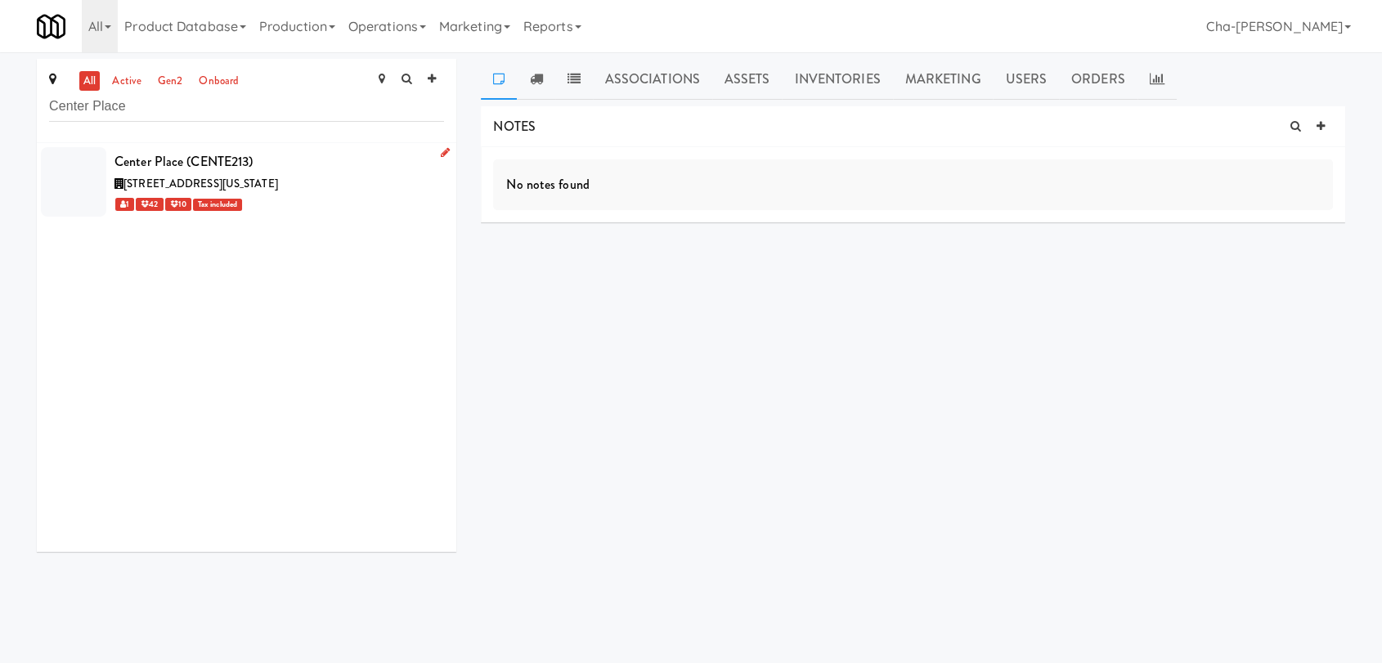
click at [441, 147] on icon at bounding box center [445, 152] width 9 height 11
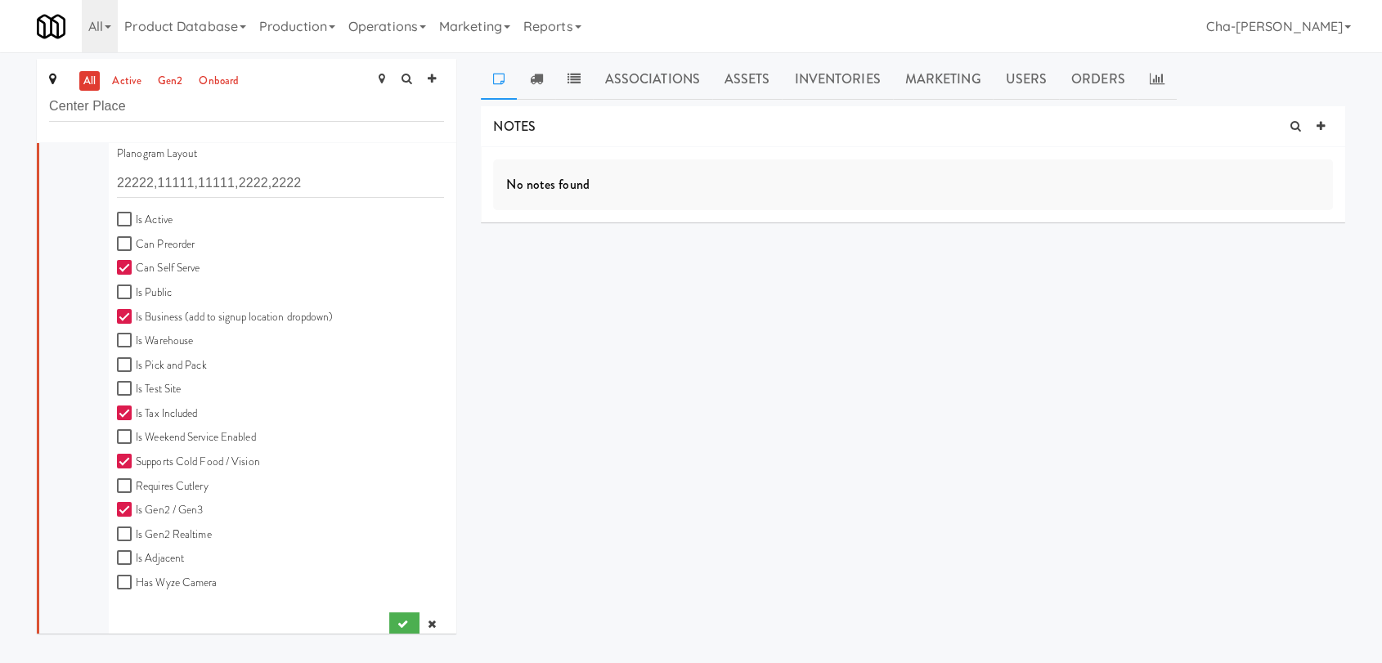
scroll to position [453, 0]
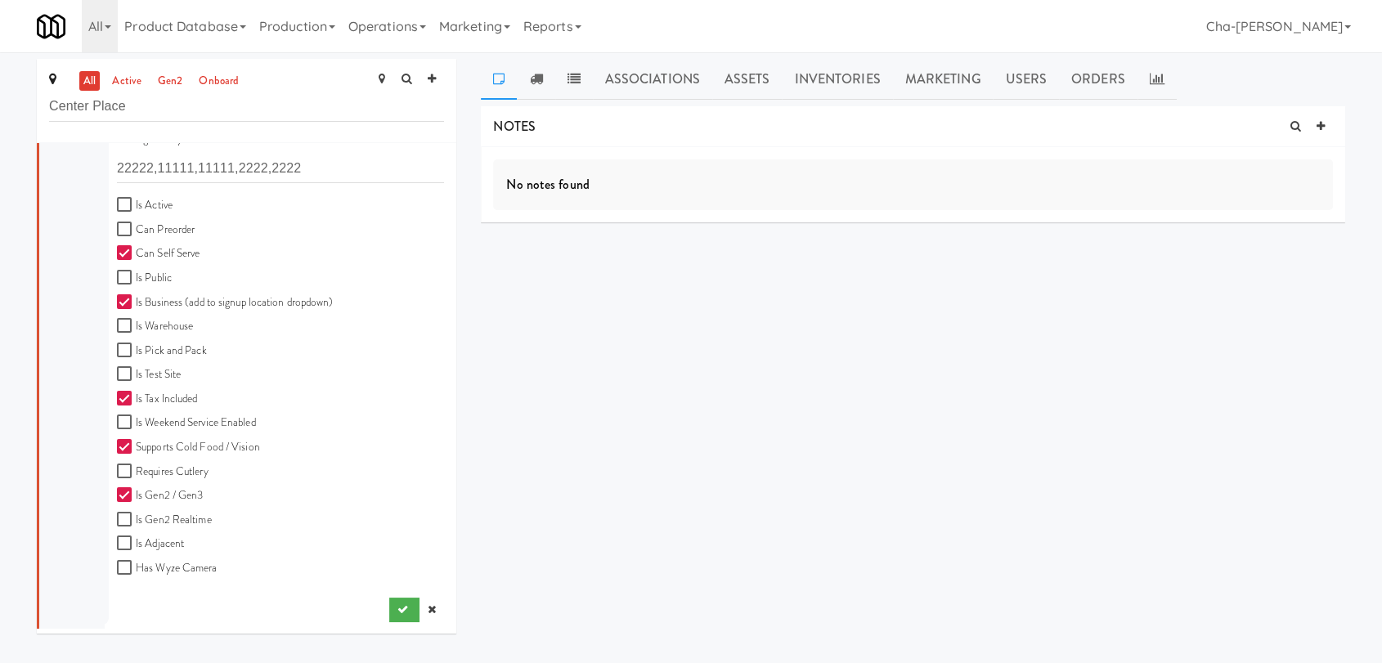
click at [136, 196] on label "Is Active" at bounding box center [145, 205] width 56 height 20
click at [136, 199] on input "Is Active" at bounding box center [126, 205] width 19 height 13
checkbox input "true"
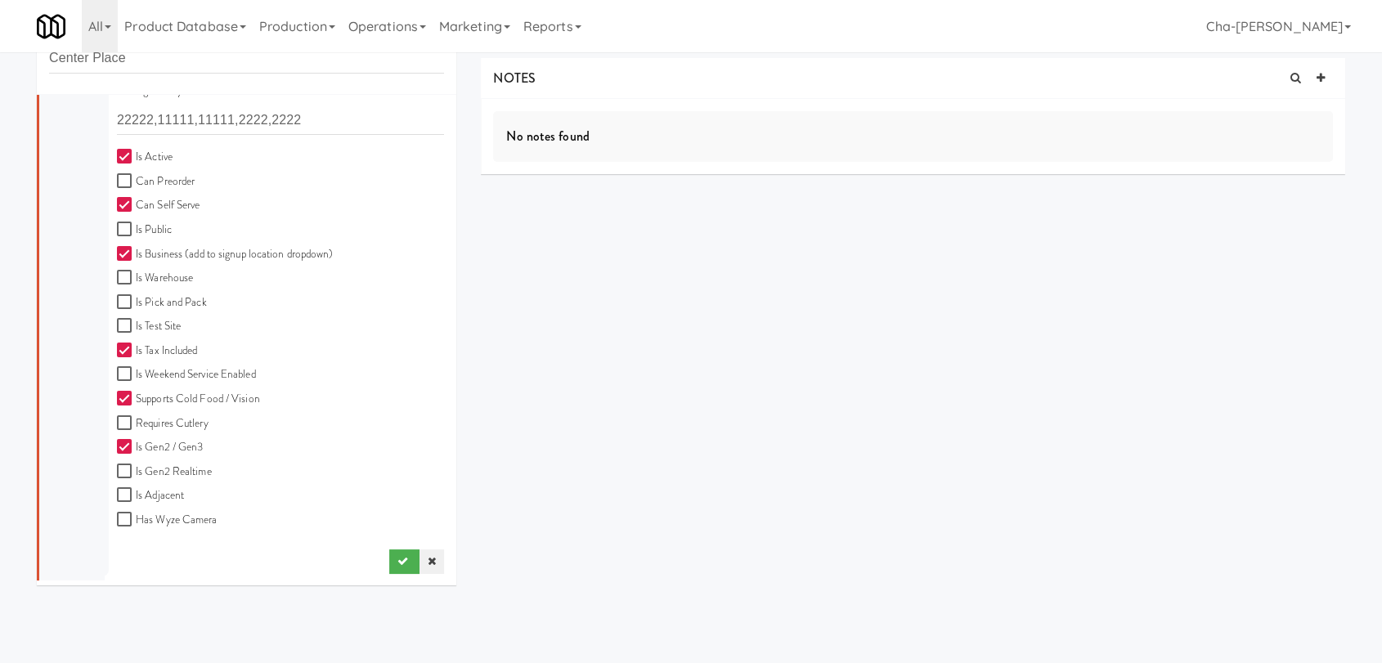
scroll to position [52, 0]
click at [398, 555] on icon "submit" at bounding box center [403, 557] width 11 height 11
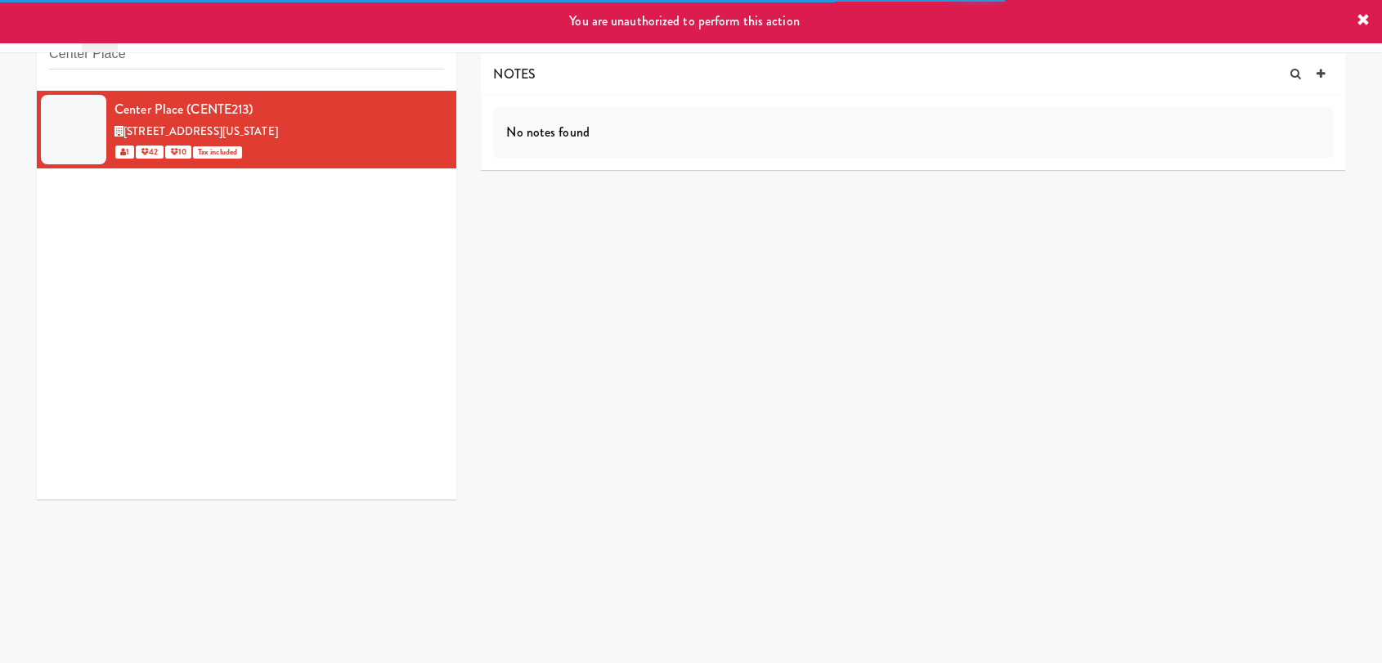
click at [1359, 18] on icon at bounding box center [1363, 20] width 13 height 13
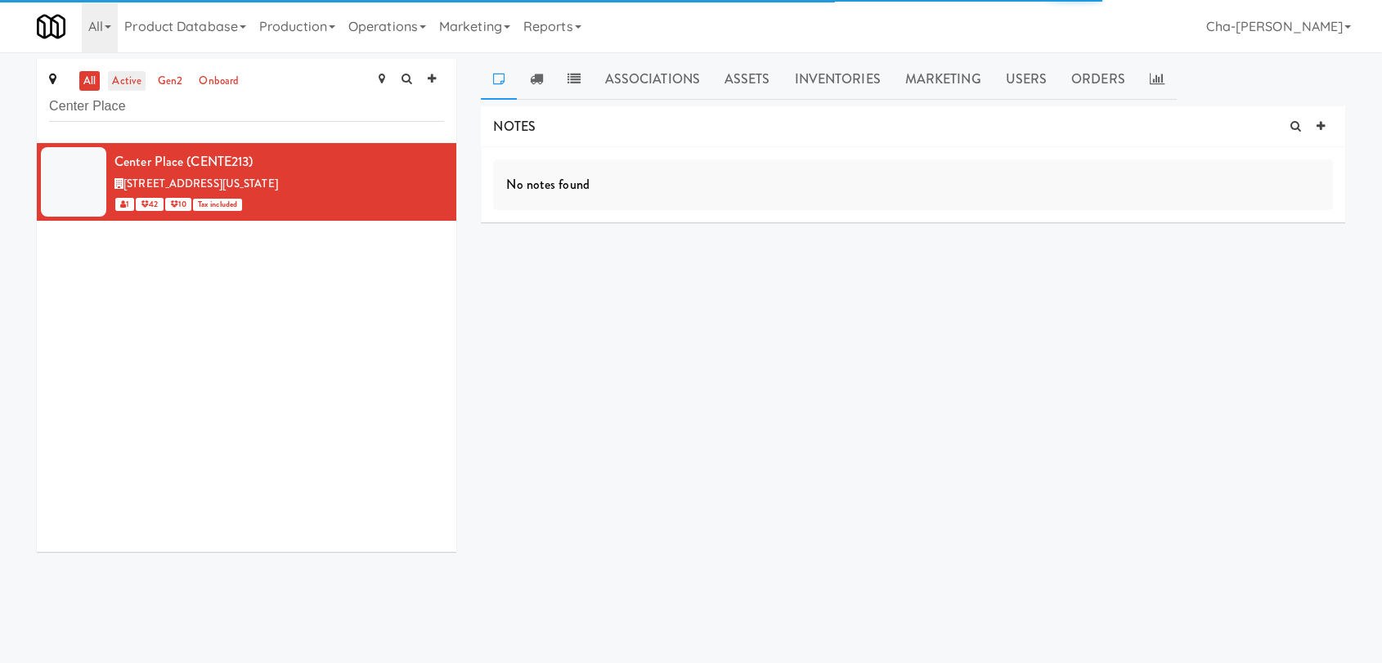
click at [121, 80] on link "active" at bounding box center [127, 81] width 38 height 20
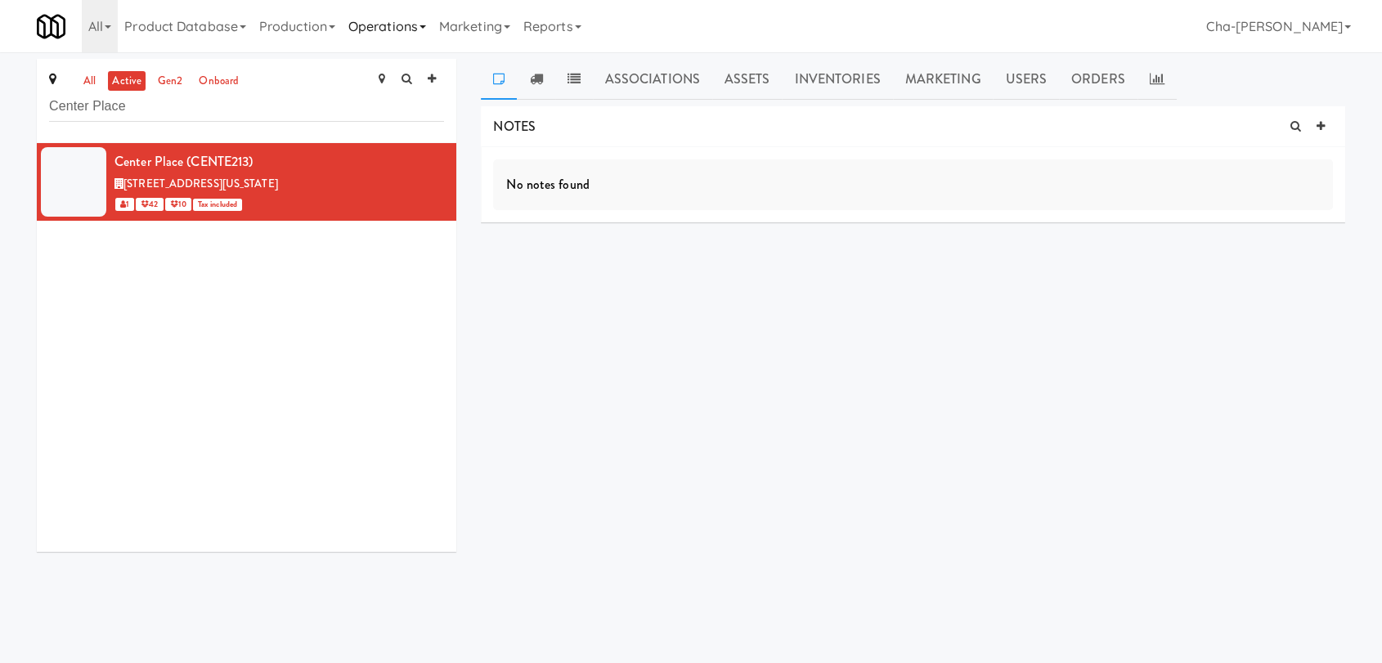
click at [404, 29] on link "Operations" at bounding box center [387, 26] width 91 height 52
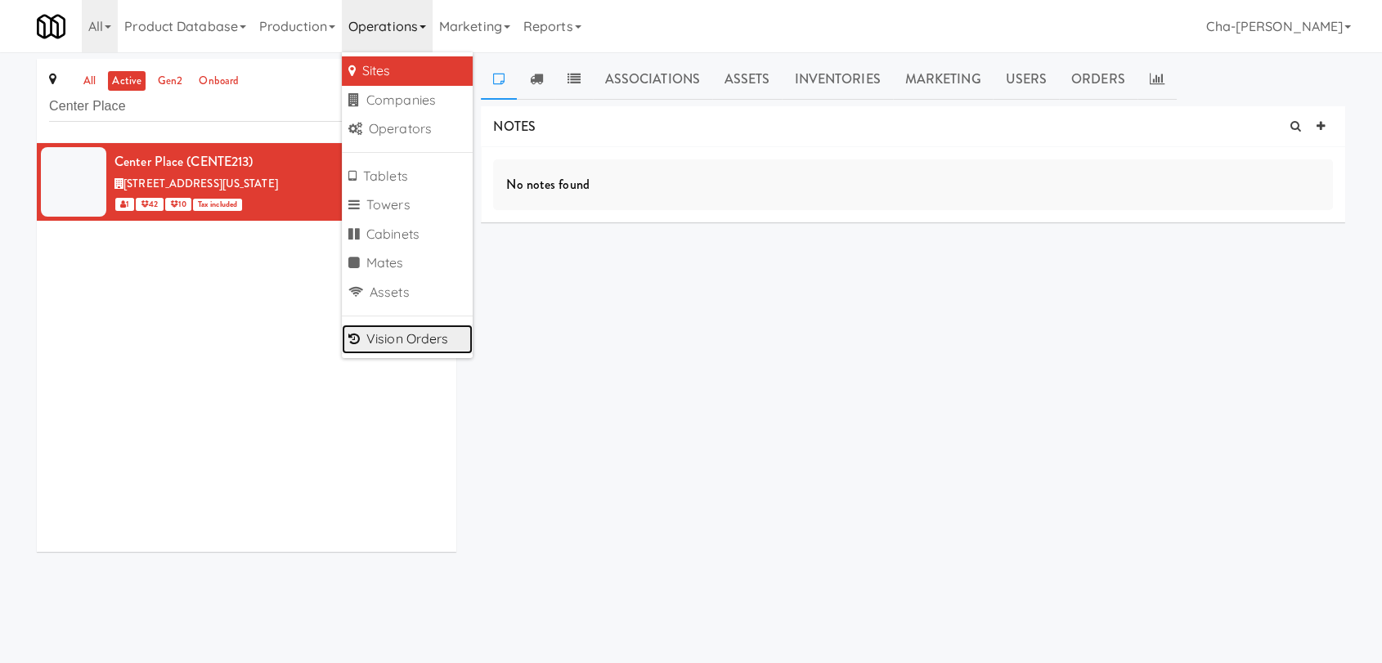
click at [424, 343] on link "Vision Orders" at bounding box center [407, 339] width 131 height 29
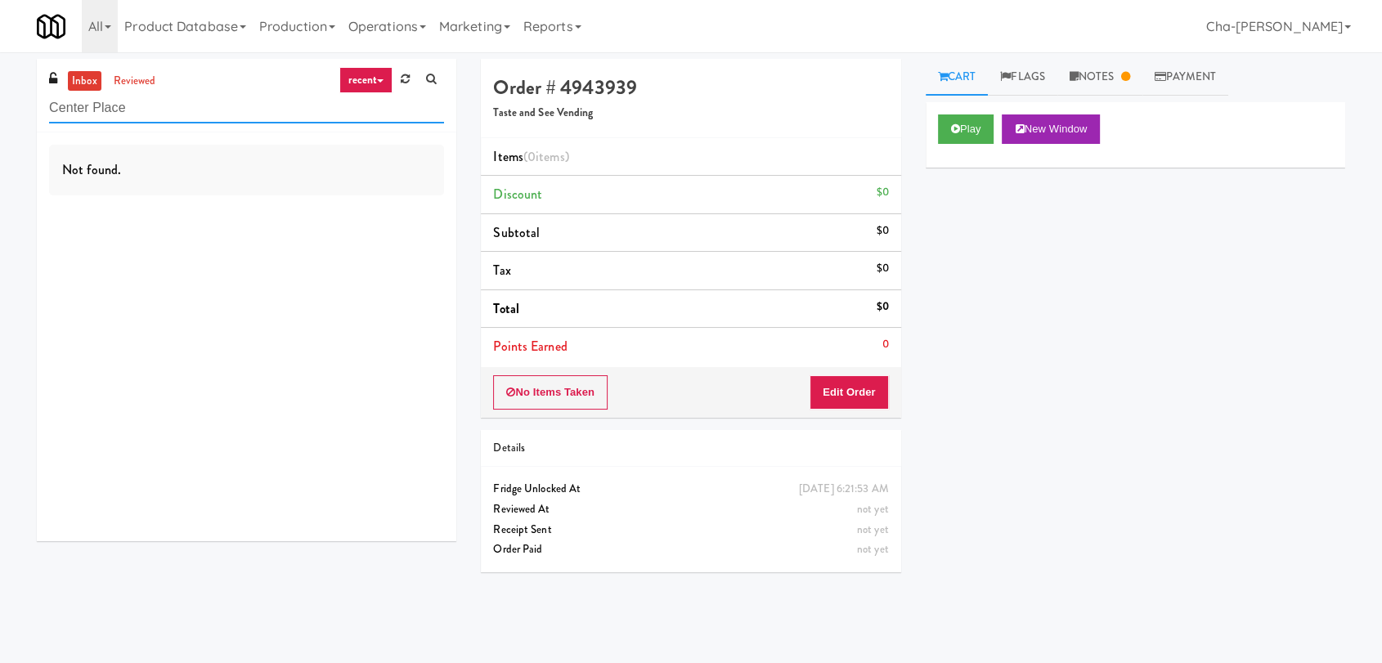
click at [177, 112] on input "Center Place" at bounding box center [246, 108] width 395 height 30
click at [160, 114] on input "Center Place" at bounding box center [246, 108] width 395 height 30
type input "Center Plac"
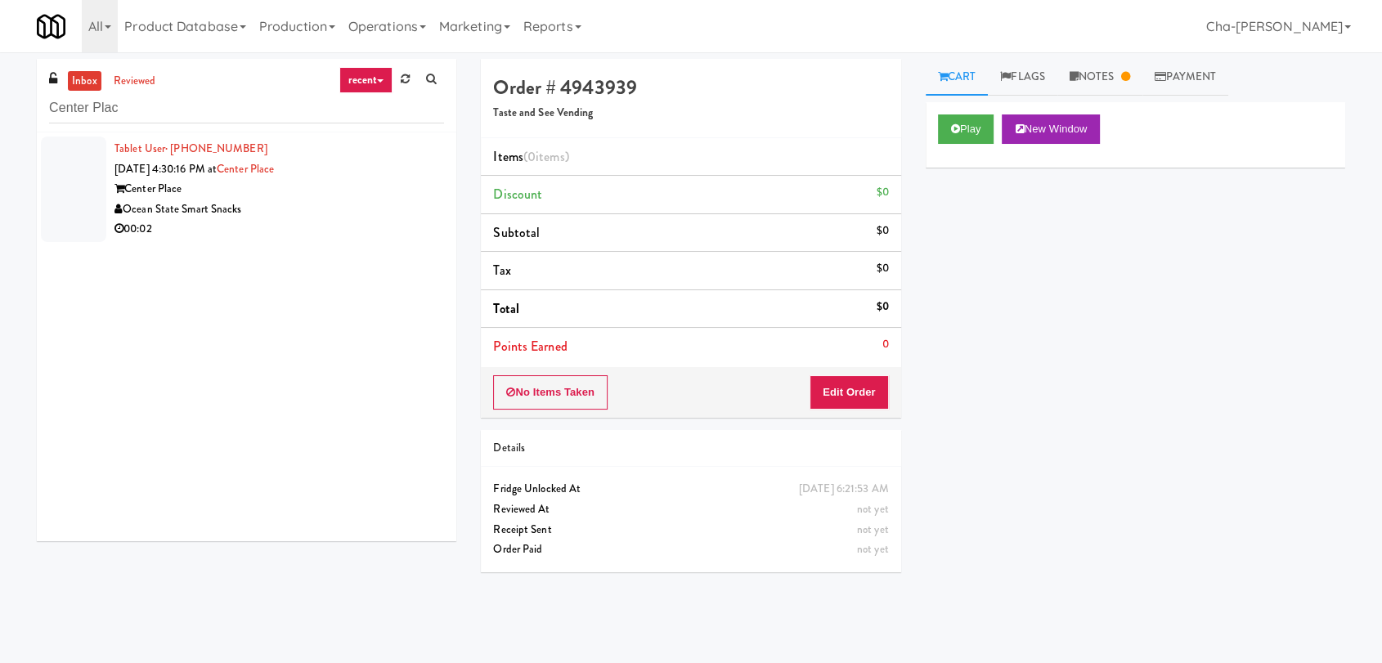
click at [219, 180] on div "Center Place" at bounding box center [280, 189] width 330 height 20
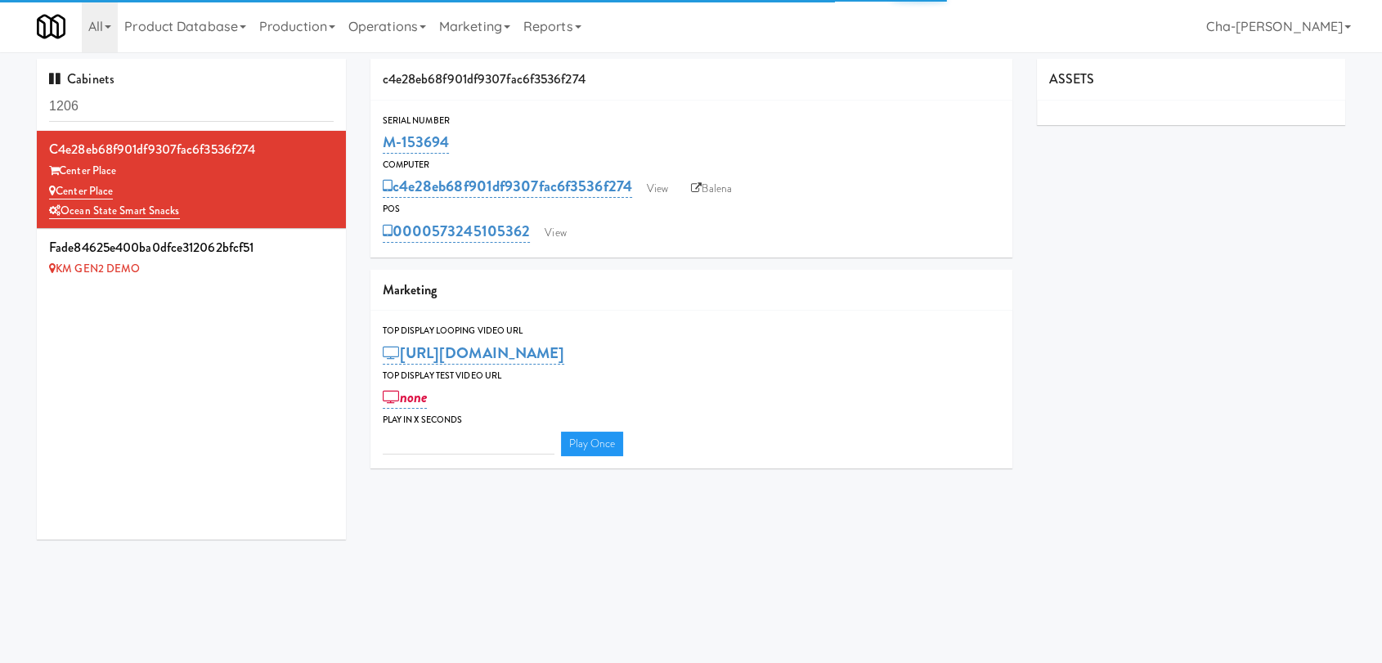
type input "3"
click at [195, 115] on input "1206" at bounding box center [191, 107] width 285 height 30
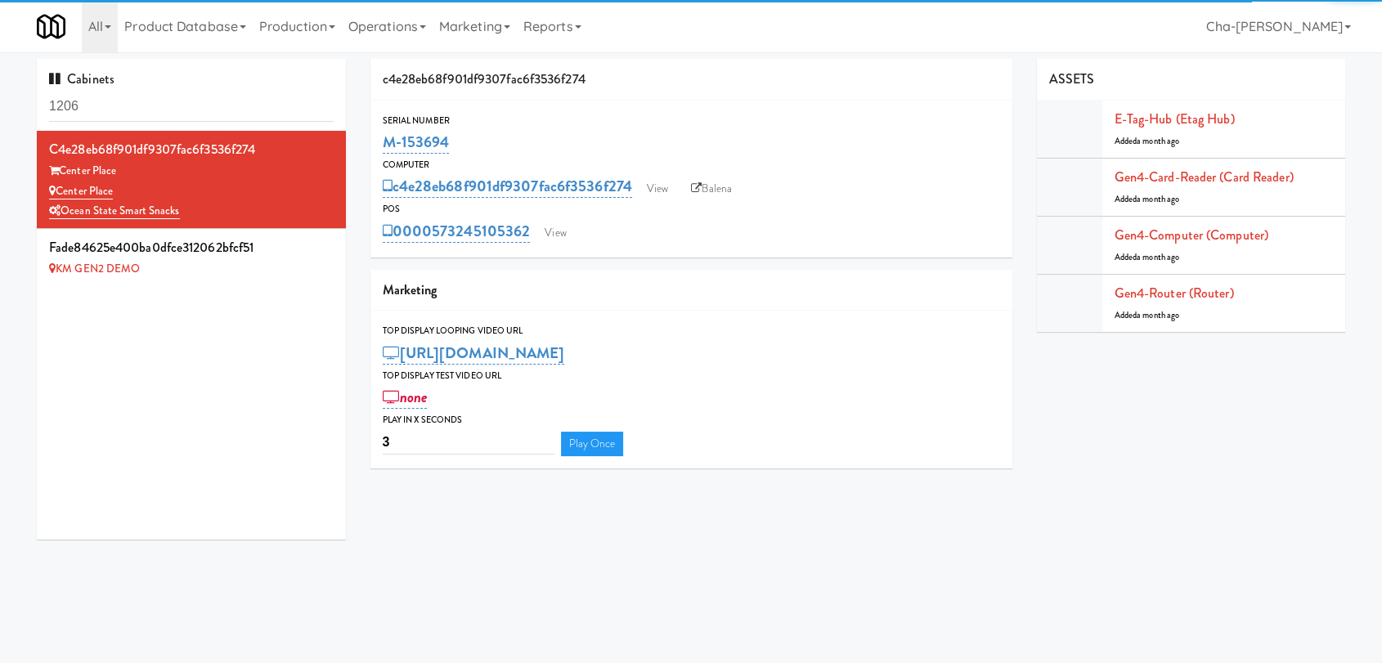
click at [195, 115] on input "1206" at bounding box center [191, 107] width 285 height 30
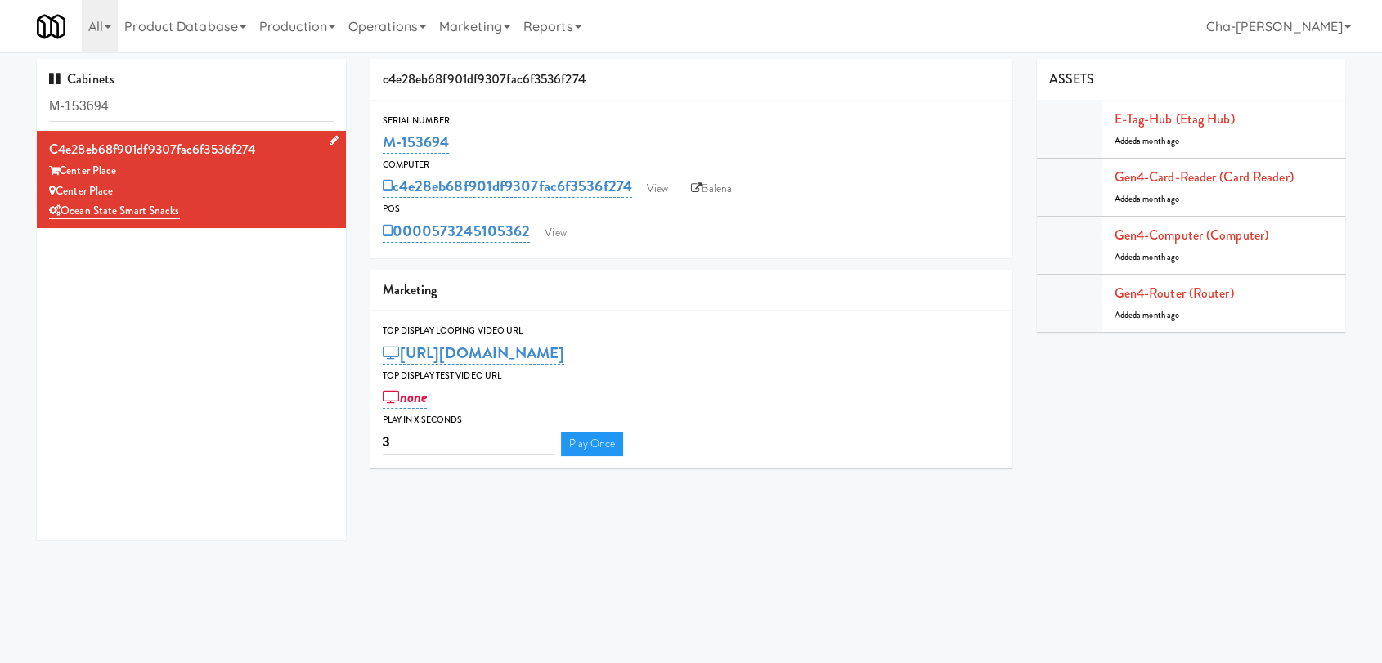
type input "M-153694"
drag, startPoint x: 125, startPoint y: 191, endPoint x: 57, endPoint y: 186, distance: 68.1
click at [57, 186] on div "Center Place" at bounding box center [191, 192] width 285 height 20
copy link "Center Place"
click at [211, 204] on div "Ocean State Smart Snacks" at bounding box center [191, 211] width 285 height 20
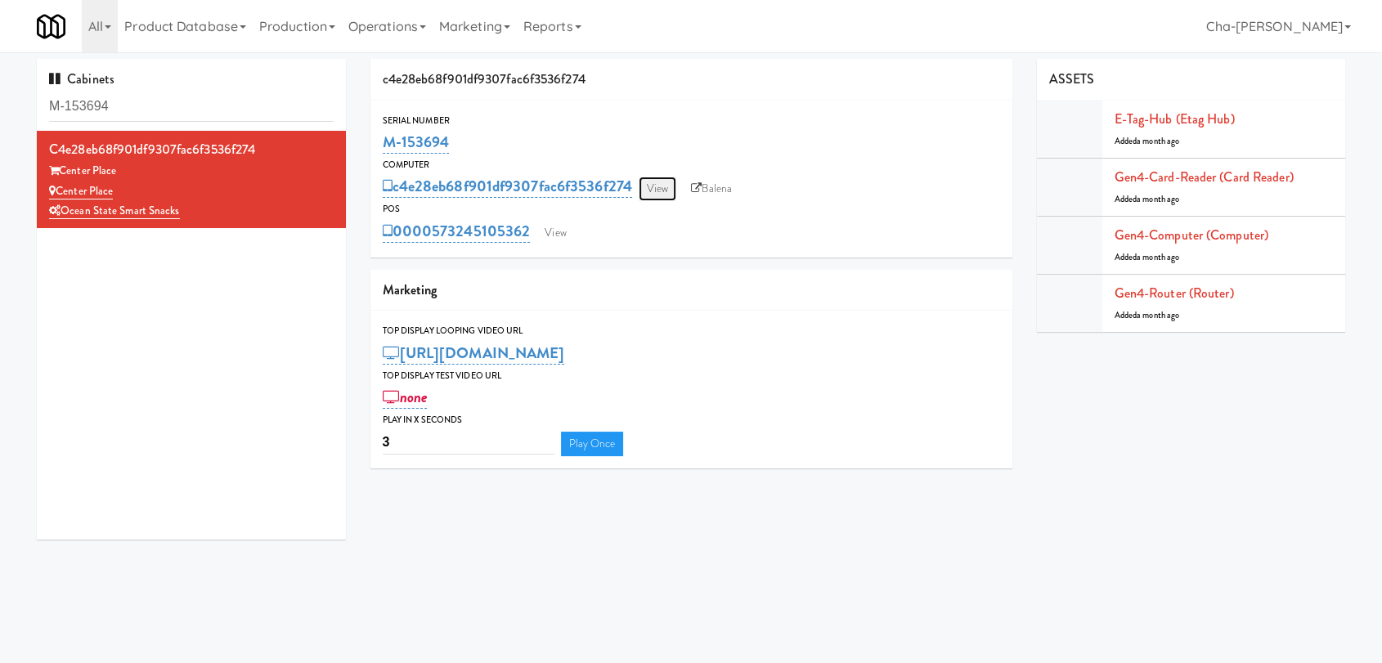
click at [658, 189] on link "View" at bounding box center [658, 189] width 38 height 25
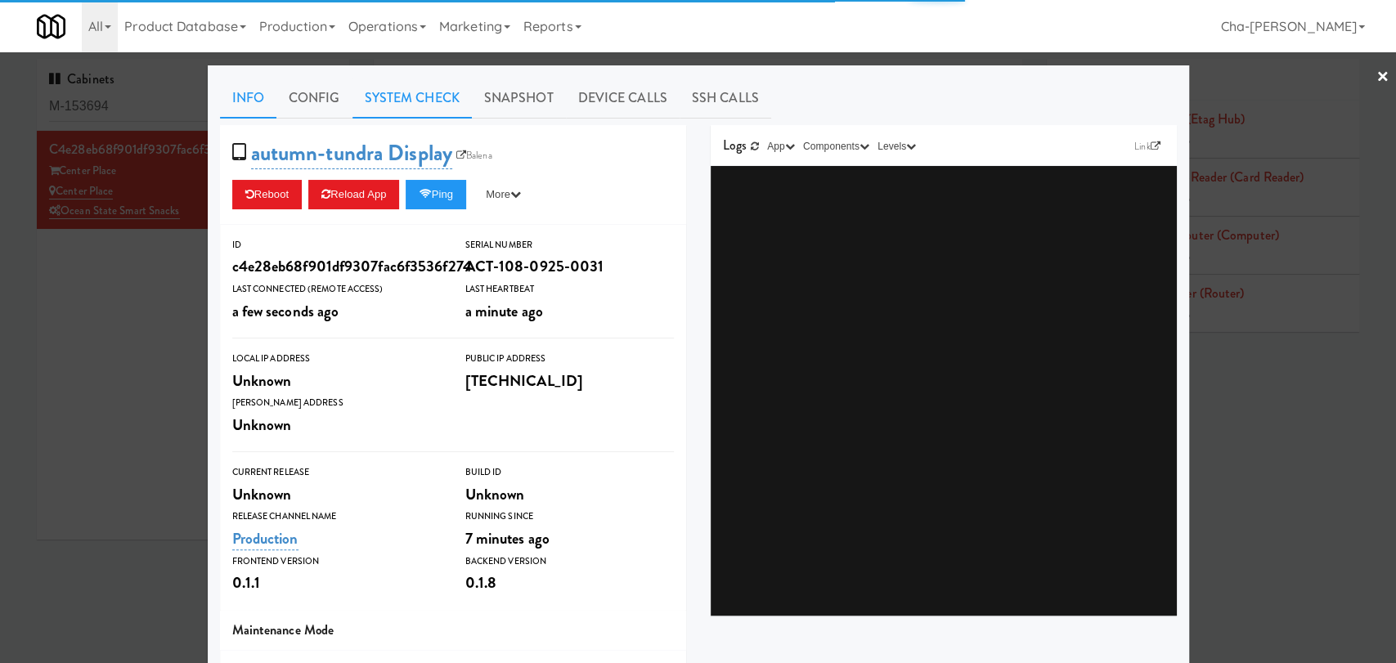
click at [395, 104] on link "System Check" at bounding box center [412, 98] width 119 height 41
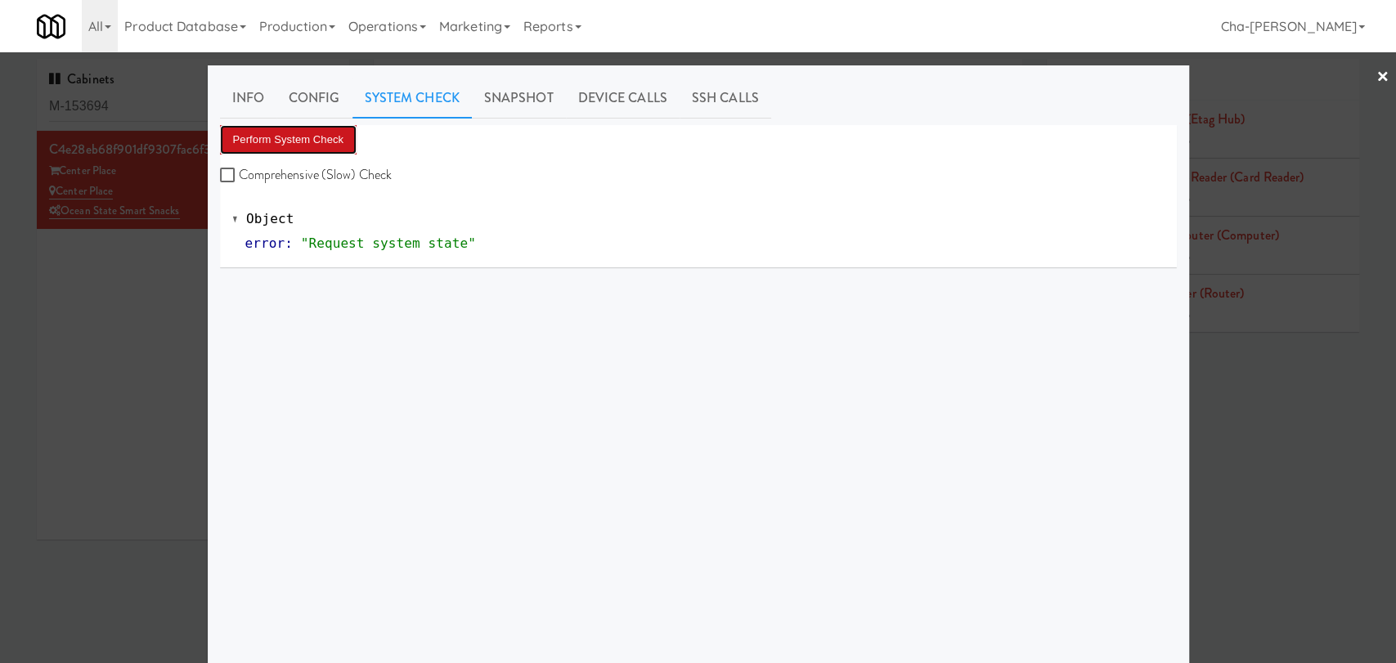
click at [291, 138] on button "Perform System Check" at bounding box center [288, 139] width 137 height 29
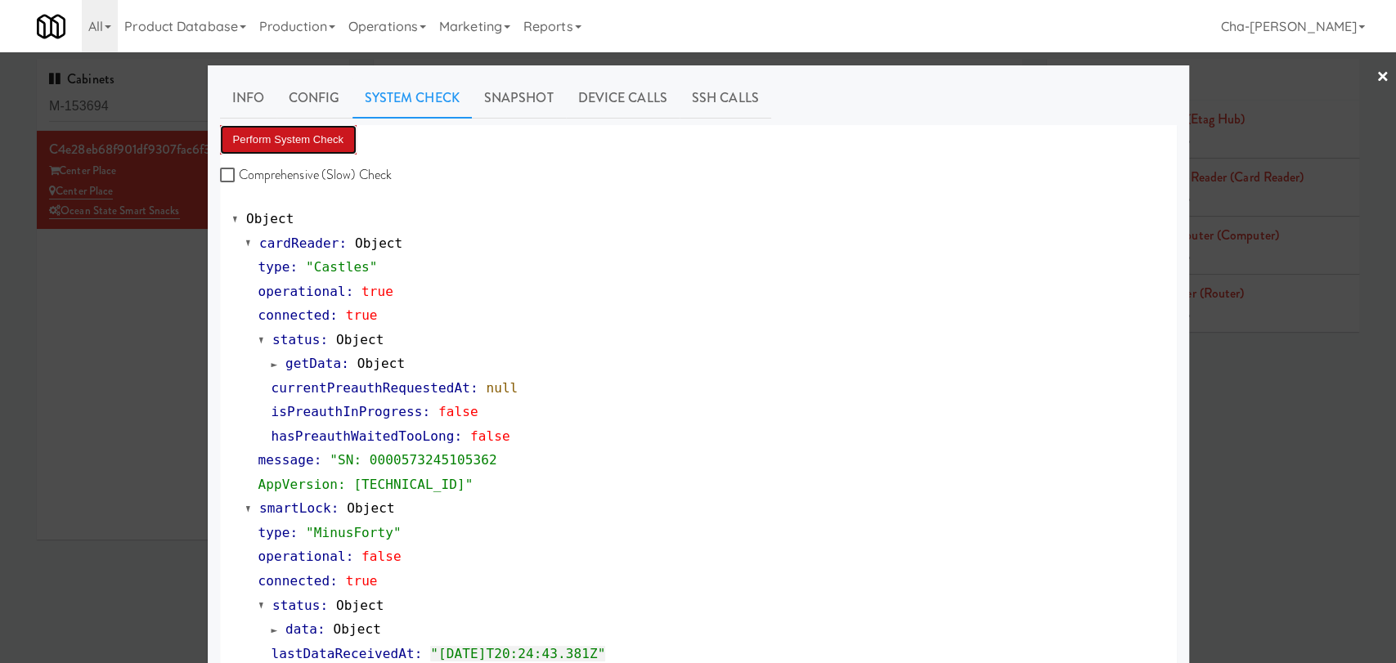
click at [334, 141] on button "Perform System Check" at bounding box center [288, 139] width 137 height 29
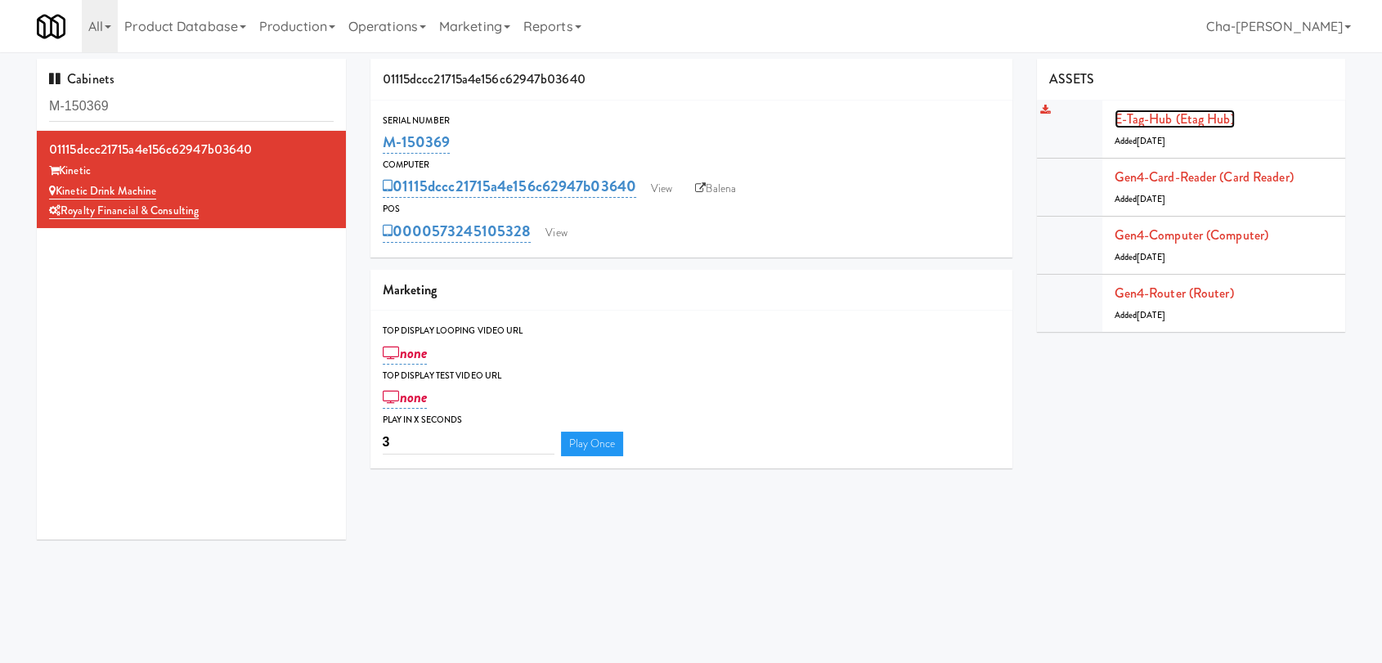
click at [1172, 119] on link "E-tag-hub (Etag Hub)" at bounding box center [1175, 119] width 120 height 19
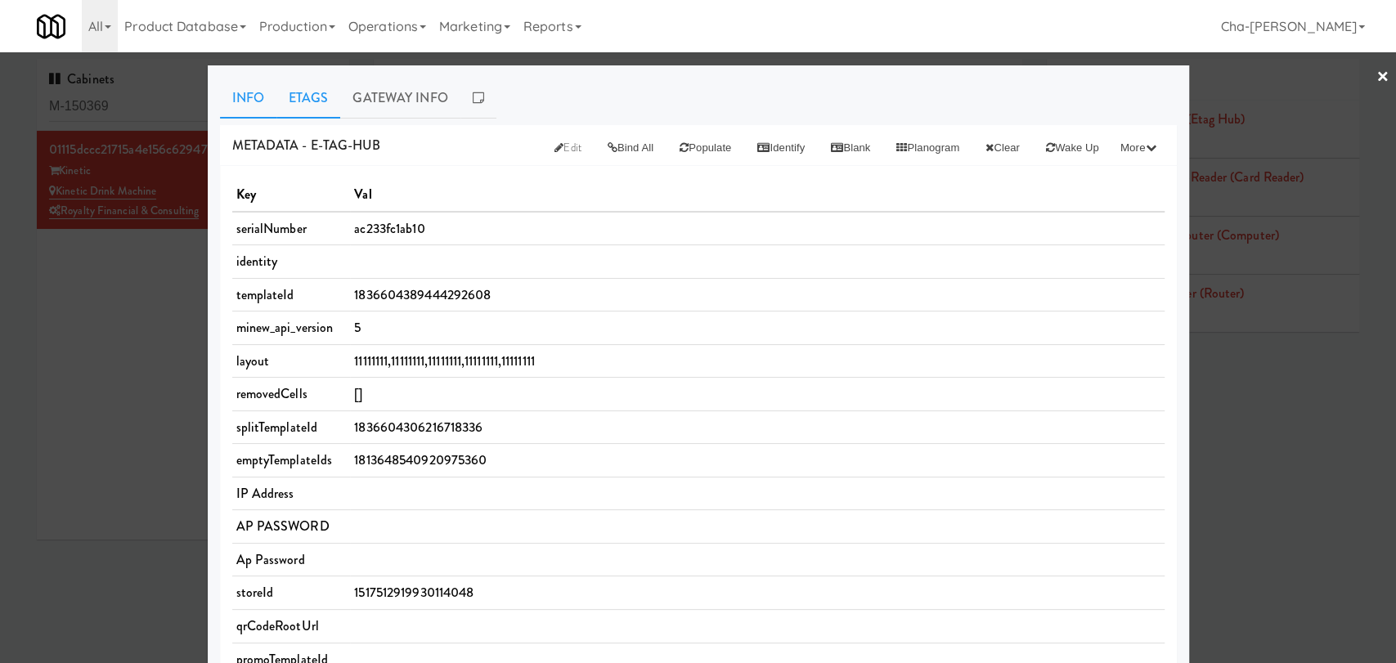
click at [297, 92] on link "Etags" at bounding box center [308, 98] width 65 height 41
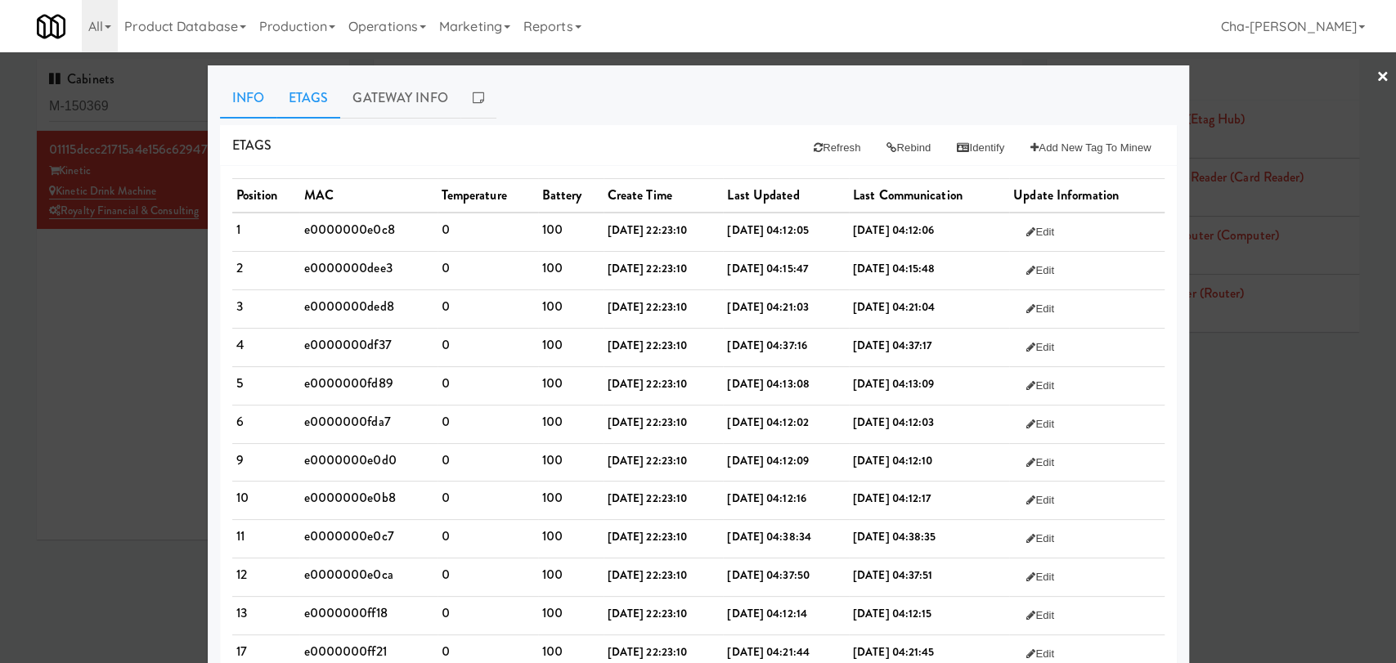
click at [243, 84] on link "Info" at bounding box center [248, 98] width 56 height 41
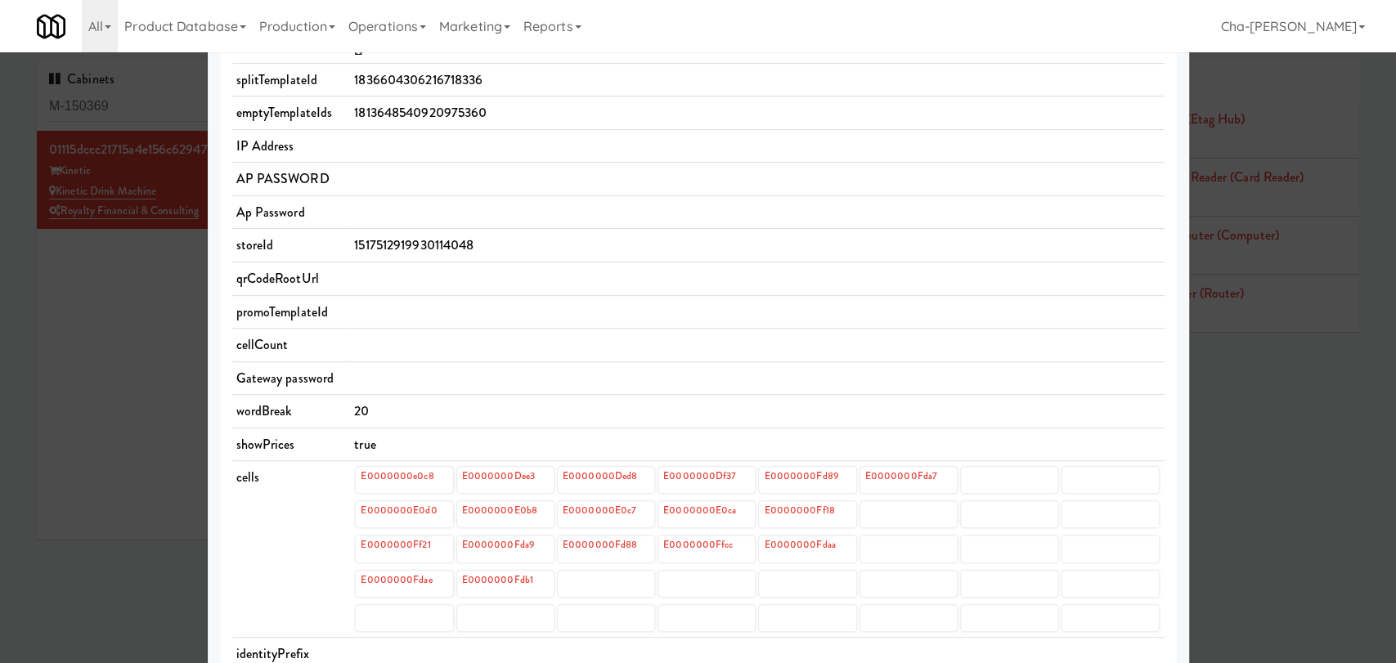
scroll to position [454, 0]
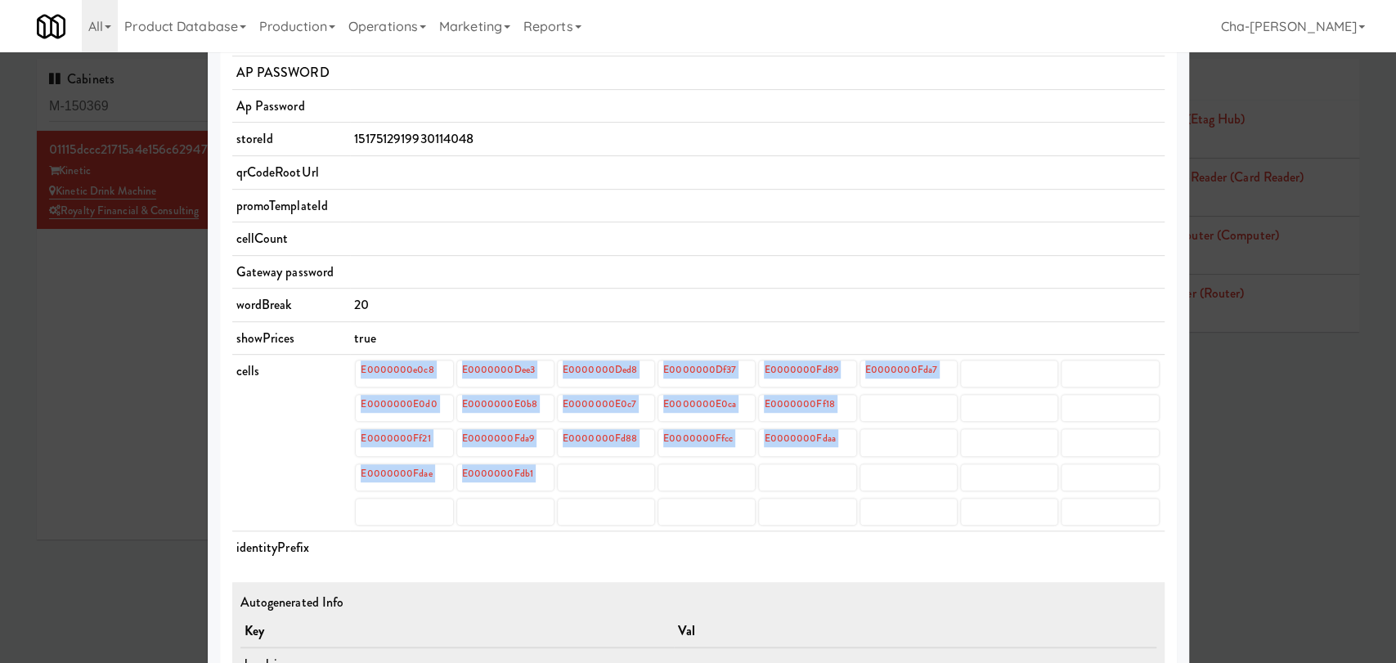
drag, startPoint x: 348, startPoint y: 362, endPoint x: 631, endPoint y: 492, distance: 311.1
click at [631, 492] on td "E0000000e0c8 E0000000Dee3 E0000000Ded8 E0000000Df37 E0000000Fd89 E0000000Fda7 E…" at bounding box center [757, 443] width 814 height 177
copy div "E0000000e0c8 E0000000Dee3 E0000000Ded8 E0000000Df37 E0000000Fd89 E0000000Fda7 E…"
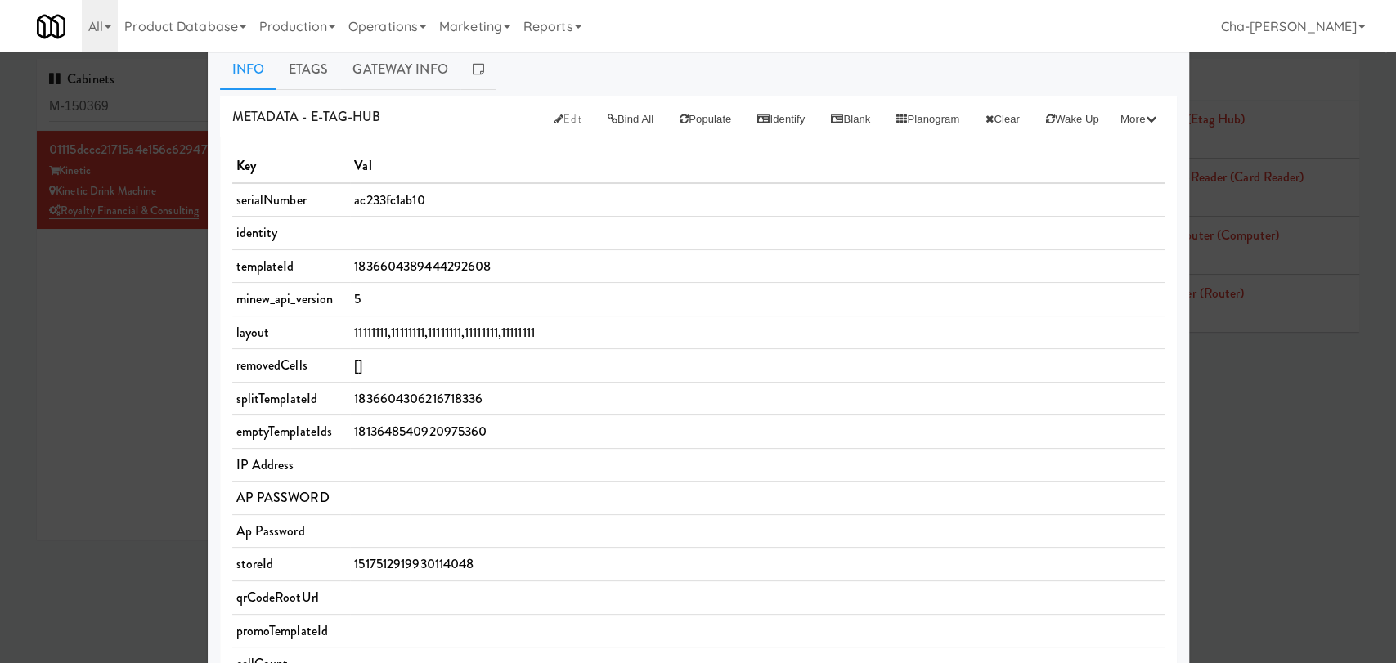
scroll to position [0, 0]
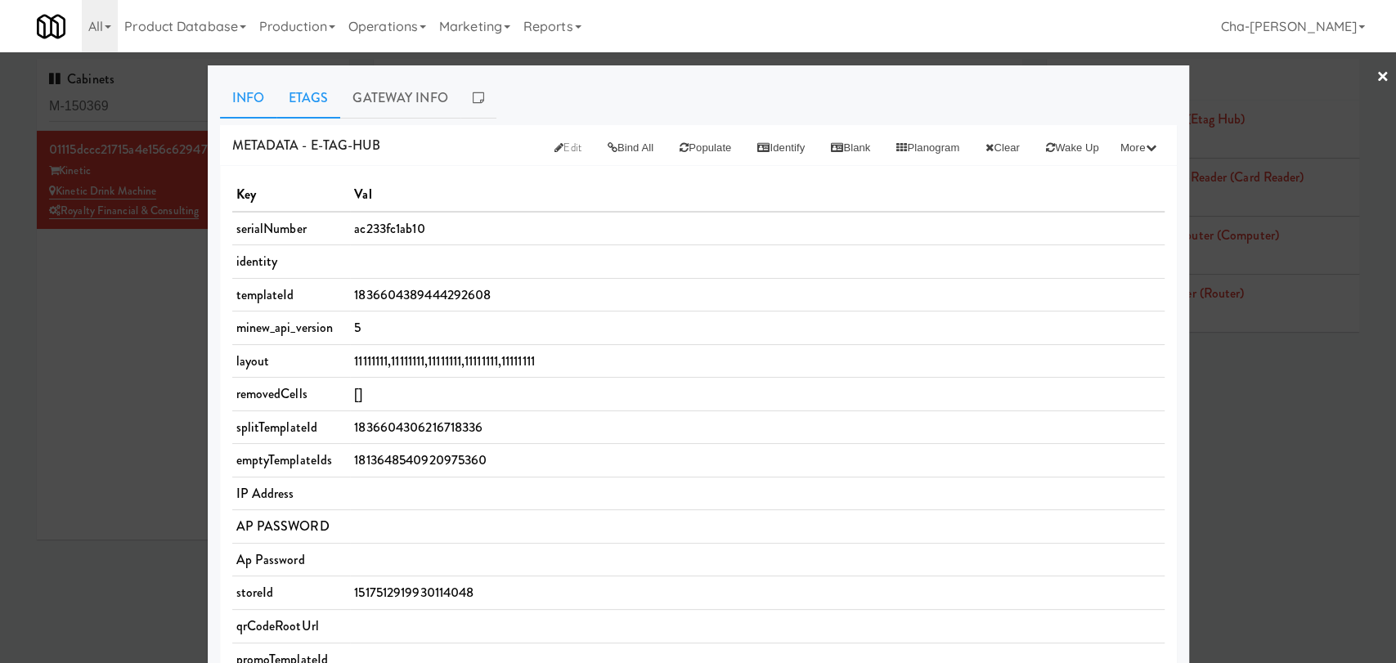
click at [324, 101] on link "Etags" at bounding box center [308, 98] width 65 height 41
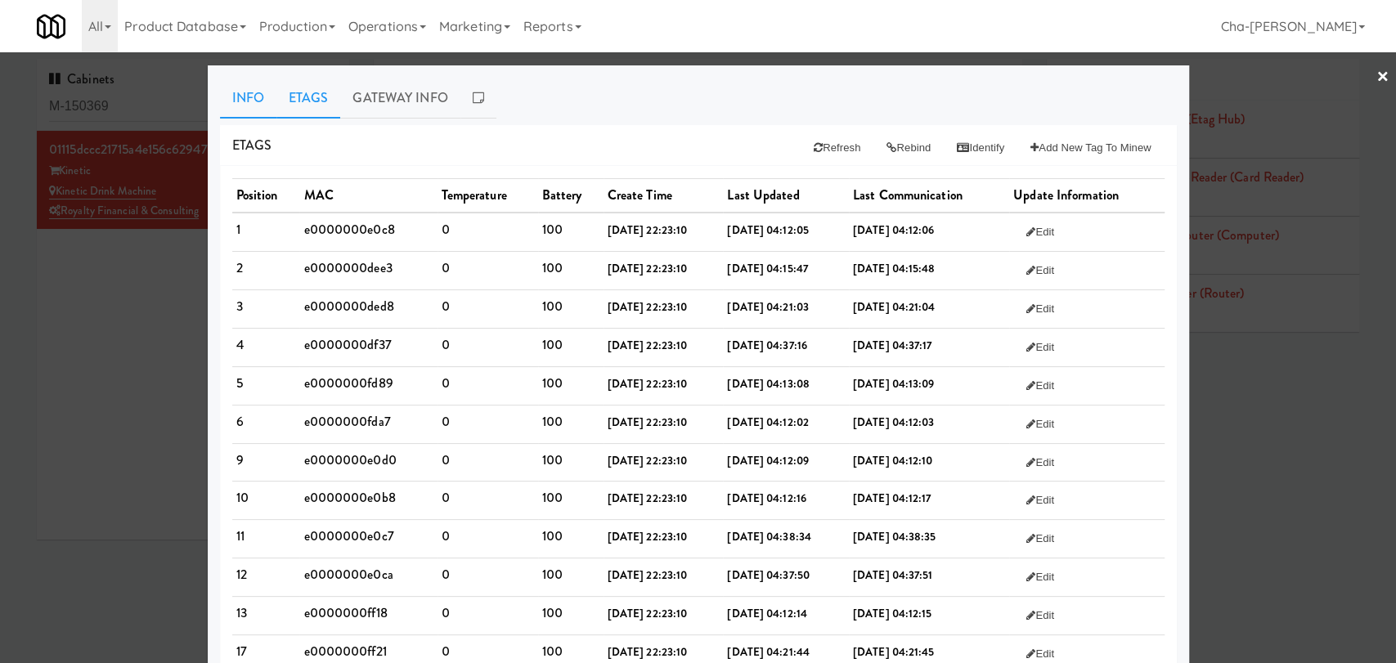
click at [247, 92] on link "Info" at bounding box center [248, 98] width 56 height 41
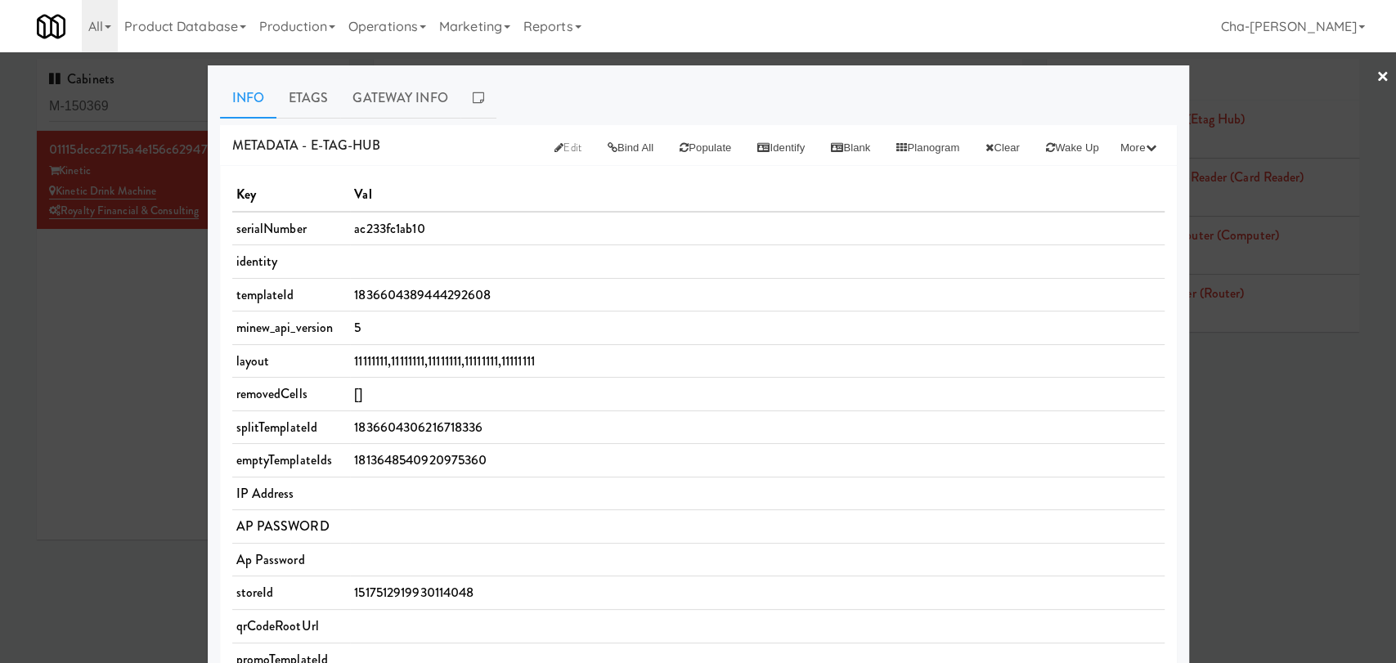
click at [1287, 446] on div at bounding box center [698, 331] width 1396 height 663
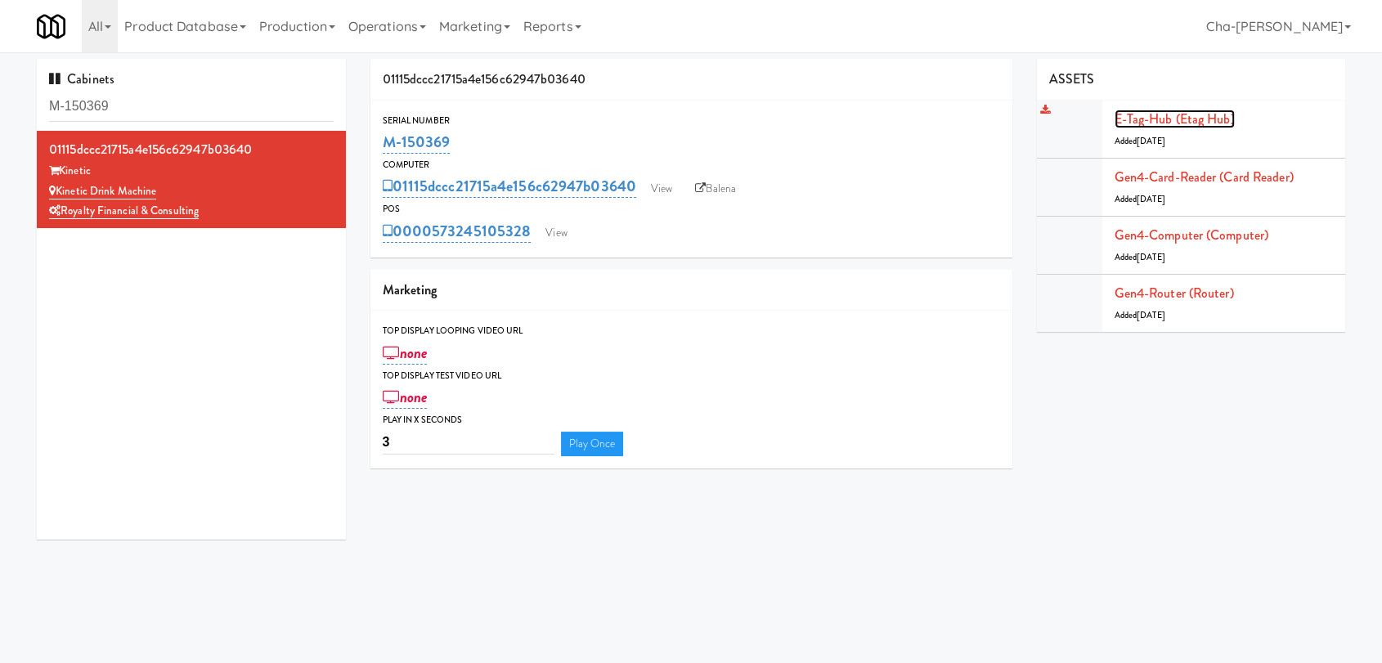
click at [1178, 123] on link "E-tag-hub (Etag Hub)" at bounding box center [1175, 119] width 120 height 19
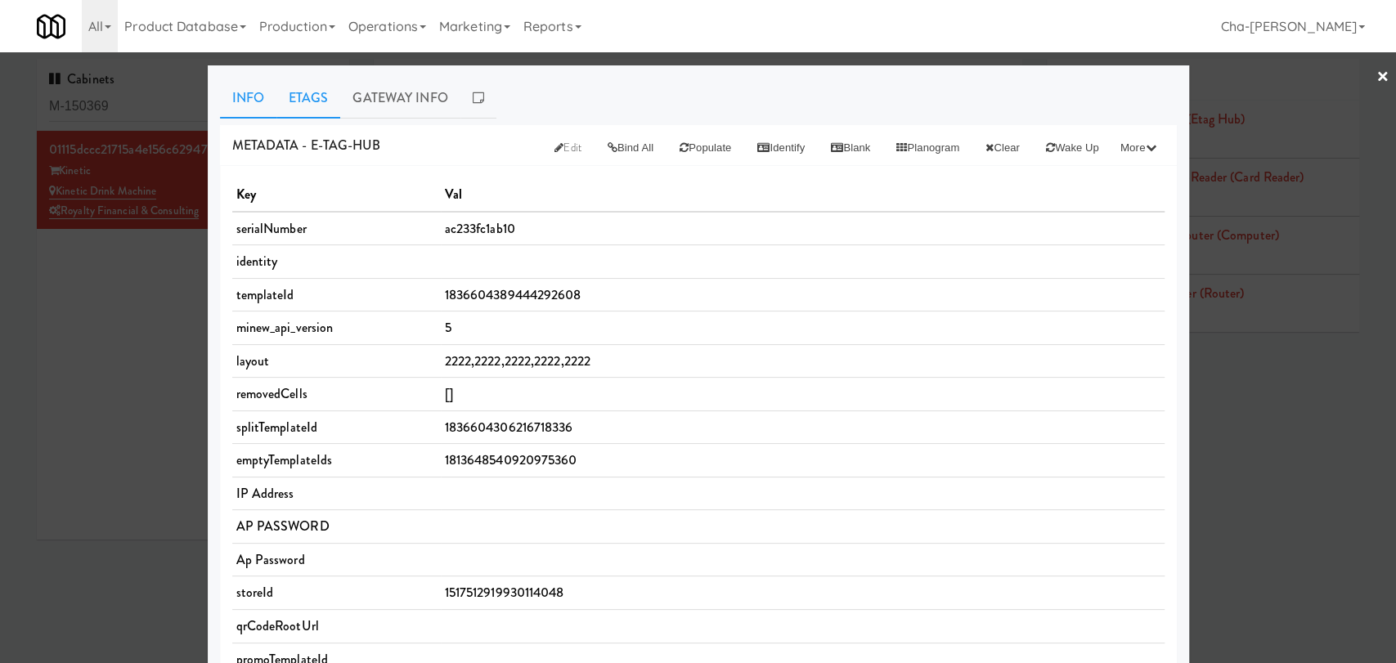
click at [298, 94] on link "Etags" at bounding box center [308, 98] width 65 height 41
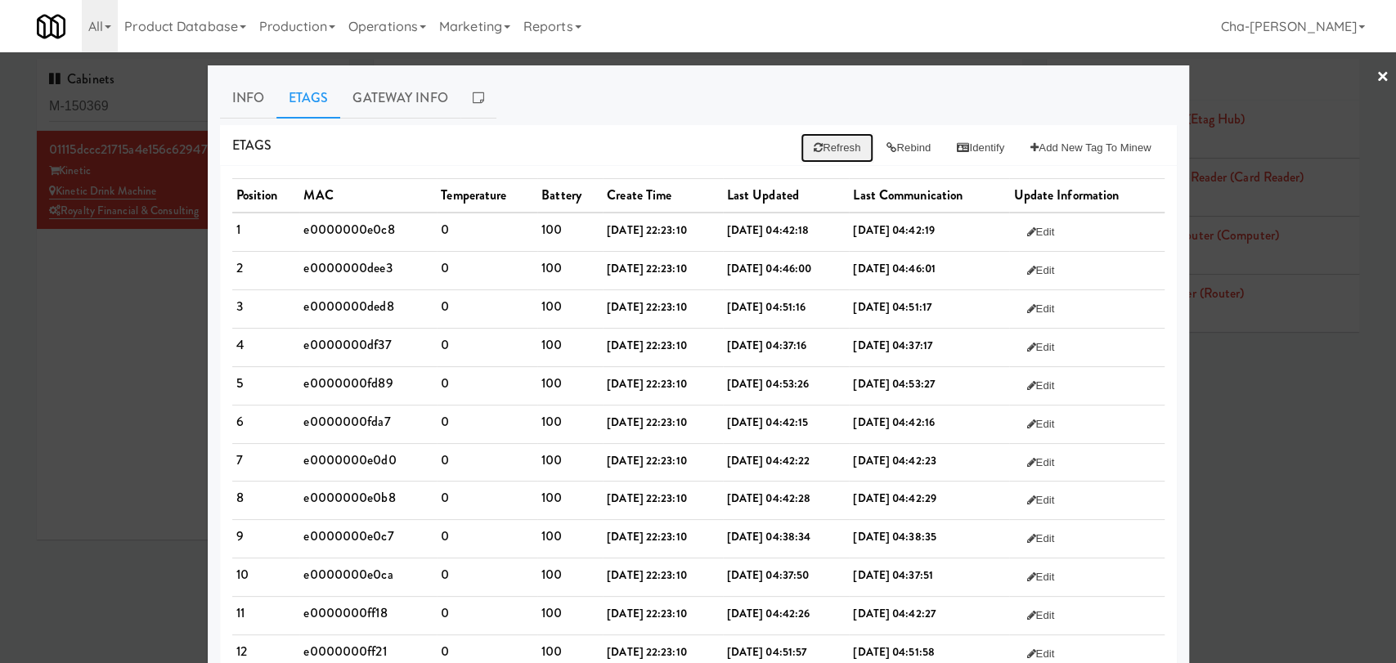
click at [823, 154] on button "Refresh" at bounding box center [837, 147] width 73 height 29
click at [381, 107] on link "Gateway Info" at bounding box center [399, 98] width 119 height 41
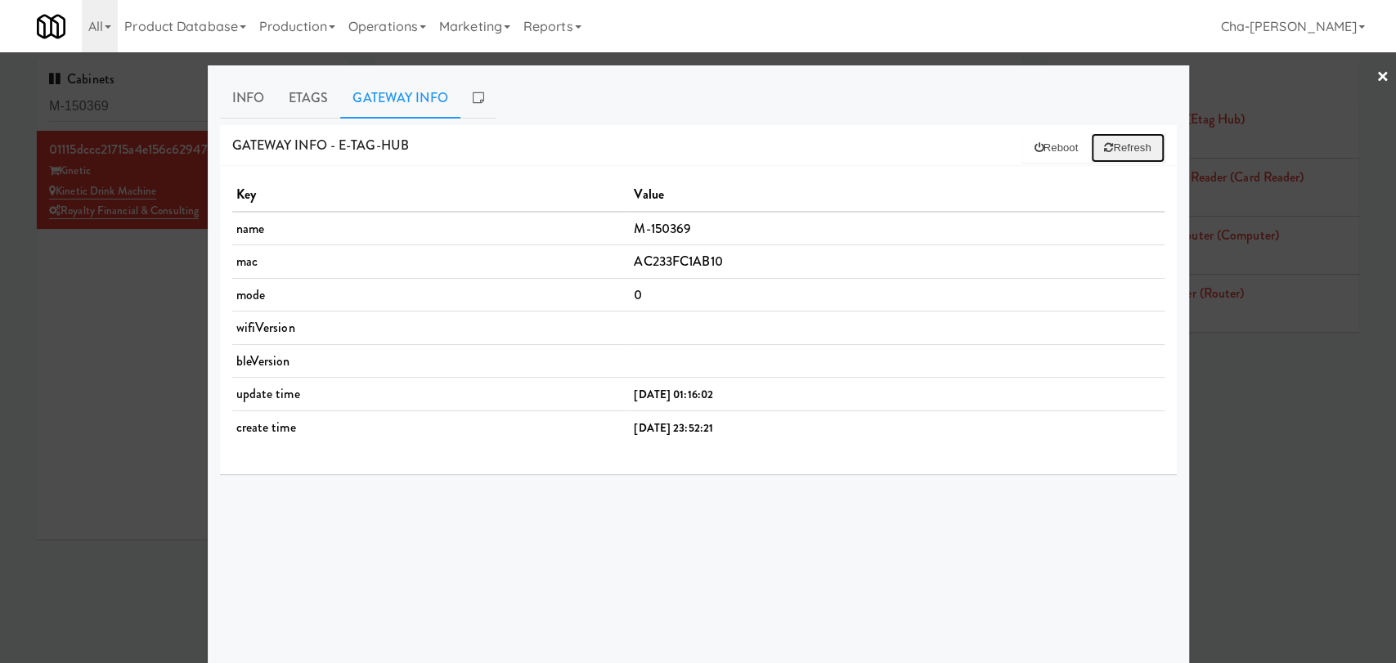
click at [1121, 154] on button "Refresh" at bounding box center [1127, 147] width 73 height 29
click at [299, 94] on link "Etags" at bounding box center [308, 98] width 65 height 41
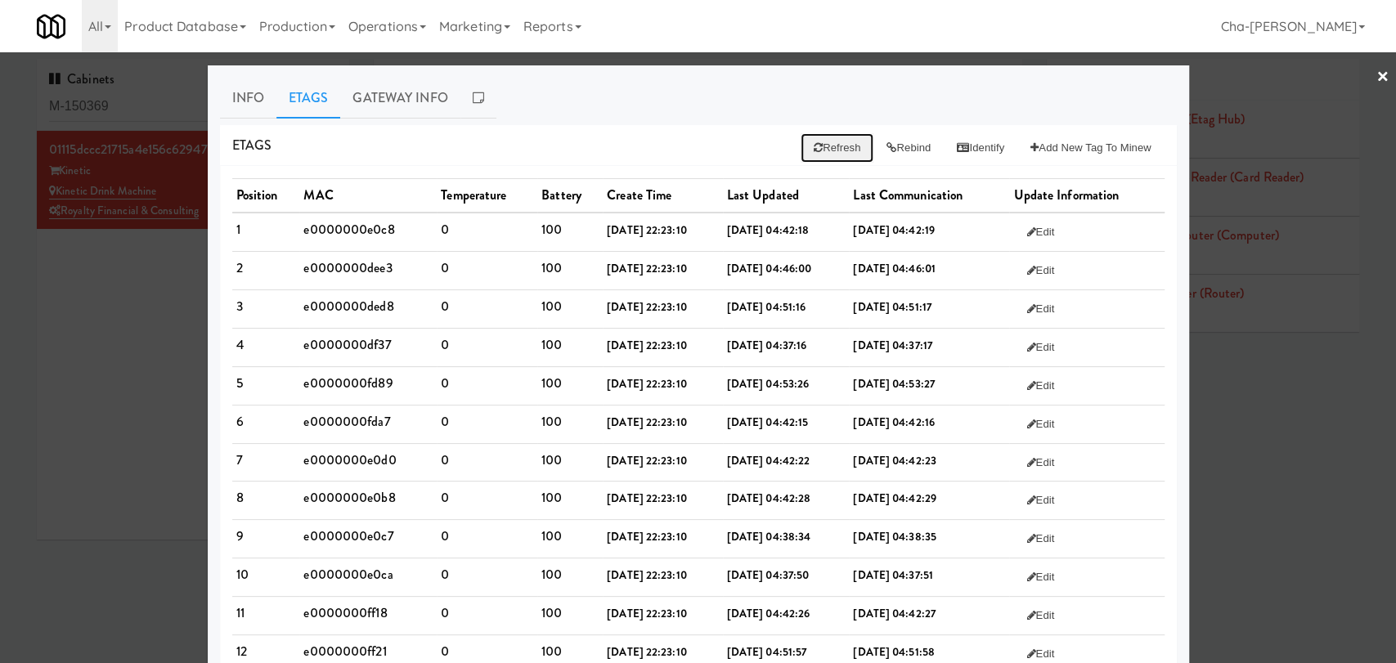
click at [804, 150] on button "Refresh" at bounding box center [837, 147] width 73 height 29
click at [347, 230] on td "e0000000e0c8" at bounding box center [367, 232] width 137 height 38
copy td "e0000000e0c8"
click at [1305, 514] on div at bounding box center [698, 331] width 1396 height 663
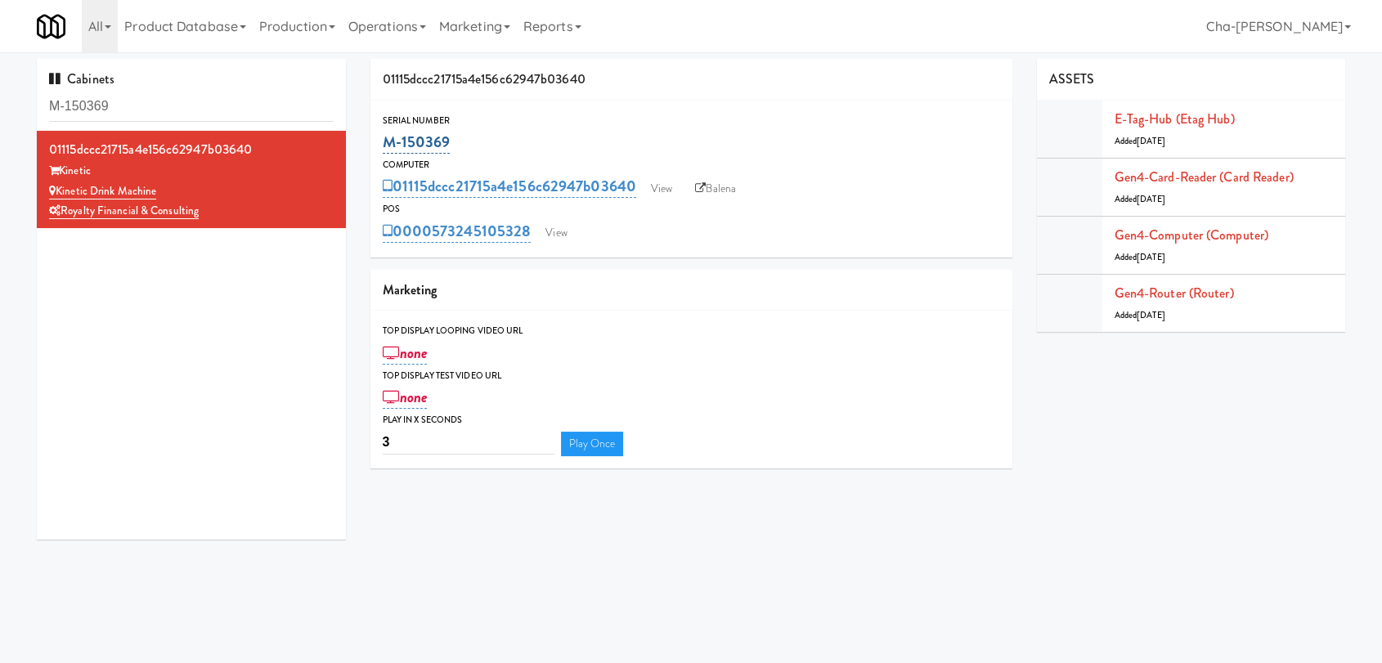
drag, startPoint x: 470, startPoint y: 135, endPoint x: 385, endPoint y: 148, distance: 86.1
click at [385, 148] on div "M-150369" at bounding box center [692, 142] width 618 height 28
copy link "M-150369"
click at [732, 191] on link "Balena" at bounding box center [715, 189] width 57 height 25
click at [1158, 119] on link "E-tag-hub (Etag Hub)" at bounding box center [1175, 119] width 120 height 19
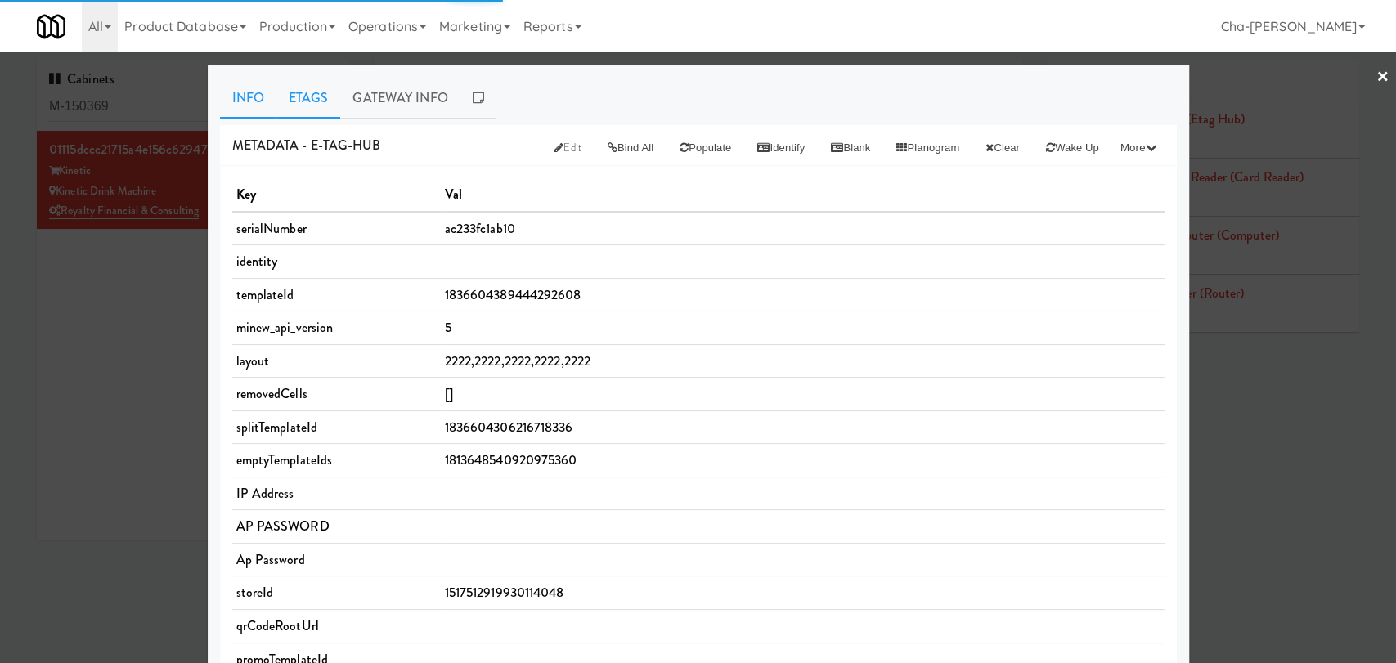
click at [298, 97] on link "Etags" at bounding box center [308, 98] width 65 height 41
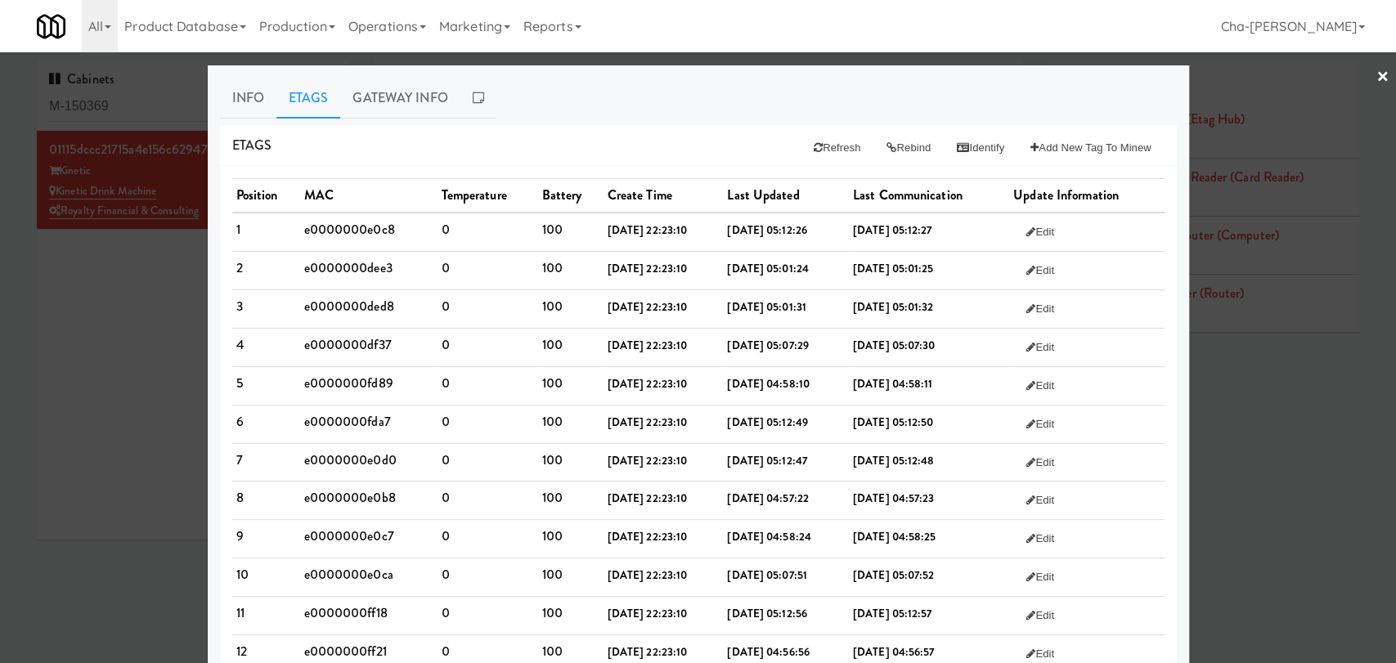
click at [1256, 407] on div at bounding box center [698, 331] width 1396 height 663
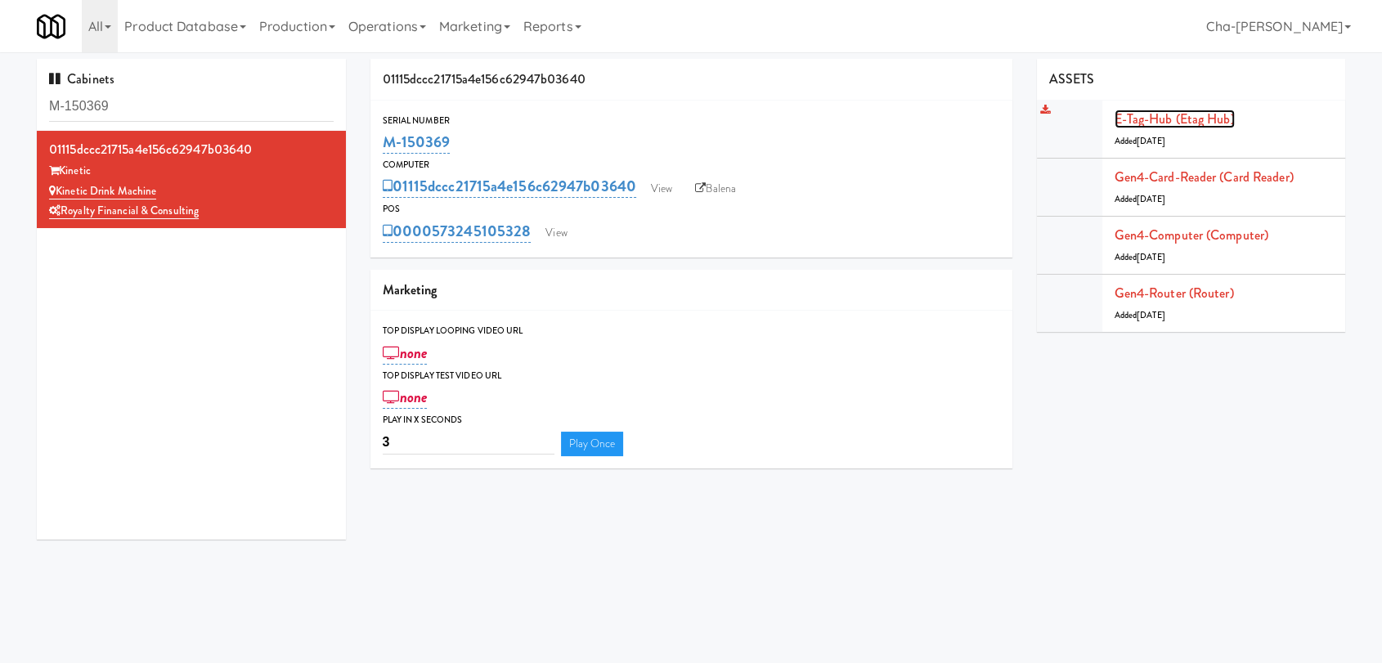
click at [1143, 119] on link "E-tag-hub (Etag Hub)" at bounding box center [1175, 119] width 120 height 19
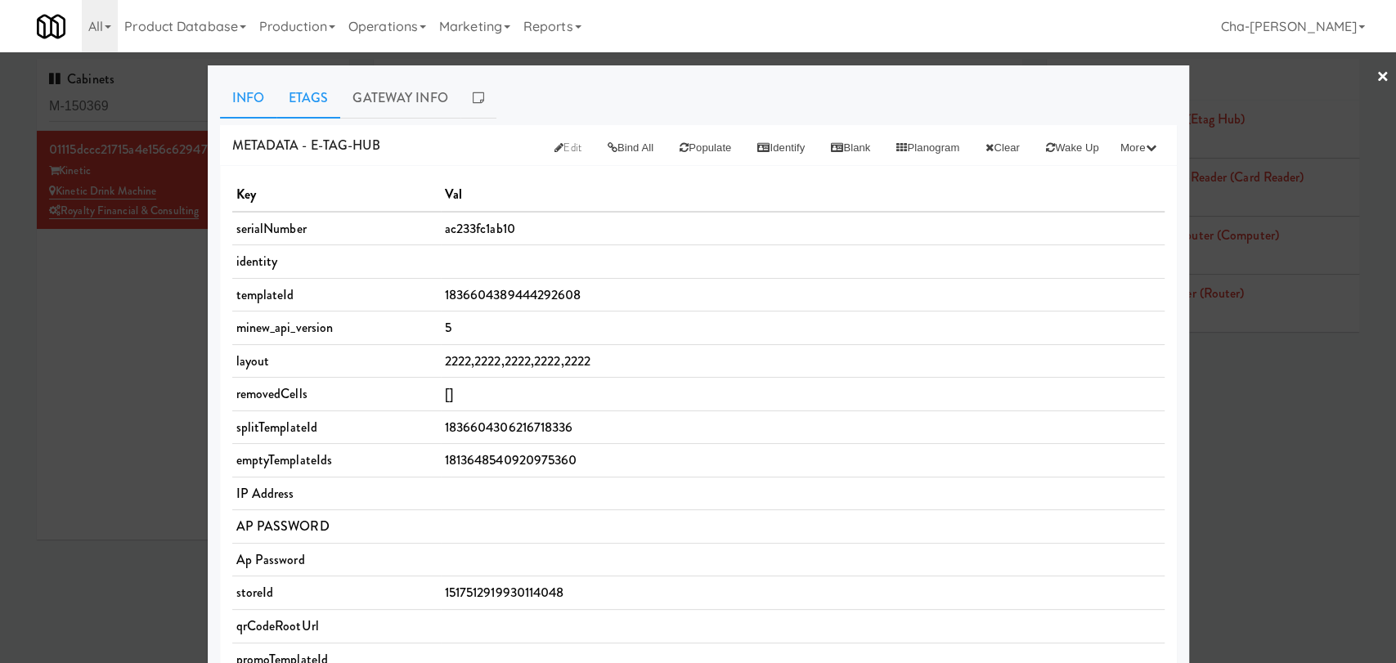
click at [312, 95] on link "Etags" at bounding box center [308, 98] width 65 height 41
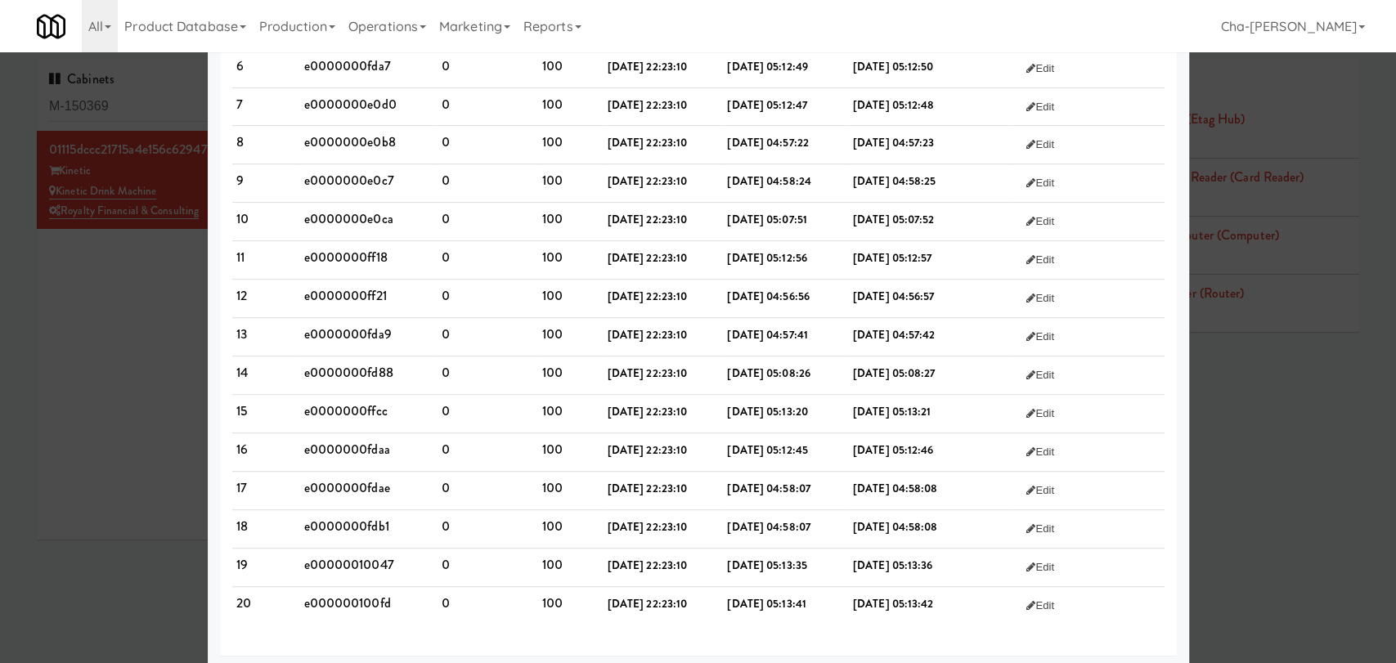
scroll to position [359, 0]
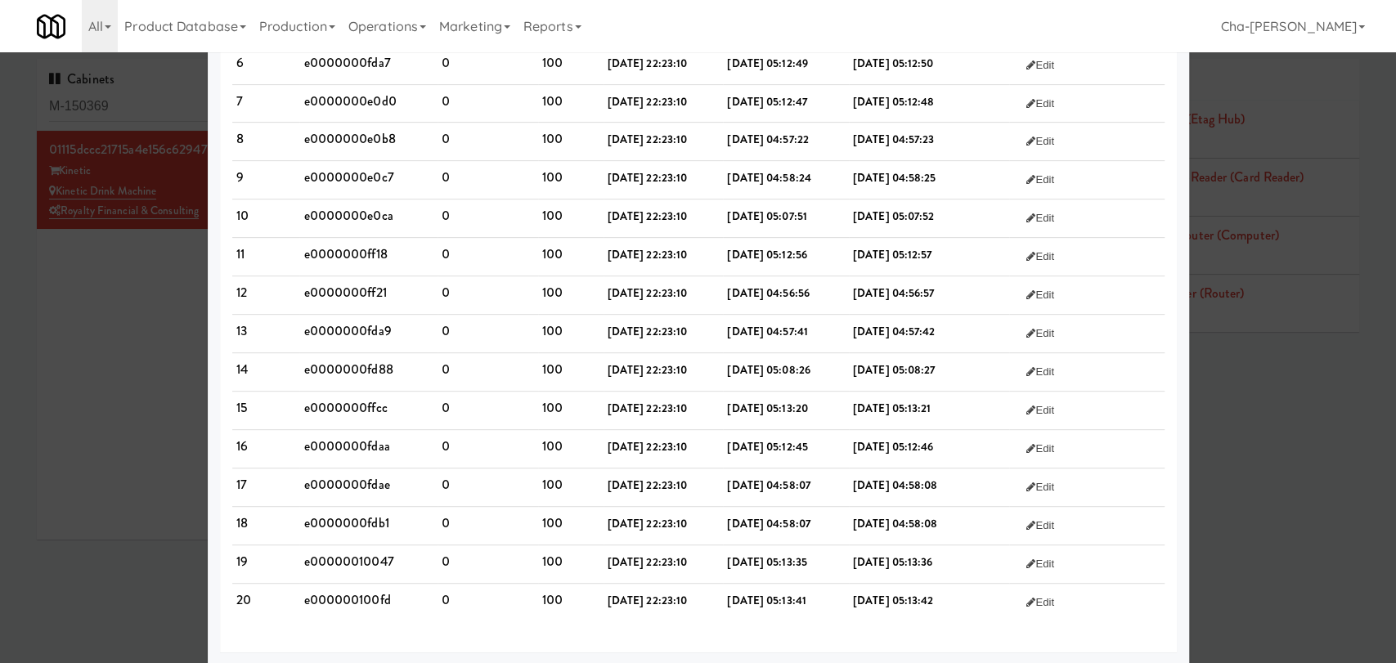
click at [348, 594] on td "e000000100fd" at bounding box center [367, 603] width 137 height 38
copy td "e000000100fd"
click at [362, 557] on td "e00000010047" at bounding box center [367, 565] width 137 height 38
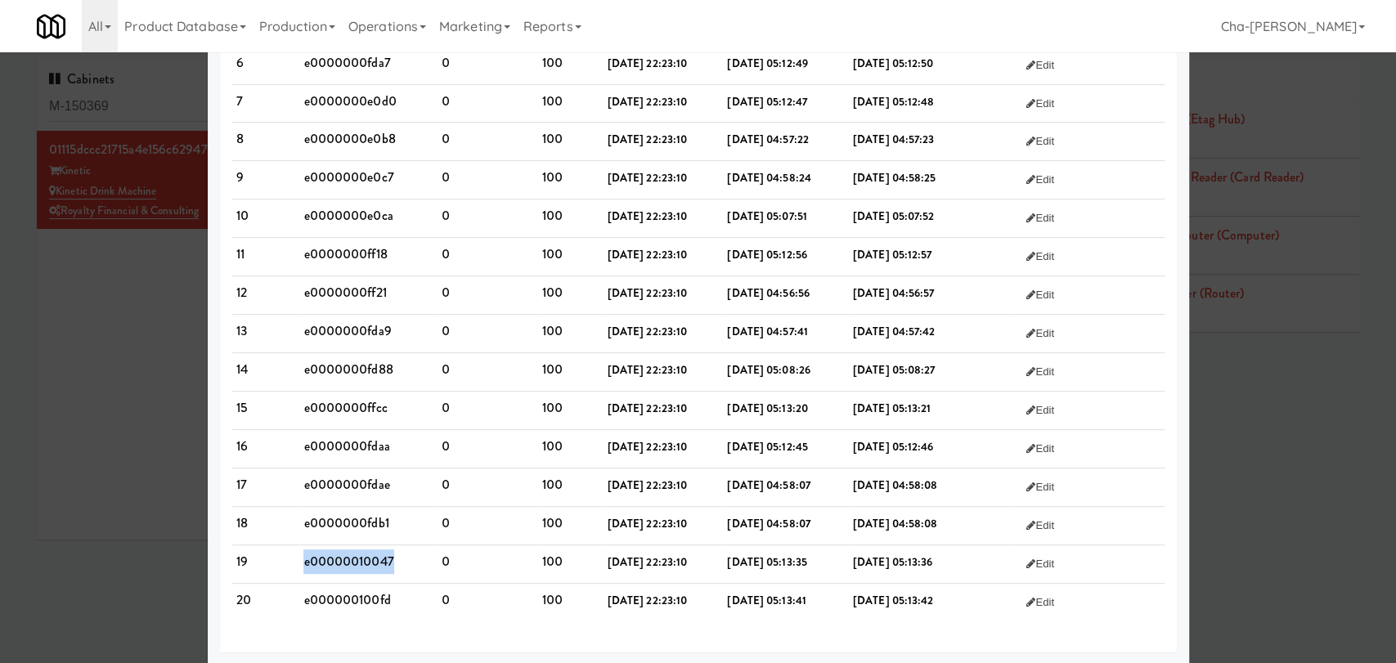
copy td "e00000010047"
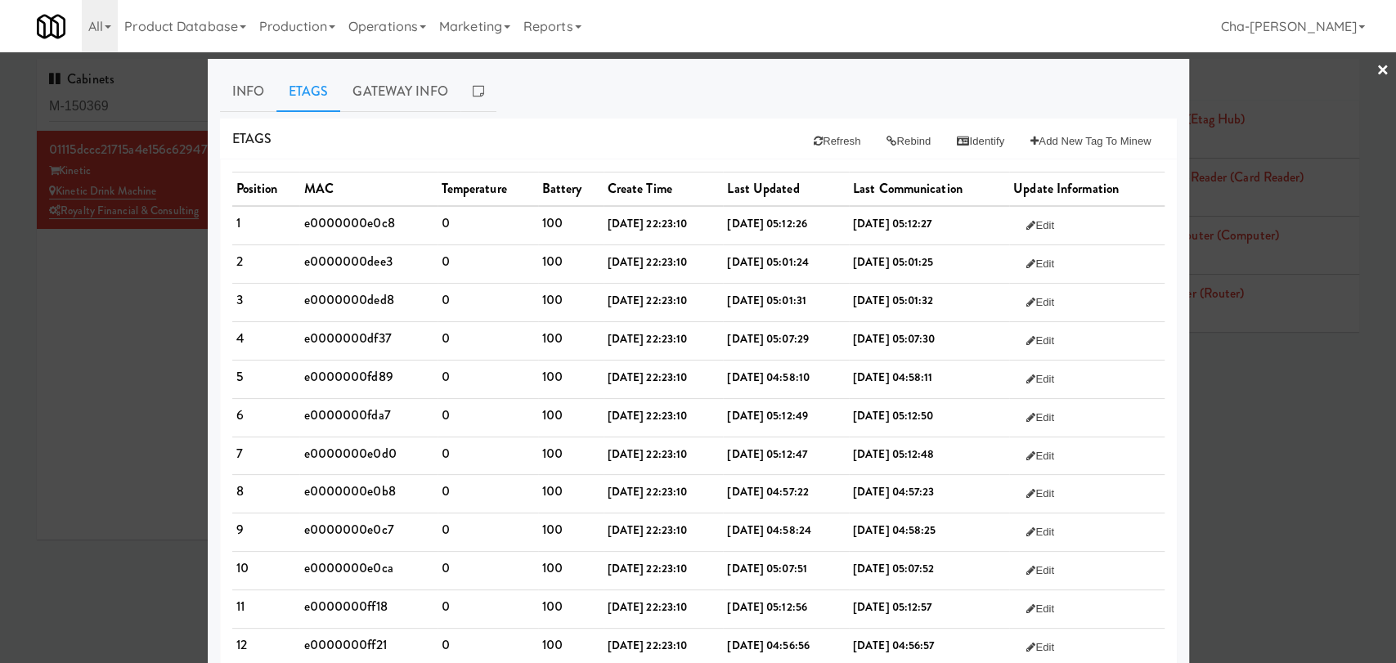
scroll to position [0, 0]
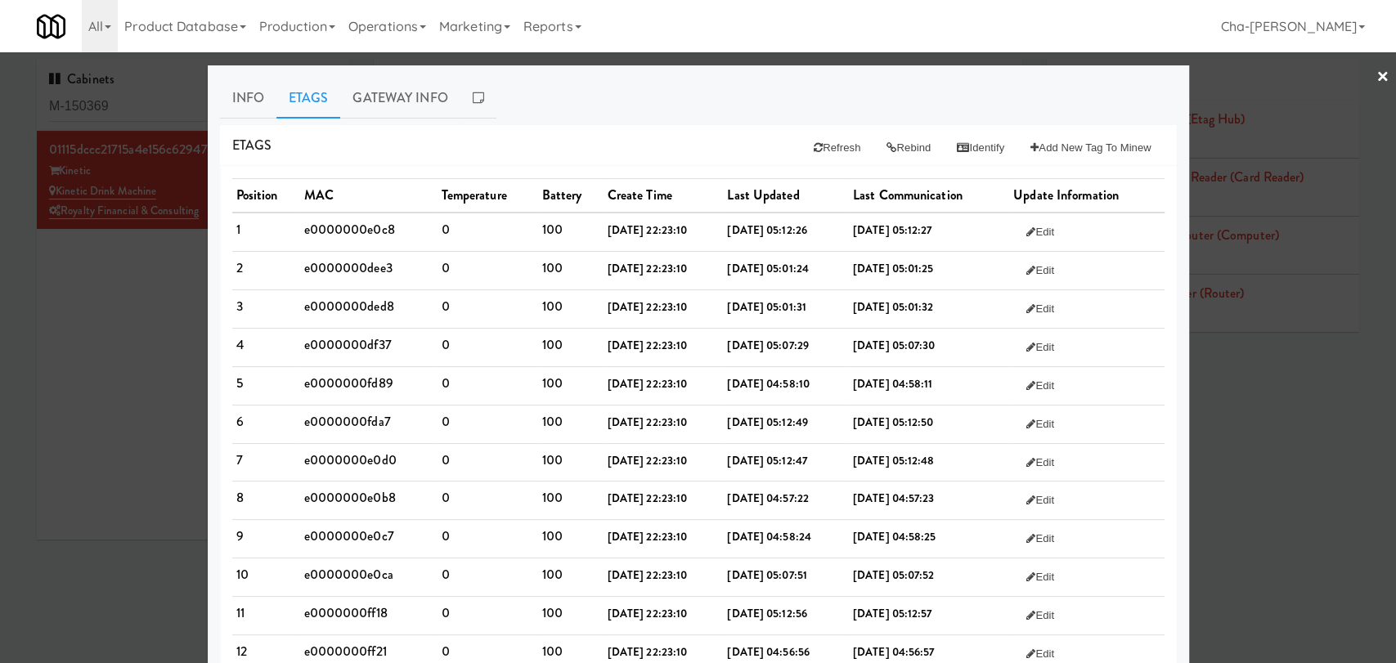
click at [340, 231] on td "e0000000e0c8" at bounding box center [367, 232] width 137 height 38
copy td "e0000000e0c8"
click at [366, 258] on td "e0000000dee3" at bounding box center [367, 270] width 137 height 38
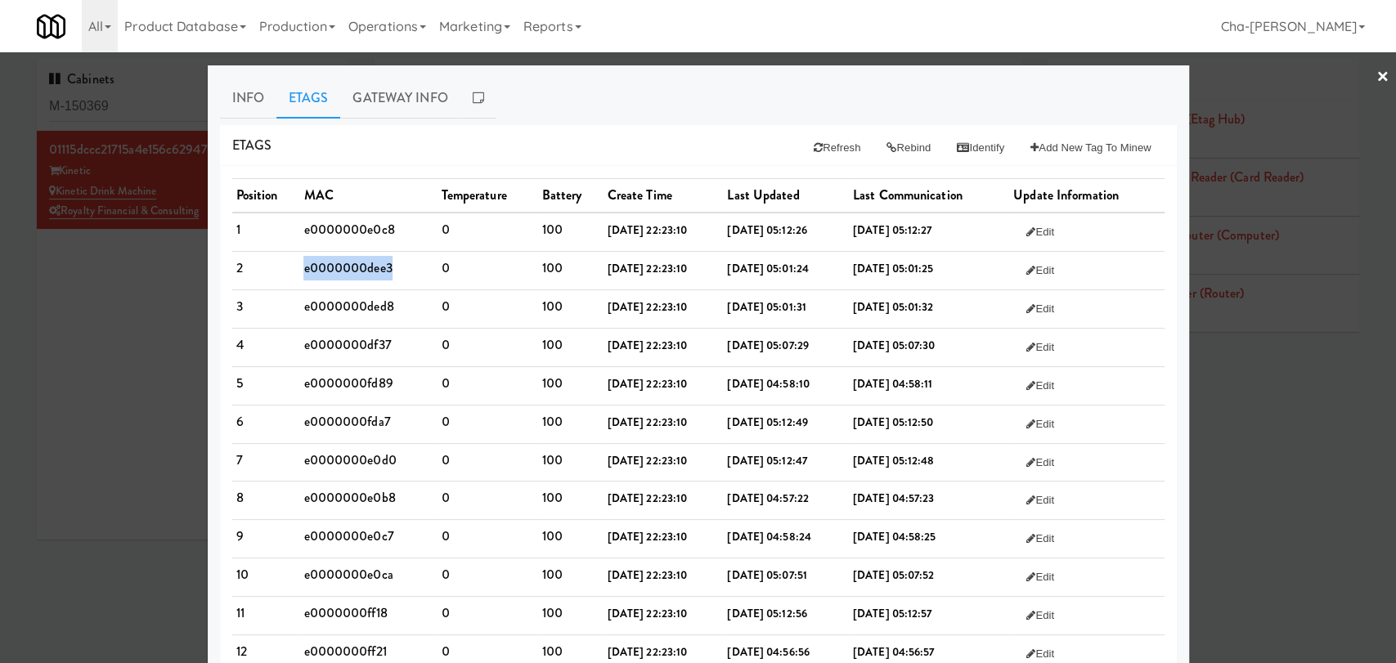
copy td "e0000000dee3"
click at [335, 303] on td "e0000000ded8" at bounding box center [367, 309] width 137 height 38
copy td "e0000000ded8"
click at [336, 344] on td "e0000000df37" at bounding box center [367, 347] width 137 height 38
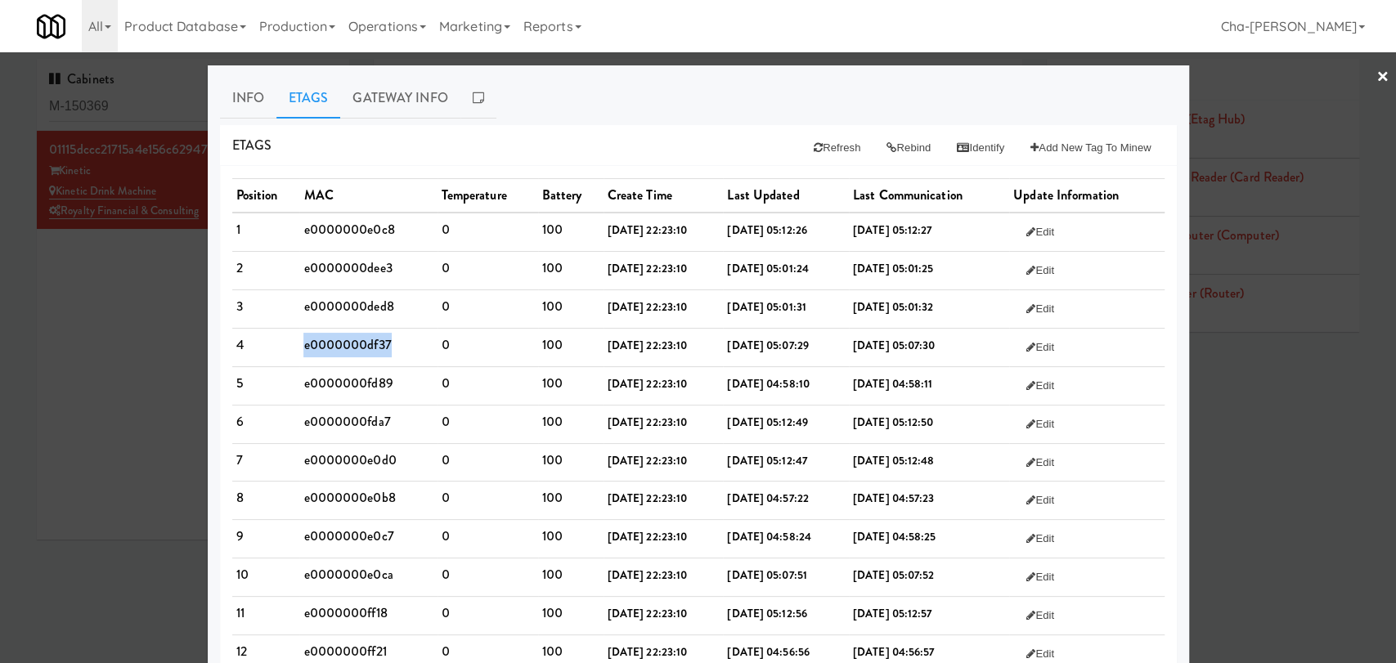
click at [336, 344] on td "e0000000df37" at bounding box center [367, 347] width 137 height 38
copy td "e0000000df37"
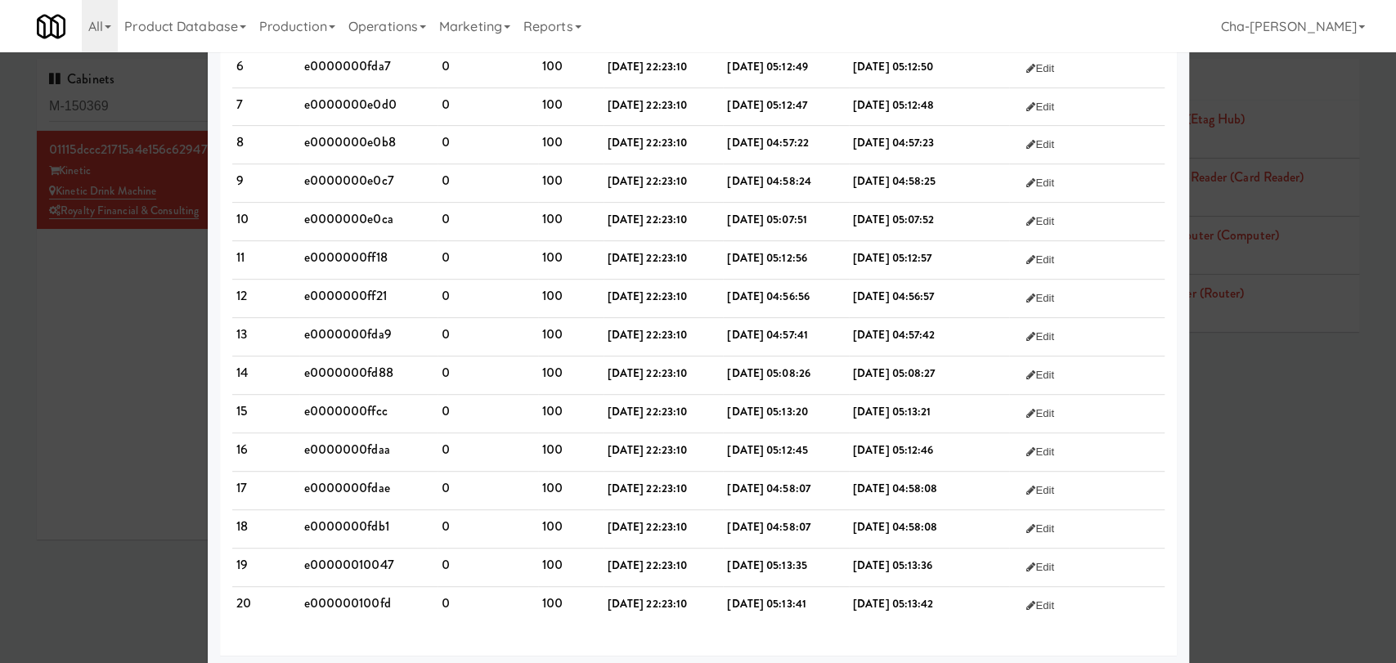
scroll to position [359, 0]
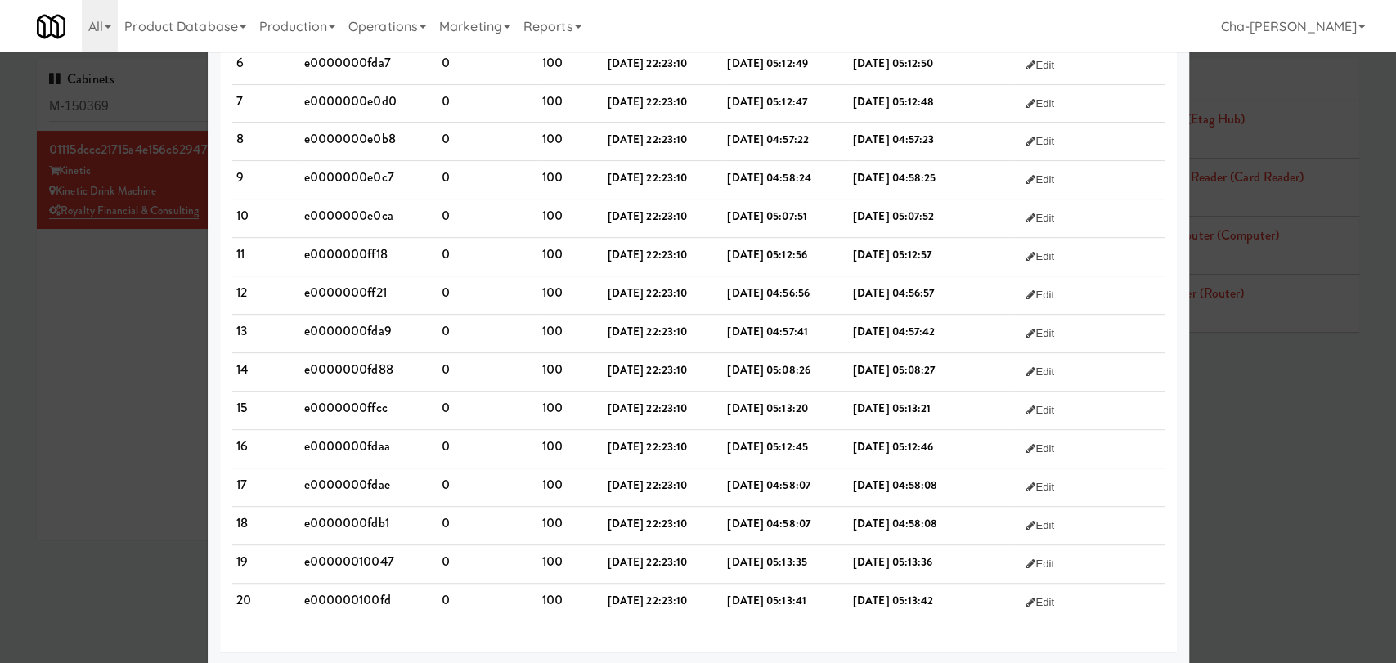
click at [340, 561] on td "e00000010047" at bounding box center [367, 565] width 137 height 38
click at [340, 559] on td "e00000010047" at bounding box center [367, 565] width 137 height 38
copy td "e00000010047"
click at [344, 599] on td "e000000100fd" at bounding box center [367, 603] width 137 height 38
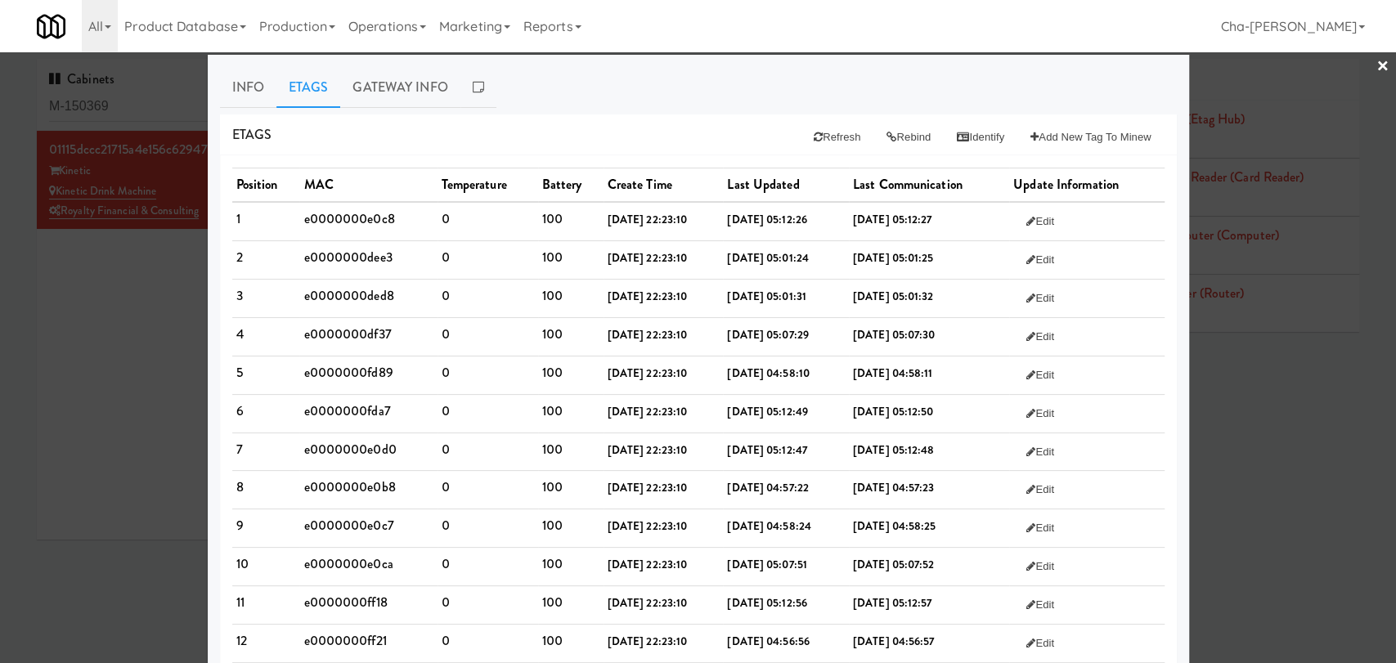
scroll to position [0, 0]
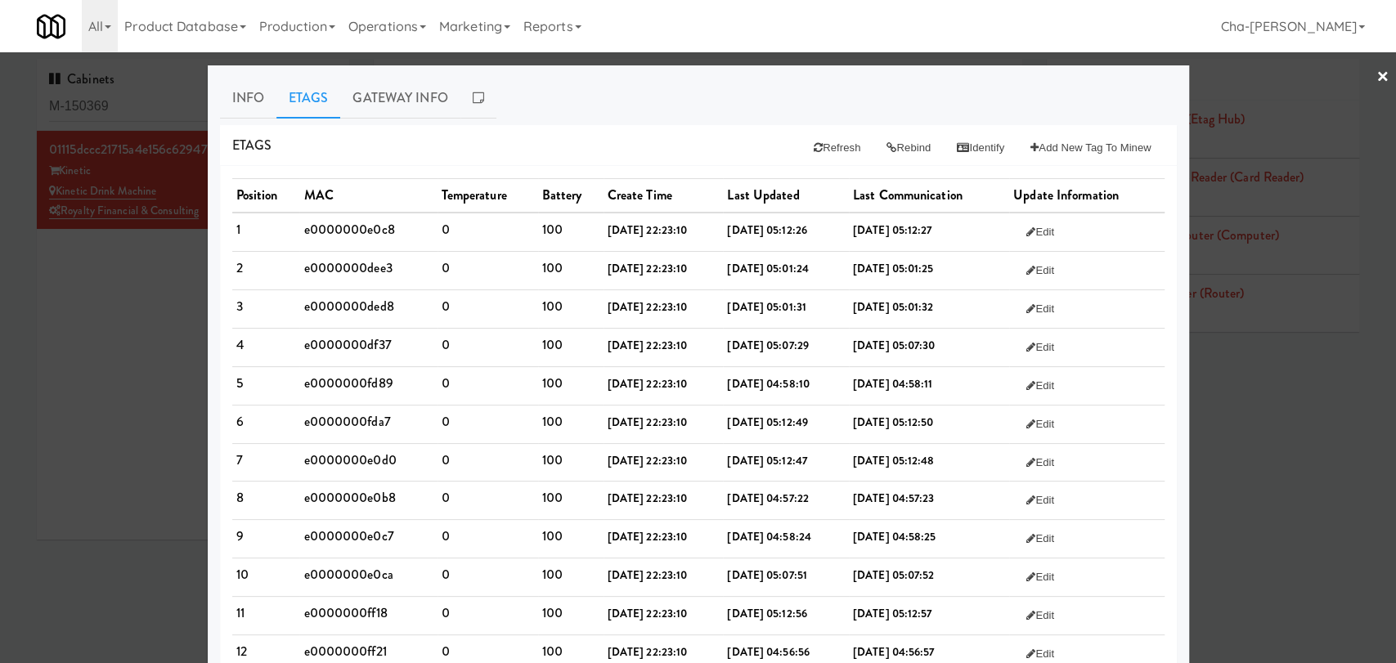
click at [108, 394] on div at bounding box center [698, 331] width 1396 height 663
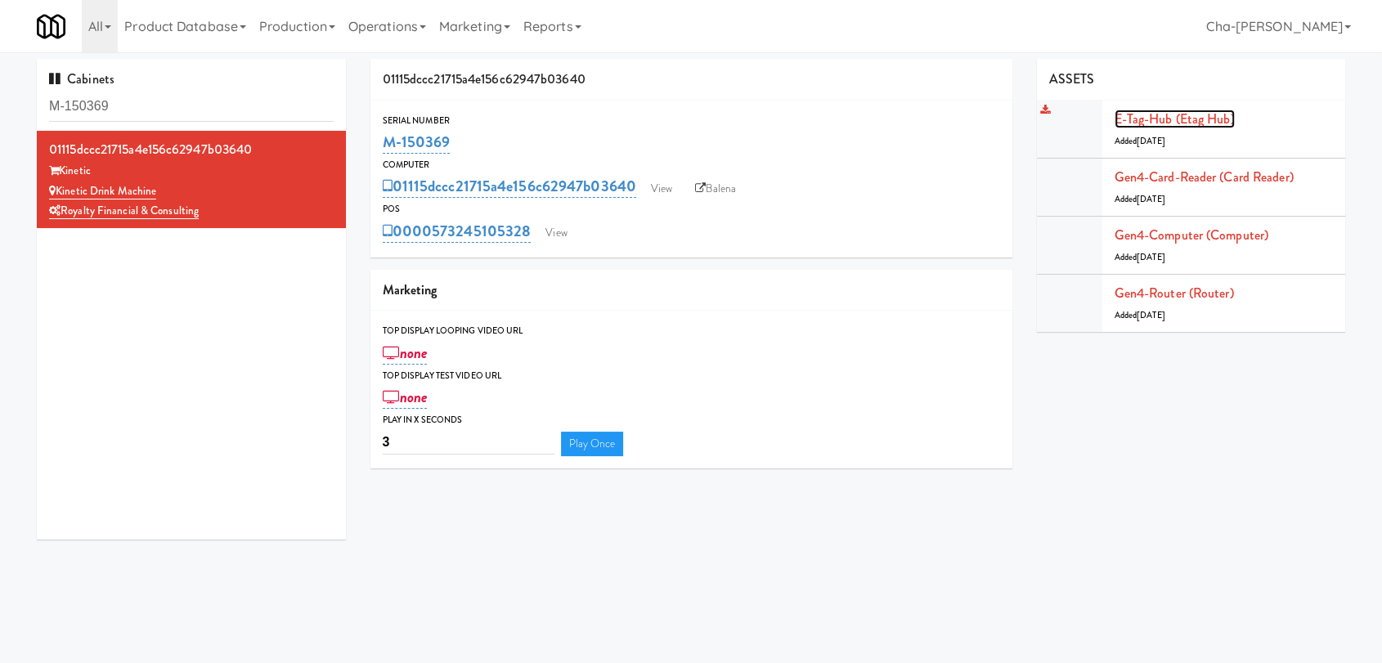
click at [1188, 119] on link "E-tag-hub (Etag Hub)" at bounding box center [1175, 119] width 120 height 19
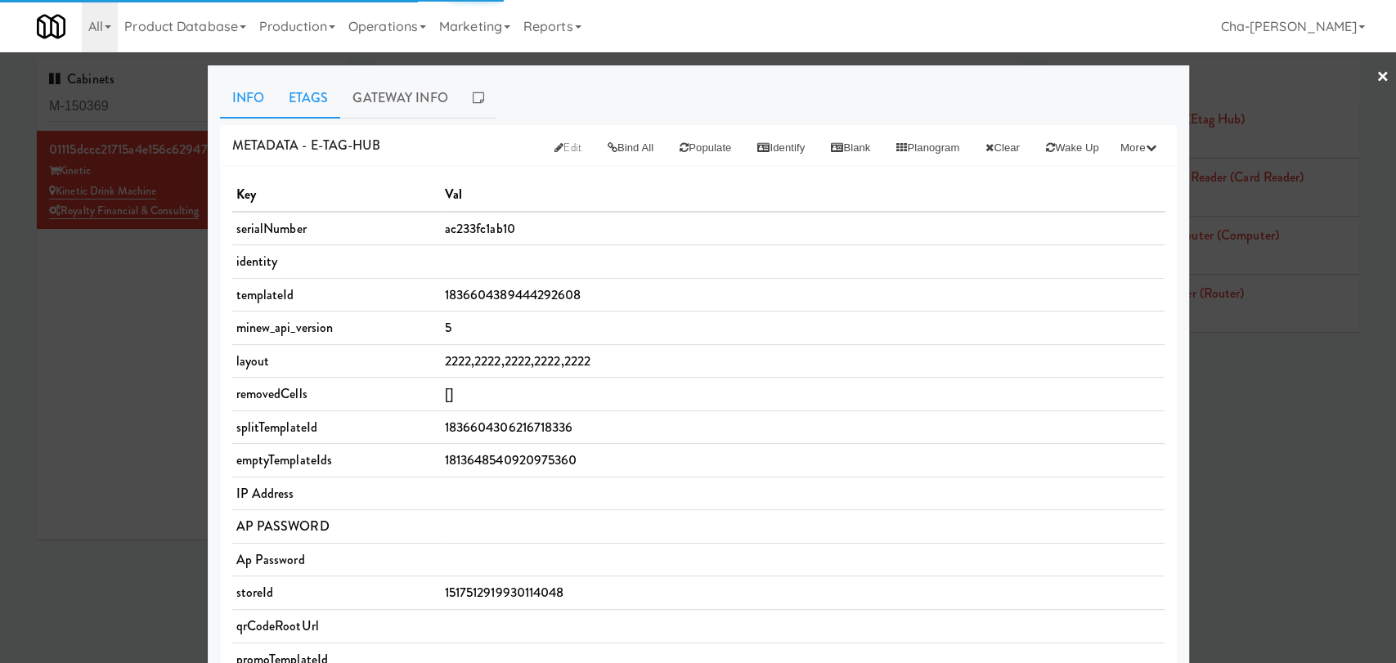
click at [304, 98] on link "Etags" at bounding box center [308, 98] width 65 height 41
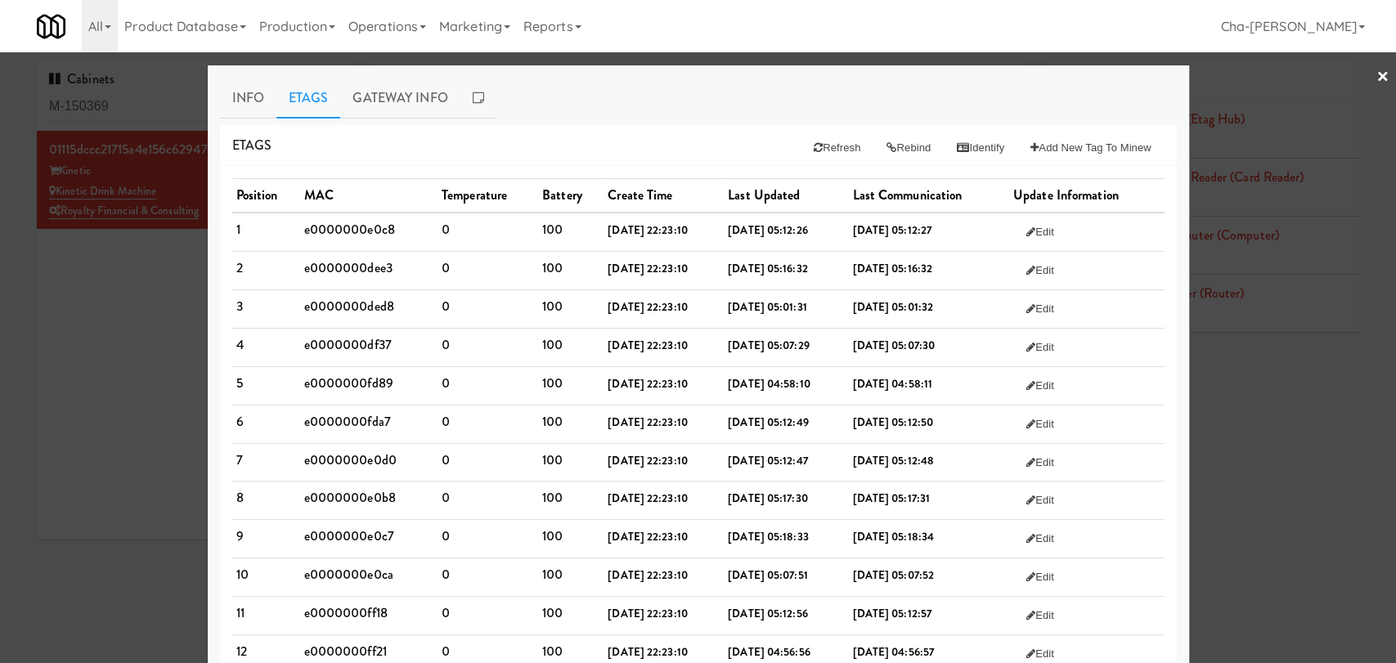
drag, startPoint x: 335, startPoint y: 231, endPoint x: 334, endPoint y: 246, distance: 15.6
click at [334, 237] on td "e0000000e0c8" at bounding box center [368, 232] width 137 height 38
click at [334, 251] on td "e0000000dee3" at bounding box center [368, 270] width 137 height 38
click at [364, 227] on td "e0000000e0c8" at bounding box center [368, 232] width 137 height 38
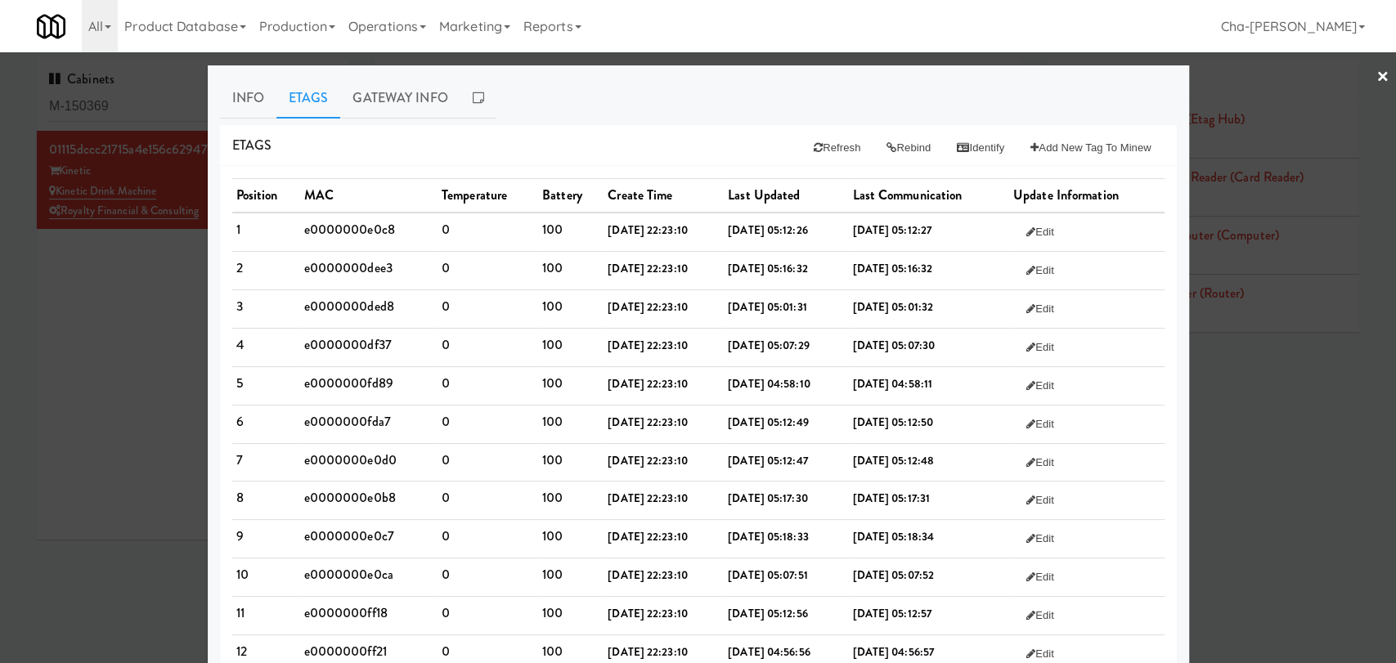
click at [139, 353] on div at bounding box center [698, 331] width 1396 height 663
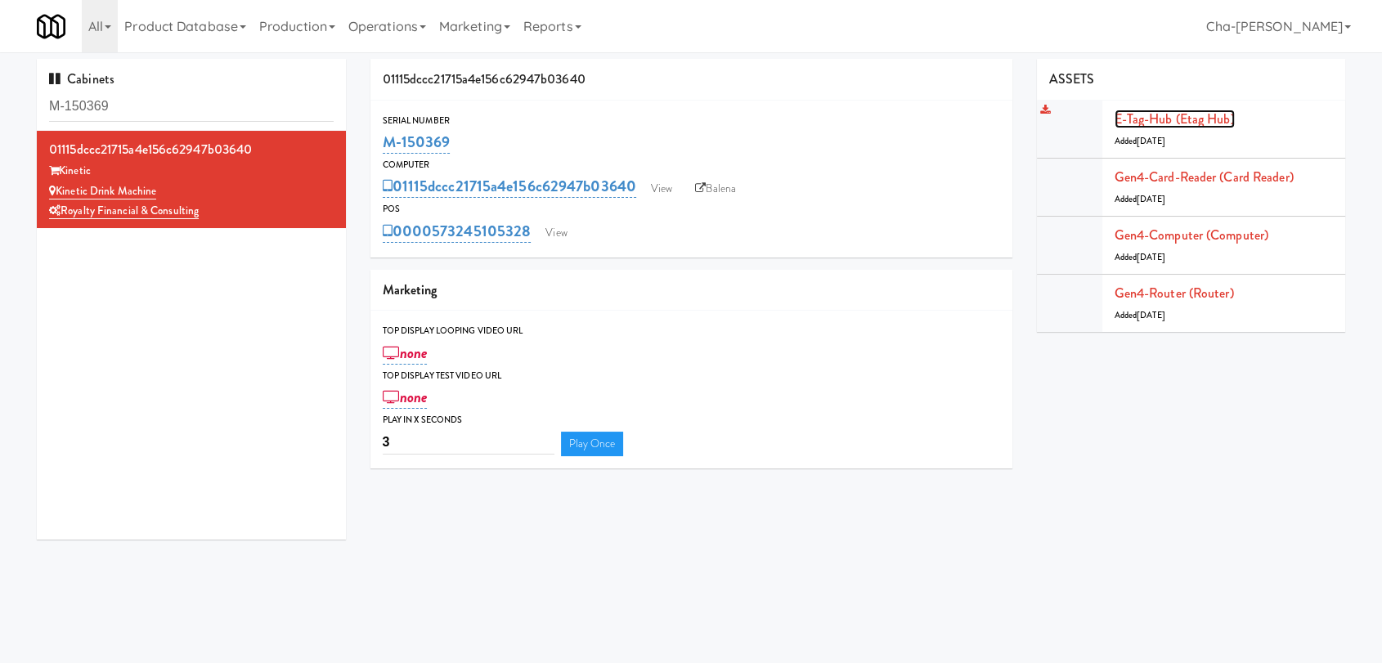
click at [1186, 115] on link "E-tag-hub (Etag Hub)" at bounding box center [1175, 119] width 120 height 19
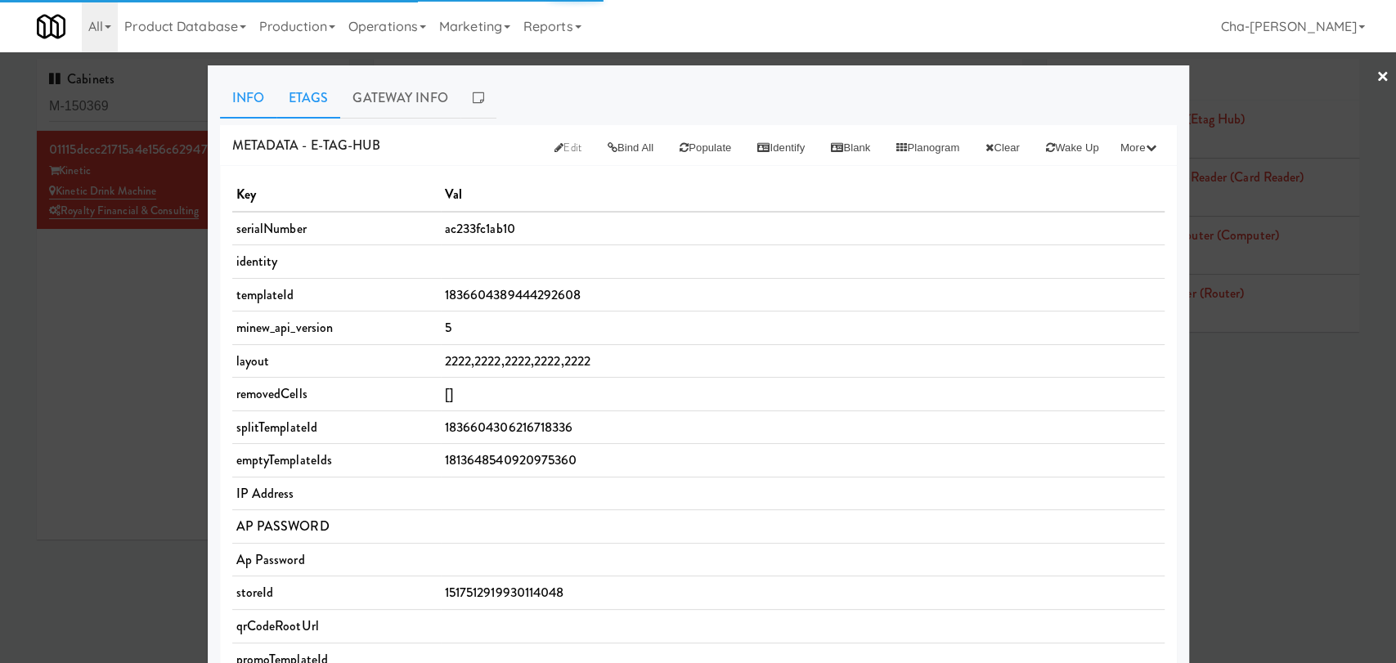
click at [286, 92] on link "Etags" at bounding box center [308, 98] width 65 height 41
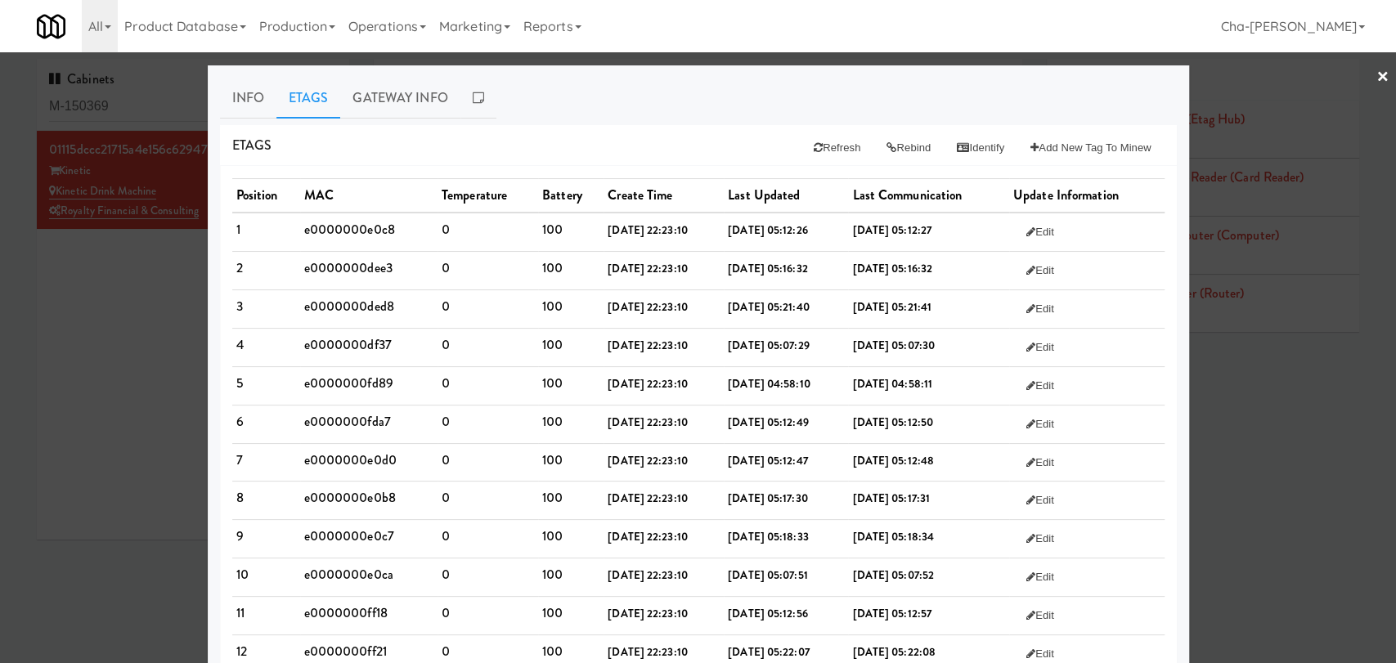
click at [344, 232] on td "e0000000e0c8" at bounding box center [368, 232] width 137 height 38
click at [344, 231] on td "e0000000e0c8" at bounding box center [368, 232] width 137 height 38
click at [370, 269] on td "e0000000dee3" at bounding box center [368, 270] width 137 height 38
click at [370, 267] on td "e0000000dee3" at bounding box center [368, 270] width 137 height 38
click at [363, 309] on td "e0000000ded8" at bounding box center [368, 309] width 137 height 38
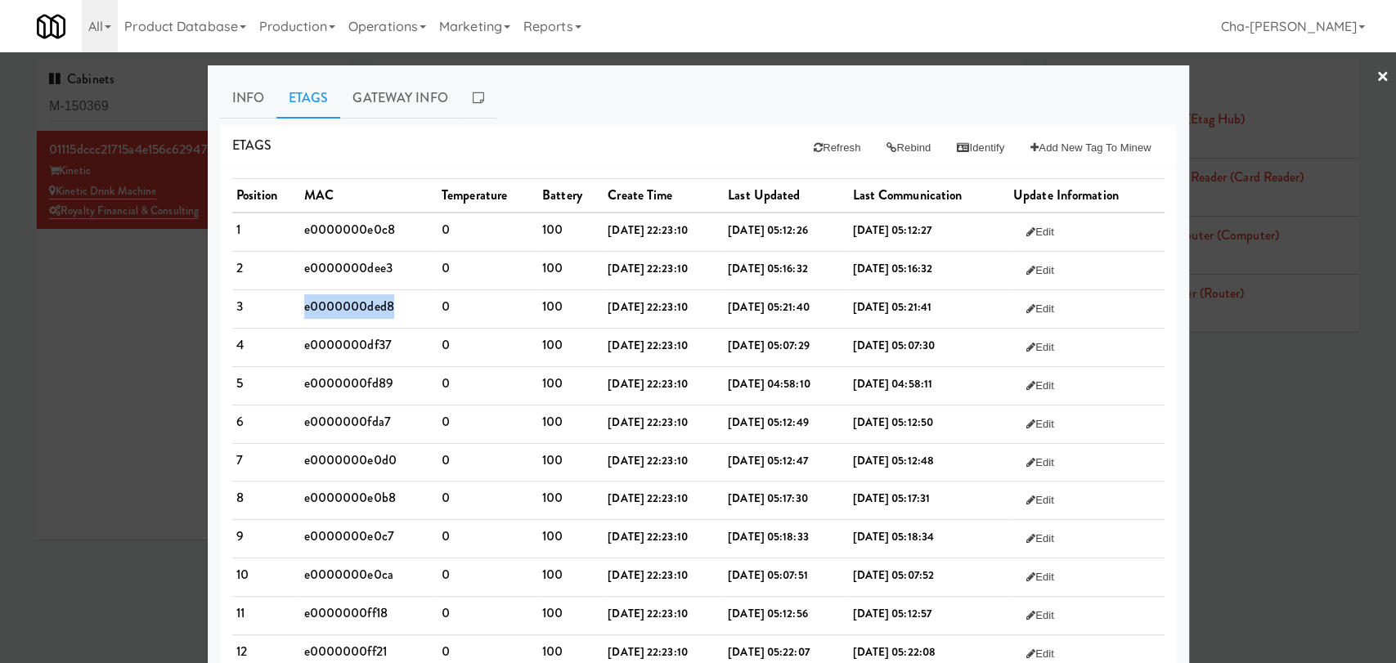
click at [363, 309] on td "e0000000ded8" at bounding box center [368, 309] width 137 height 38
click at [817, 142] on button "Refresh" at bounding box center [837, 147] width 73 height 29
click at [838, 141] on button "Refresh" at bounding box center [837, 147] width 73 height 29
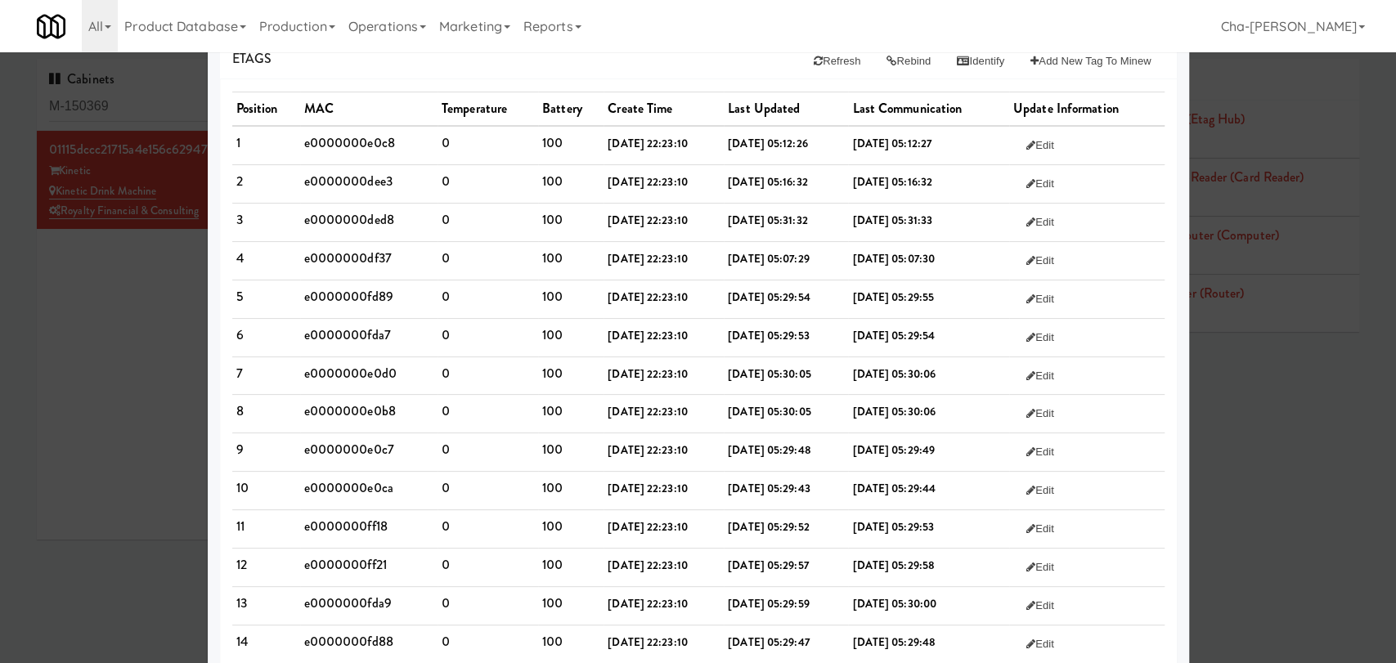
scroll to position [91, 0]
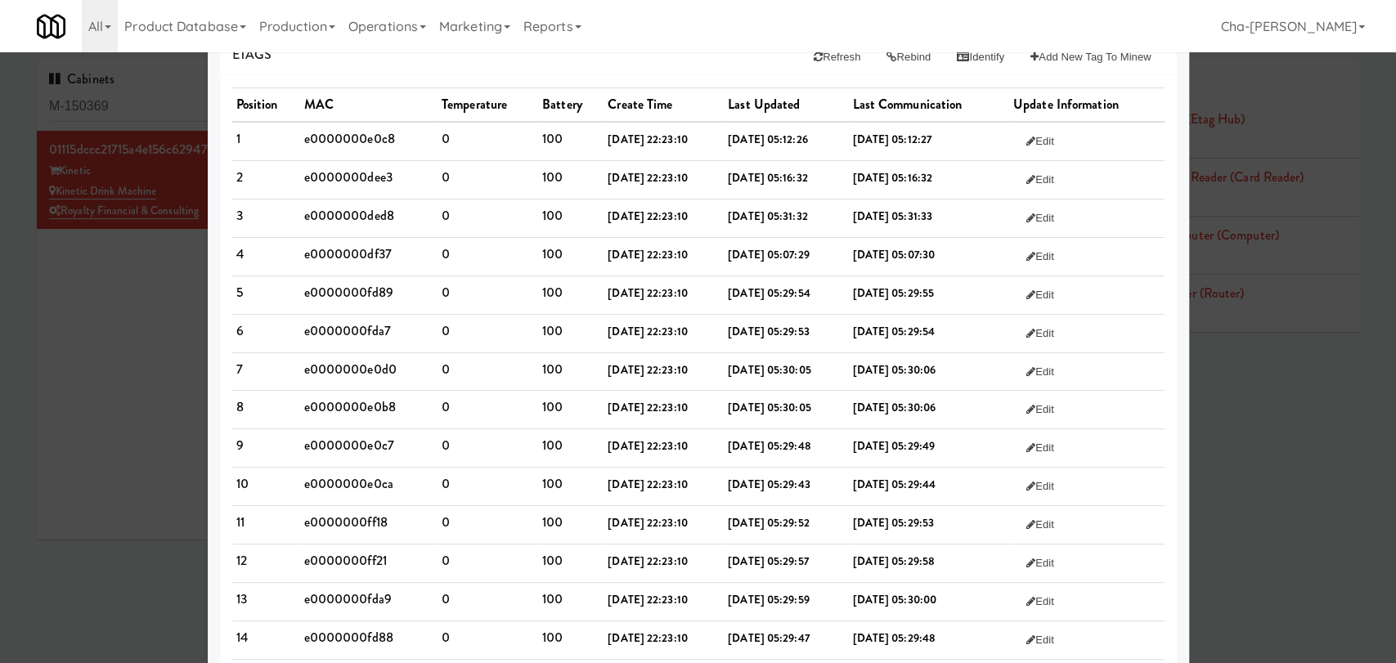
click at [332, 204] on td "e0000000ded8" at bounding box center [368, 218] width 137 height 38
